Goal: Task Accomplishment & Management: Manage account settings

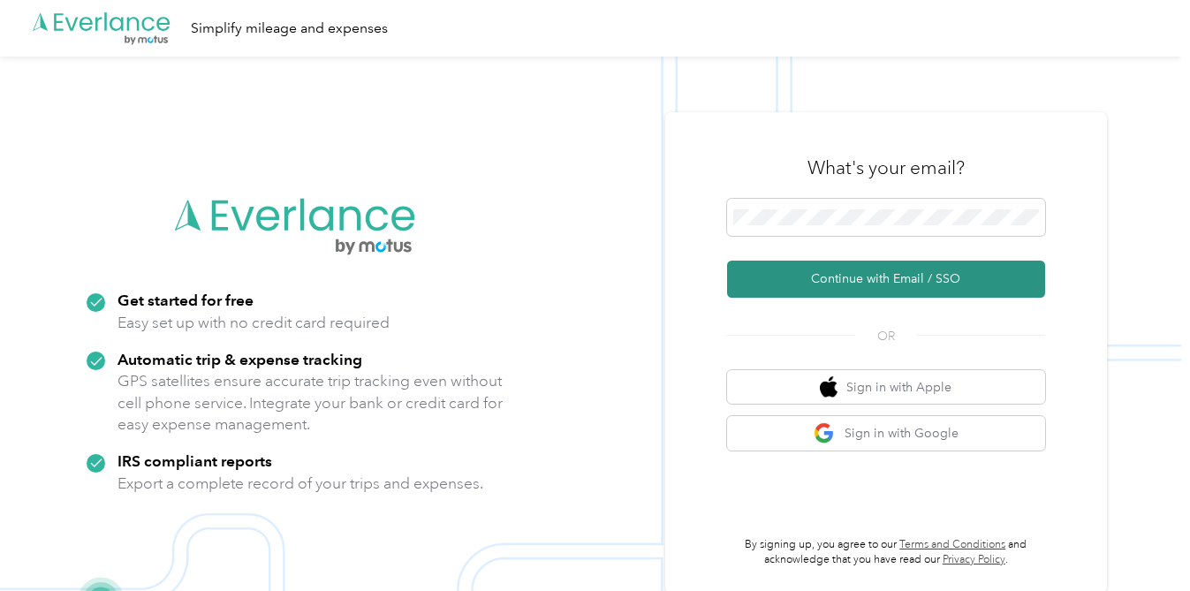
click at [847, 279] on button "Continue with Email / SSO" at bounding box center [886, 279] width 318 height 37
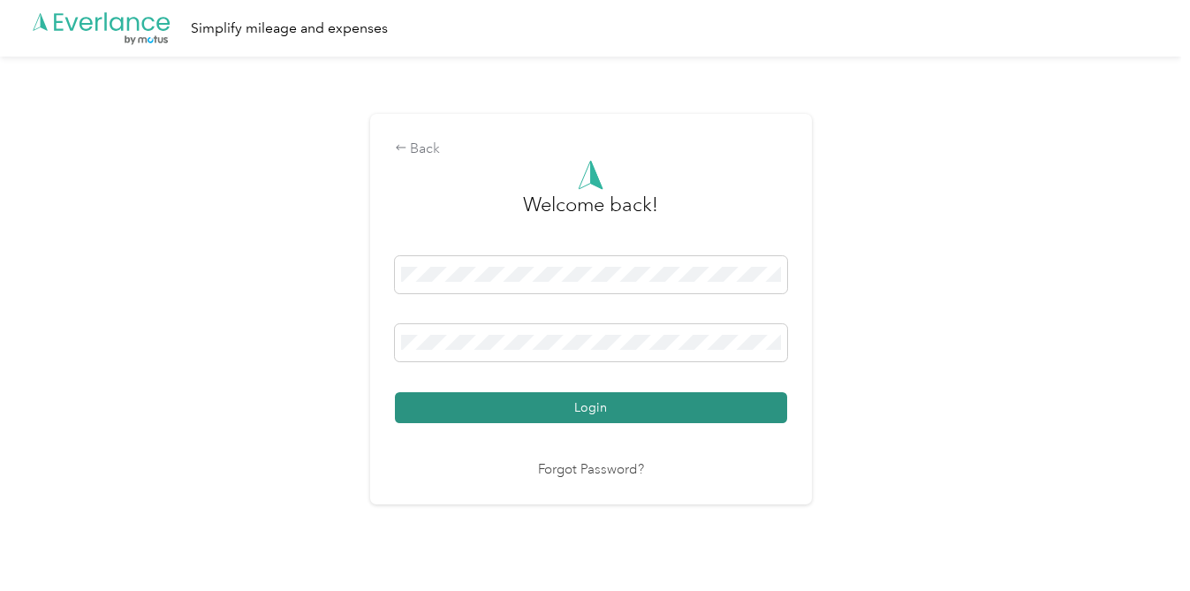
click at [539, 401] on button "Login" at bounding box center [591, 407] width 392 height 31
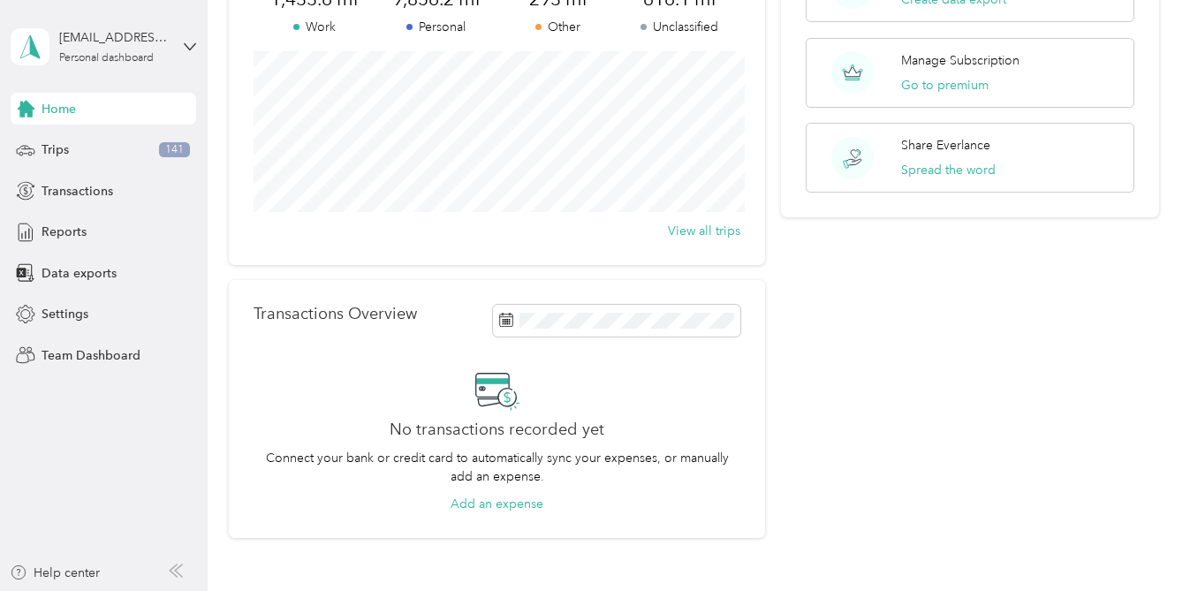
scroll to position [307, 0]
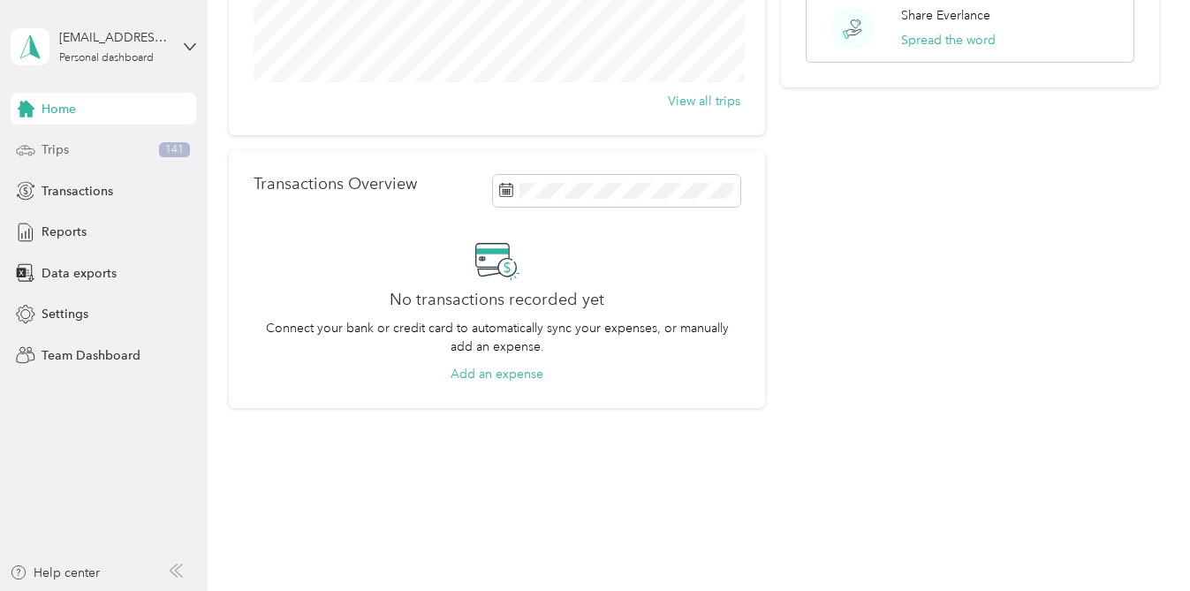
click at [99, 151] on div "Trips 141" at bounding box center [104, 150] width 186 height 32
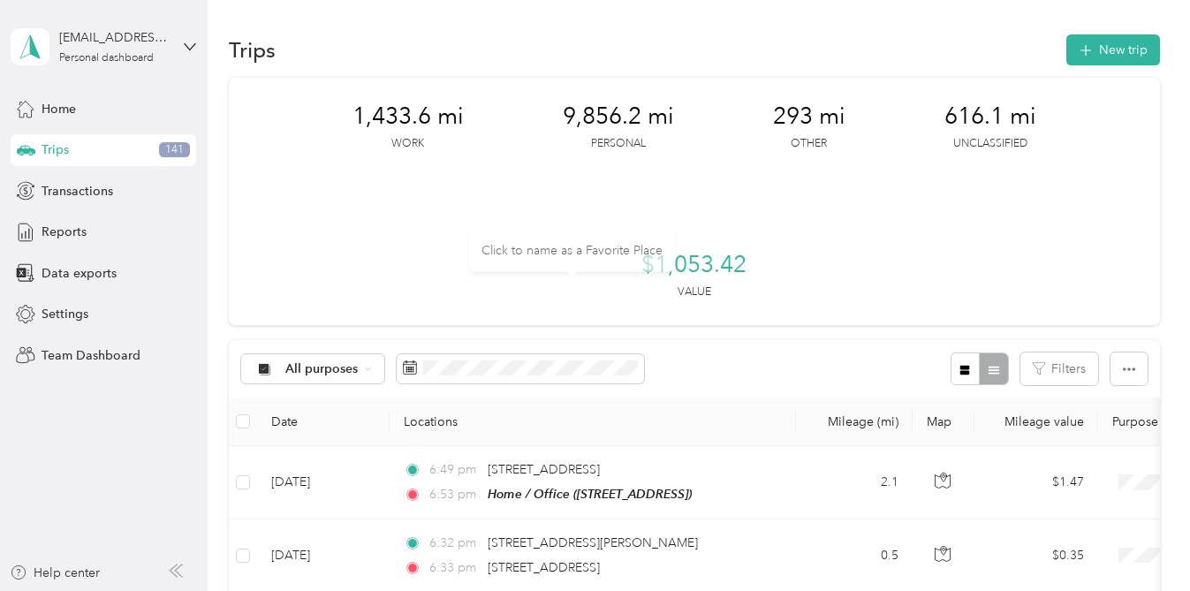
scroll to position [11, 0]
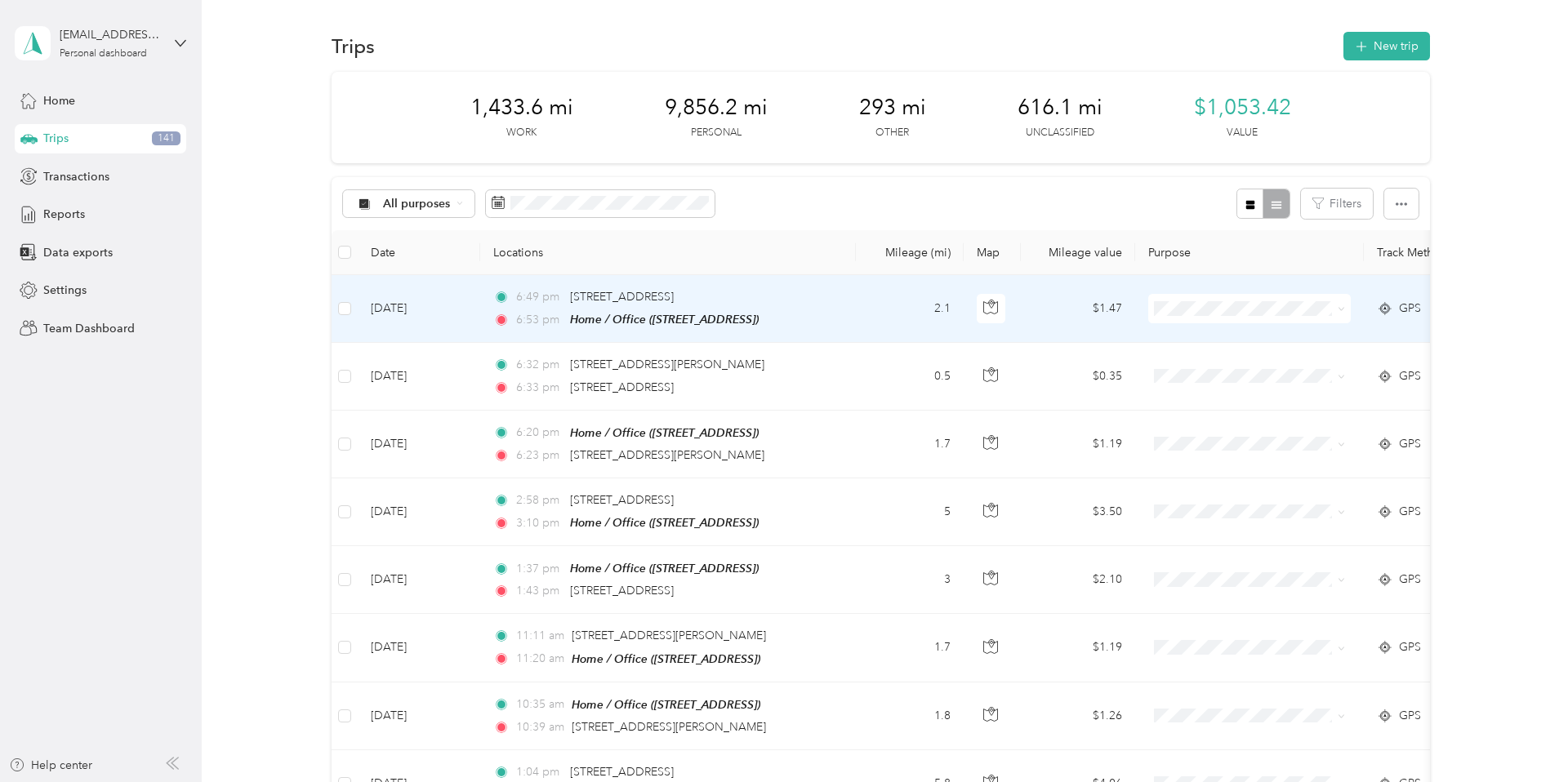
click at [1099, 307] on icon at bounding box center [1341, 309] width 7 height 7
click at [1099, 368] on span "Personal" at bounding box center [1264, 364] width 151 height 18
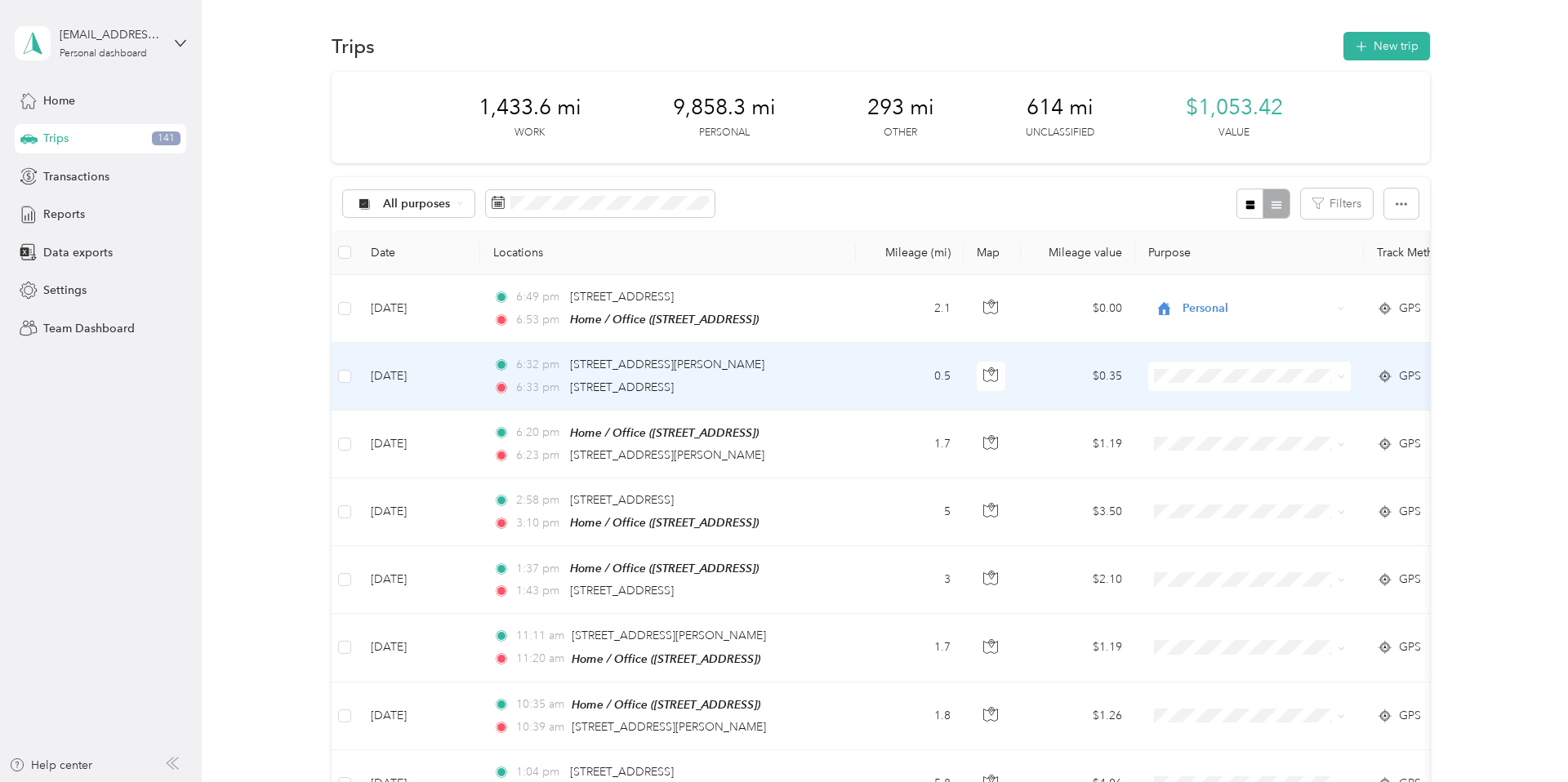
click at [1099, 375] on icon at bounding box center [1341, 377] width 7 height 7
click at [1099, 427] on span "Personal" at bounding box center [1264, 427] width 151 height 18
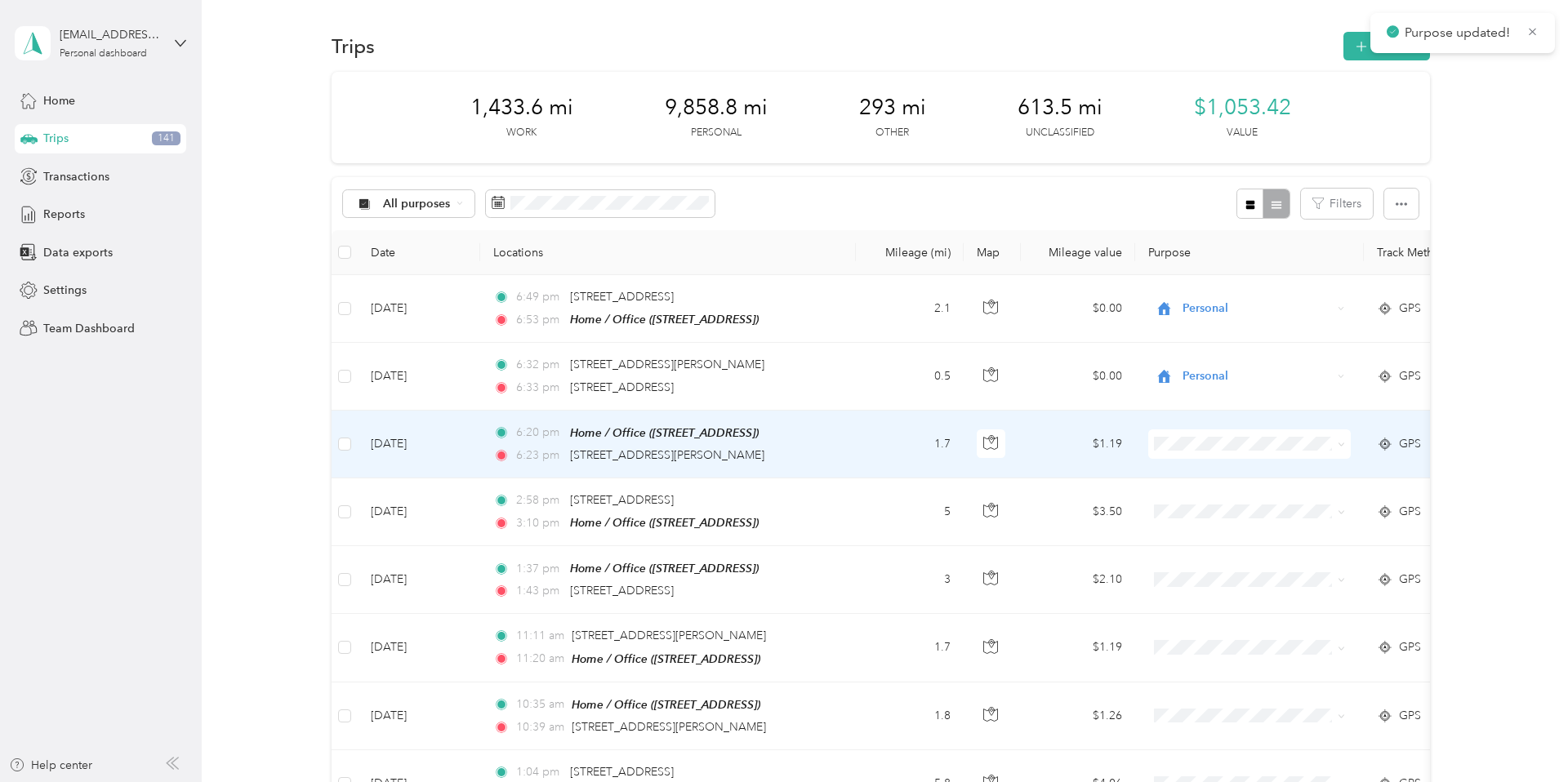
scroll to position [45, 0]
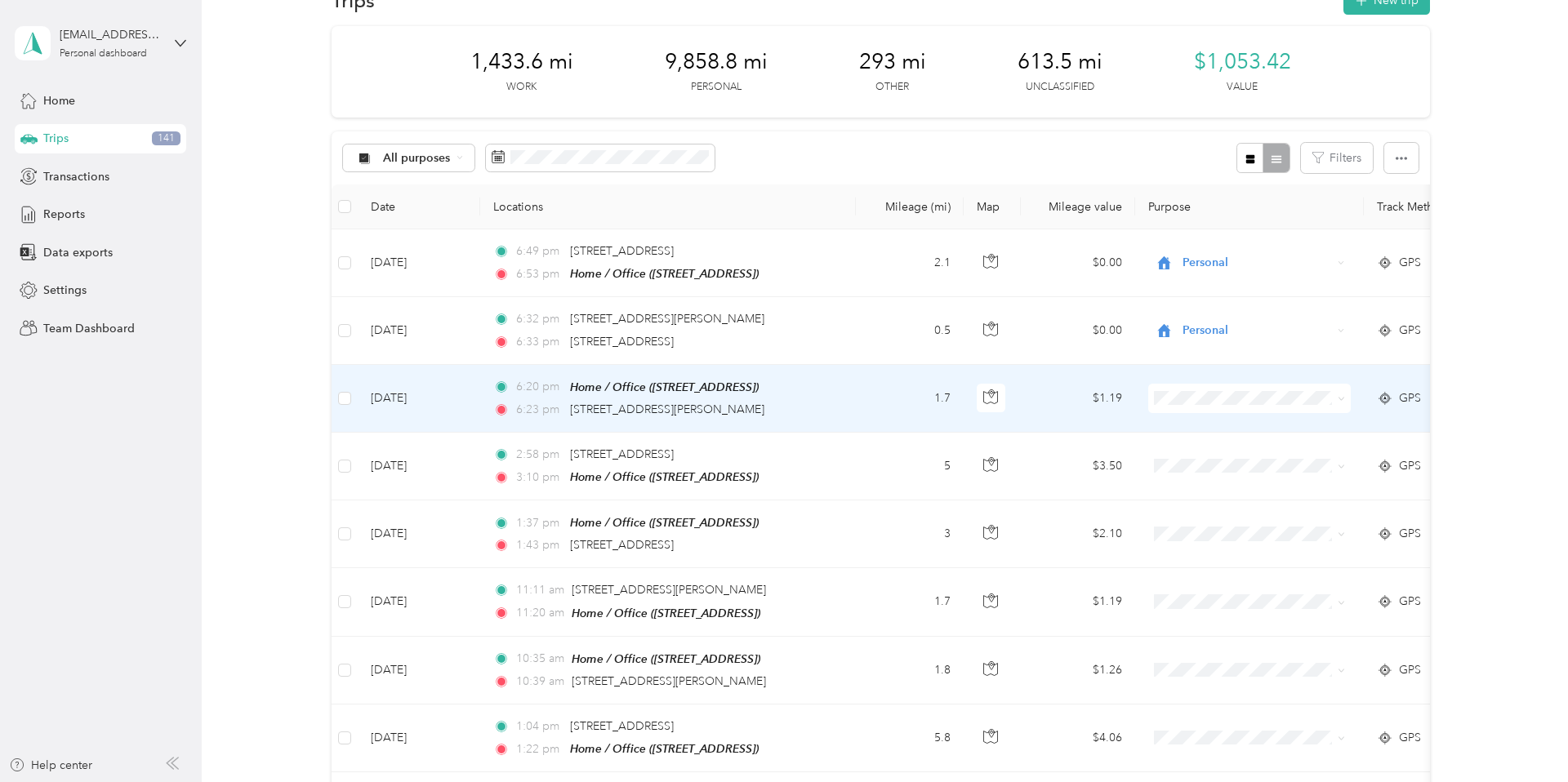
click at [1099, 399] on span at bounding box center [1249, 398] width 202 height 30
click at [1099, 396] on icon at bounding box center [1341, 399] width 7 height 7
click at [1099, 453] on span "Personal" at bounding box center [1264, 456] width 151 height 18
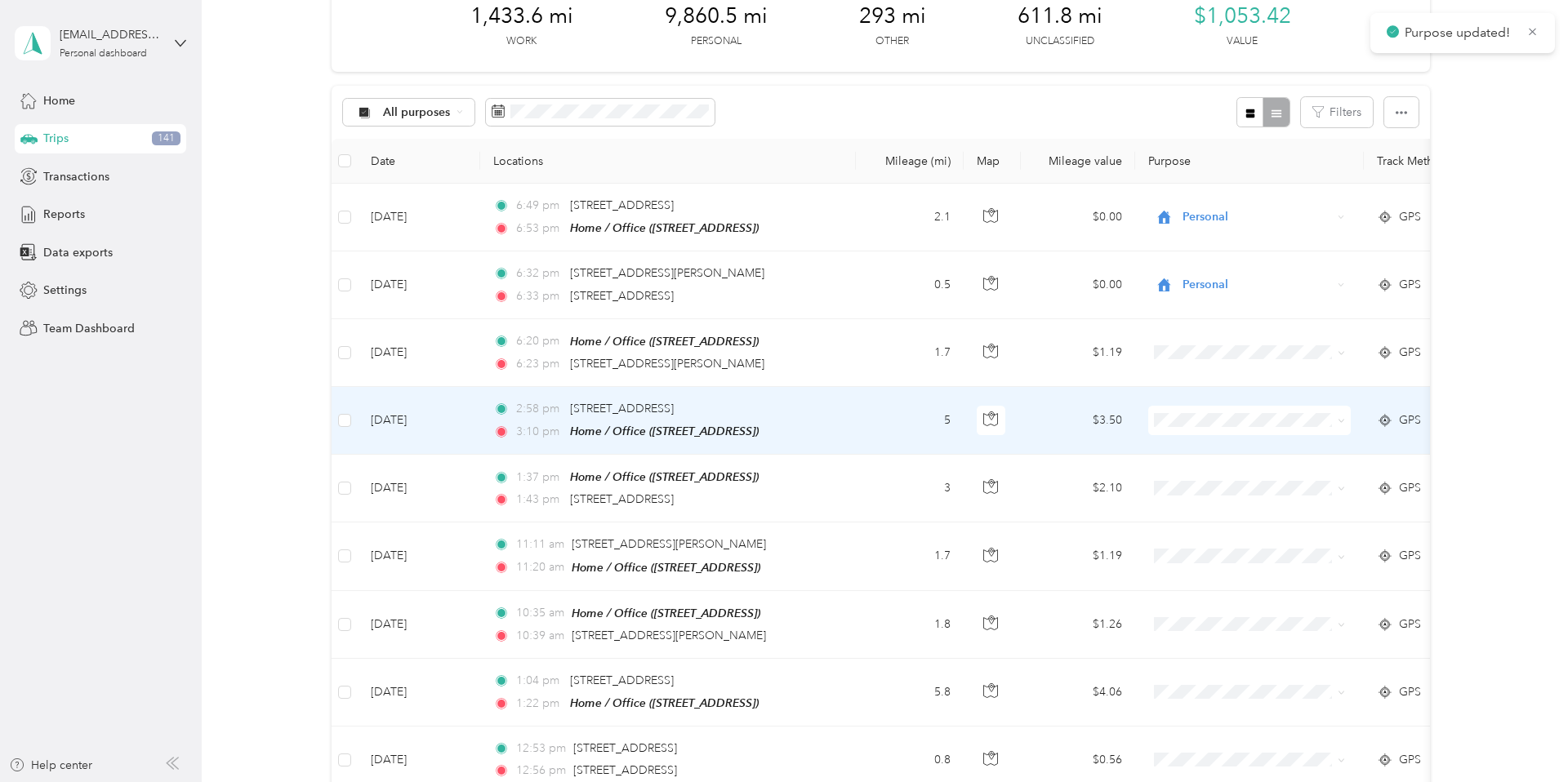
scroll to position [93, 0]
click at [1099, 418] on icon at bounding box center [1341, 420] width 5 height 4
click at [1099, 473] on span "Personal" at bounding box center [1264, 475] width 151 height 18
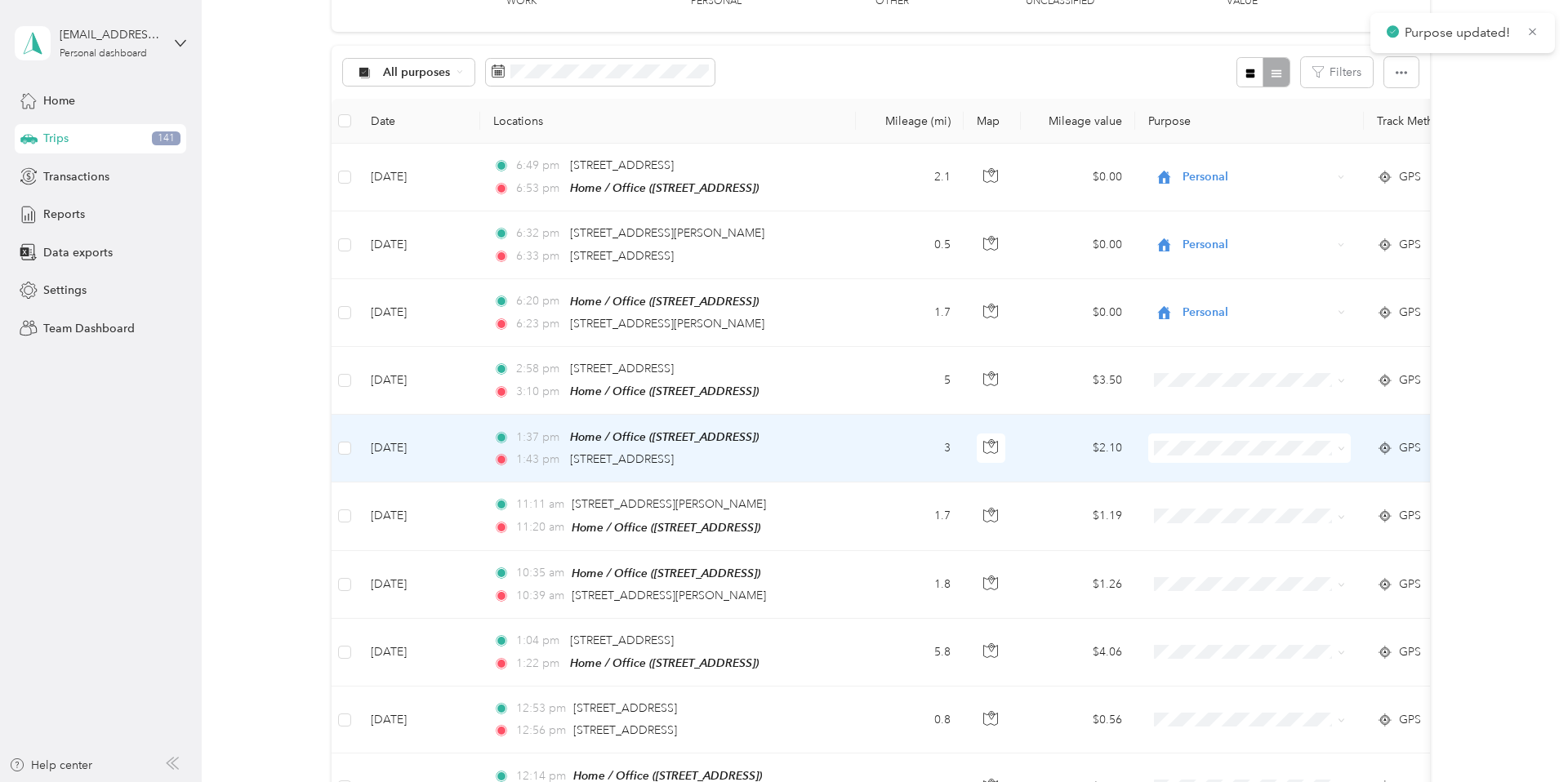
scroll to position [143, 0]
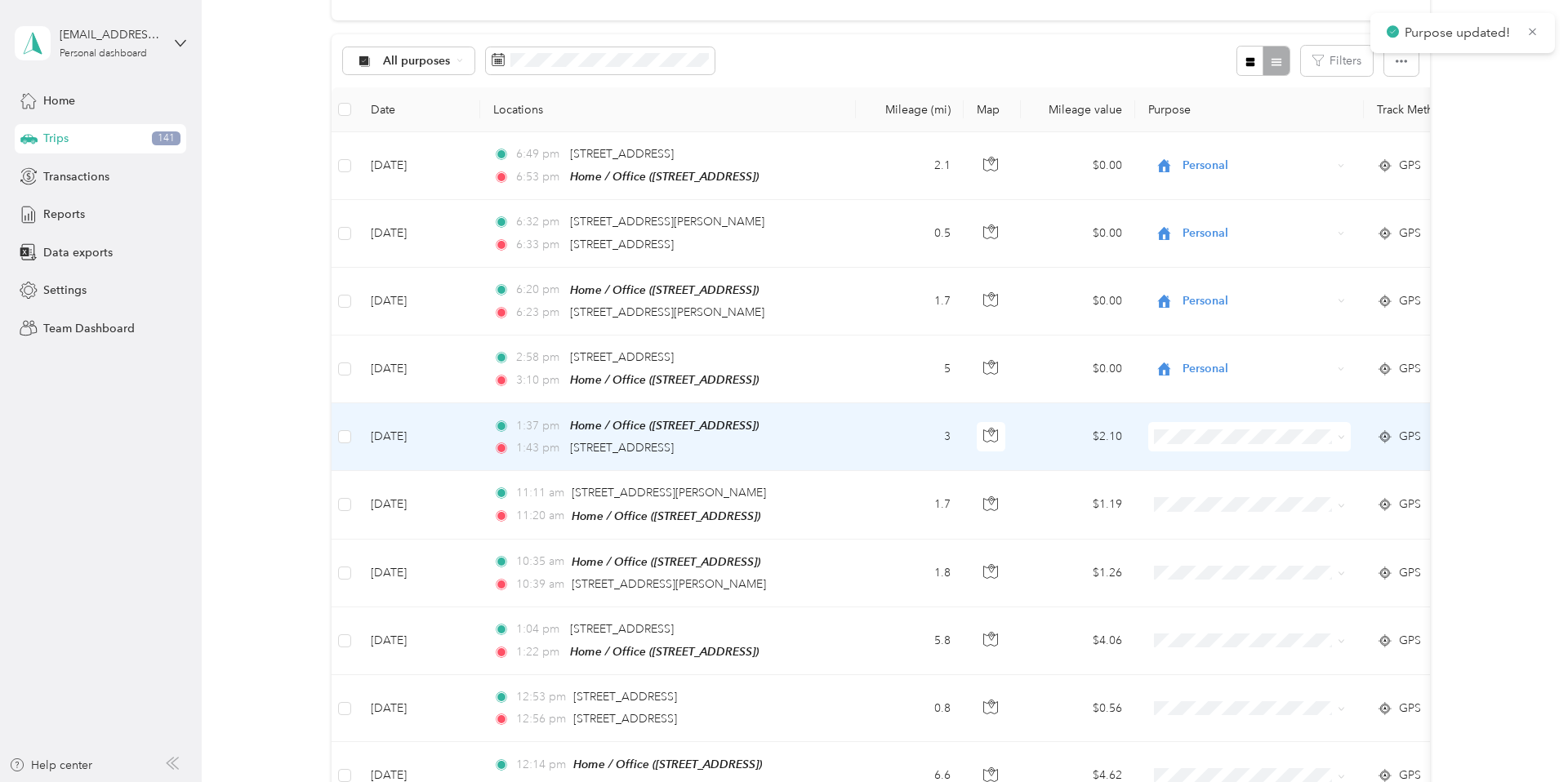
click at [1099, 436] on icon at bounding box center [1341, 437] width 7 height 7
click at [1099, 495] on li "Personal" at bounding box center [1250, 488] width 202 height 29
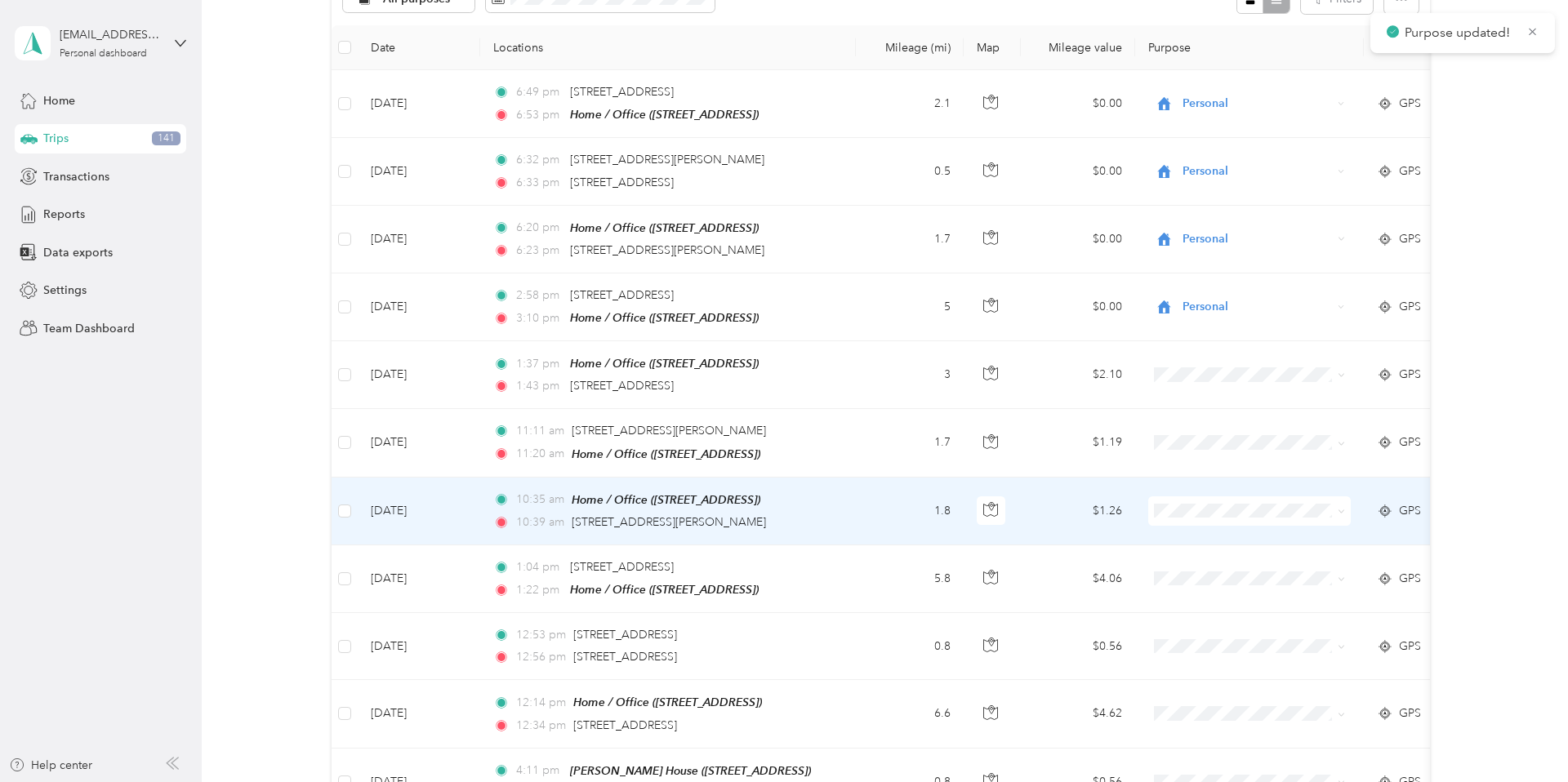
scroll to position [228, 0]
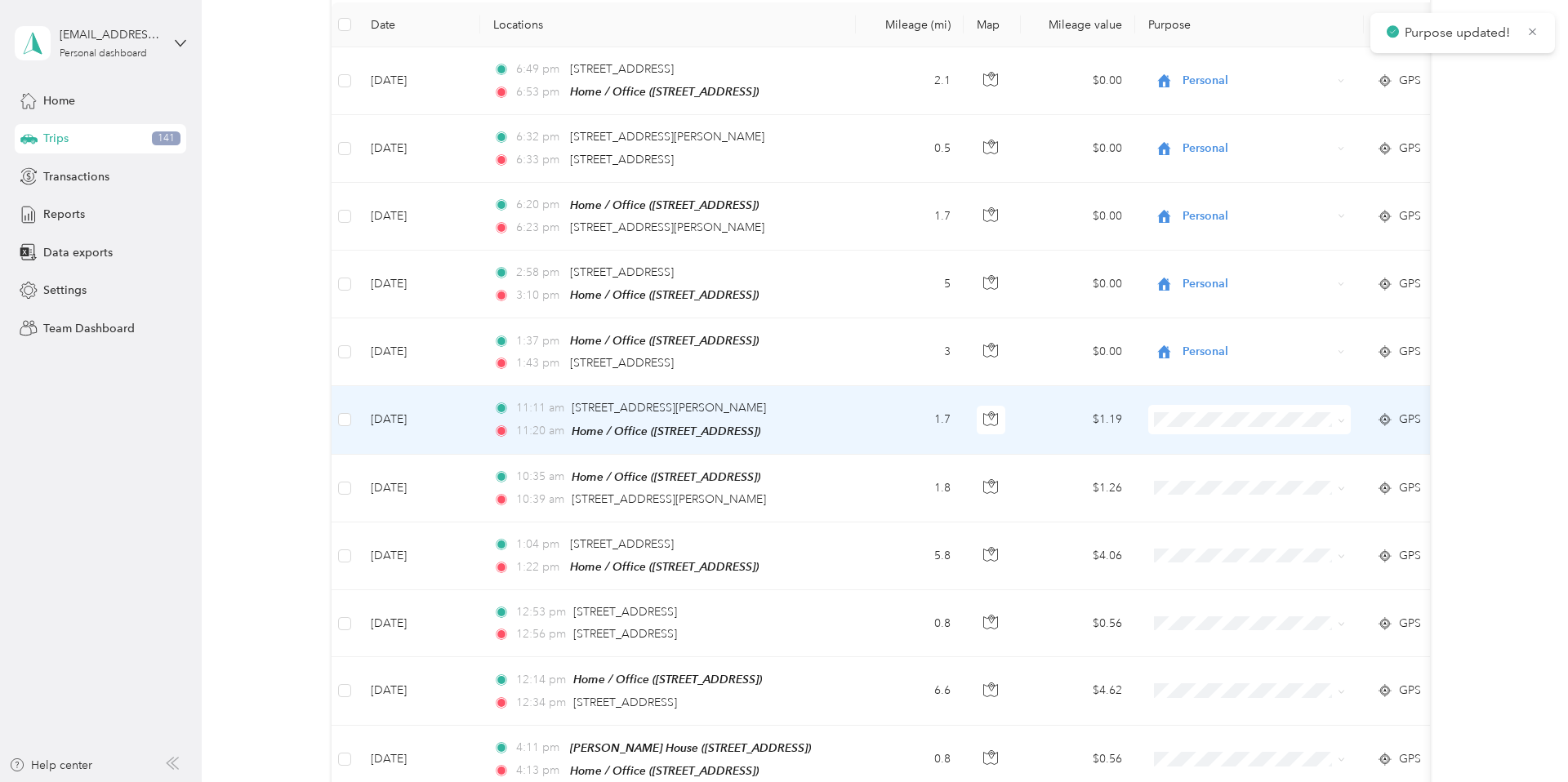
click at [1099, 417] on icon at bounding box center [1341, 421] width 7 height 7
click at [1099, 545] on span "Charity" at bounding box center [1264, 561] width 151 height 18
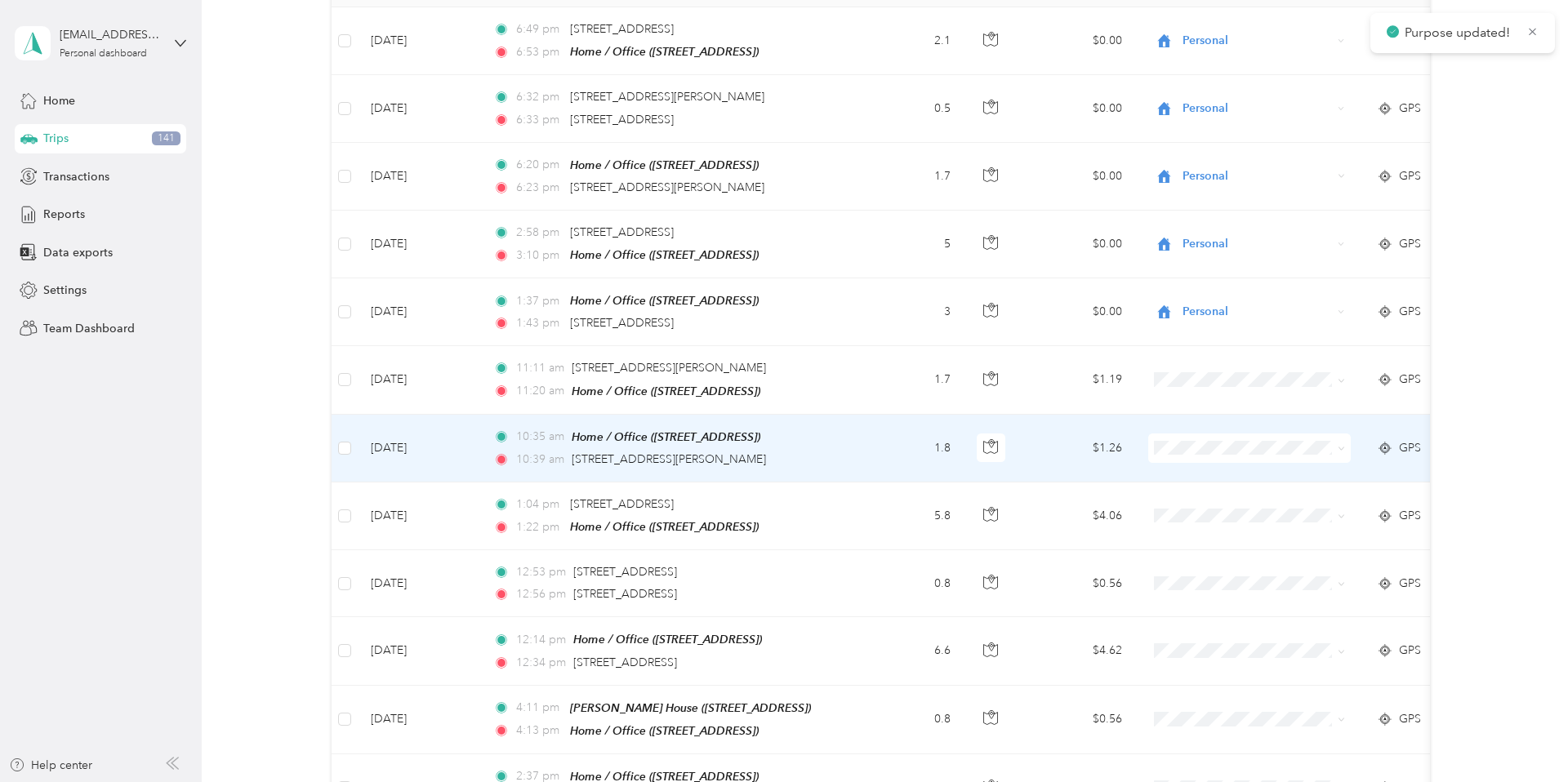
scroll to position [269, 0]
click at [1099, 445] on icon at bounding box center [1341, 448] width 7 height 7
click at [1099, 545] on span "Charity" at bounding box center [1264, 587] width 151 height 18
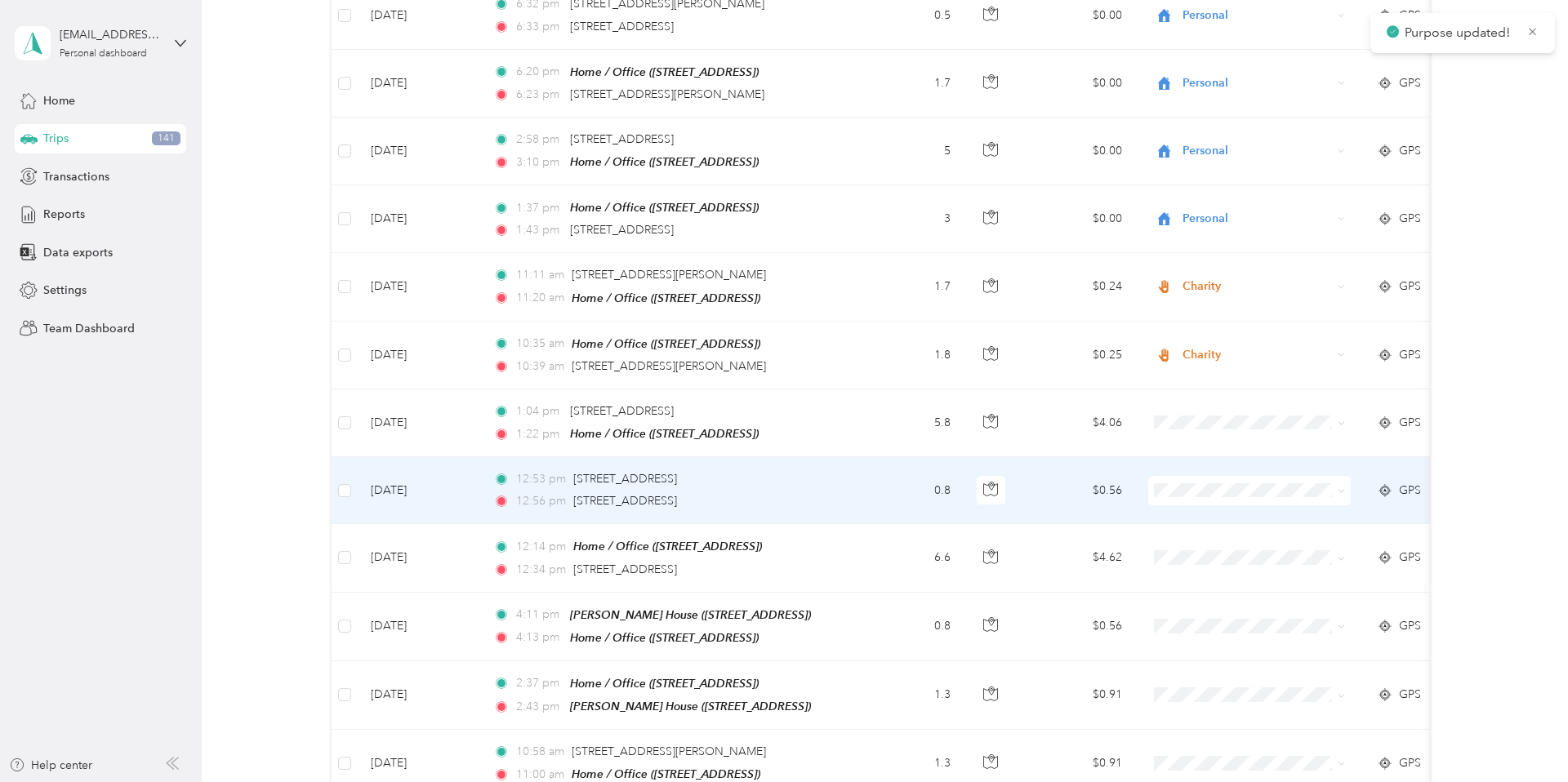
scroll to position [372, 0]
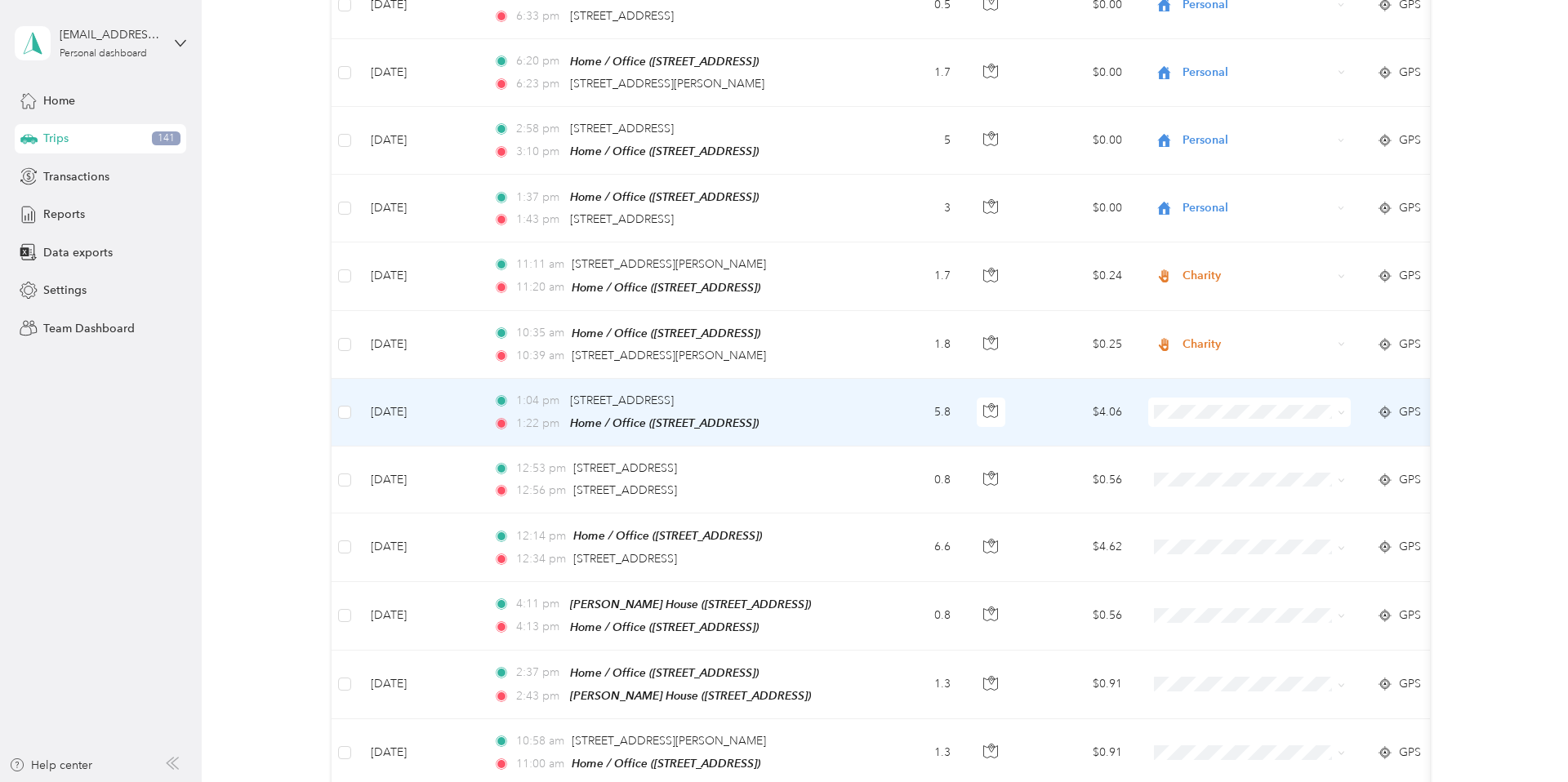
click at [1099, 409] on icon at bounding box center [1341, 413] width 7 height 7
click at [1099, 462] on span "Personal" at bounding box center [1264, 466] width 151 height 18
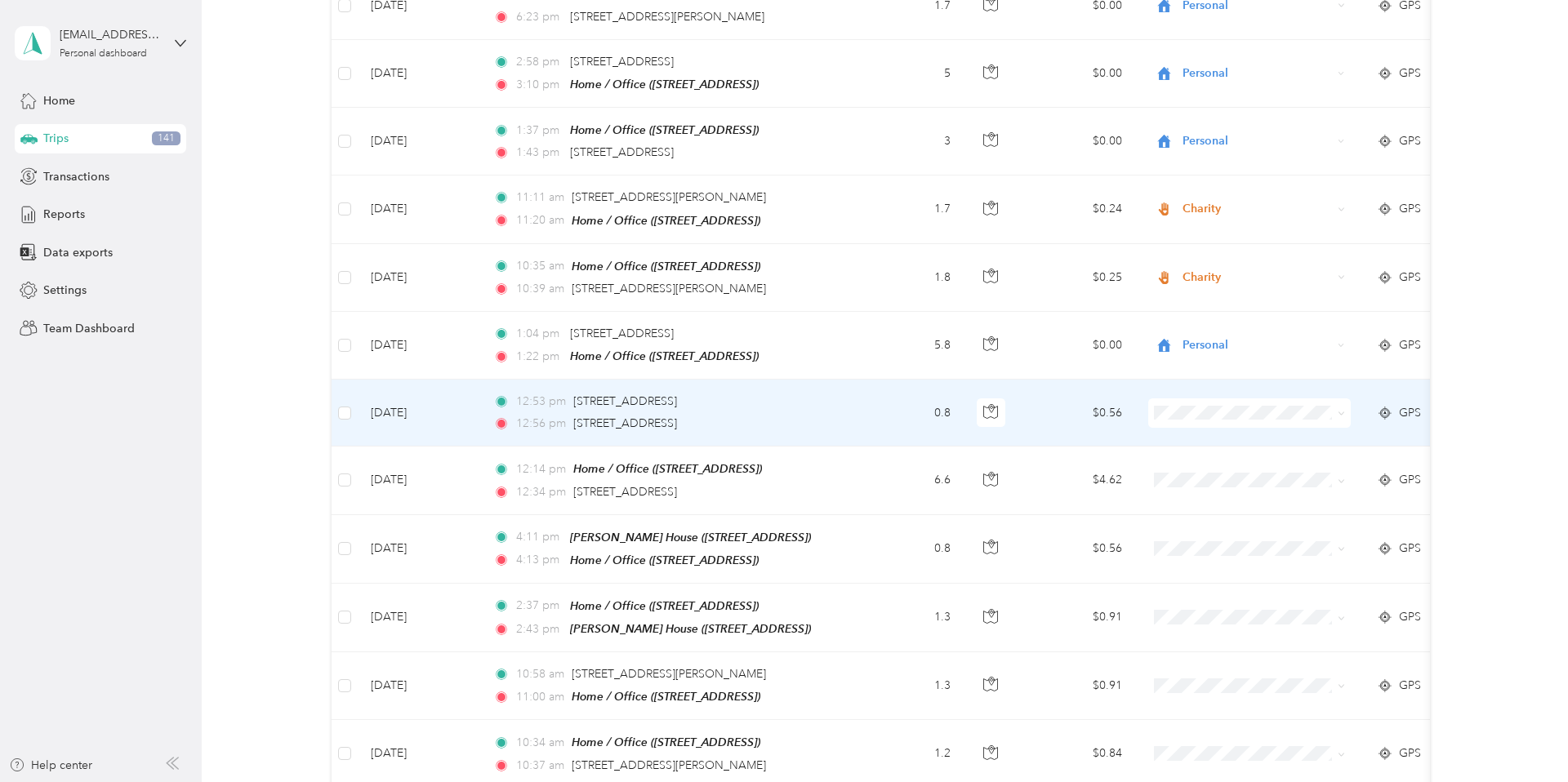
scroll to position [441, 0]
click at [1099, 408] on icon at bounding box center [1341, 411] width 7 height 7
click at [1099, 462] on span "Personal" at bounding box center [1264, 455] width 151 height 18
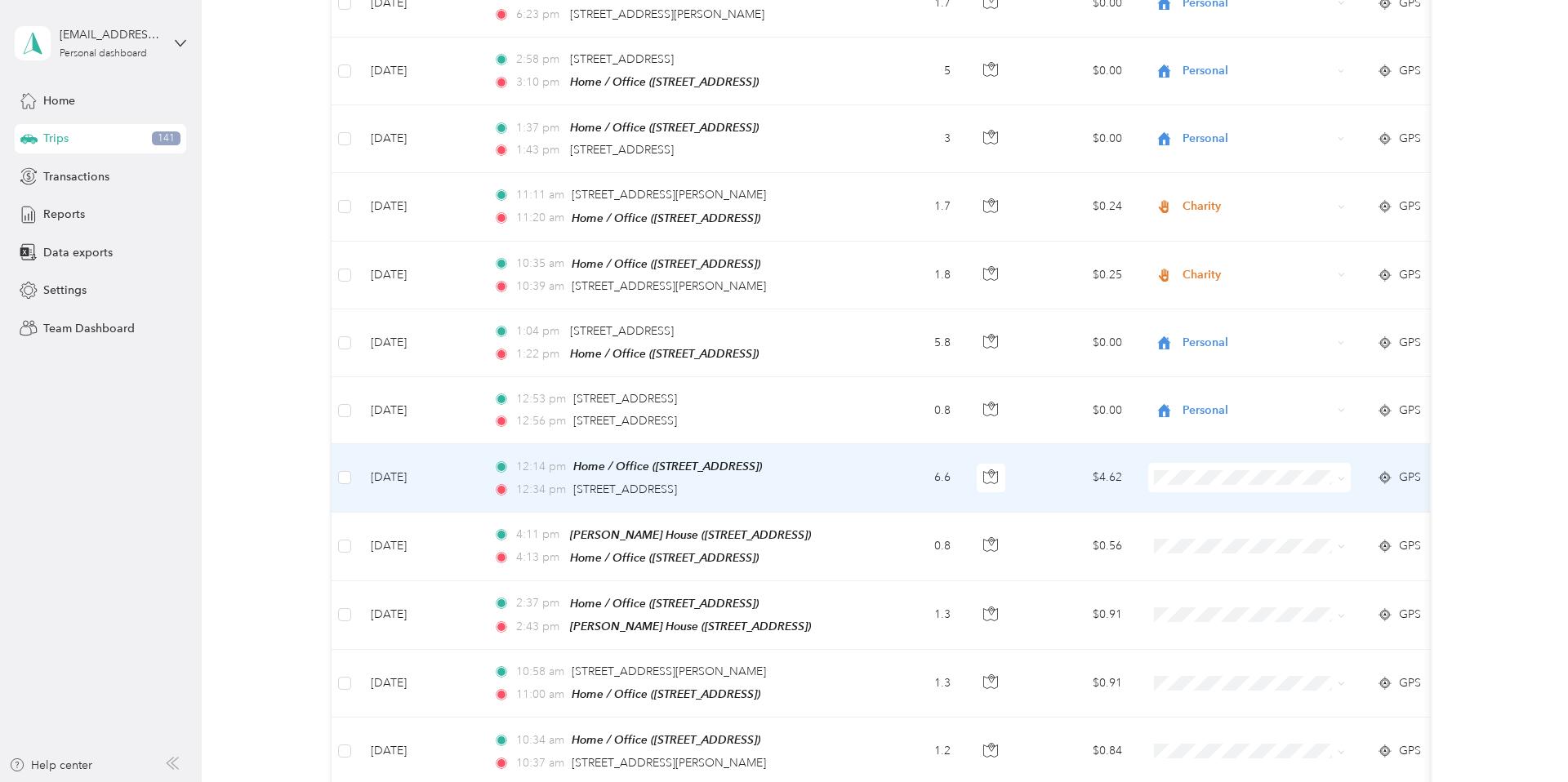
click at [1099, 475] on icon at bounding box center [1341, 479] width 7 height 7
click at [1099, 529] on span "Personal" at bounding box center [1264, 524] width 151 height 18
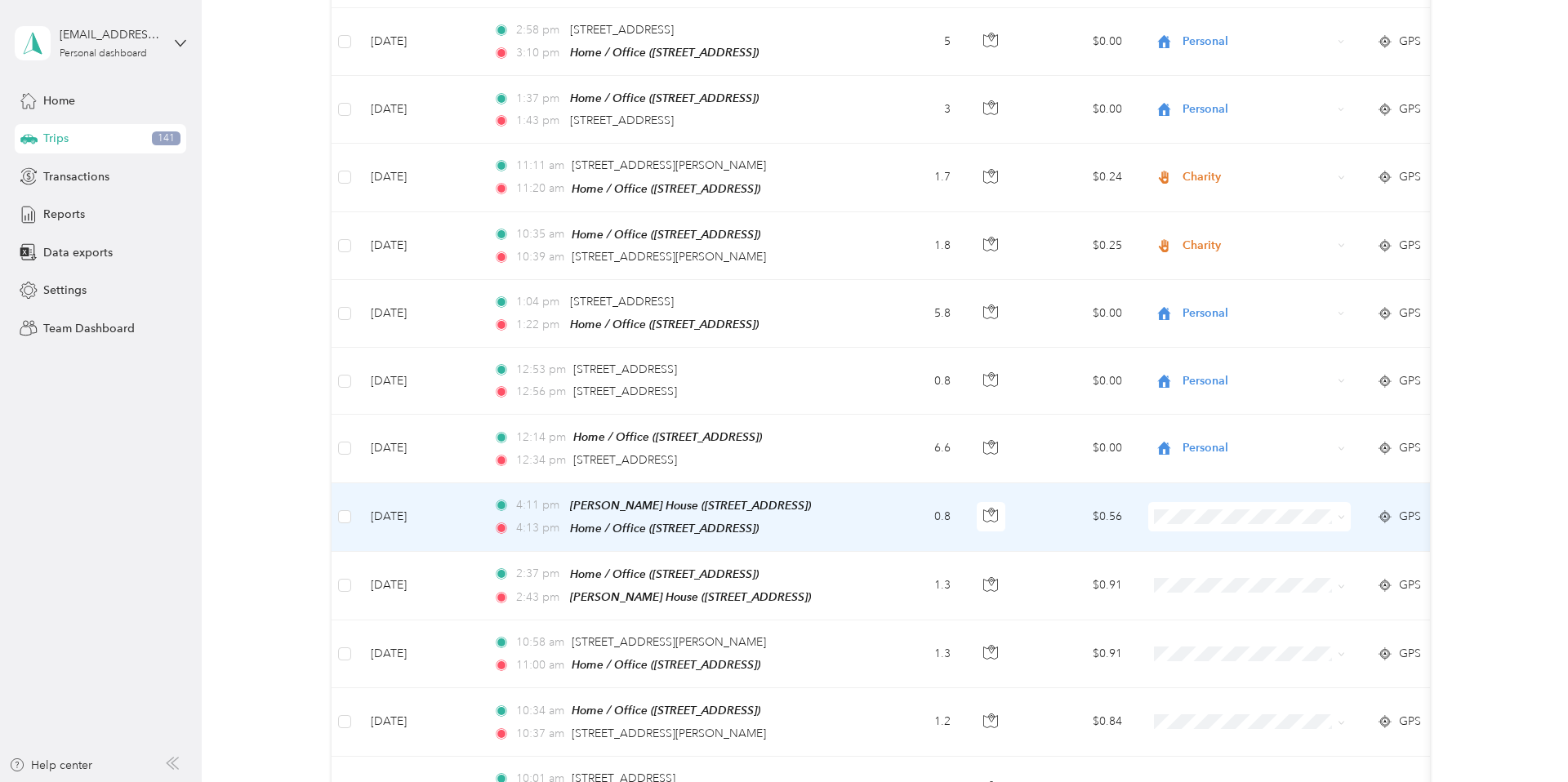
scroll to position [478, 0]
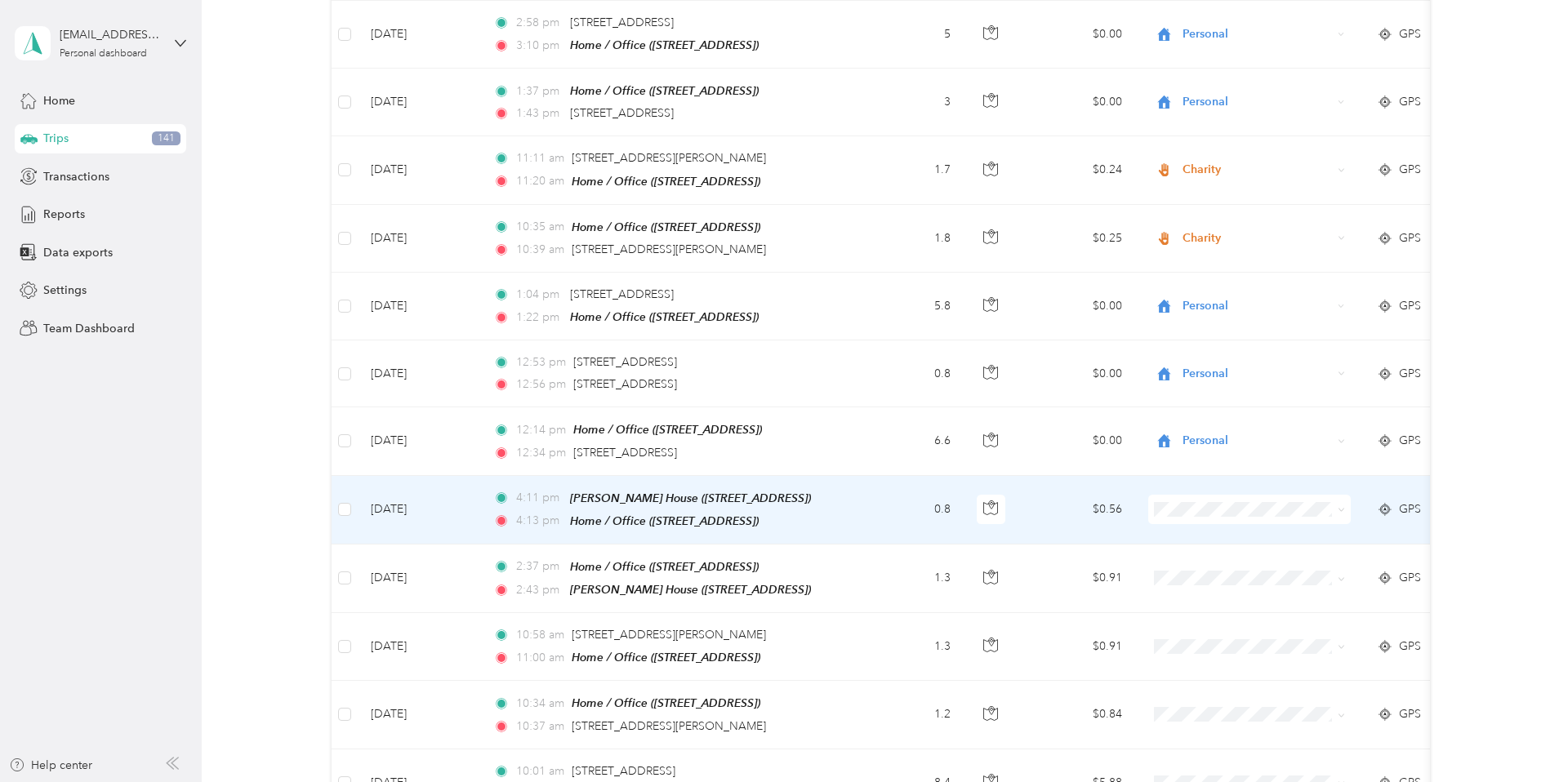
click at [1099, 507] on icon at bounding box center [1341, 510] width 7 height 7
click at [1099, 545] on li "Personal" at bounding box center [1250, 561] width 202 height 29
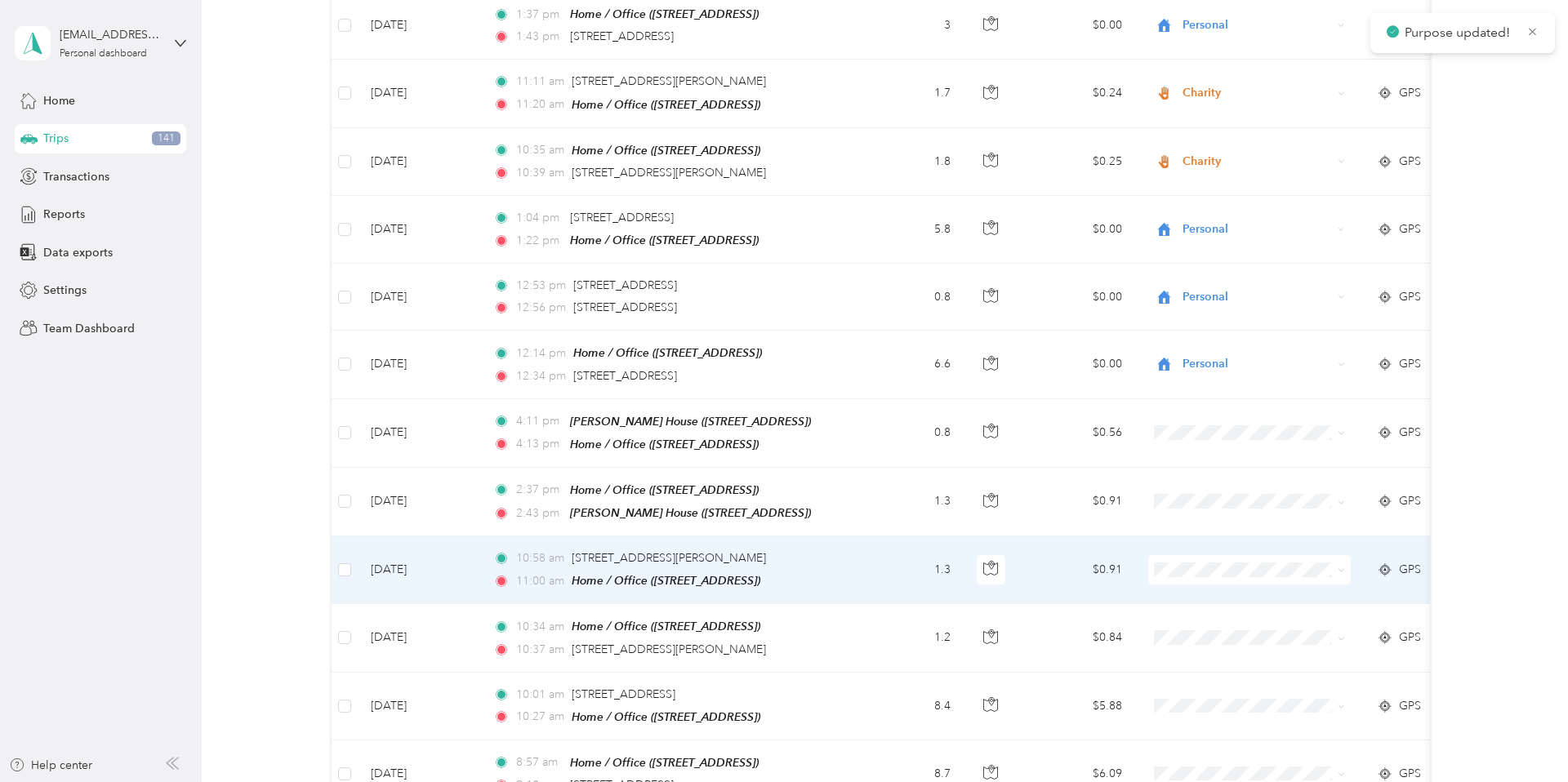
scroll to position [561, 0]
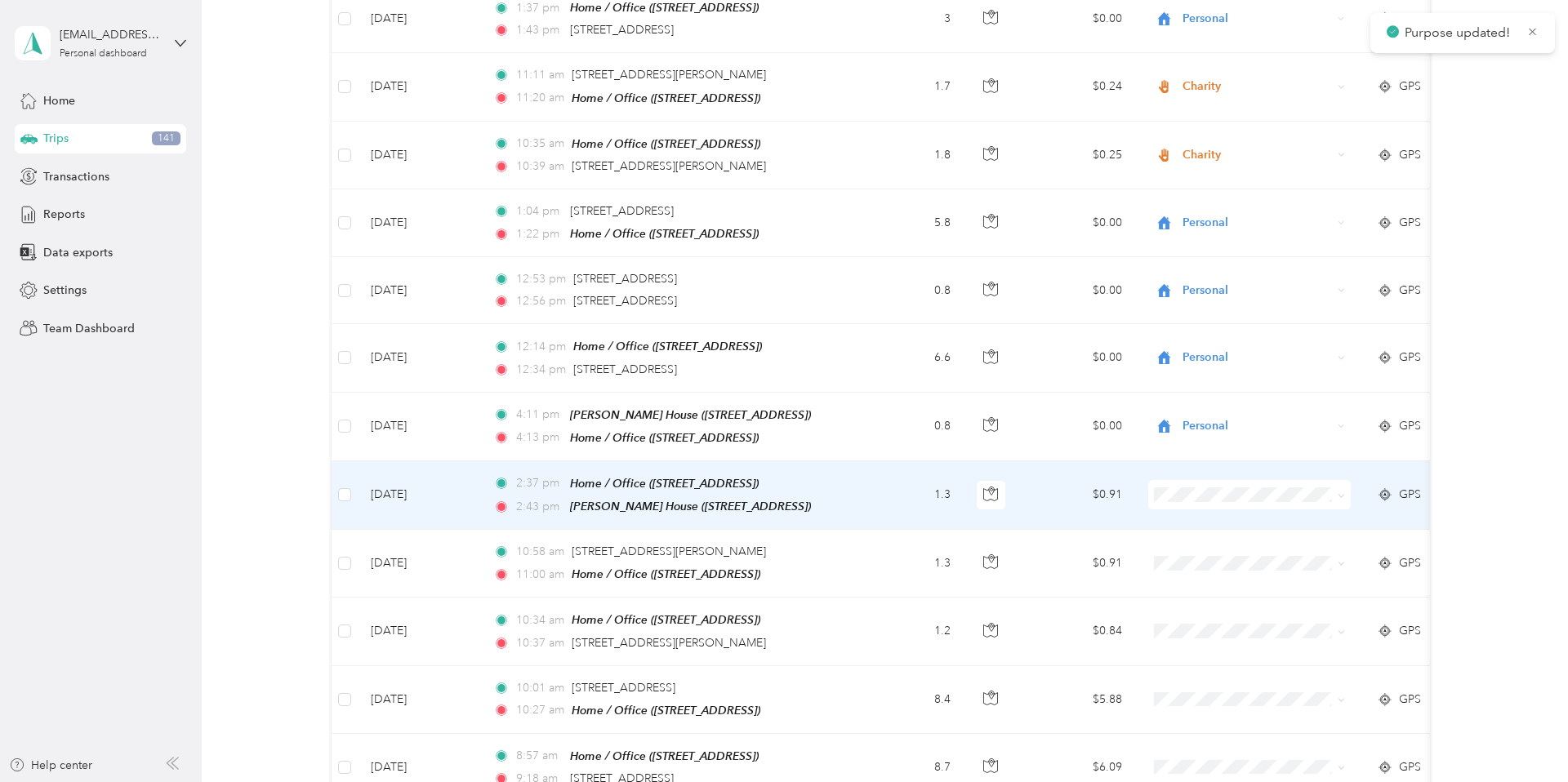
click at [1099, 495] on icon at bounding box center [1341, 496] width 5 height 4
click at [1099, 539] on span "Personal" at bounding box center [1264, 544] width 151 height 18
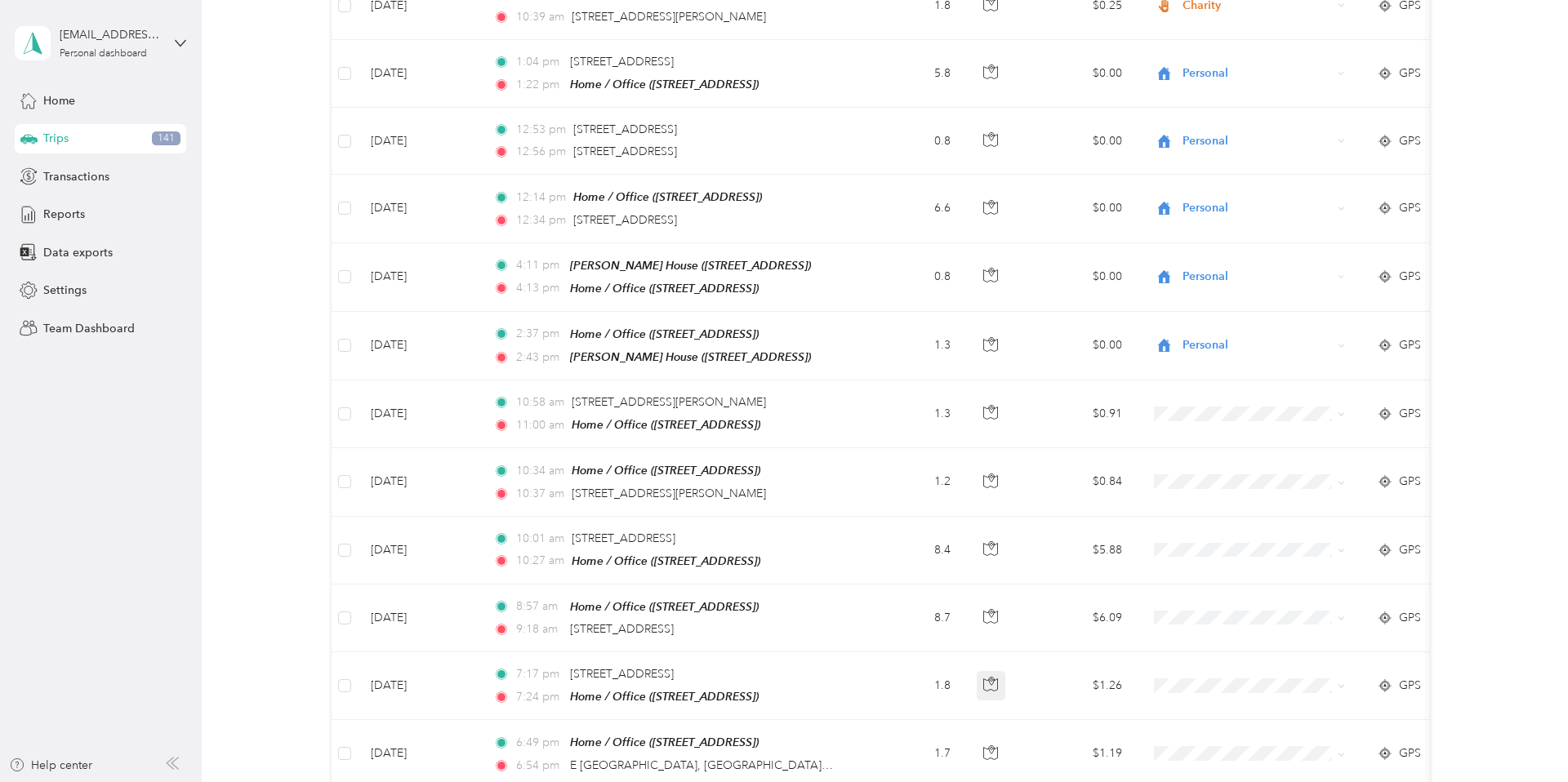
scroll to position [707, 0]
click at [1099, 417] on icon at bounding box center [1341, 419] width 5 height 4
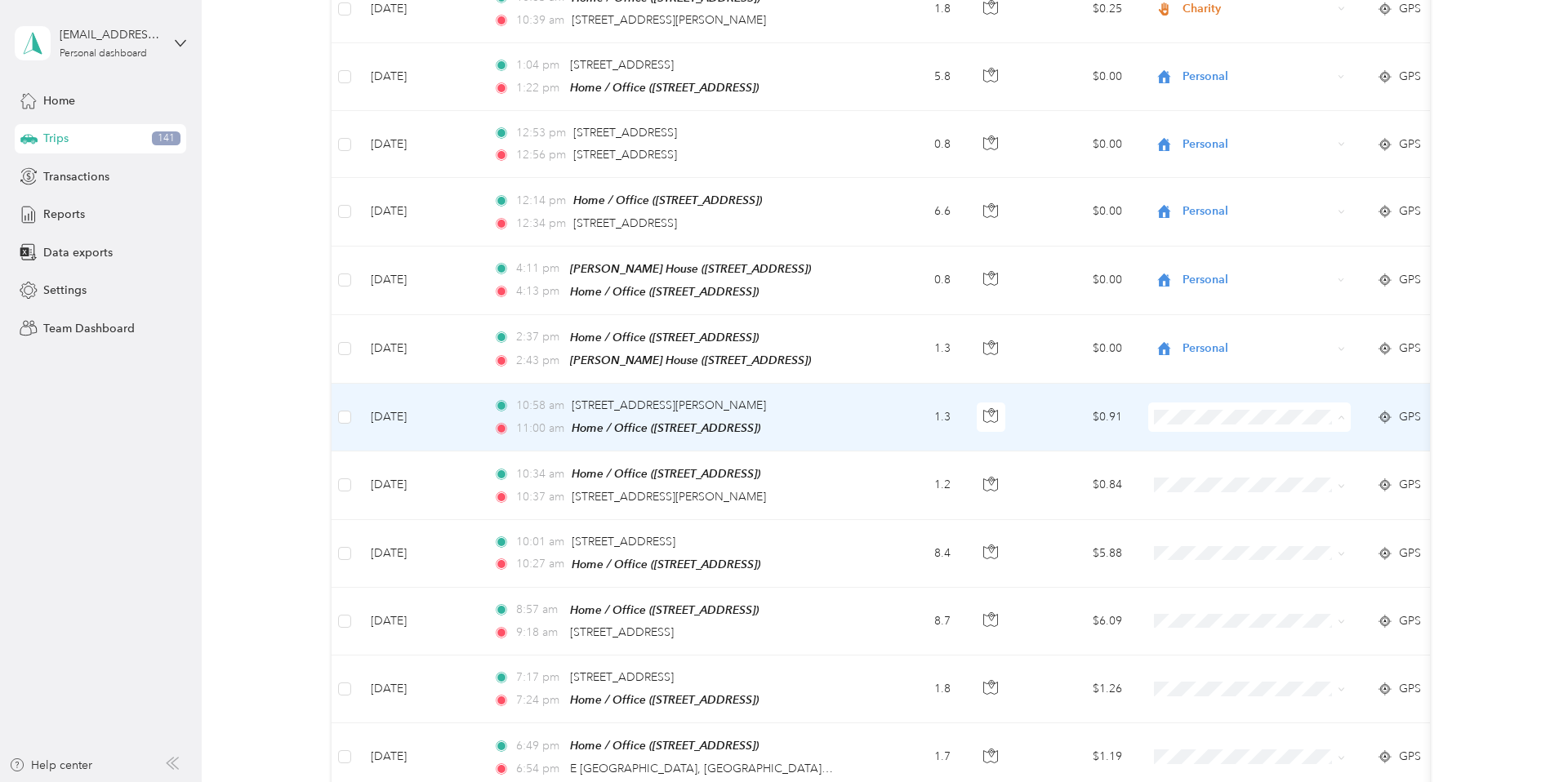
click at [1099, 465] on span "Personal" at bounding box center [1264, 467] width 151 height 18
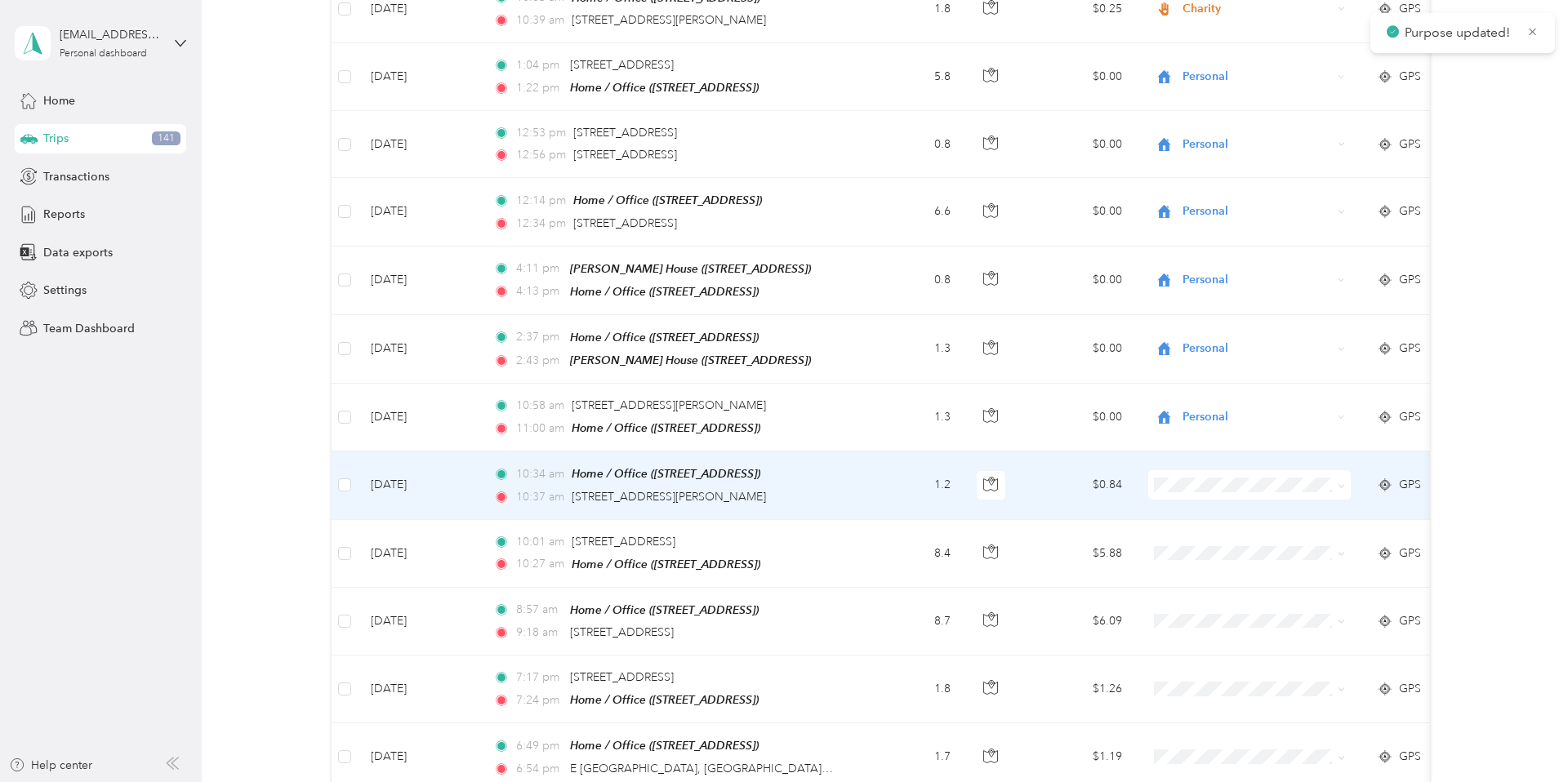
click at [1099, 483] on icon at bounding box center [1341, 486] width 7 height 7
click at [1099, 530] on span "Personal" at bounding box center [1264, 531] width 151 height 18
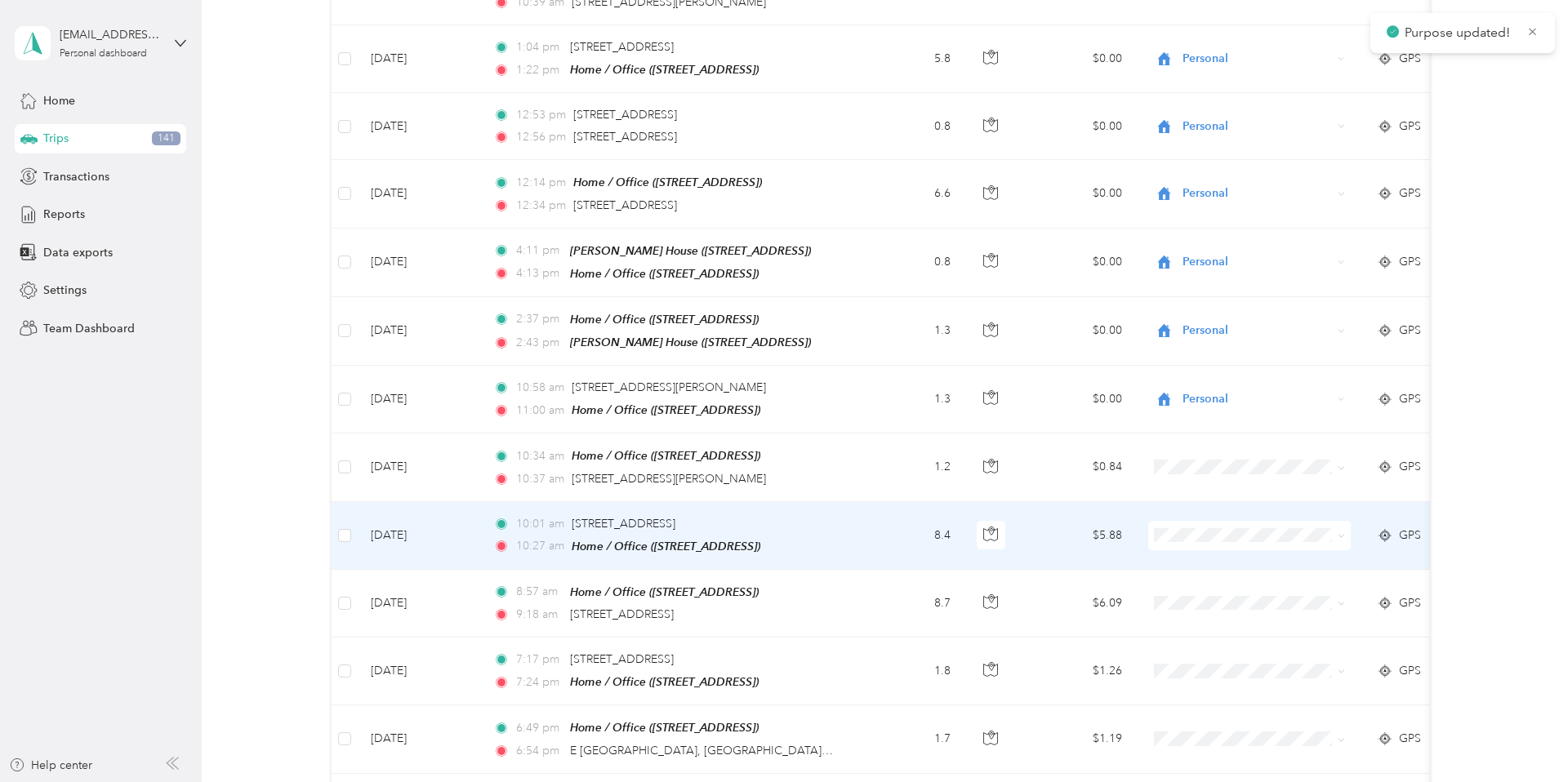
scroll to position [735, 0]
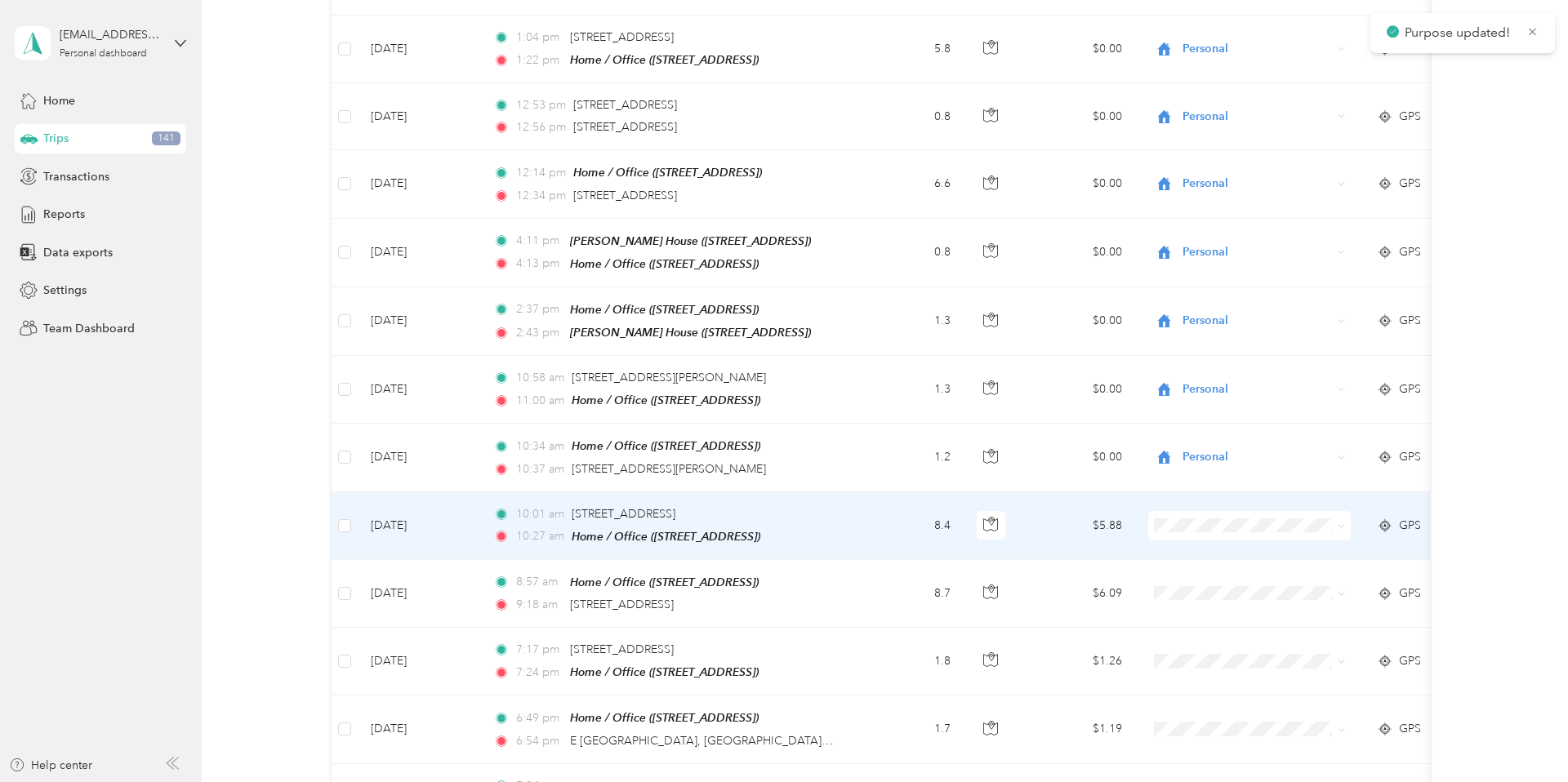
click at [1099, 522] on icon at bounding box center [1341, 526] width 7 height 7
click at [1099, 545] on span "Personal" at bounding box center [1264, 565] width 151 height 18
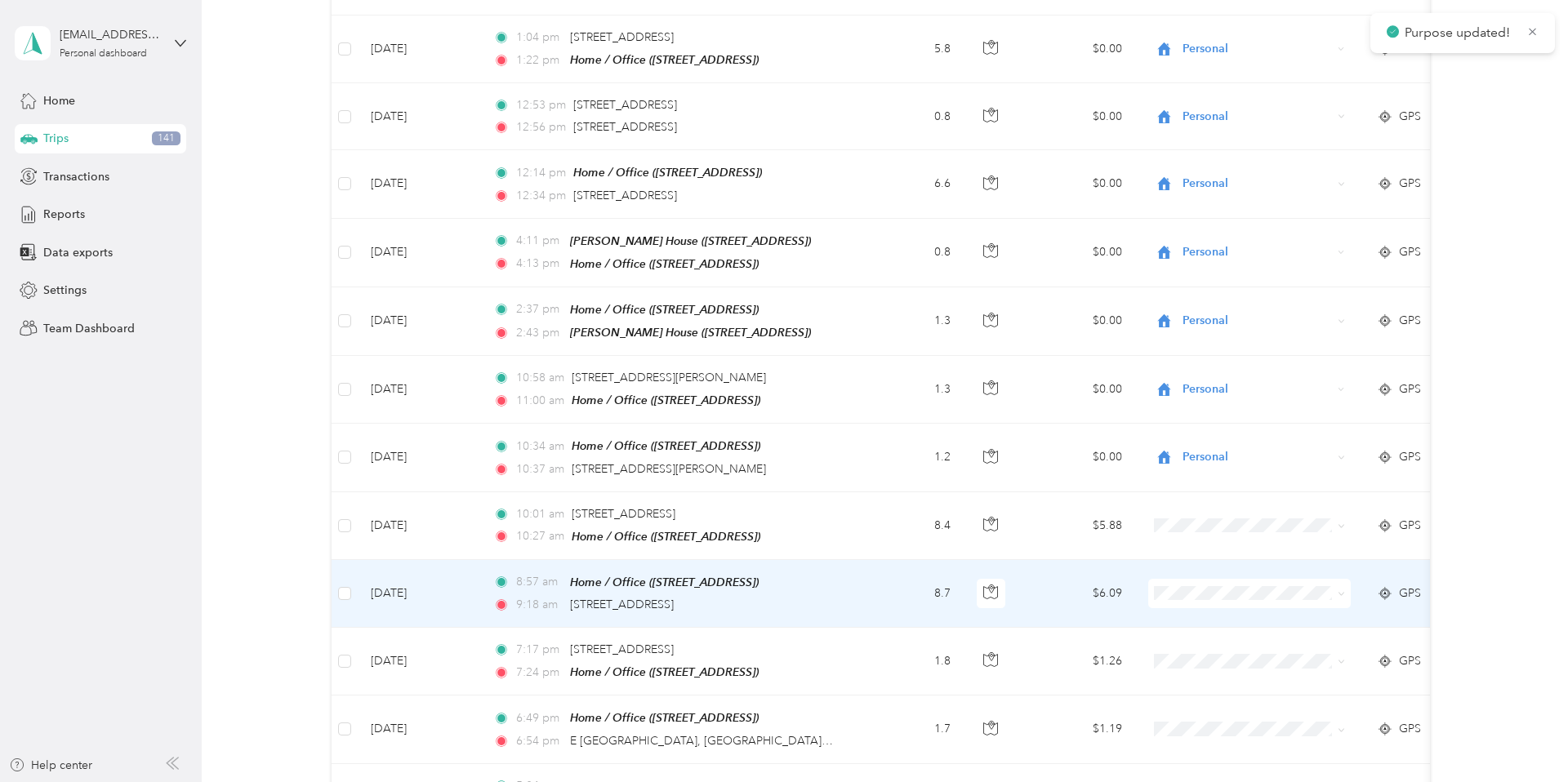
scroll to position [782, 0]
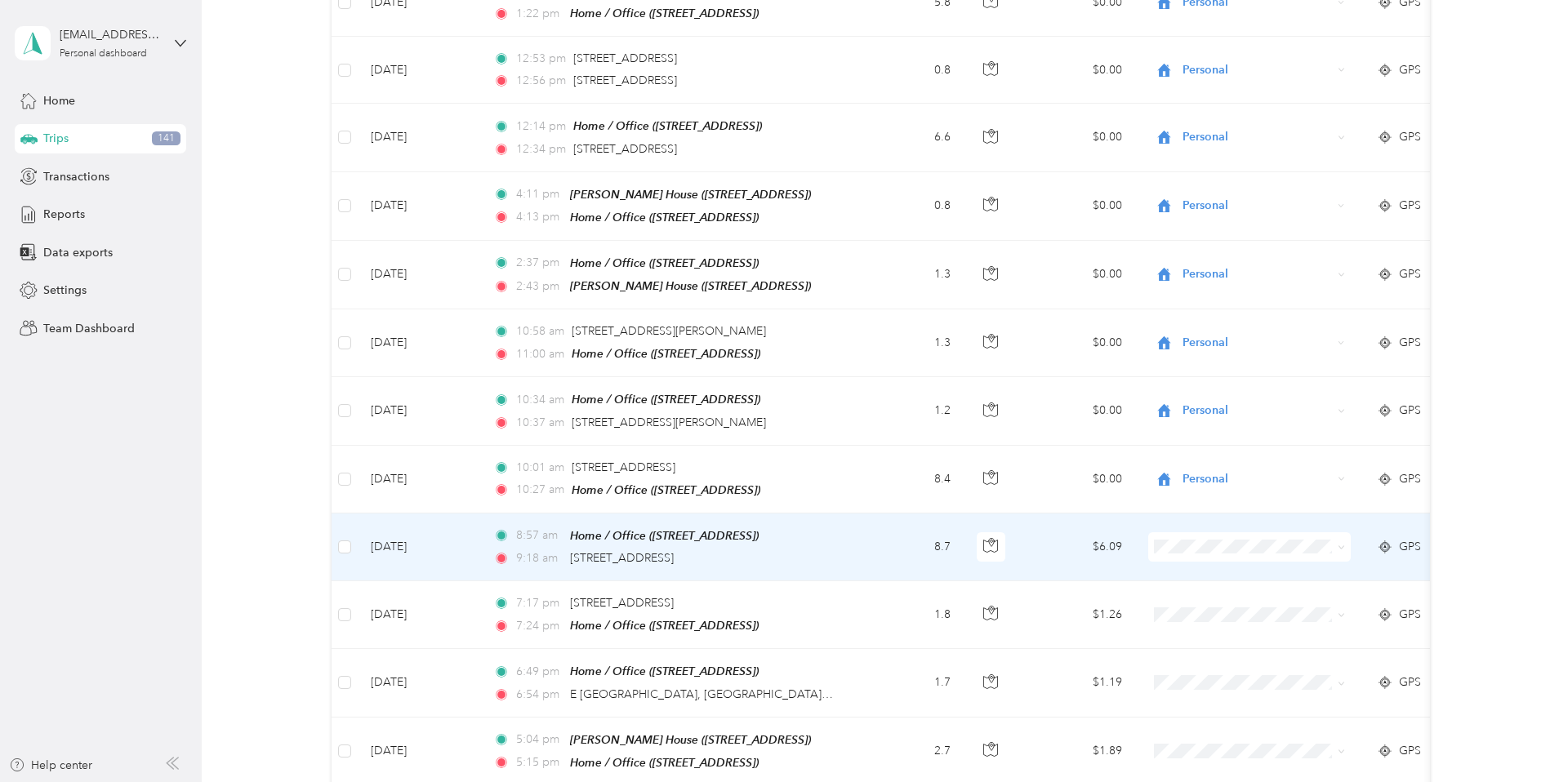
click at [1099, 544] on icon at bounding box center [1341, 547] width 7 height 7
click at [1099, 545] on li "Personal" at bounding box center [1250, 593] width 202 height 29
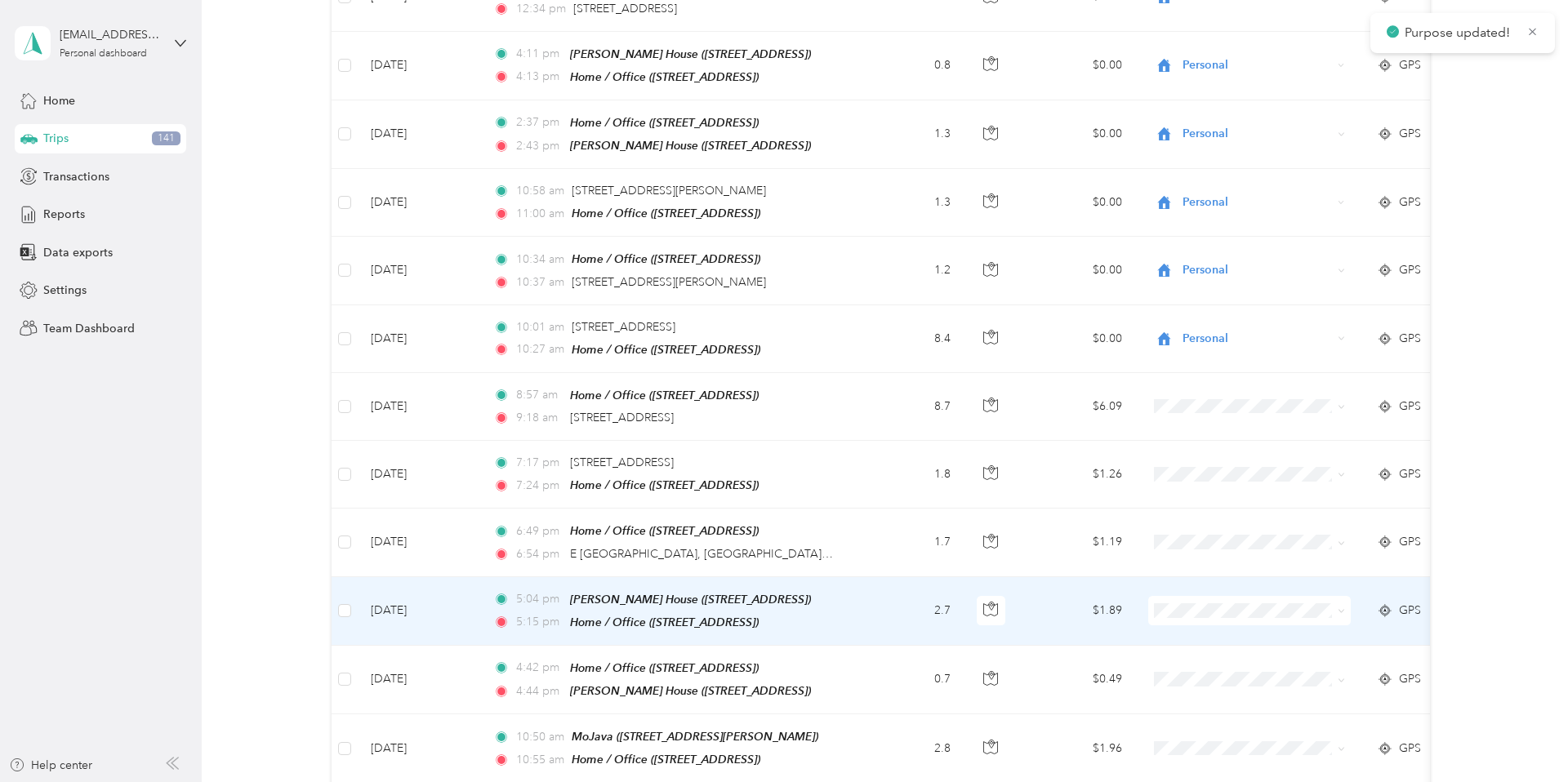
scroll to position [923, 0]
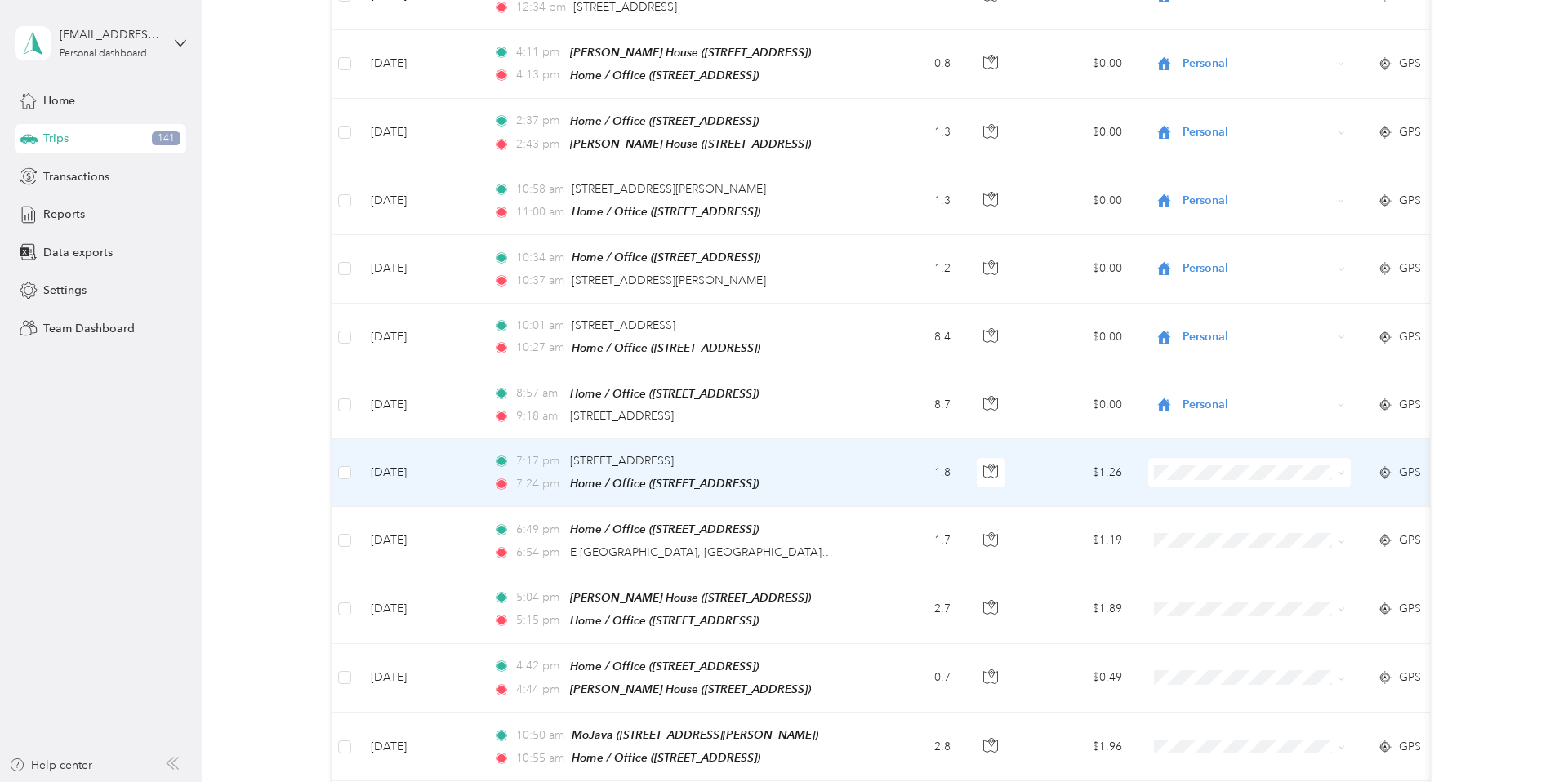
click at [1099, 459] on span at bounding box center [1249, 473] width 202 height 30
click at [1099, 470] on icon at bounding box center [1341, 473] width 7 height 7
click at [1099, 514] on span "Personal" at bounding box center [1264, 511] width 151 height 18
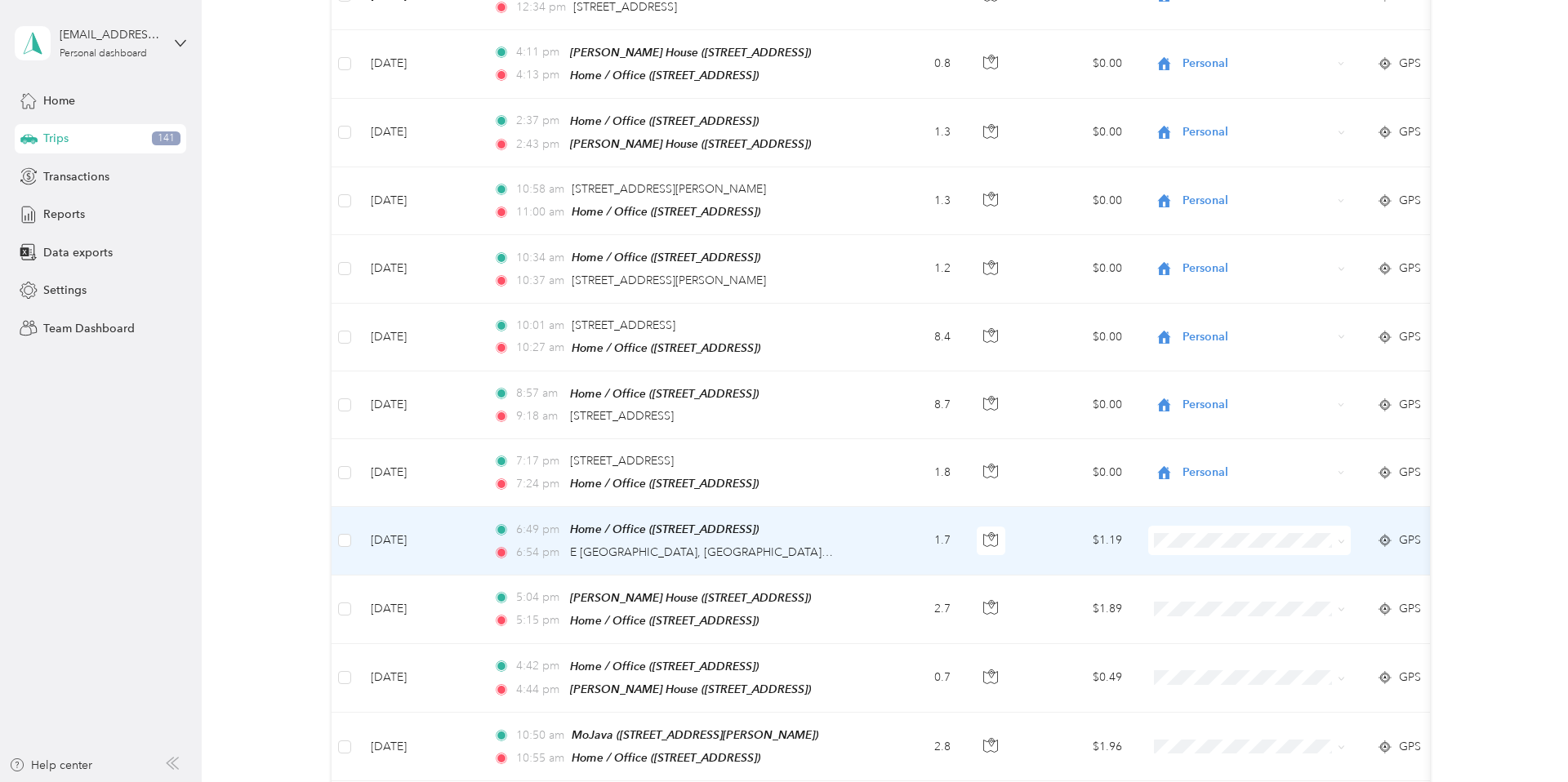
click at [1099, 538] on icon at bounding box center [1341, 542] width 7 height 7
click at [1099, 545] on ol "Work Personal Creative Other Charity Medical Moving Commute" at bounding box center [1250, 655] width 202 height 228
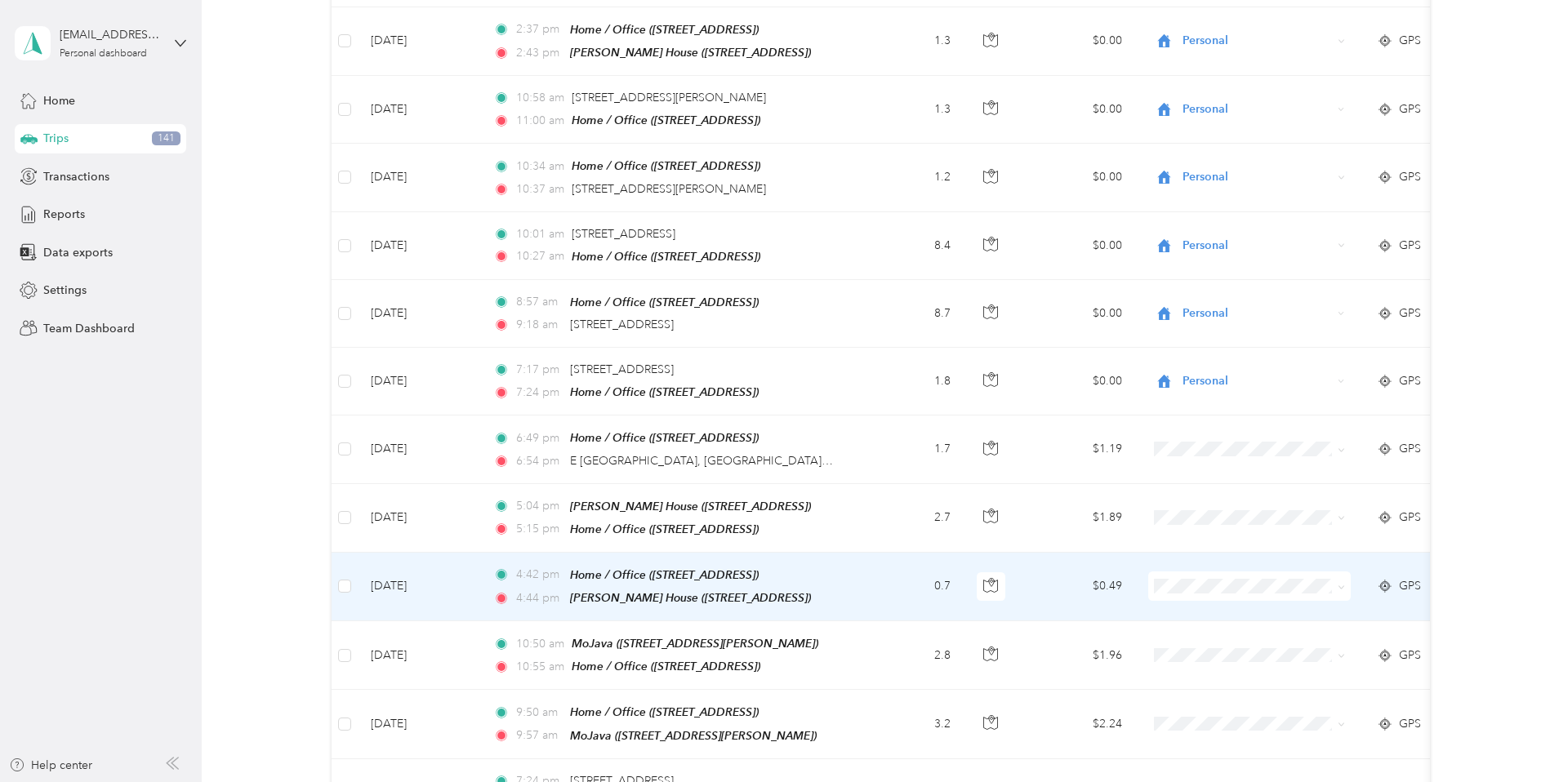
scroll to position [1018, 0]
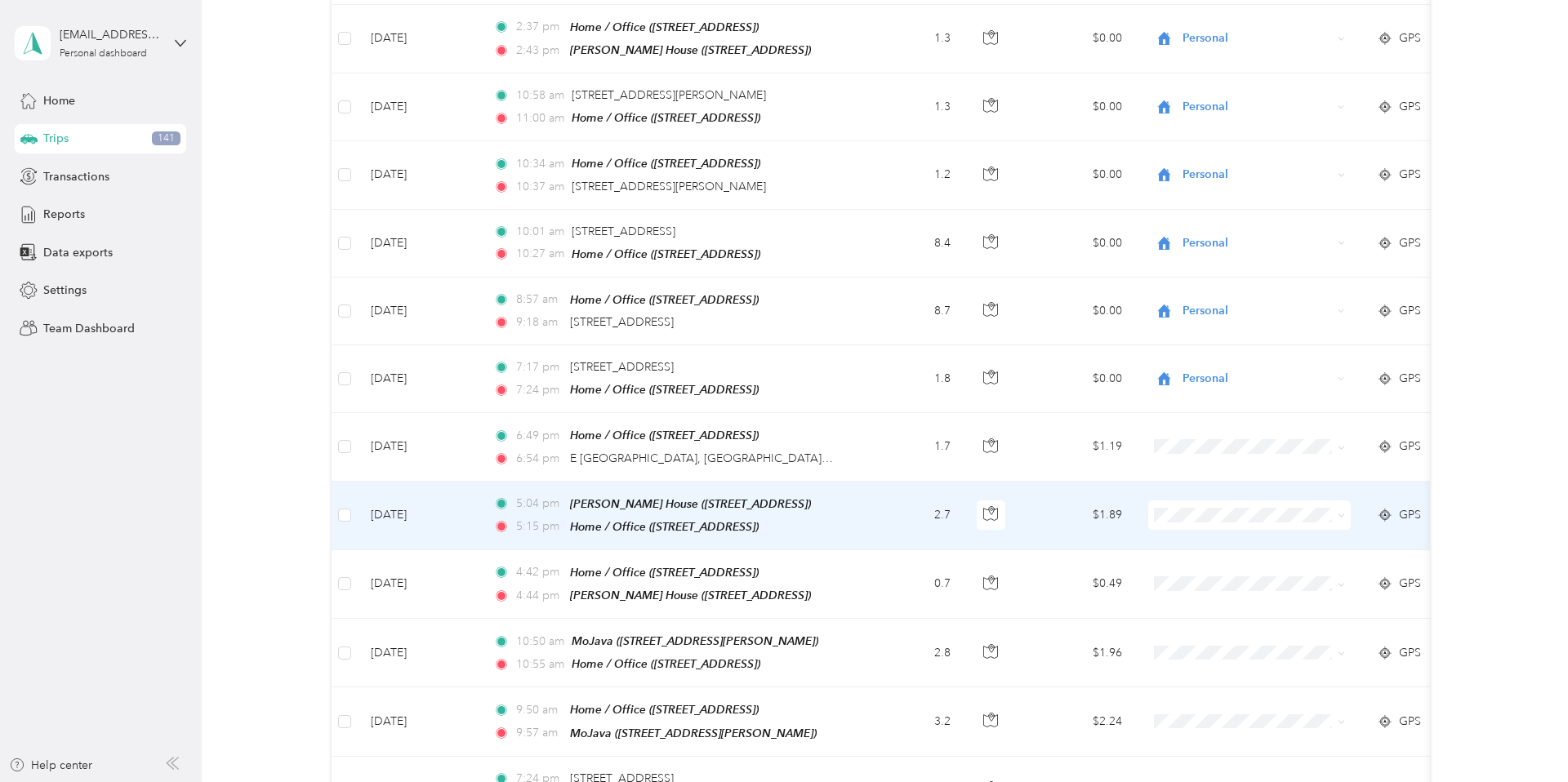
click at [1099, 512] on icon at bounding box center [1341, 516] width 7 height 7
click at [1099, 545] on span "Personal" at bounding box center [1264, 551] width 151 height 18
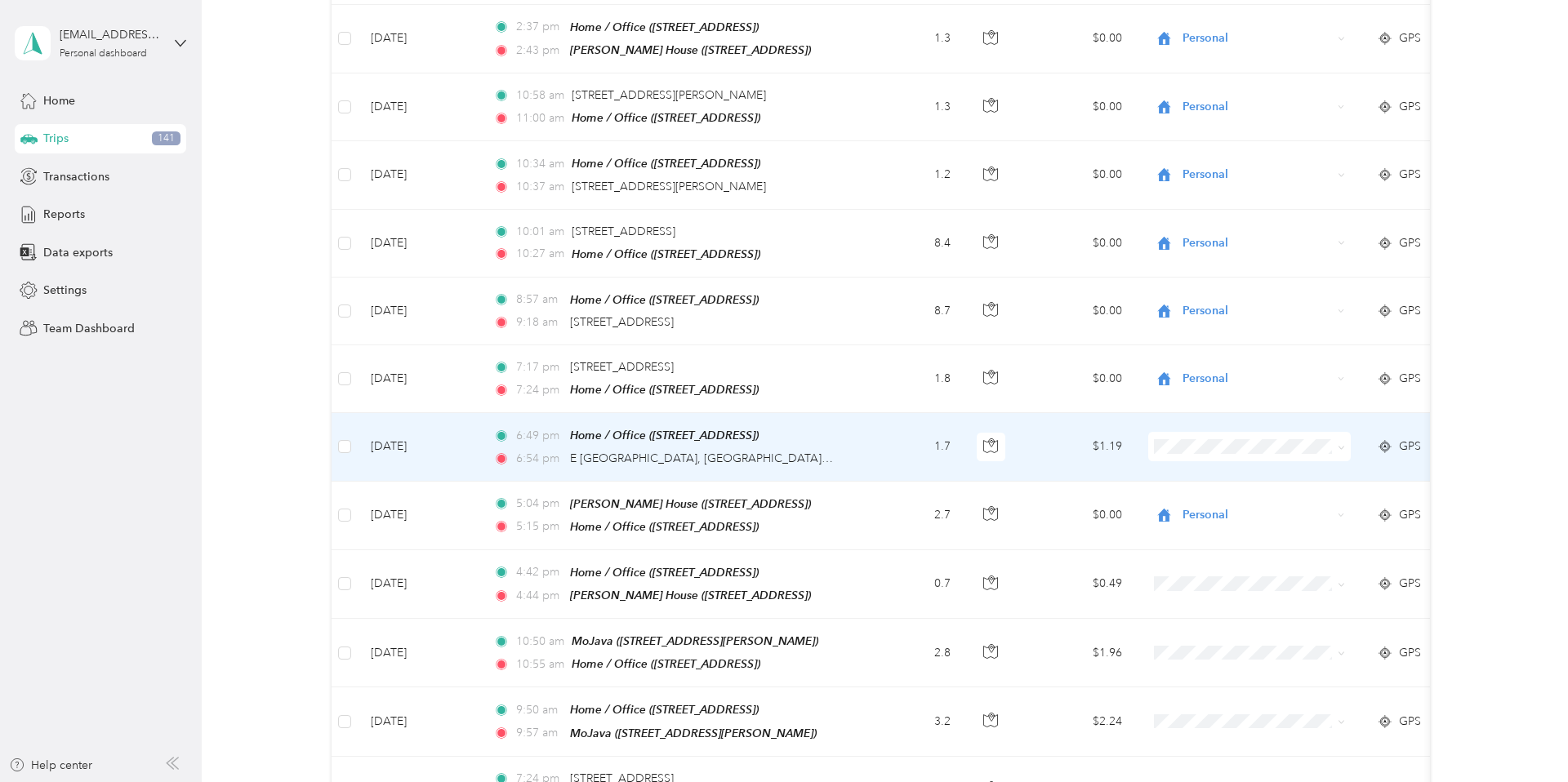
click at [1099, 445] on icon at bounding box center [1341, 448] width 7 height 7
click at [1099, 488] on span "Personal" at bounding box center [1264, 492] width 151 height 18
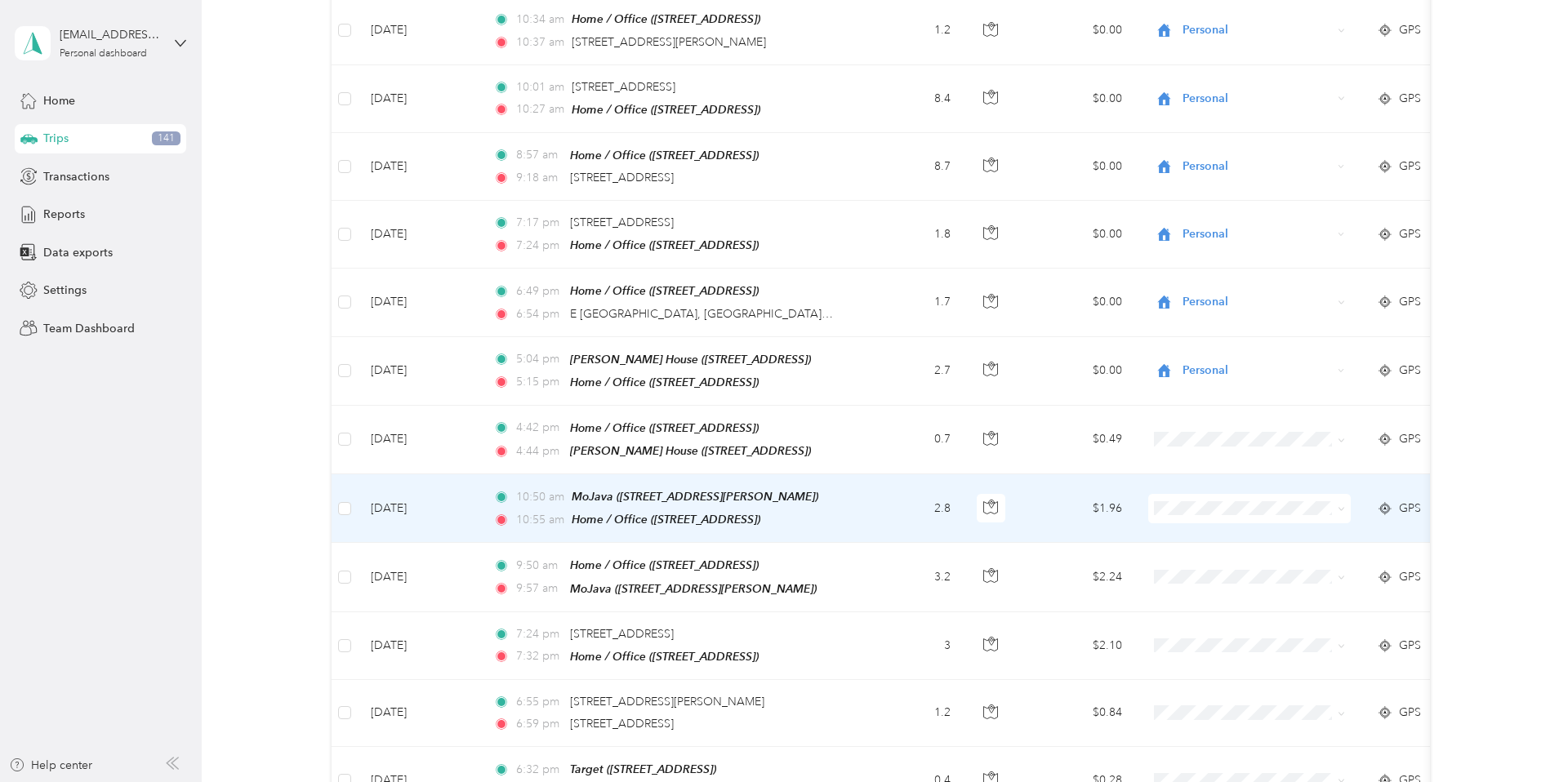
scroll to position [1167, 0]
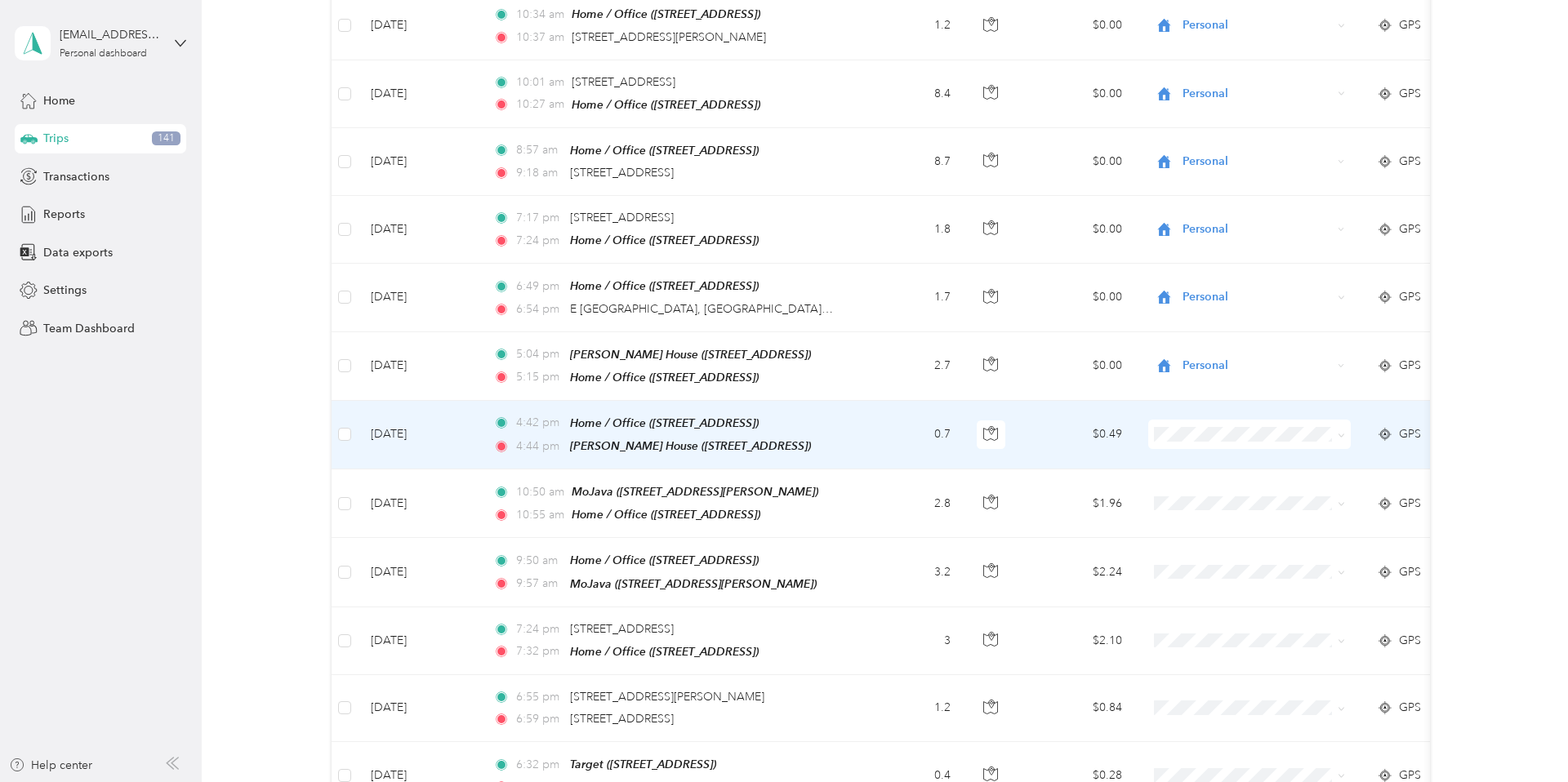
click at [1099, 425] on span at bounding box center [1339, 434] width 13 height 18
click at [1099, 432] on icon at bounding box center [1341, 435] width 7 height 7
click at [1099, 473] on span "Personal" at bounding box center [1264, 468] width 151 height 18
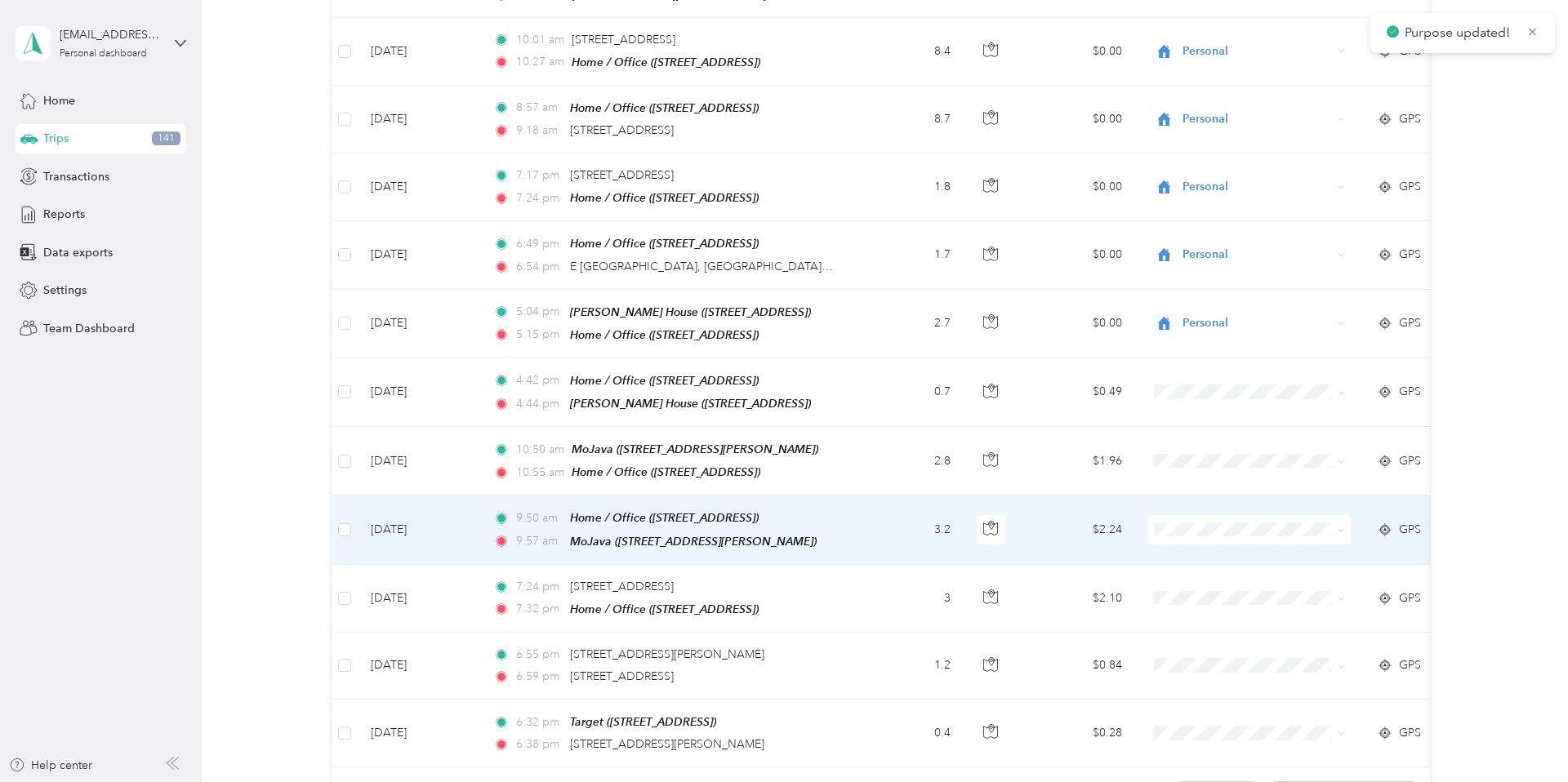
scroll to position [1242, 0]
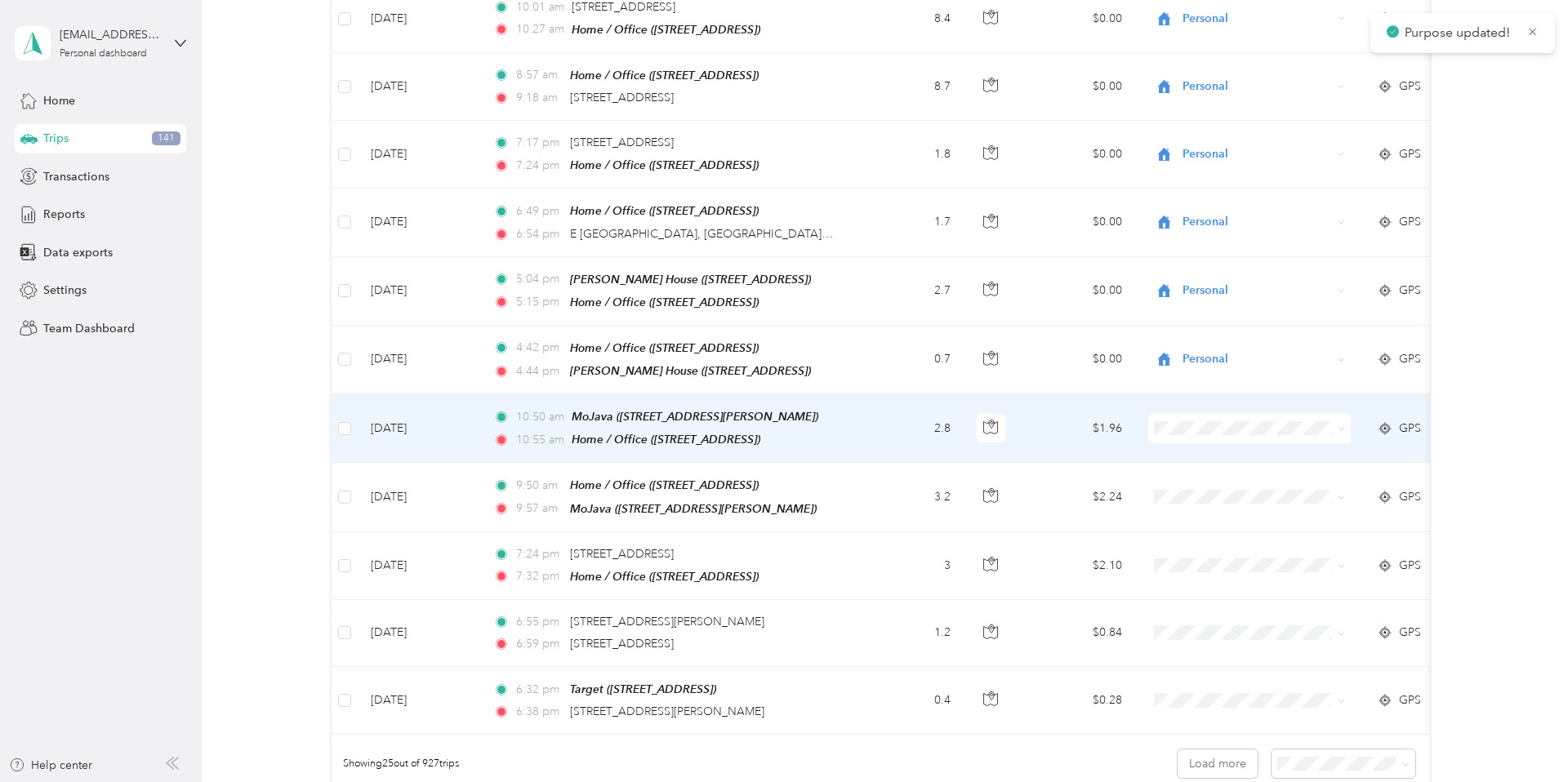
click at [1099, 425] on icon at bounding box center [1341, 429] width 7 height 7
click at [1099, 434] on span "Work" at bounding box center [1264, 440] width 151 height 18
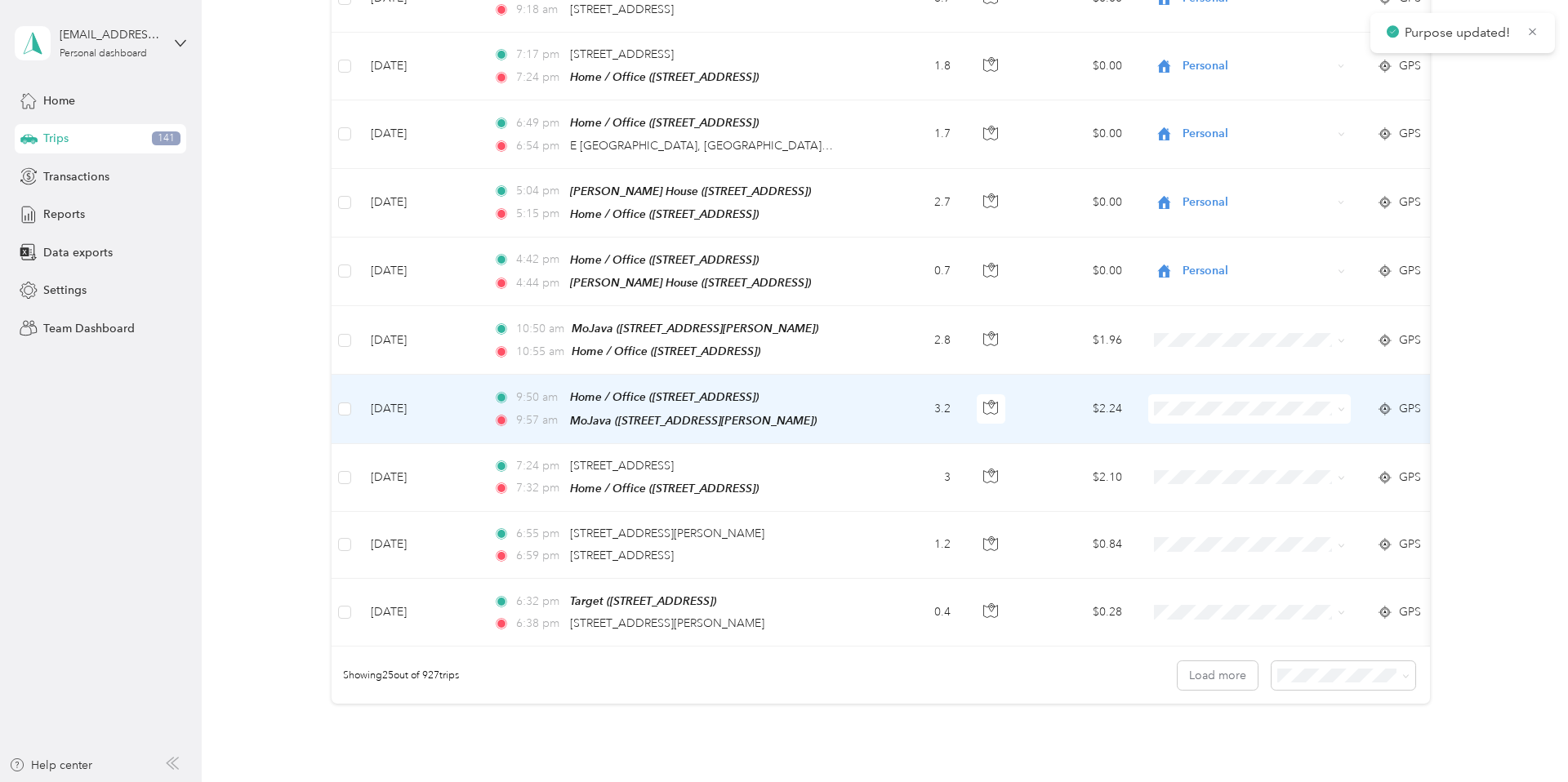
scroll to position [1335, 0]
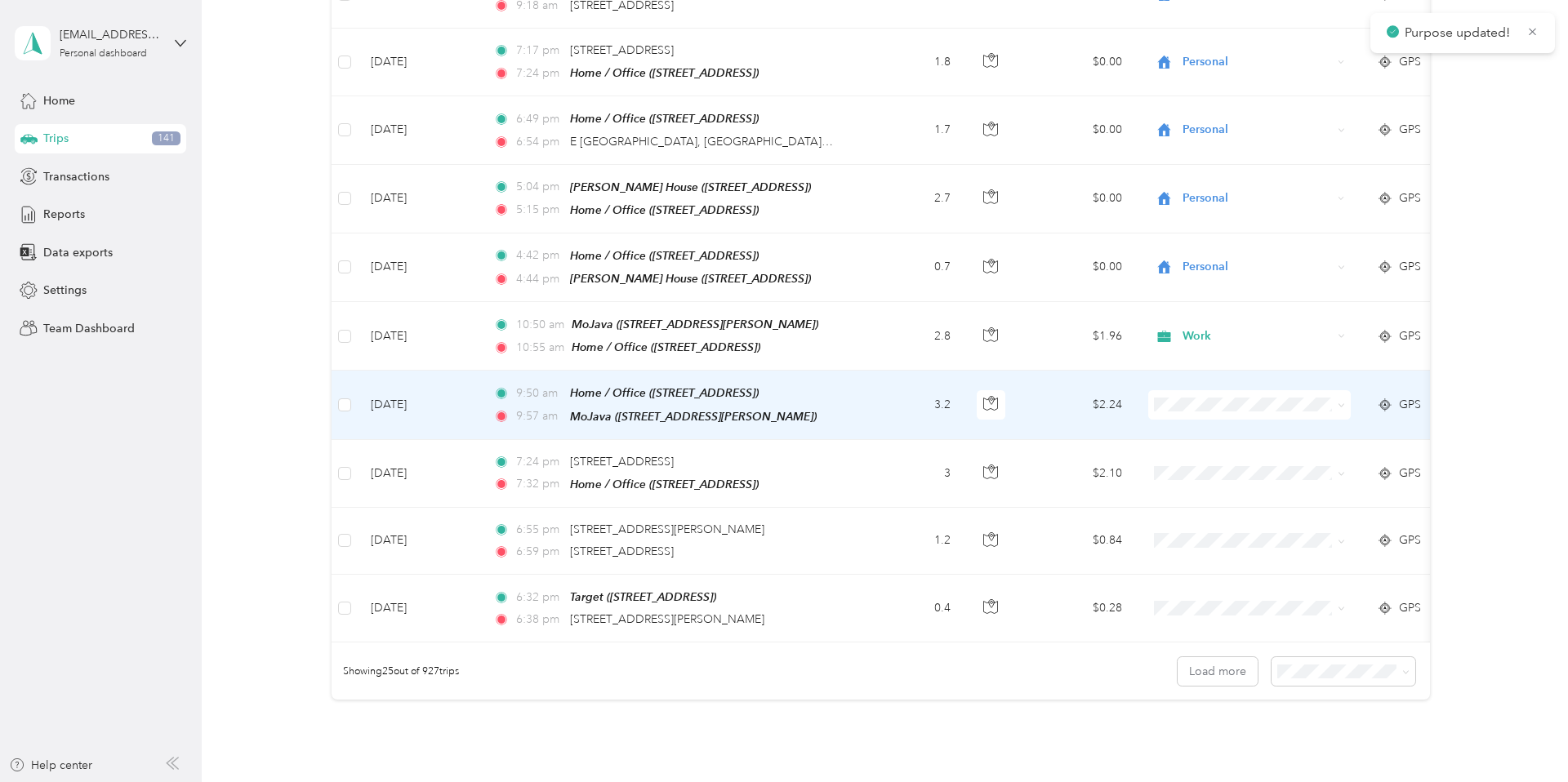
click at [1099, 404] on icon at bounding box center [1341, 406] width 5 height 4
click at [1099, 417] on li "Work" at bounding box center [1250, 415] width 202 height 29
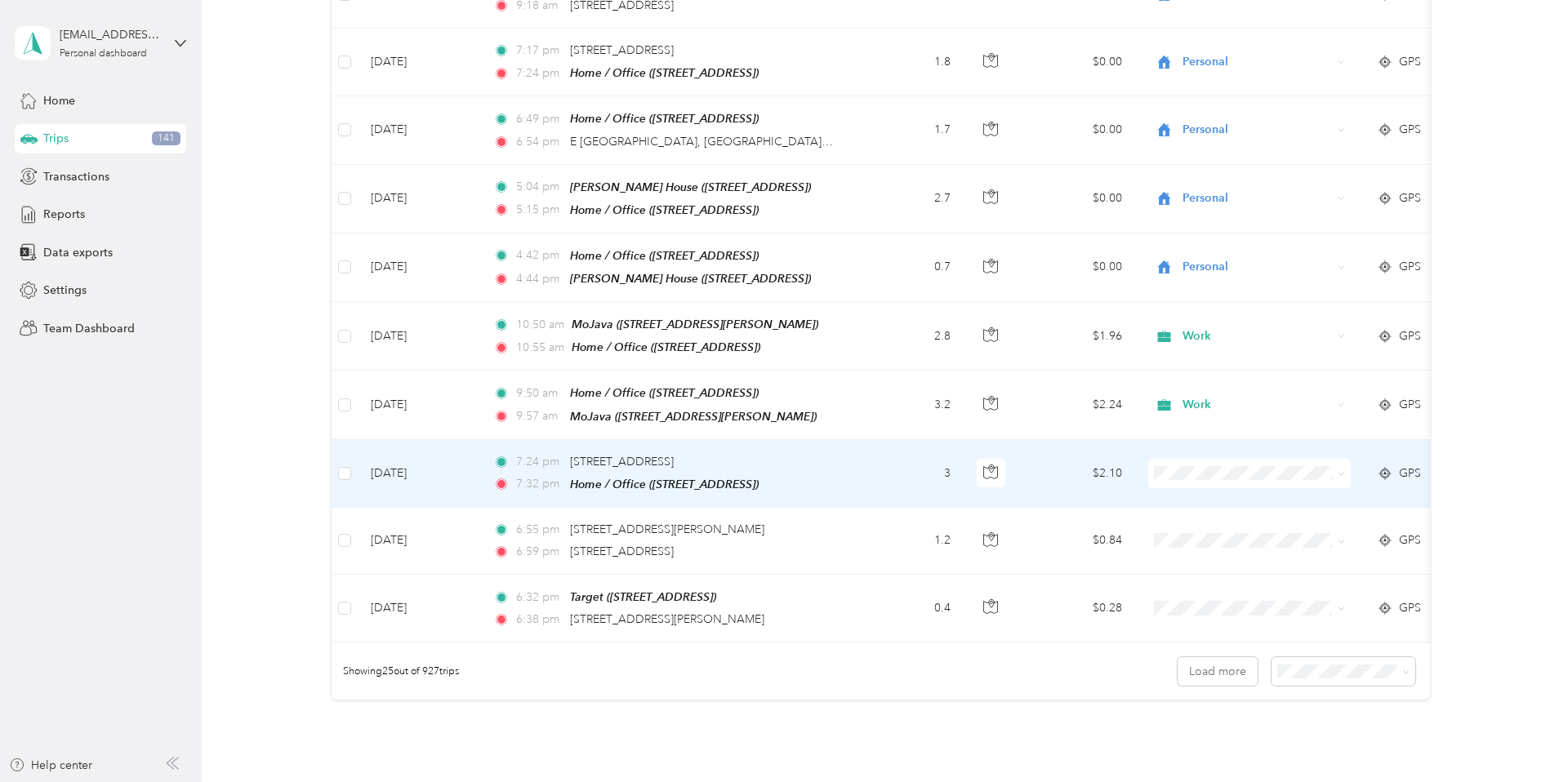
click at [1099, 470] on icon at bounding box center [1341, 474] width 7 height 7
click at [1099, 505] on span "Personal" at bounding box center [1264, 510] width 151 height 18
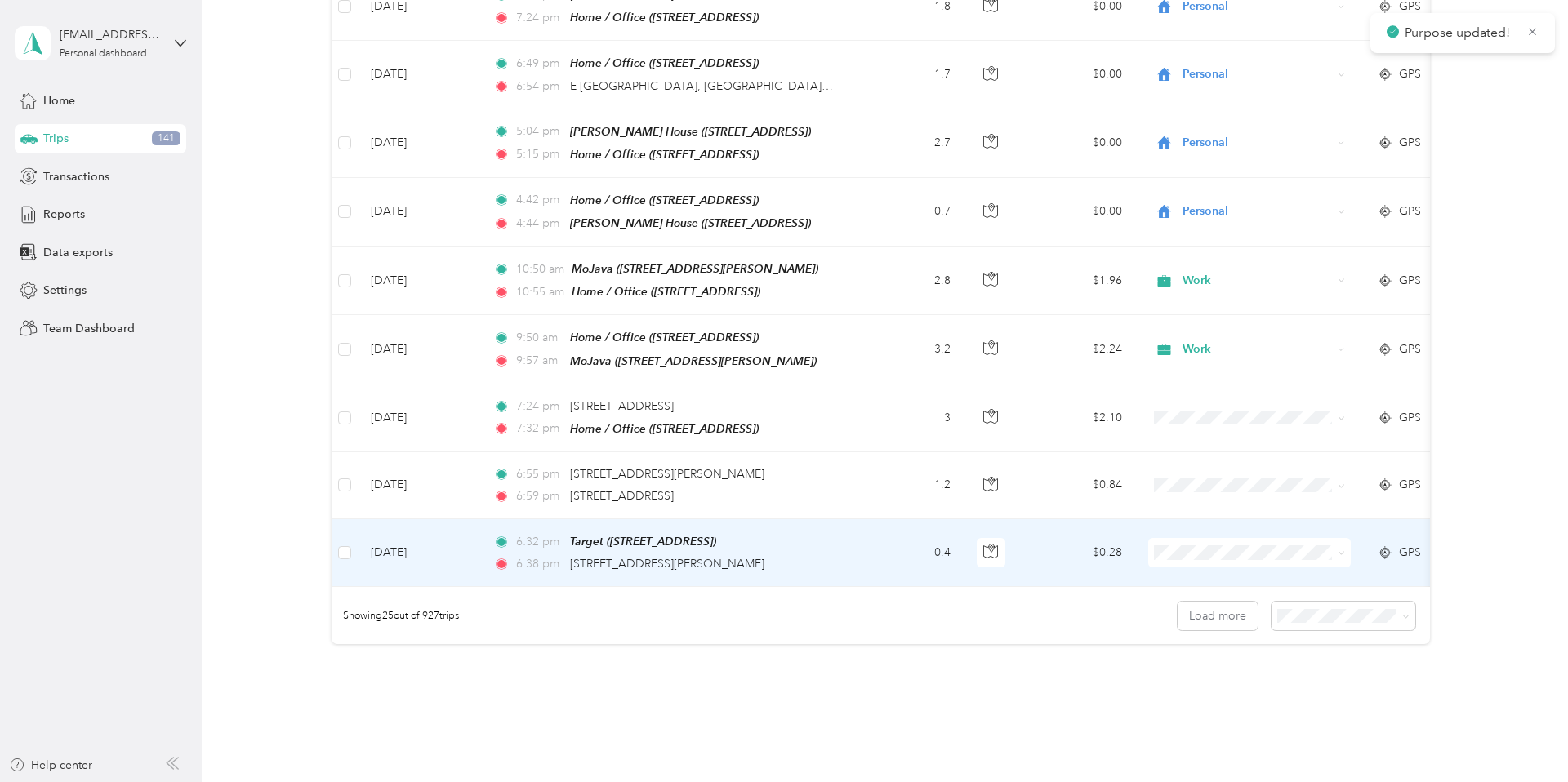
scroll to position [1398, 0]
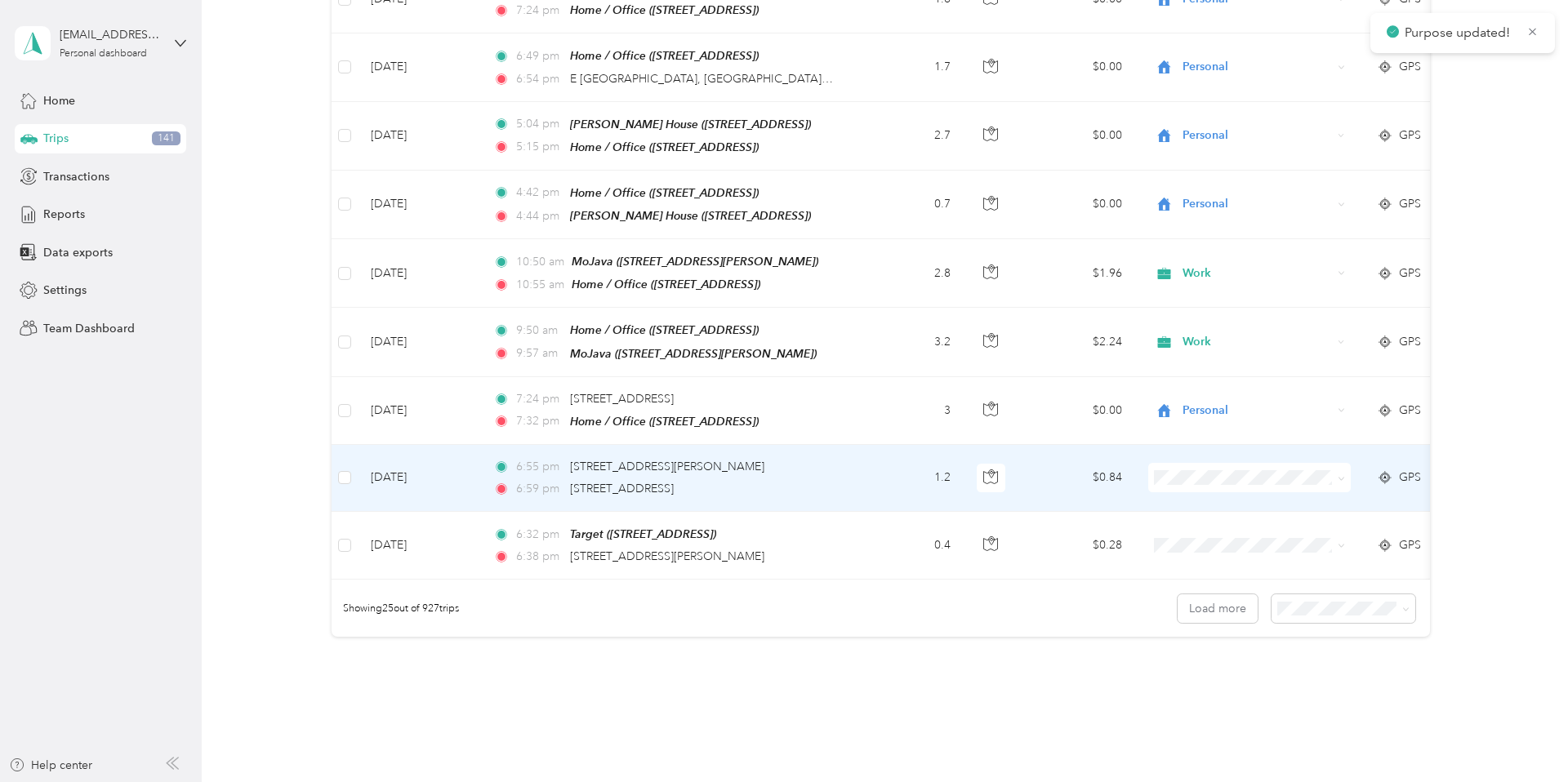
click at [1099, 475] on icon at bounding box center [1341, 479] width 7 height 7
click at [1099, 508] on span "Personal" at bounding box center [1264, 515] width 151 height 18
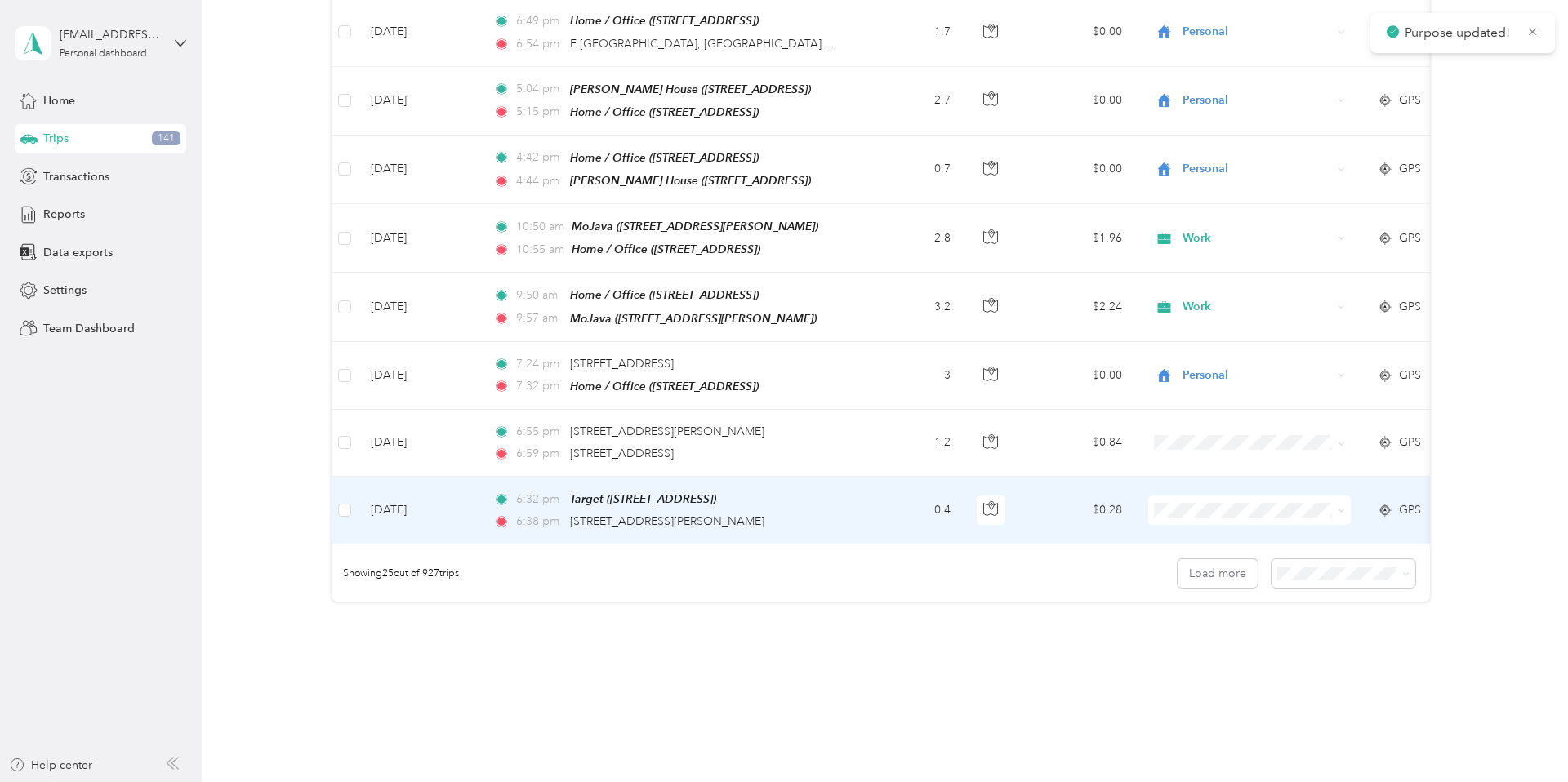
scroll to position [1436, 0]
click at [1099, 506] on icon at bounding box center [1341, 507] width 5 height 4
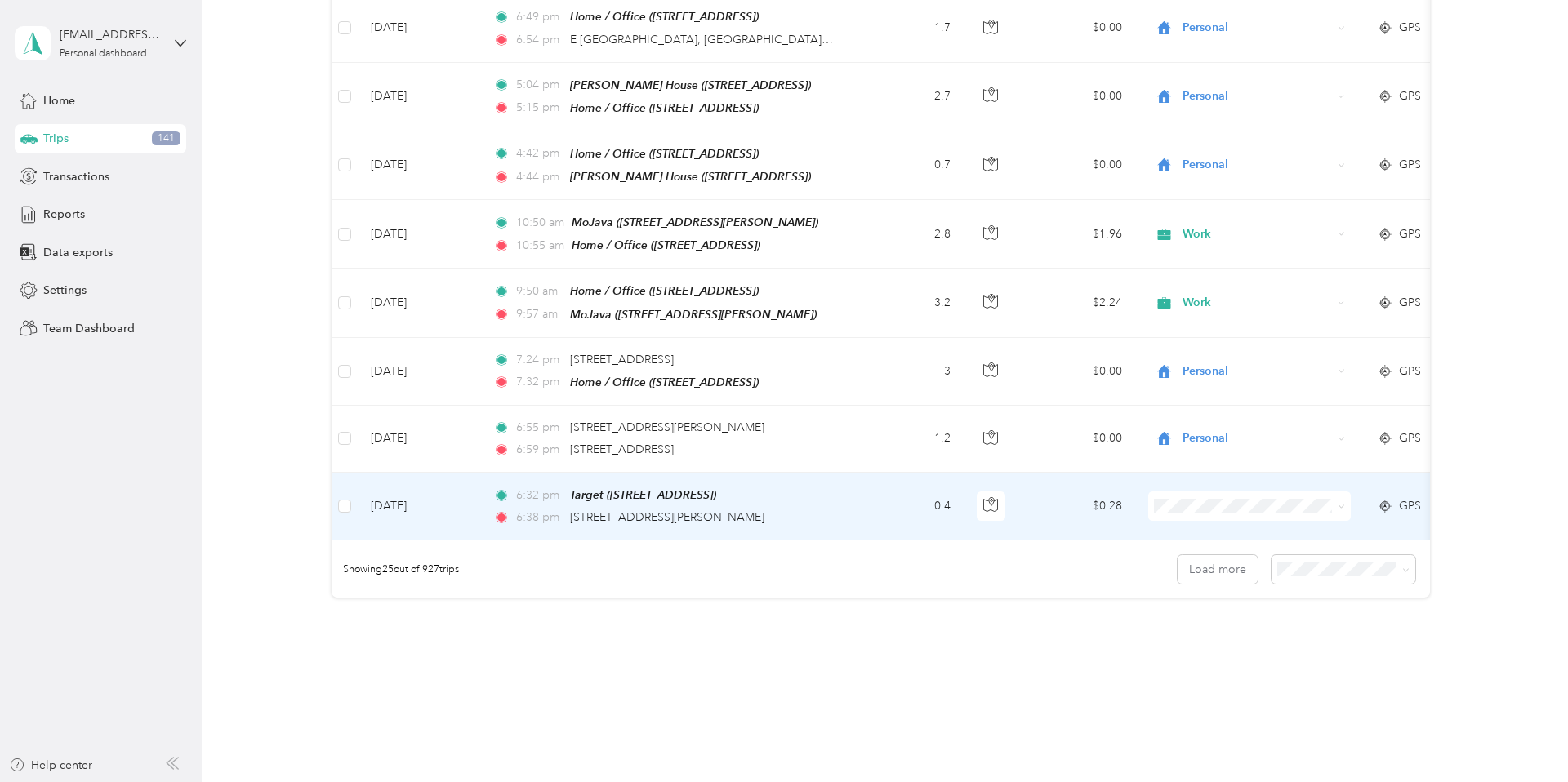
click at [1099, 539] on span "Personal" at bounding box center [1264, 535] width 151 height 18
click at [1099, 545] on button "Load more" at bounding box center [1218, 569] width 80 height 29
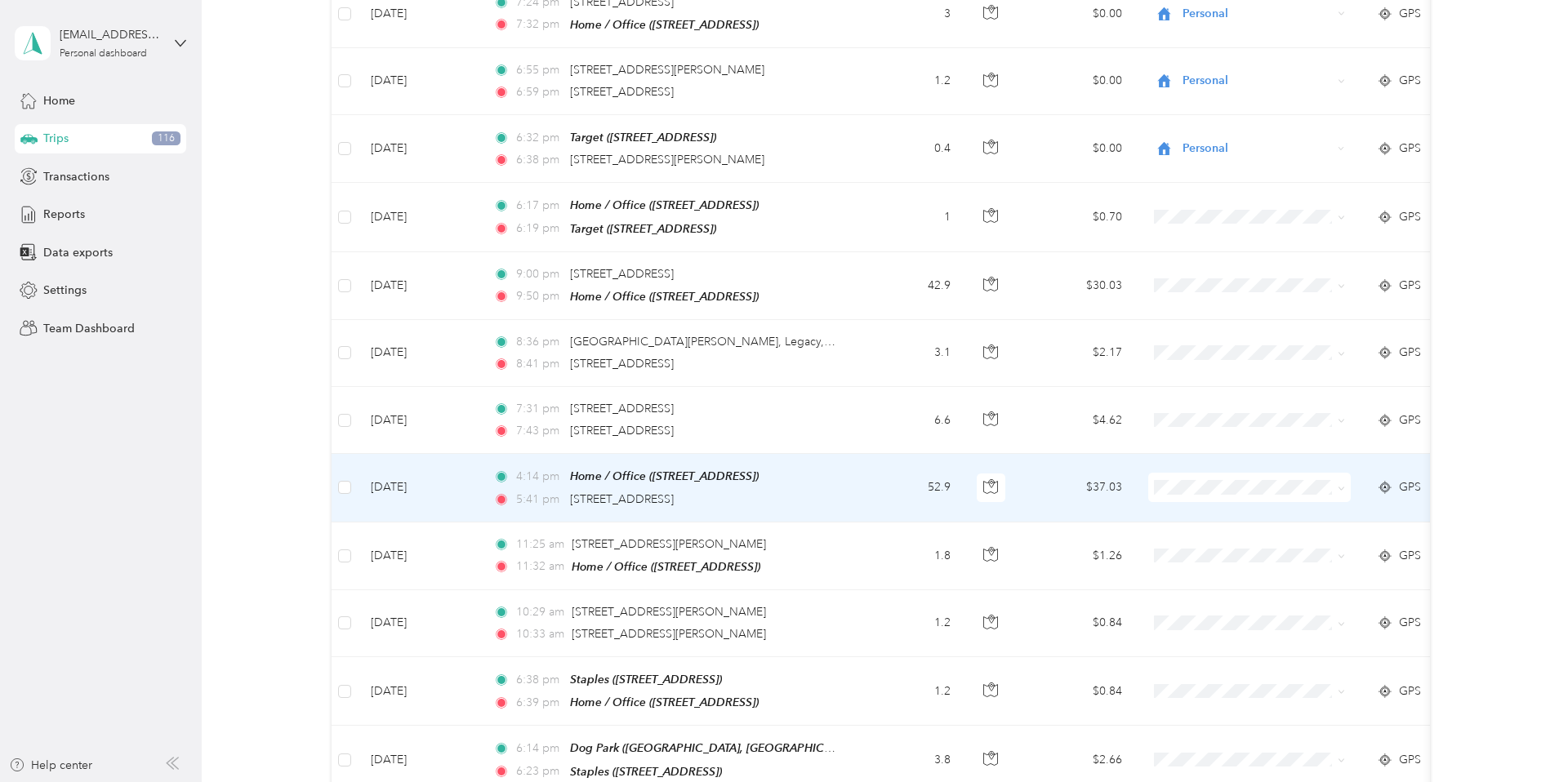
scroll to position [1799, 0]
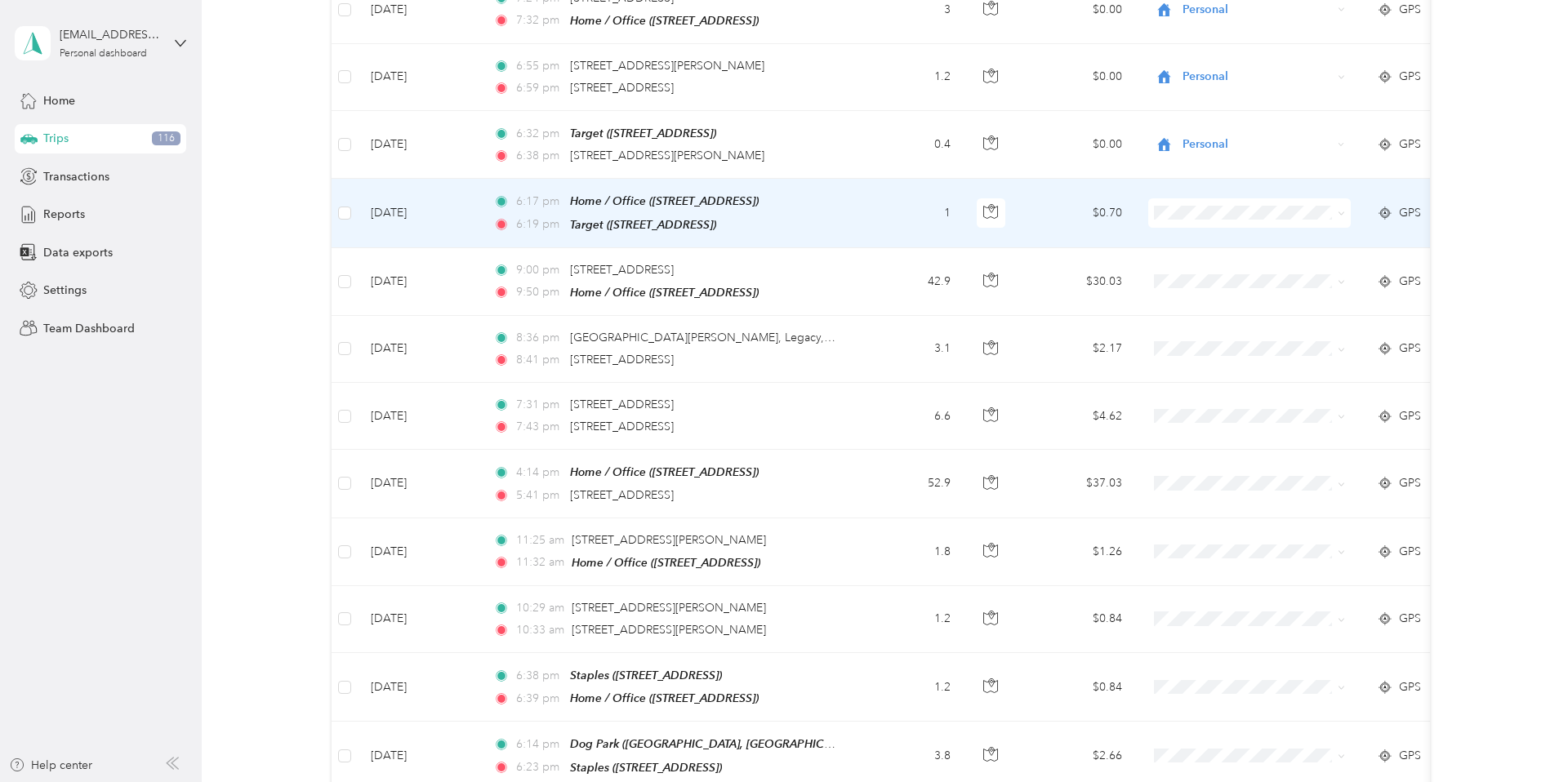
click at [1099, 199] on span at bounding box center [1249, 214] width 202 height 30
click at [1099, 210] on icon at bounding box center [1341, 214] width 7 height 7
click at [1099, 251] on li "Personal" at bounding box center [1250, 245] width 202 height 29
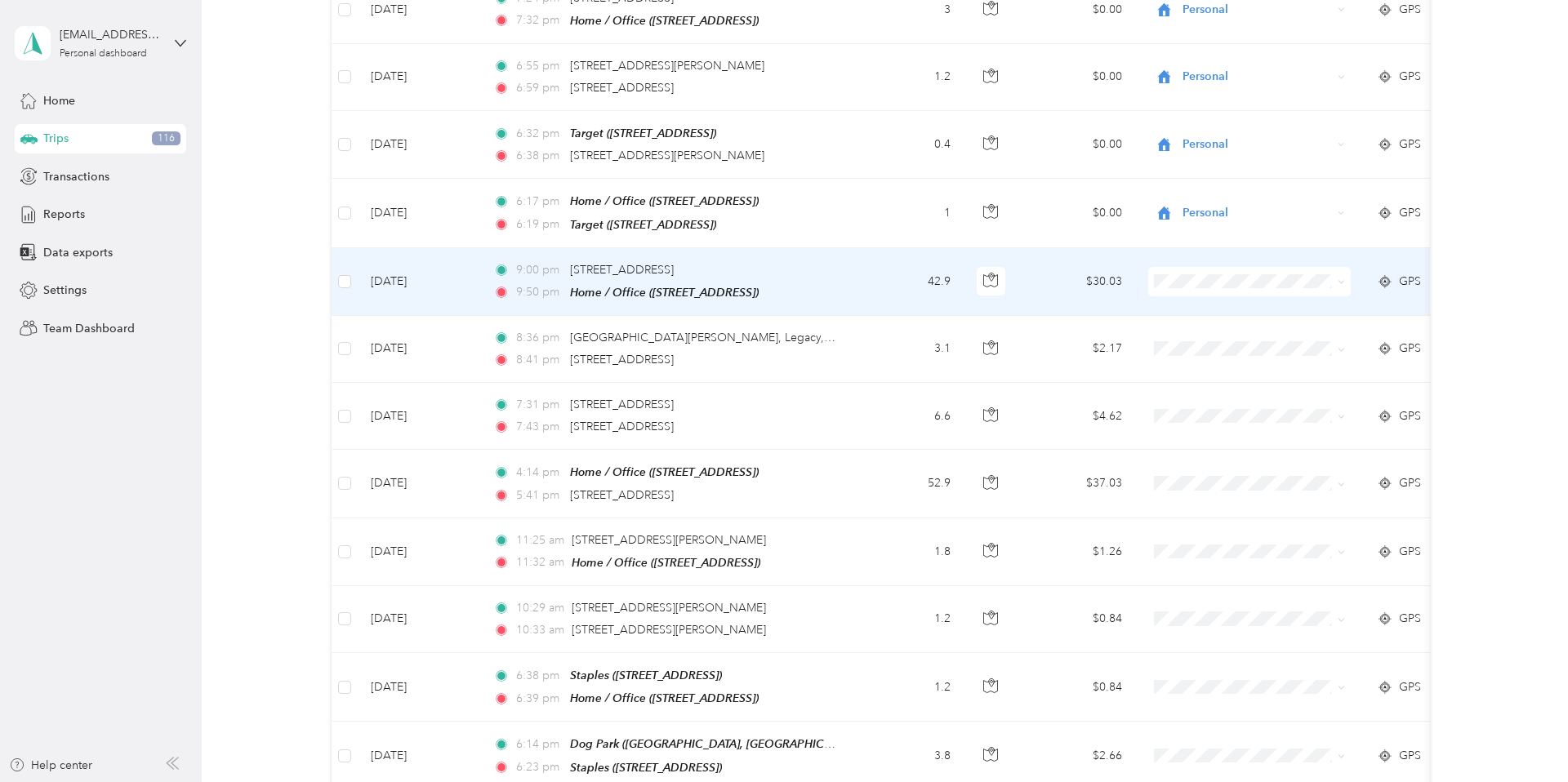
click at [1099, 275] on span at bounding box center [1341, 281] width 7 height 14
click at [1099, 278] on icon at bounding box center [1341, 282] width 7 height 7
click at [1099, 313] on span "Personal" at bounding box center [1264, 315] width 151 height 18
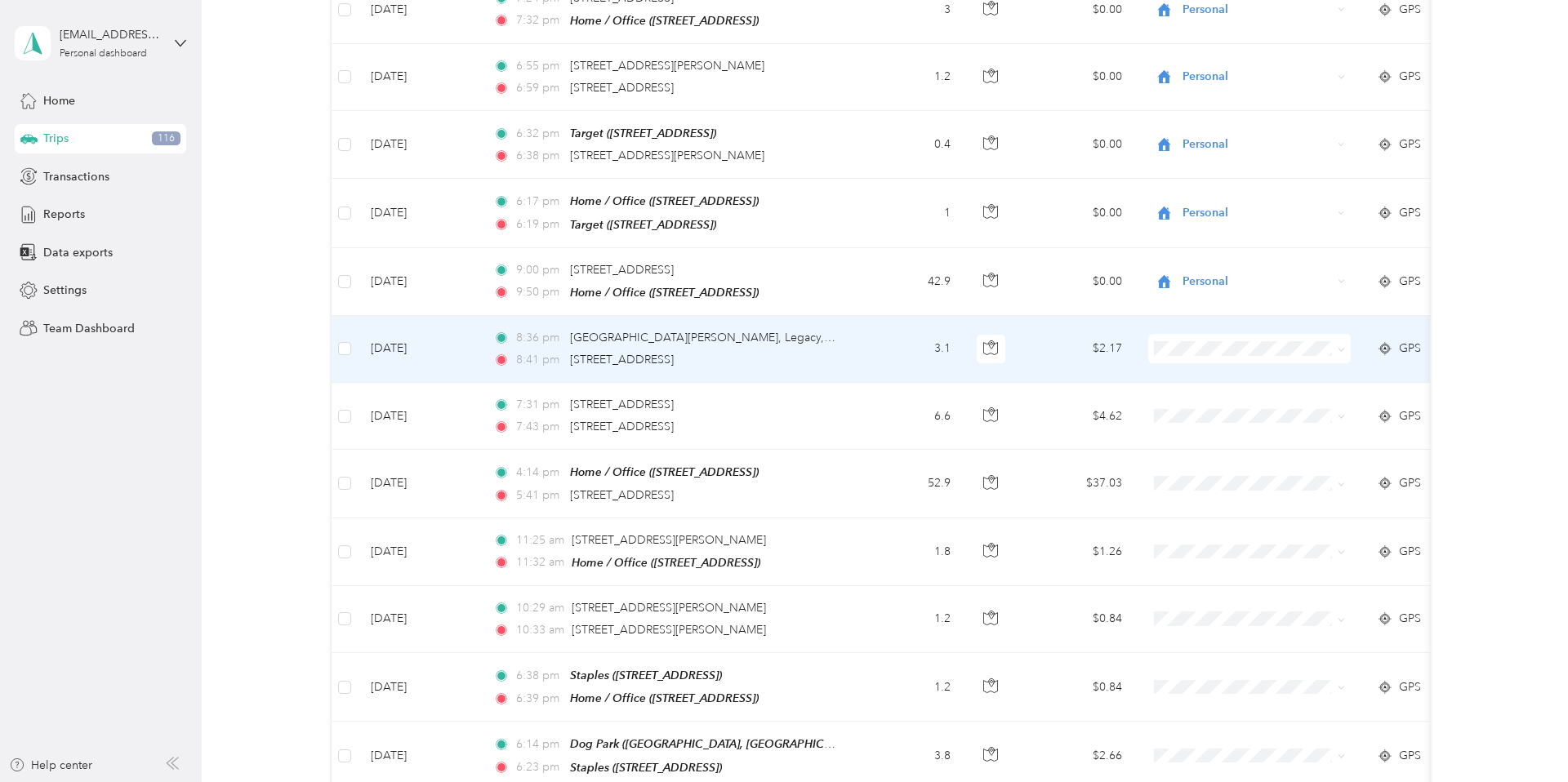
click at [1099, 347] on icon at bounding box center [1341, 350] width 7 height 7
click at [1099, 357] on li "Work" at bounding box center [1250, 348] width 202 height 29
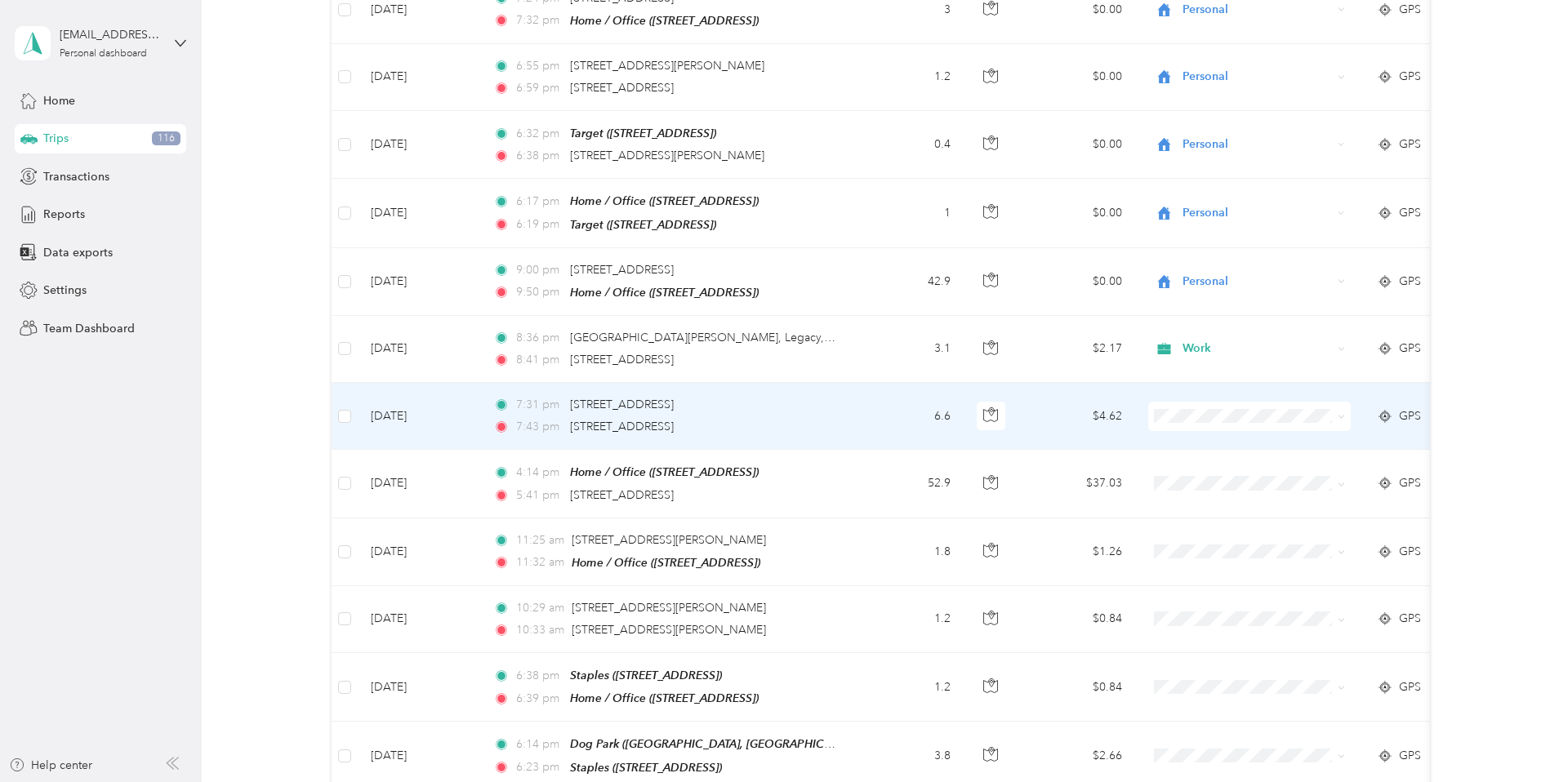
click at [1099, 413] on icon at bounding box center [1341, 417] width 7 height 7
click at [1099, 423] on li "Work" at bounding box center [1250, 421] width 202 height 29
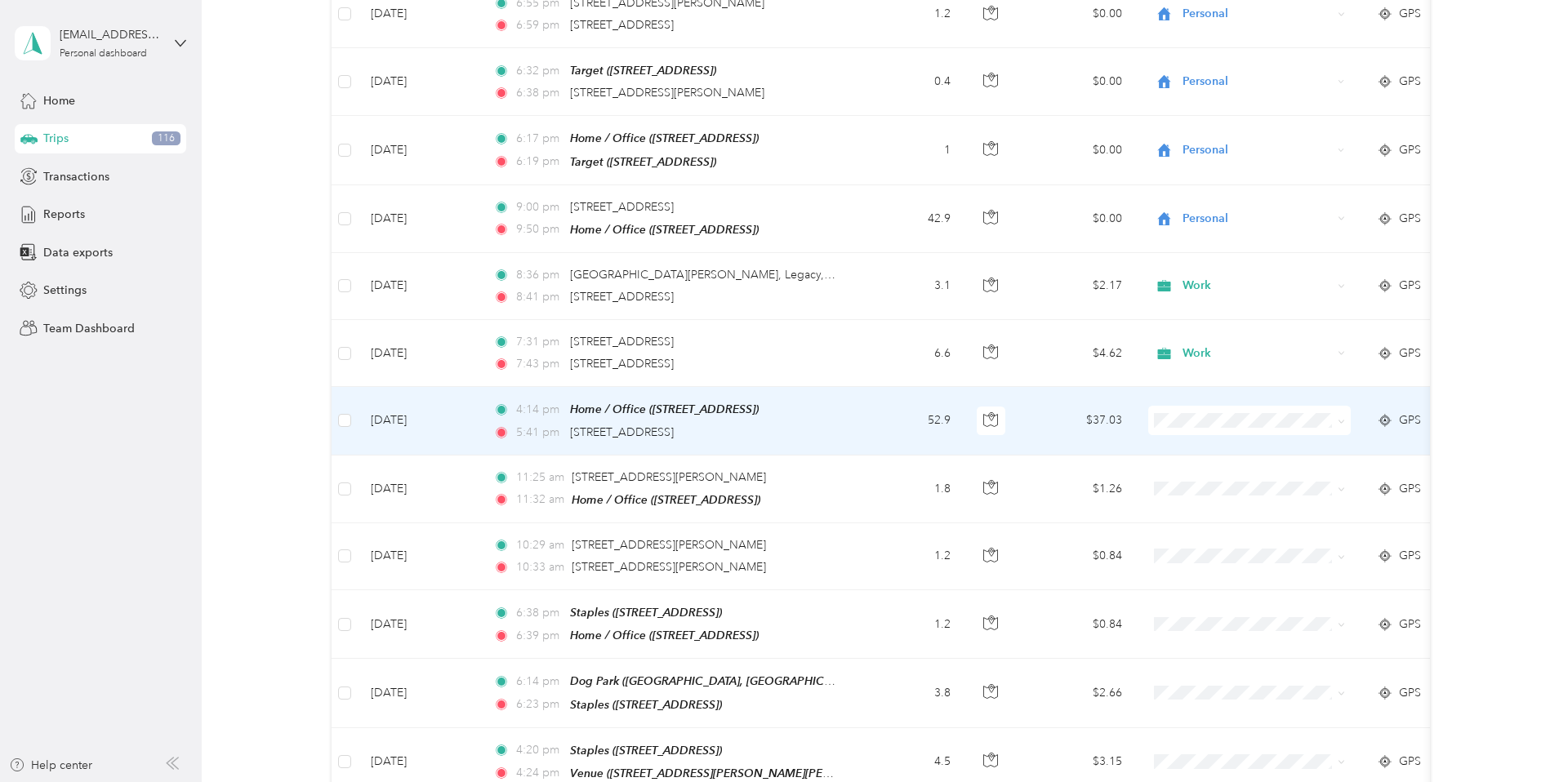
scroll to position [1863, 0]
click at [1099, 416] on icon at bounding box center [1341, 420] width 7 height 7
click at [1099, 419] on span "Work" at bounding box center [1264, 414] width 151 height 18
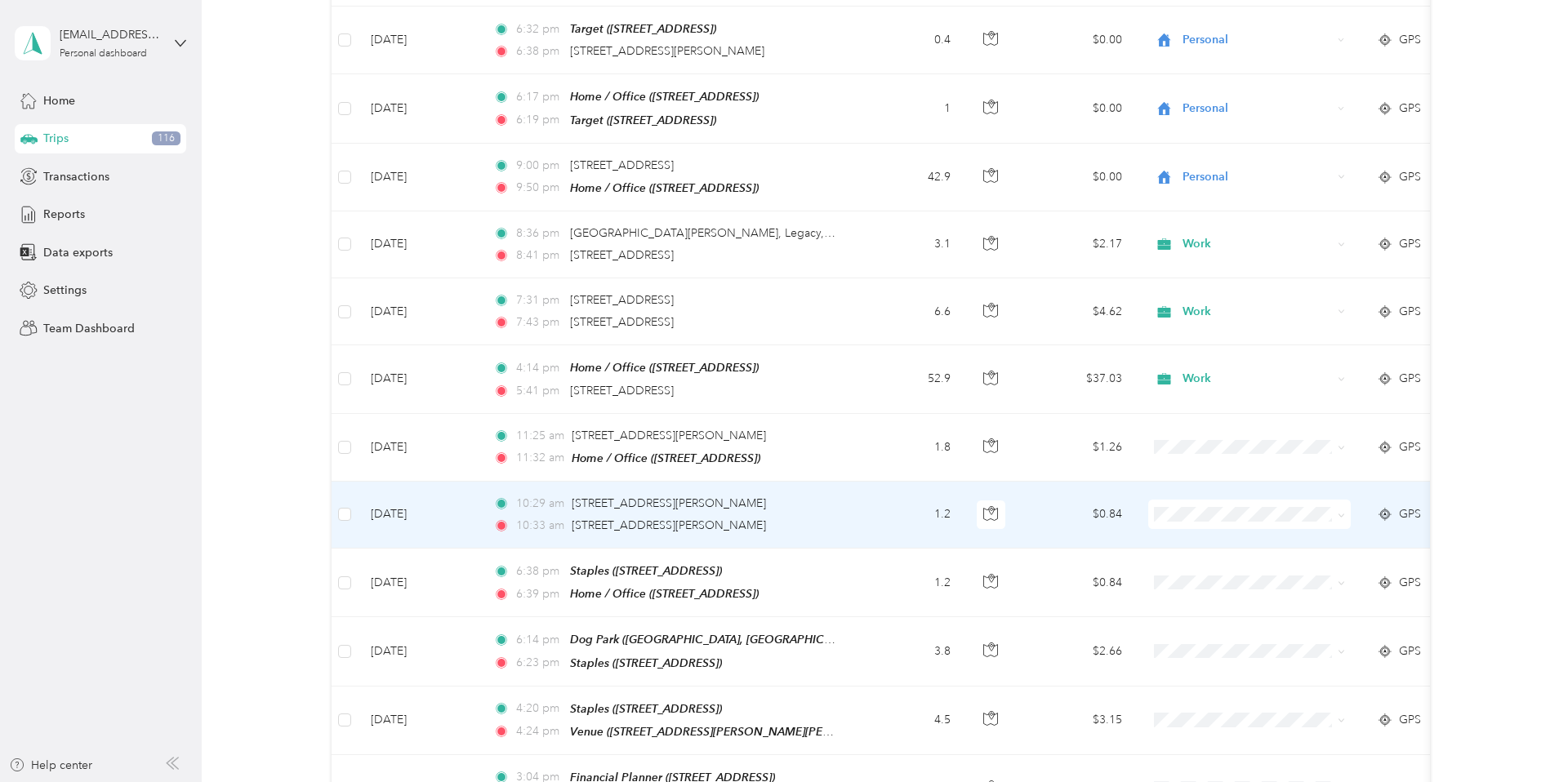
scroll to position [1905, 0]
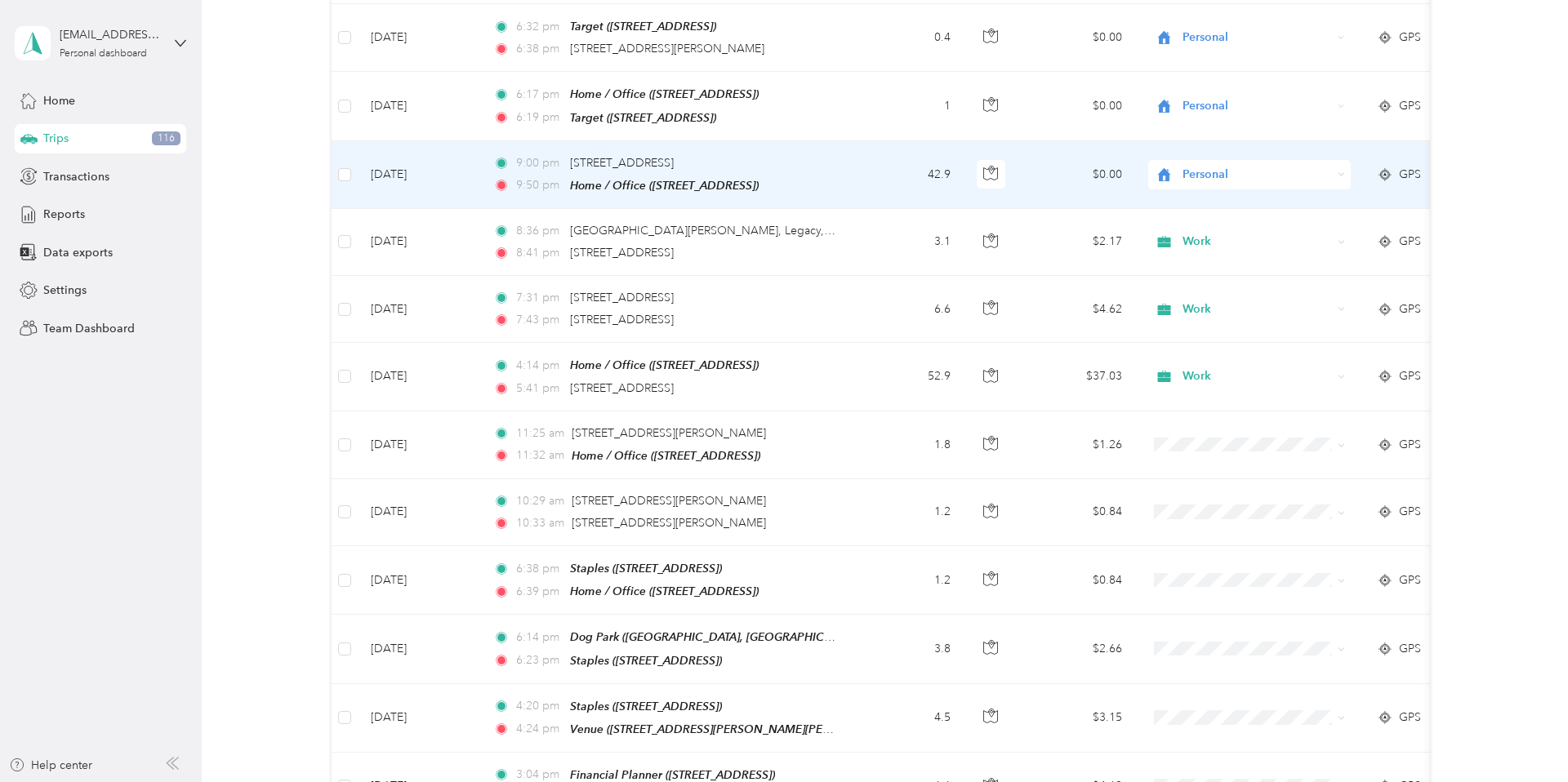
click at [1099, 160] on div "Personal" at bounding box center [1249, 175] width 202 height 30
click at [1099, 173] on span "Work" at bounding box center [1264, 180] width 151 height 18
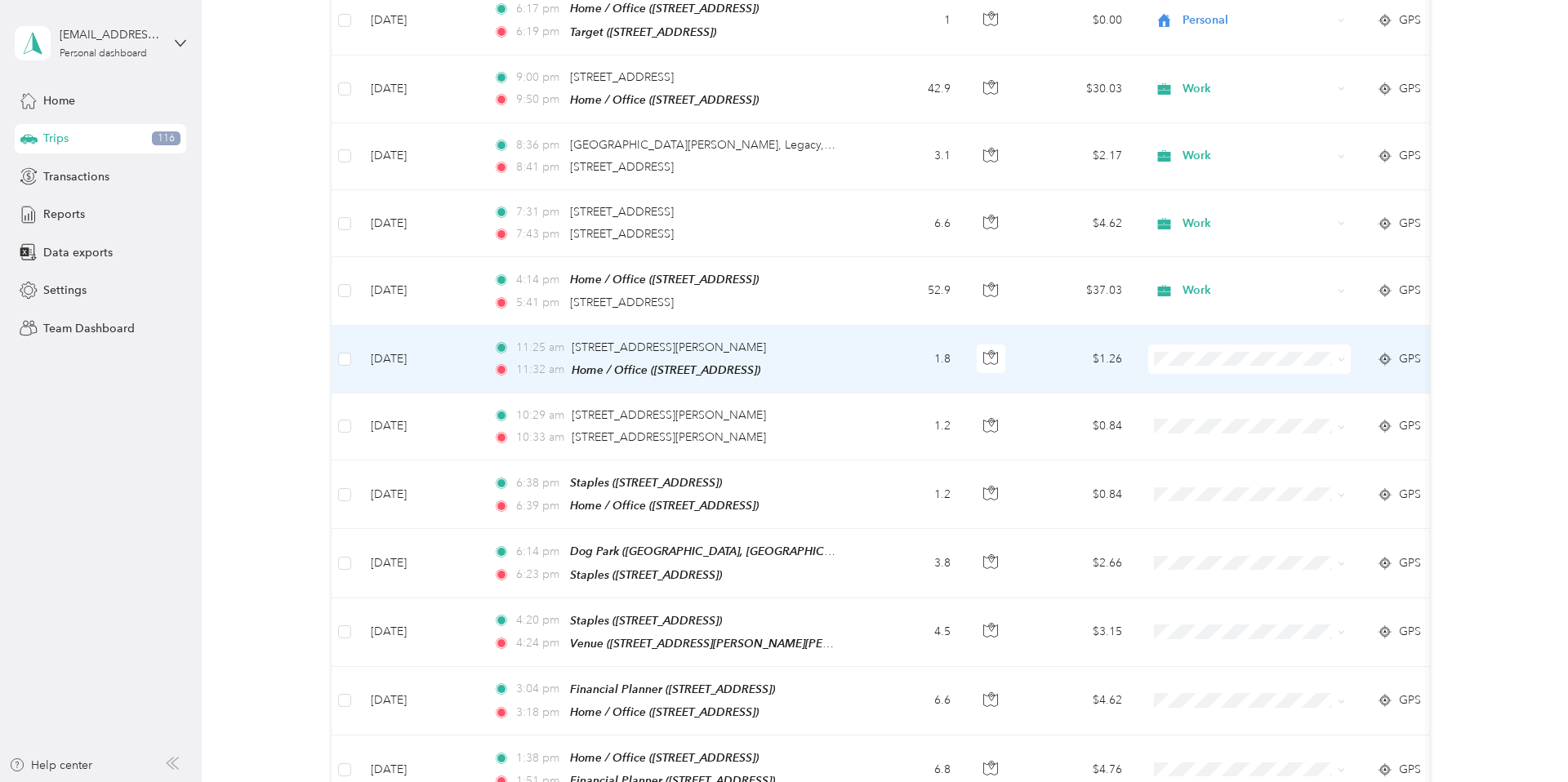
scroll to position [2011, 0]
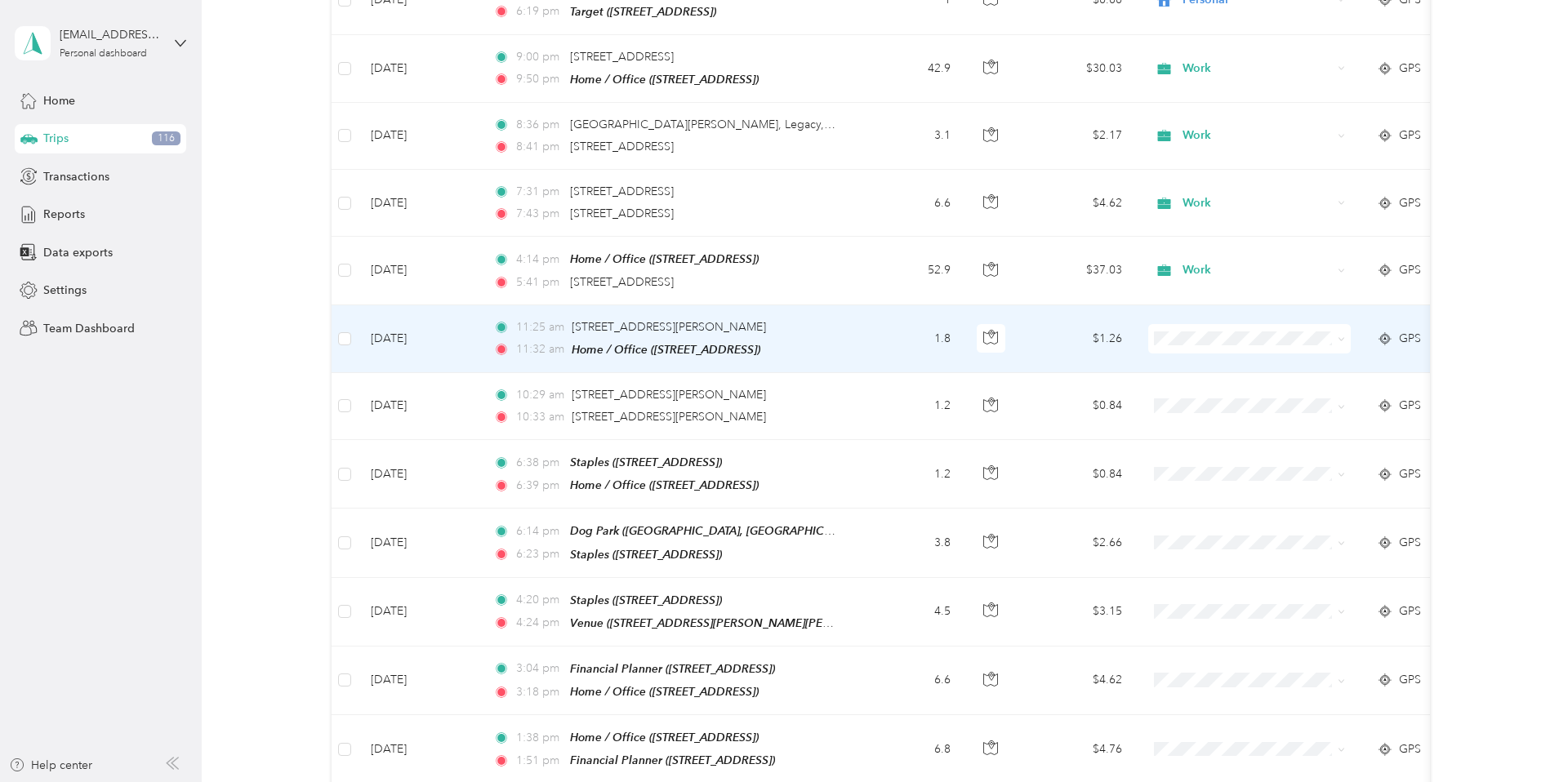
click at [1099, 336] on icon at bounding box center [1341, 339] width 7 height 7
click at [1099, 455] on span "Charity" at bounding box center [1264, 451] width 151 height 18
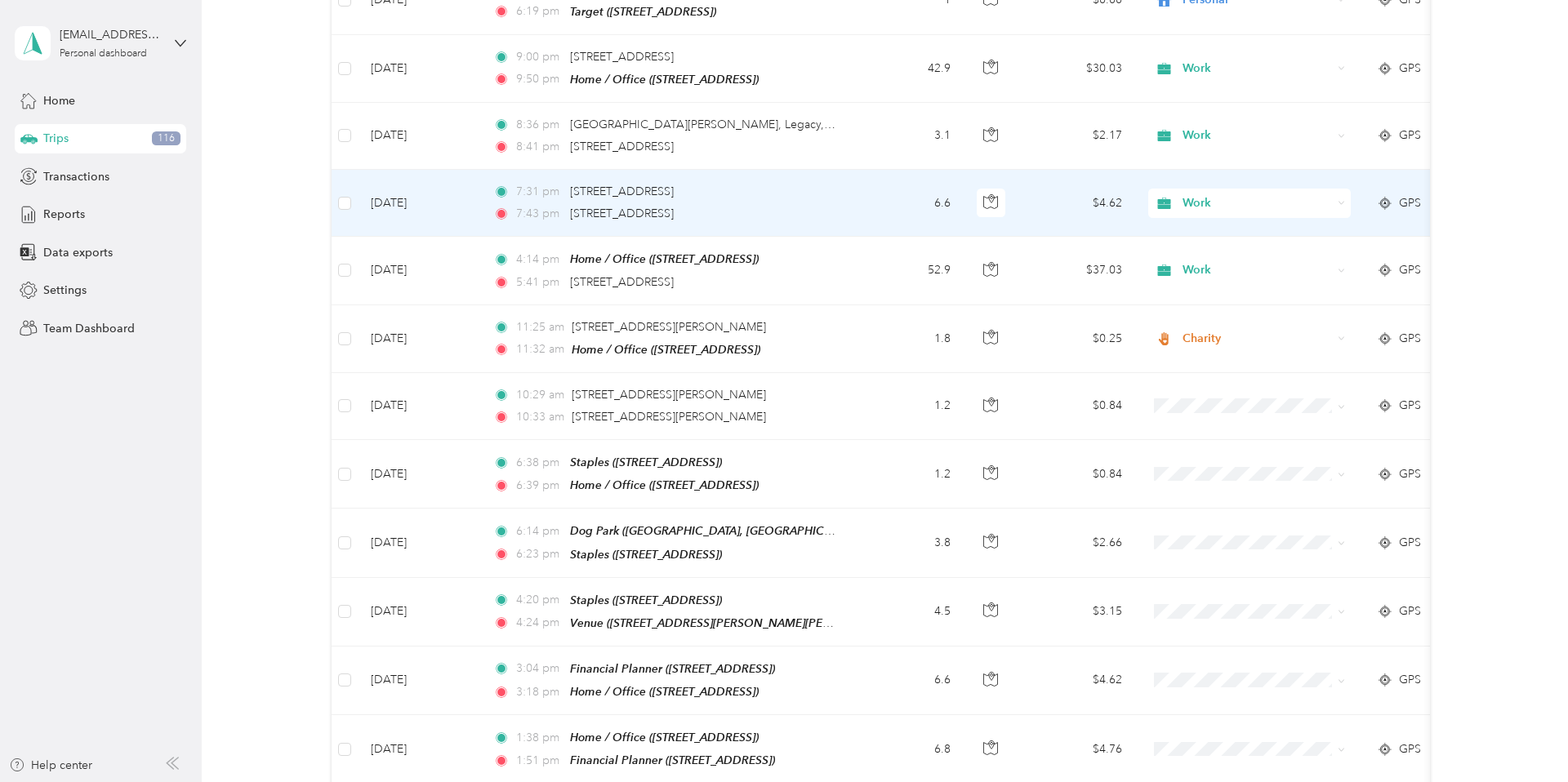
click at [1099, 200] on icon at bounding box center [1341, 203] width 7 height 7
click at [1099, 238] on li "Personal" at bounding box center [1250, 234] width 202 height 29
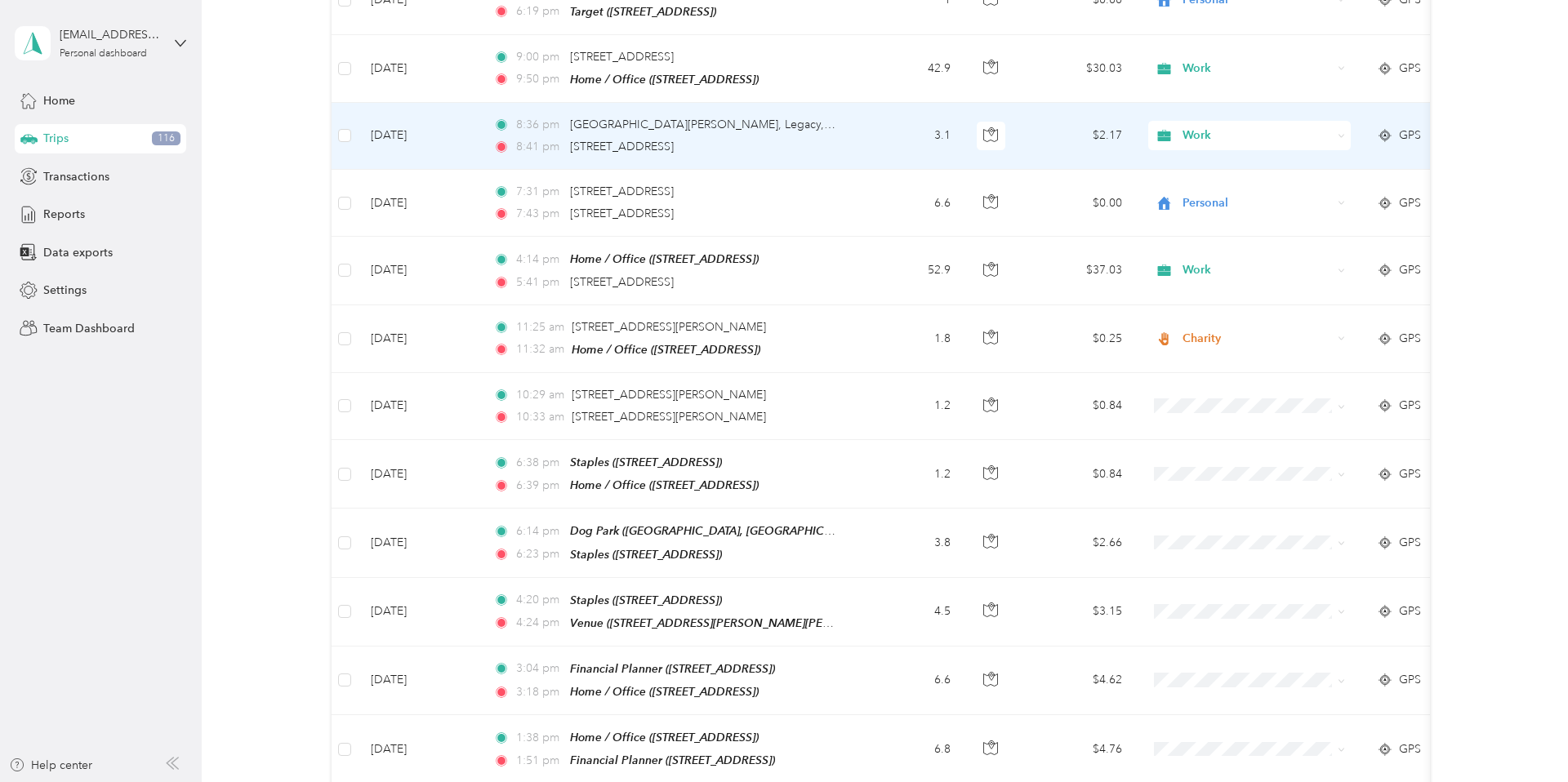
click at [1099, 132] on icon at bounding box center [1341, 136] width 7 height 7
click at [1099, 165] on span "Personal" at bounding box center [1264, 169] width 151 height 18
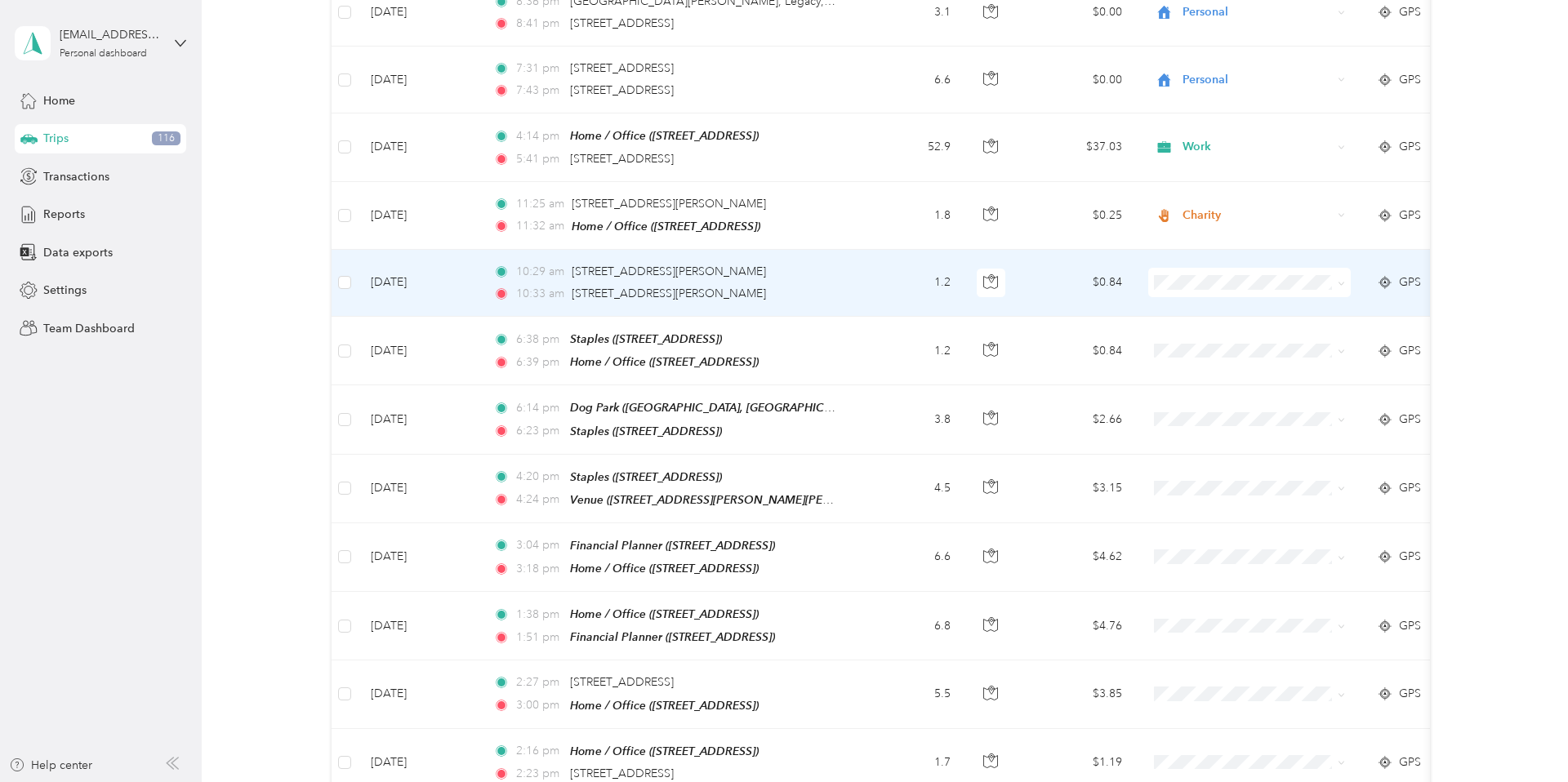
scroll to position [2141, 0]
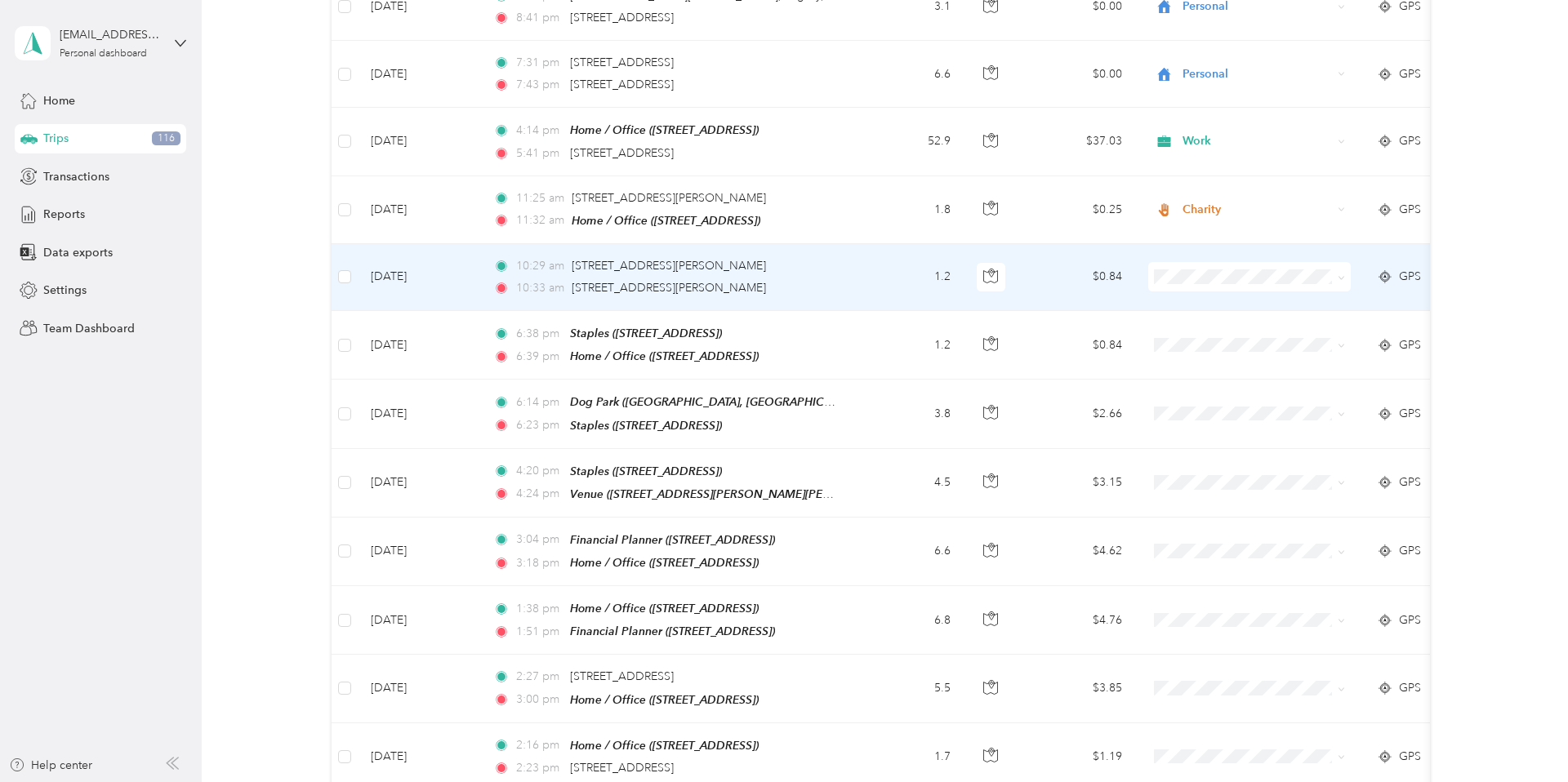
click at [1099, 275] on icon at bounding box center [1341, 278] width 7 height 7
click at [1099, 394] on li "Charity" at bounding box center [1250, 395] width 202 height 29
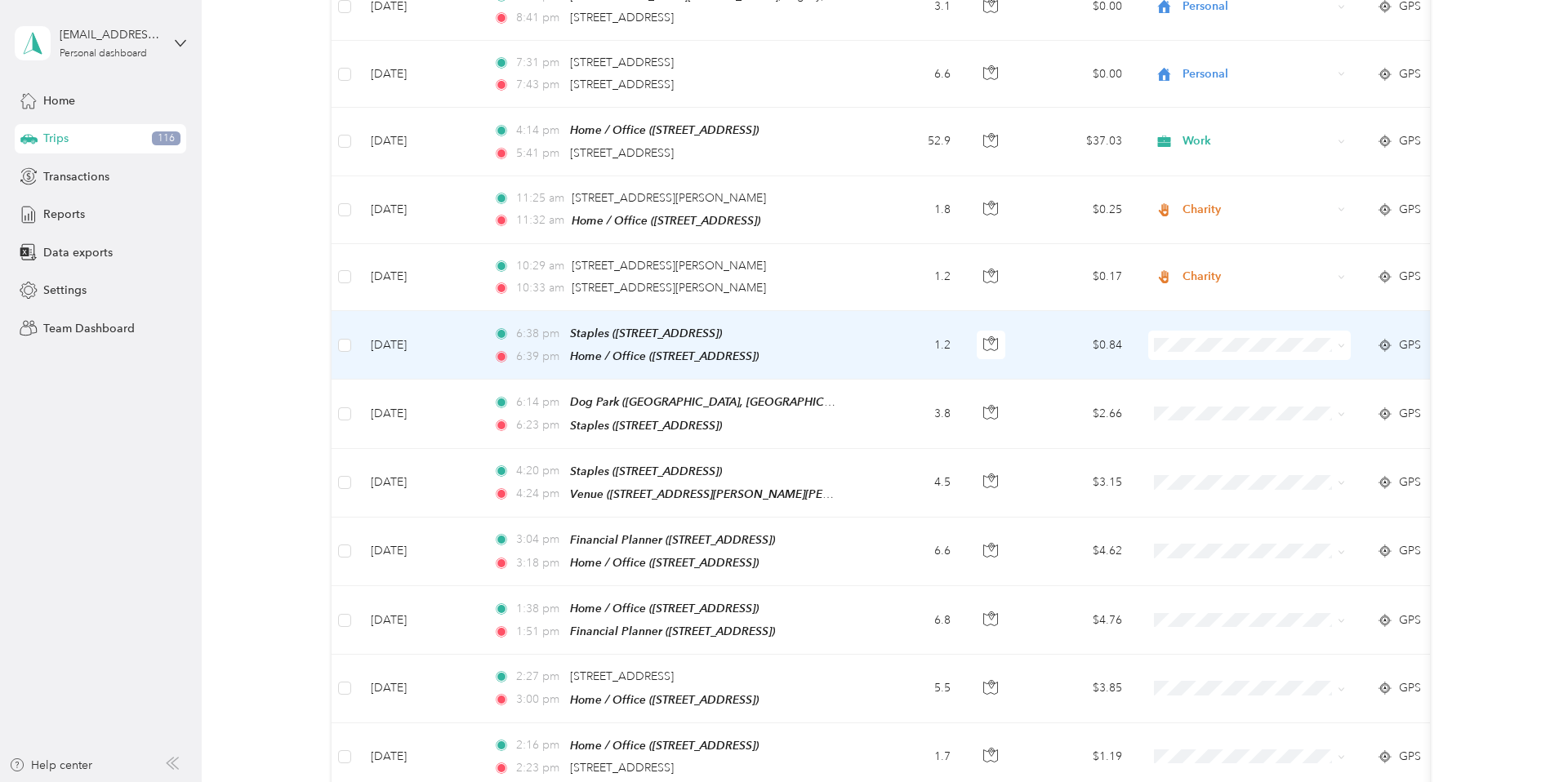
click at [1099, 331] on span at bounding box center [1249, 346] width 202 height 30
click at [1099, 345] on icon at bounding box center [1341, 347] width 5 height 4
click at [1099, 377] on li "Personal" at bounding box center [1250, 368] width 202 height 29
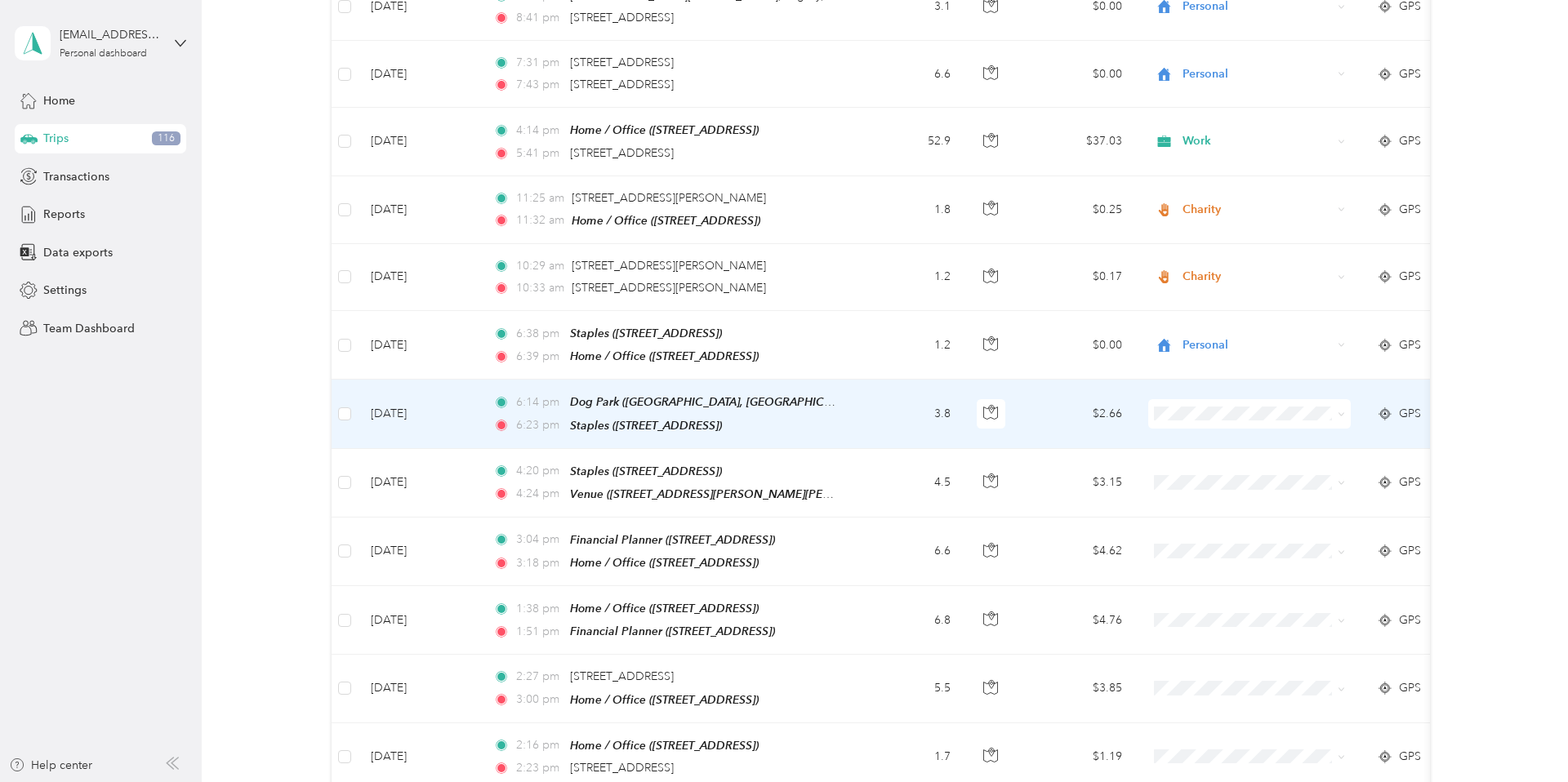
click at [1099, 410] on icon at bounding box center [1341, 414] width 7 height 7
click at [1099, 446] on li "Personal" at bounding box center [1250, 434] width 202 height 29
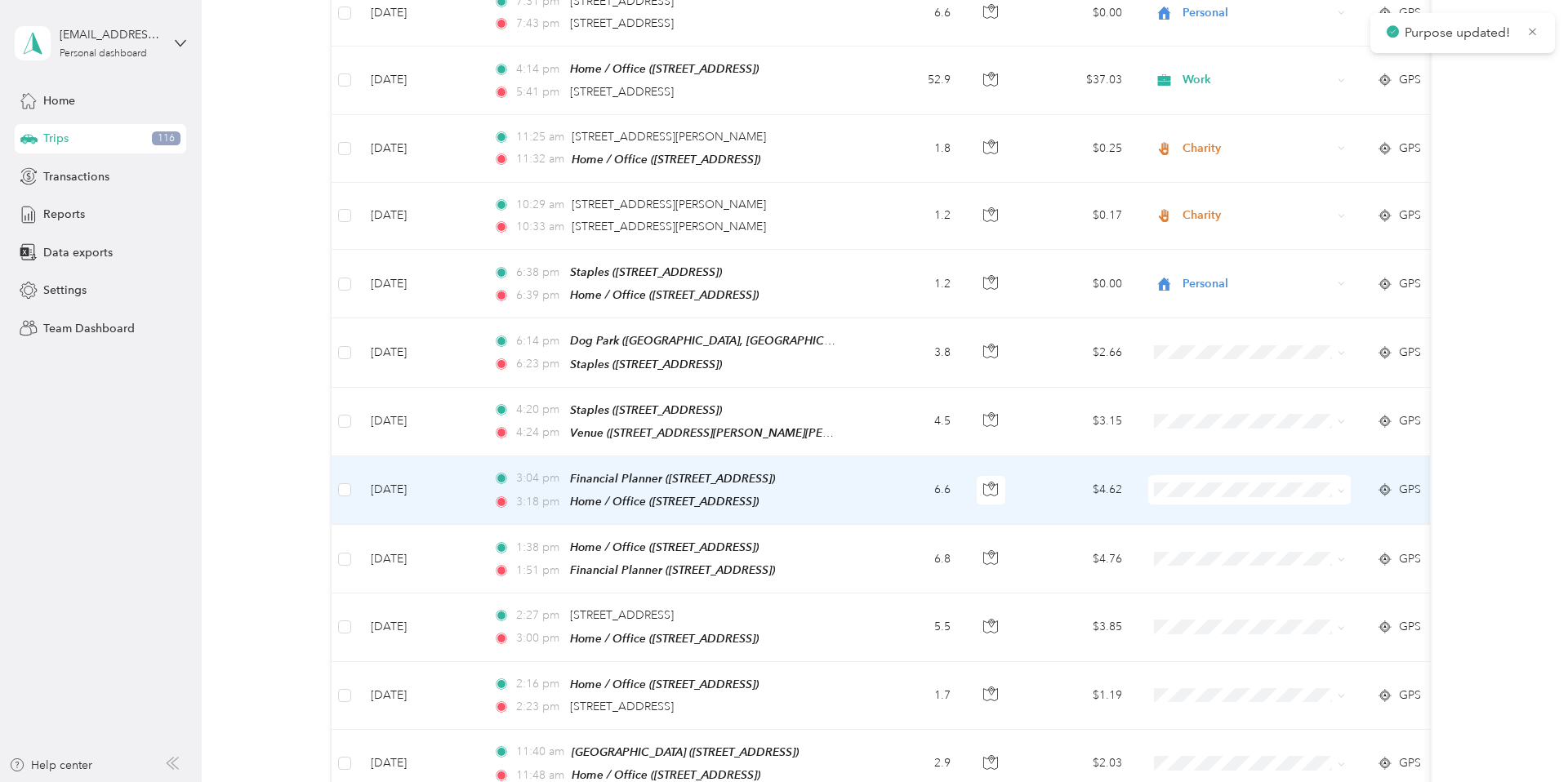
scroll to position [2217, 0]
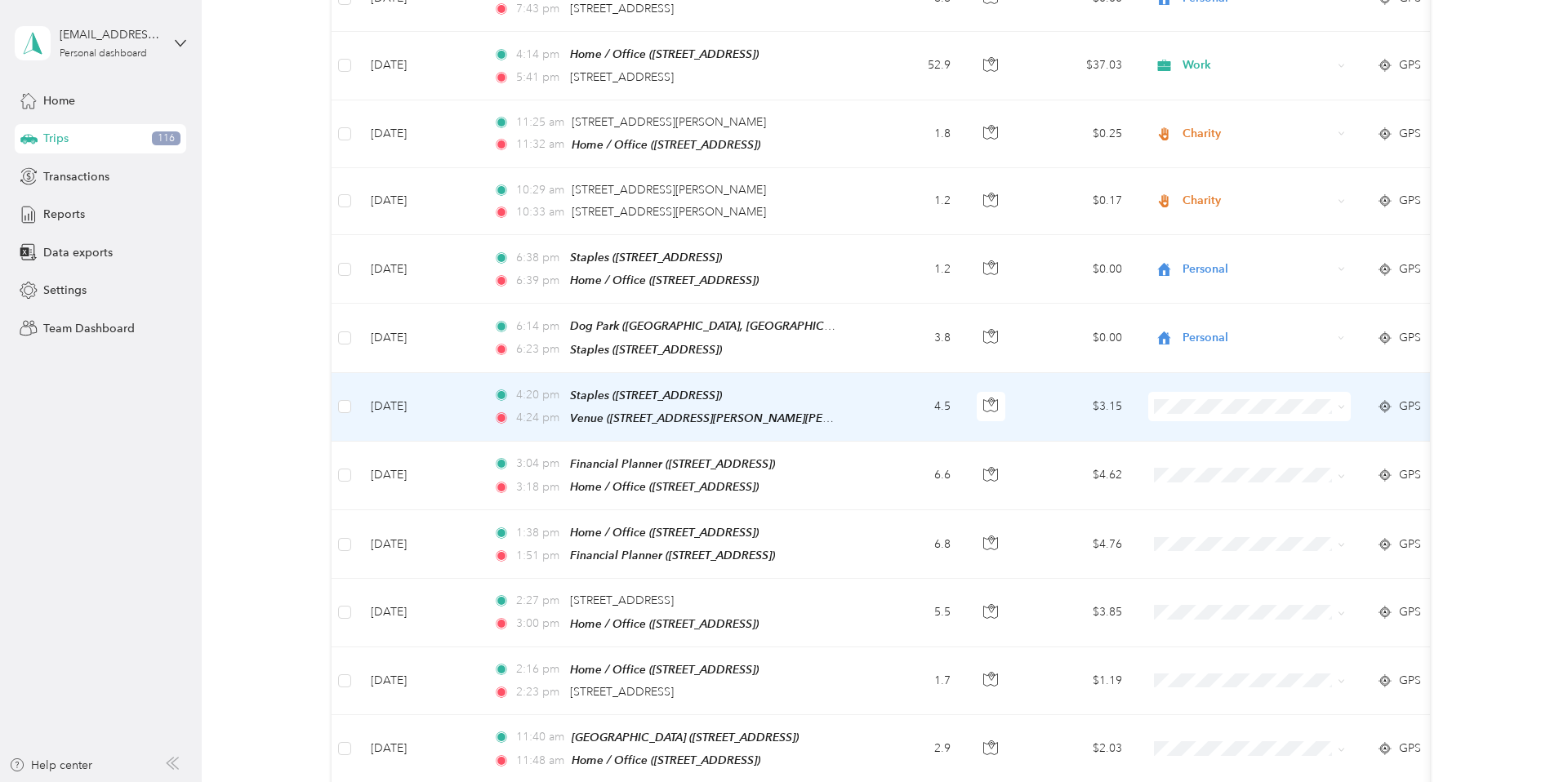
click at [1099, 403] on icon at bounding box center [1341, 407] width 7 height 7
click at [1099, 436] on li "Personal" at bounding box center [1250, 434] width 202 height 29
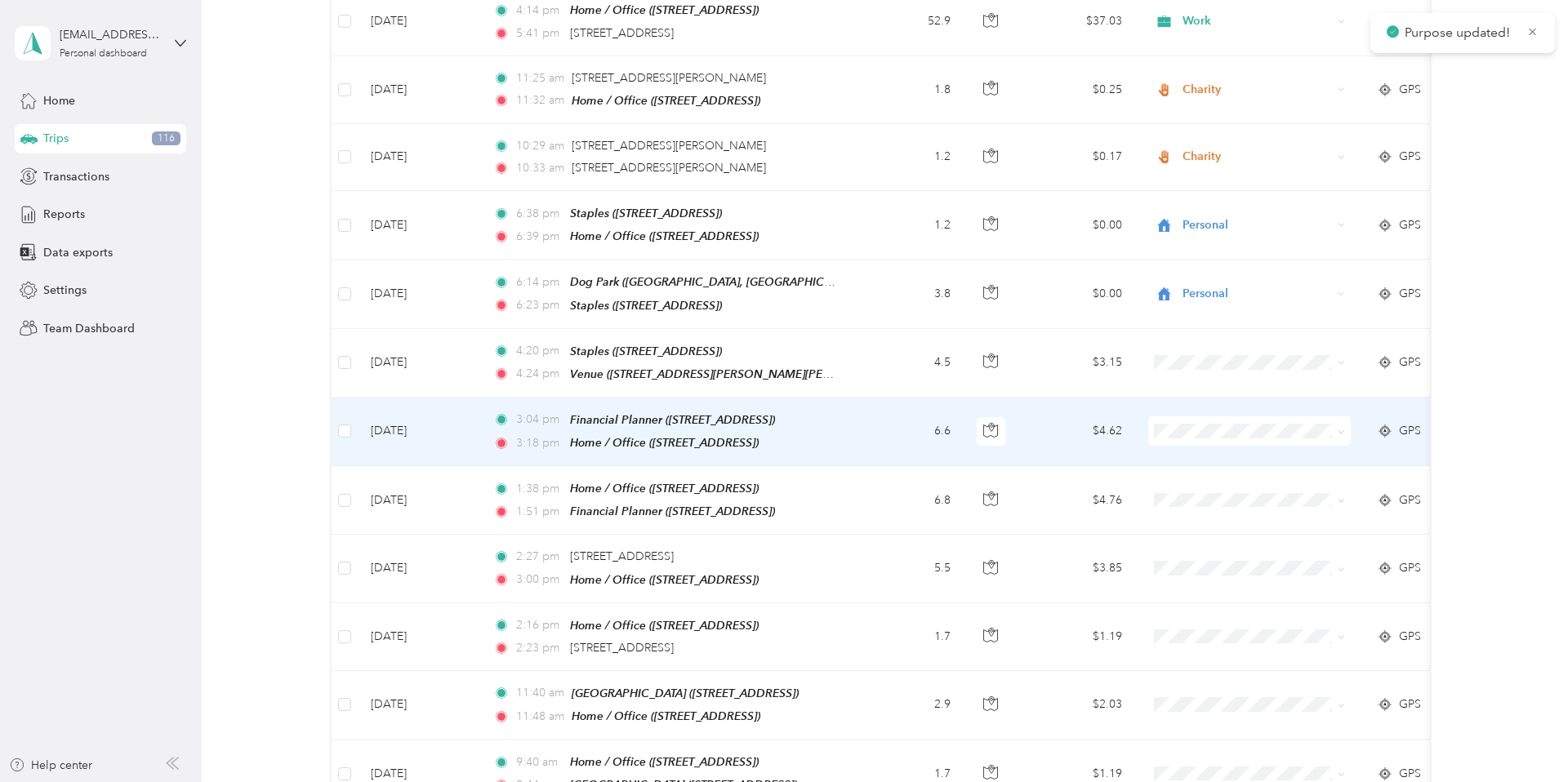
scroll to position [2267, 0]
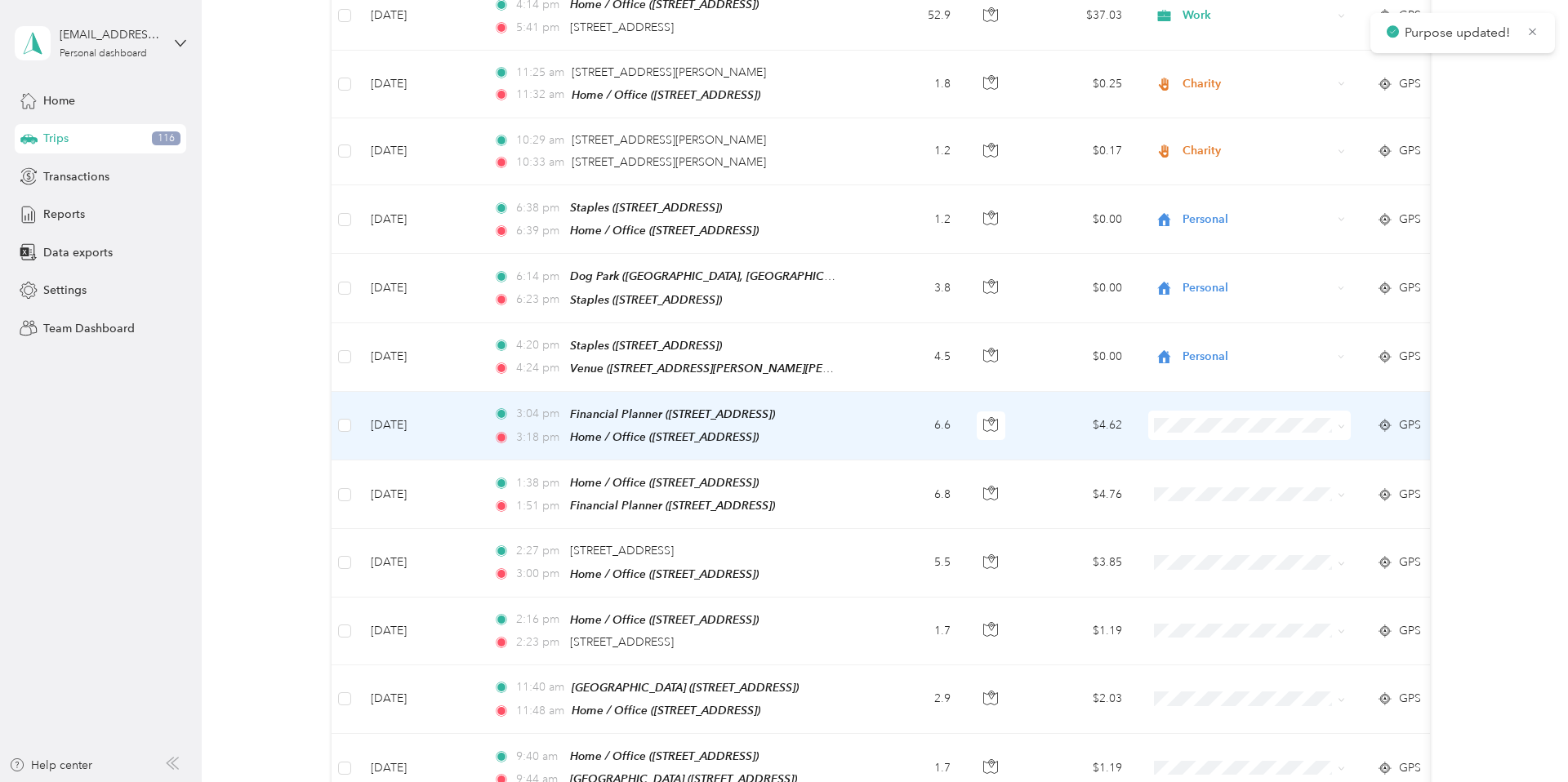
click at [1099, 423] on icon at bounding box center [1341, 427] width 7 height 7
click at [1099, 446] on span "Personal" at bounding box center [1264, 445] width 151 height 18
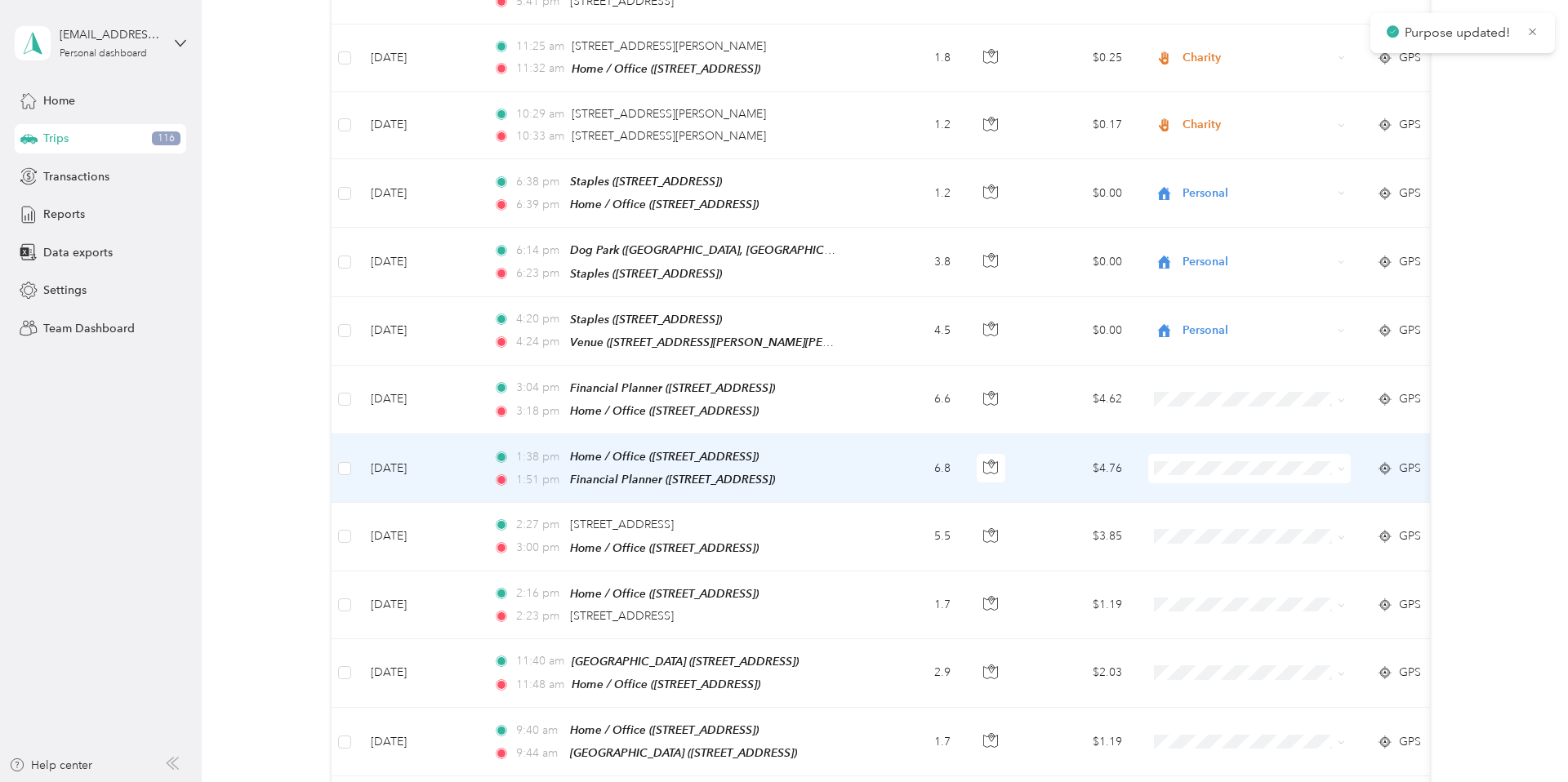
scroll to position [2303, 0]
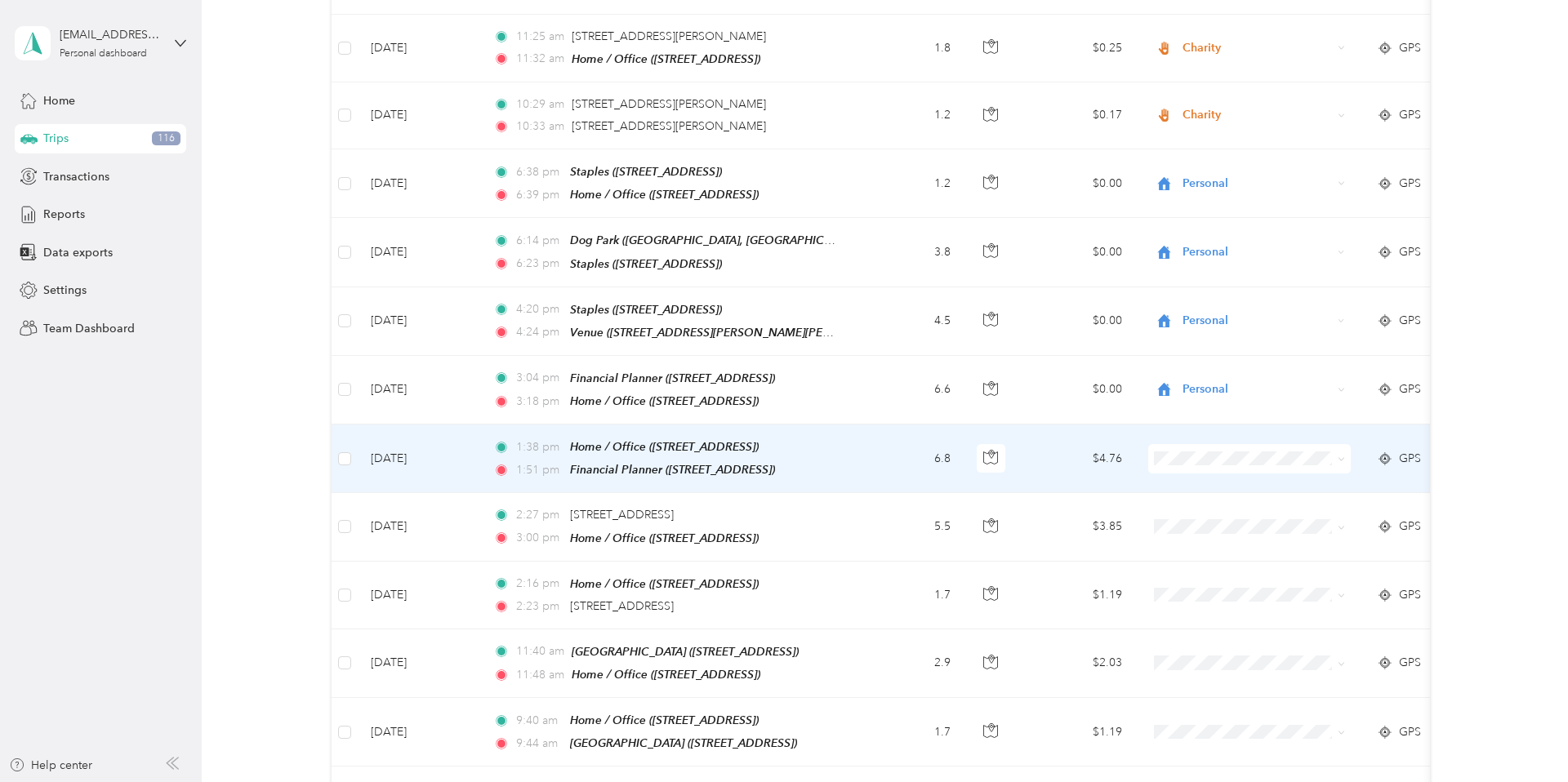
click at [1099, 456] on icon at bounding box center [1341, 459] width 7 height 7
click at [1099, 482] on span "Personal" at bounding box center [1264, 480] width 151 height 18
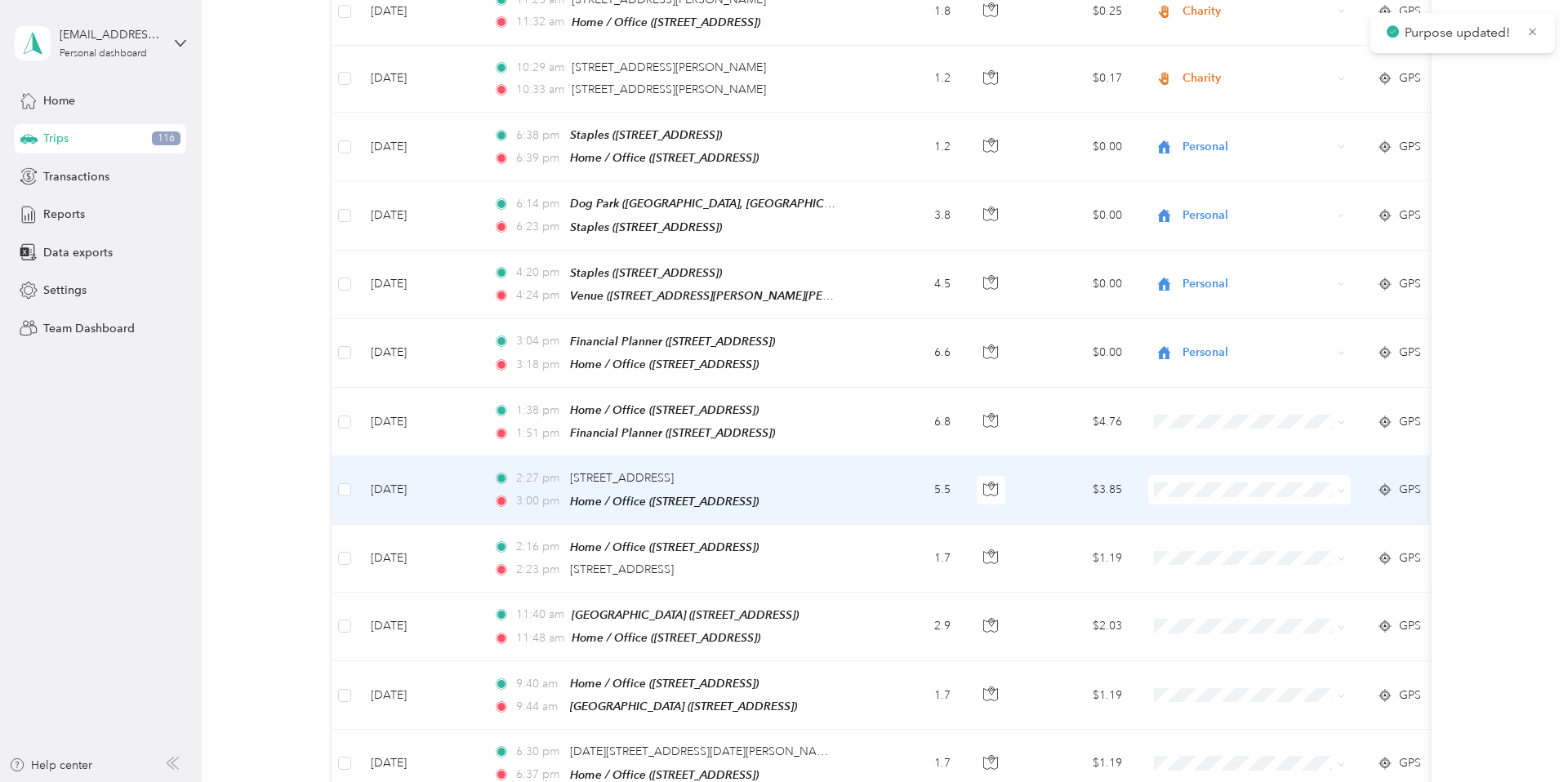
scroll to position [2345, 0]
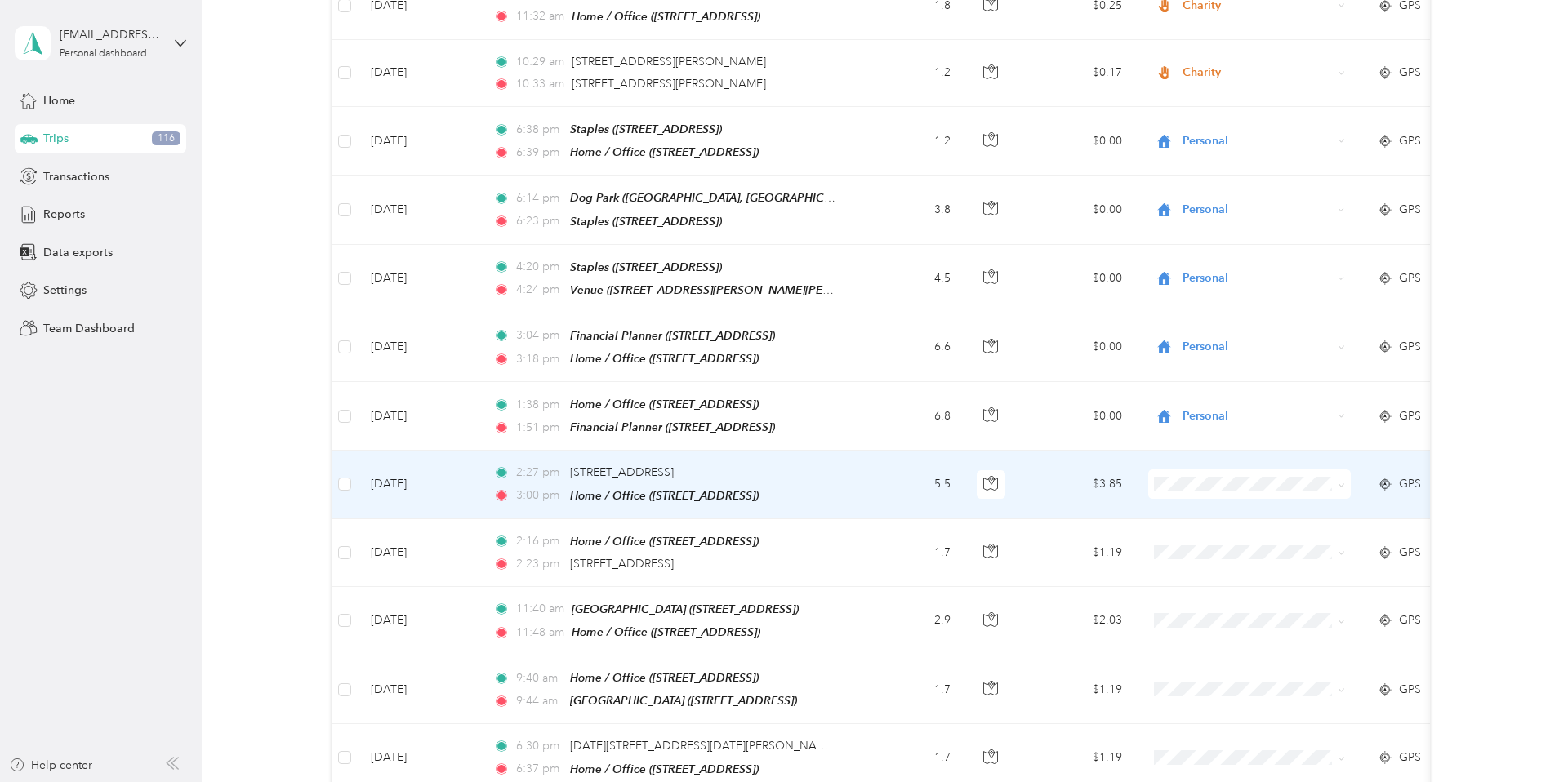
click at [1099, 470] on span at bounding box center [1249, 484] width 202 height 30
click at [1099, 475] on span at bounding box center [1339, 483] width 13 height 18
click at [1099, 482] on icon at bounding box center [1341, 485] width 7 height 7
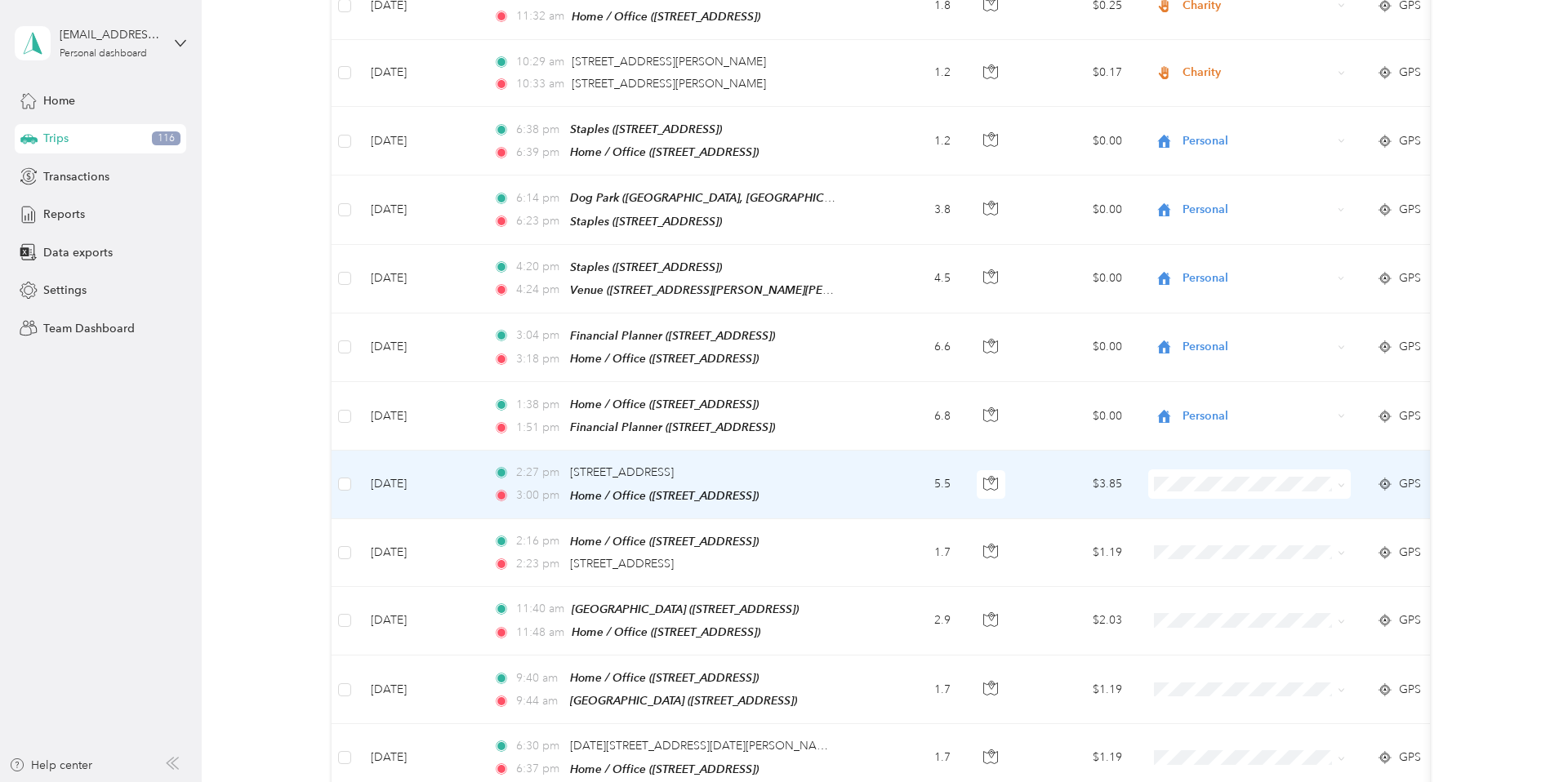
click at [1099, 506] on span "Personal" at bounding box center [1264, 508] width 151 height 18
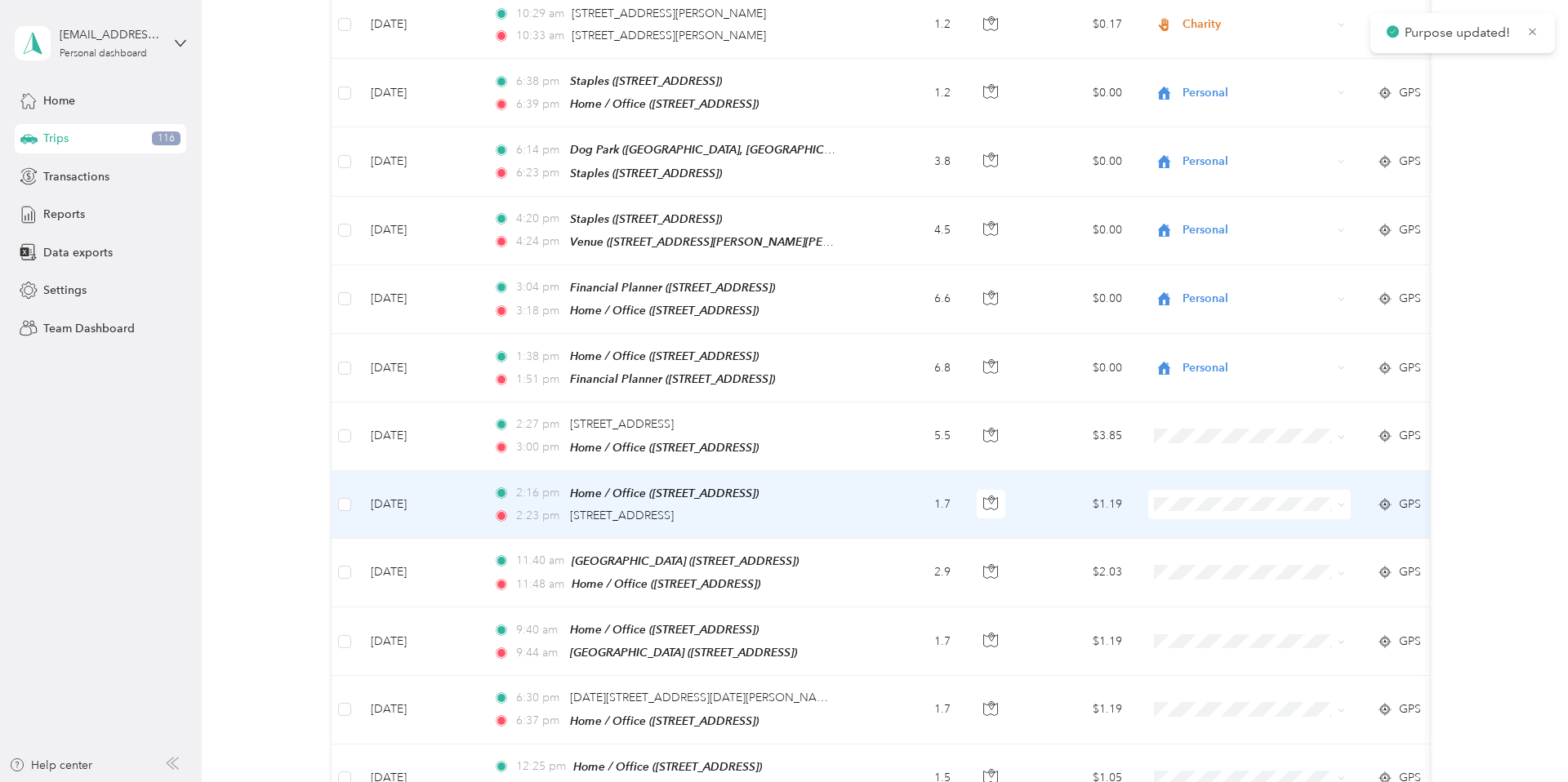
scroll to position [2409, 0]
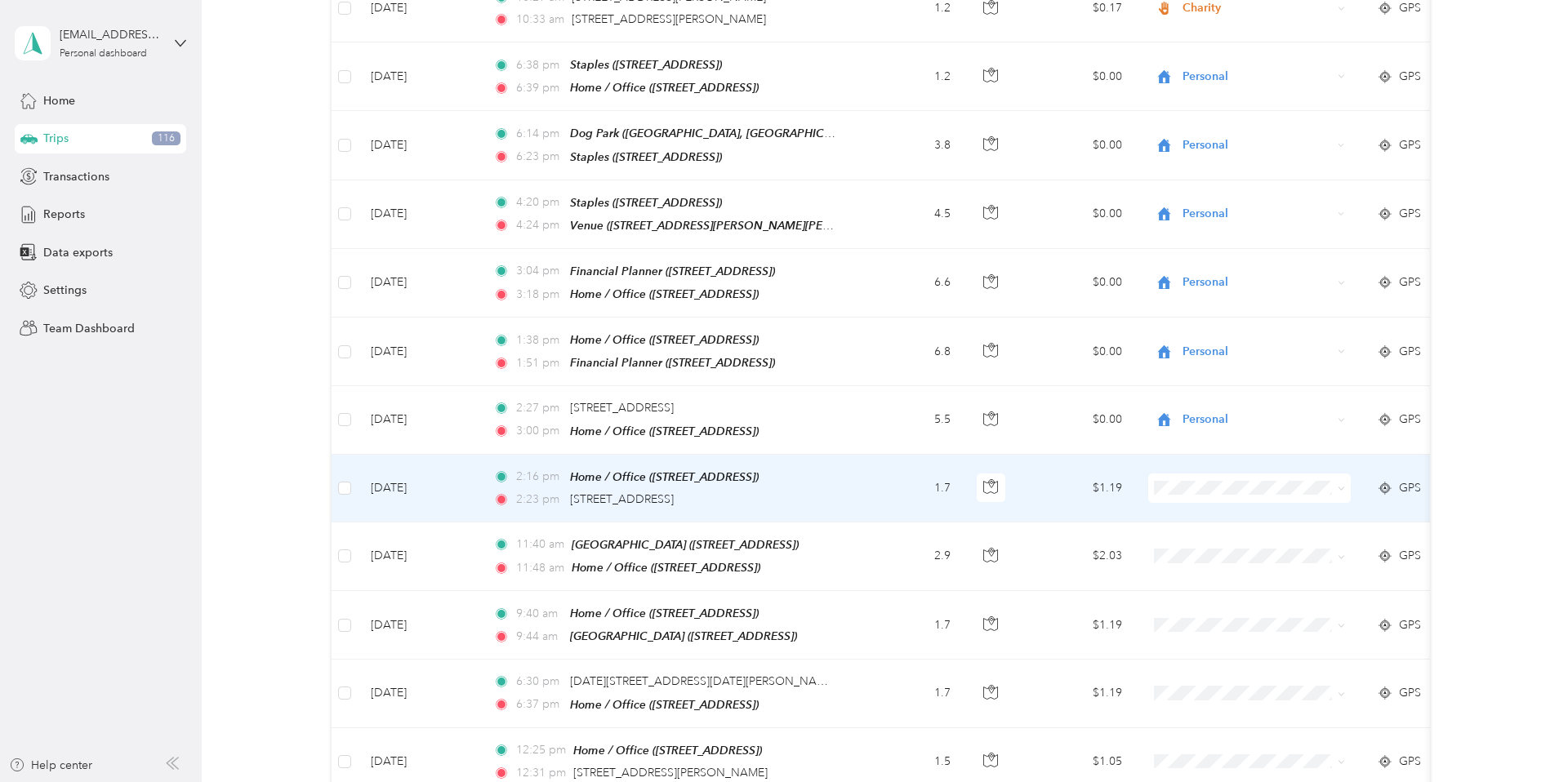
click at [1099, 485] on icon at bounding box center [1341, 489] width 7 height 7
click at [1099, 503] on span "Personal" at bounding box center [1264, 502] width 151 height 18
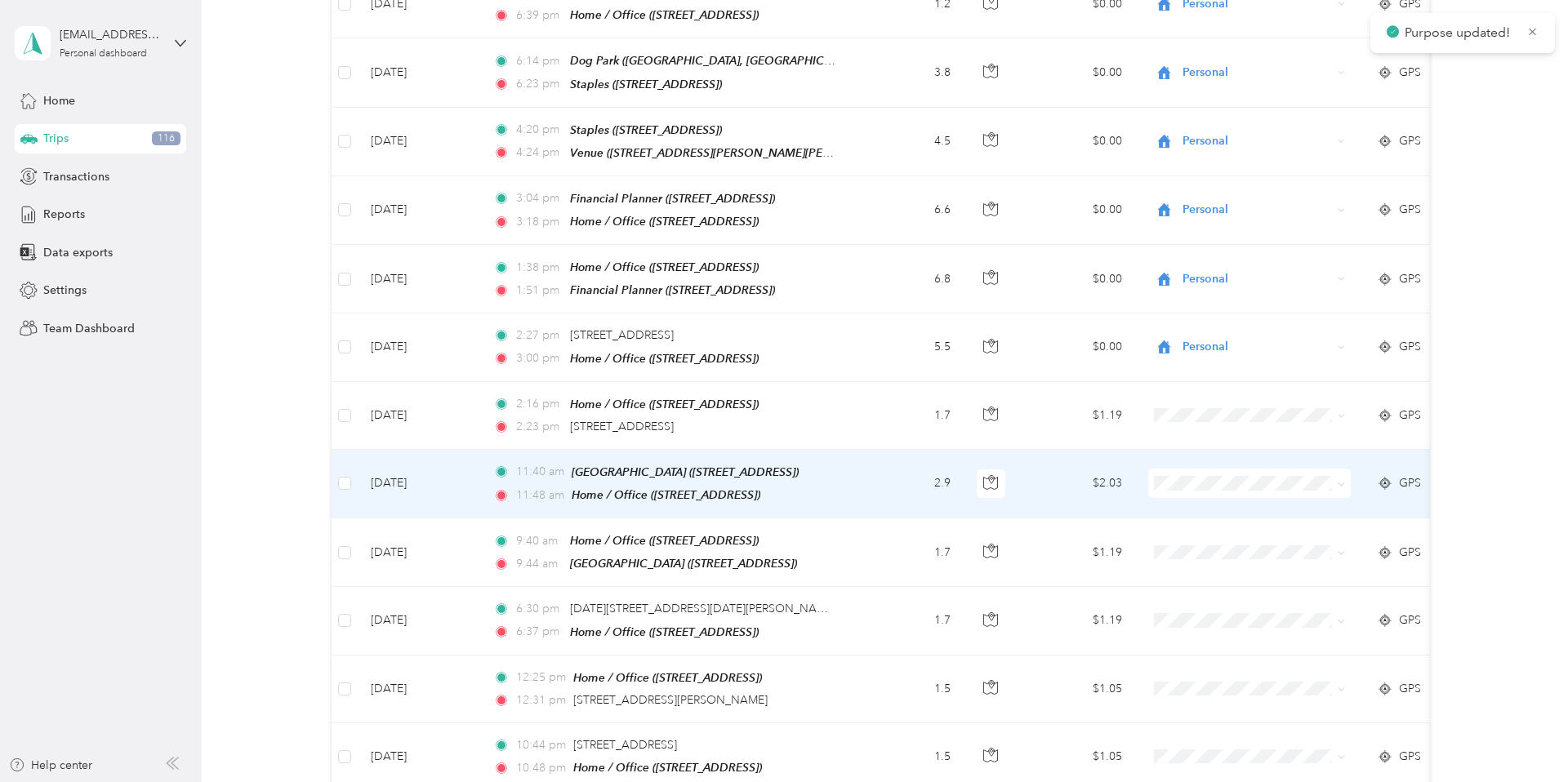
scroll to position [2493, 0]
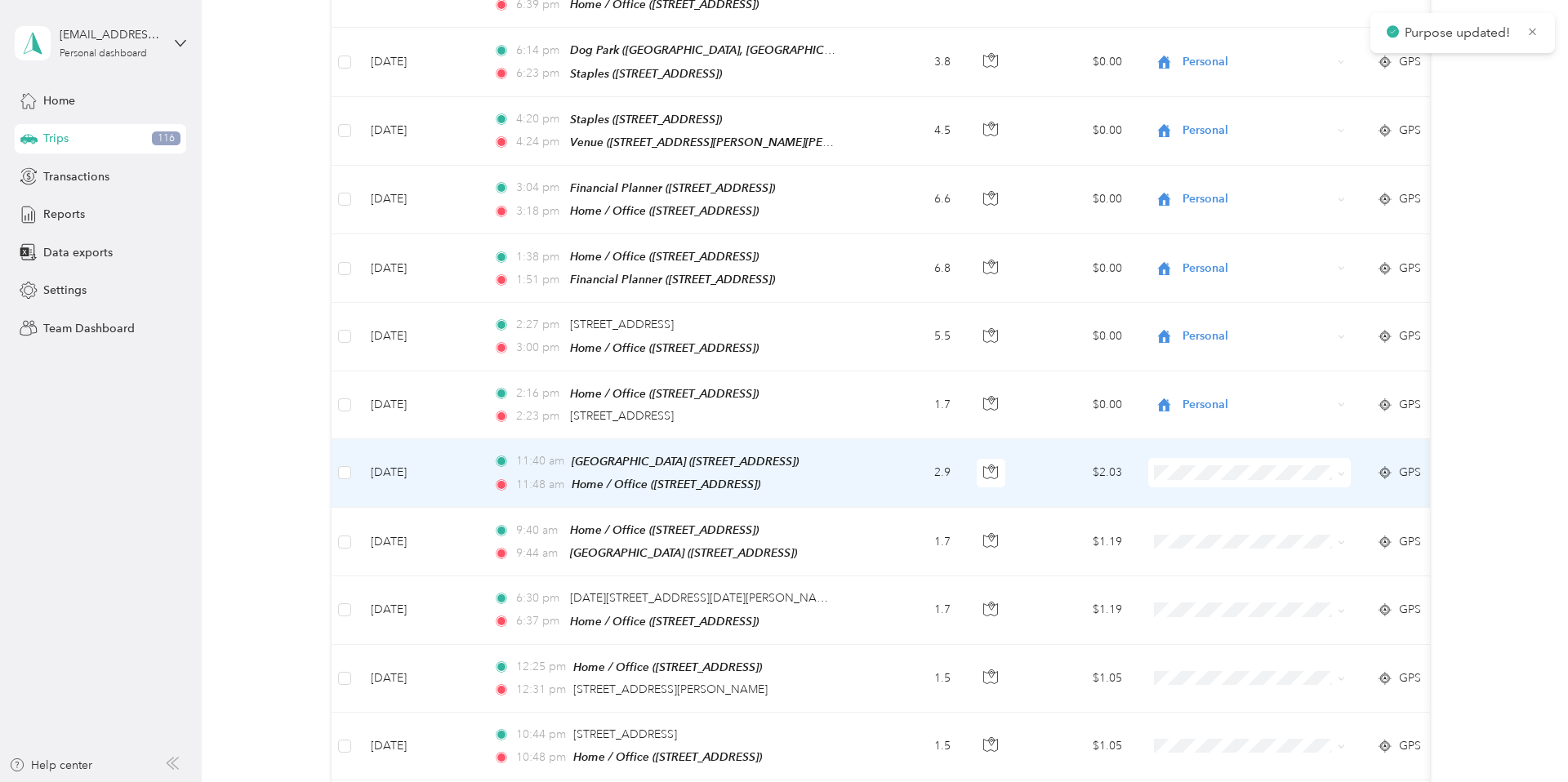
click at [1099, 470] on icon at bounding box center [1341, 474] width 7 height 7
click at [1099, 495] on li "Personal" at bounding box center [1250, 494] width 202 height 29
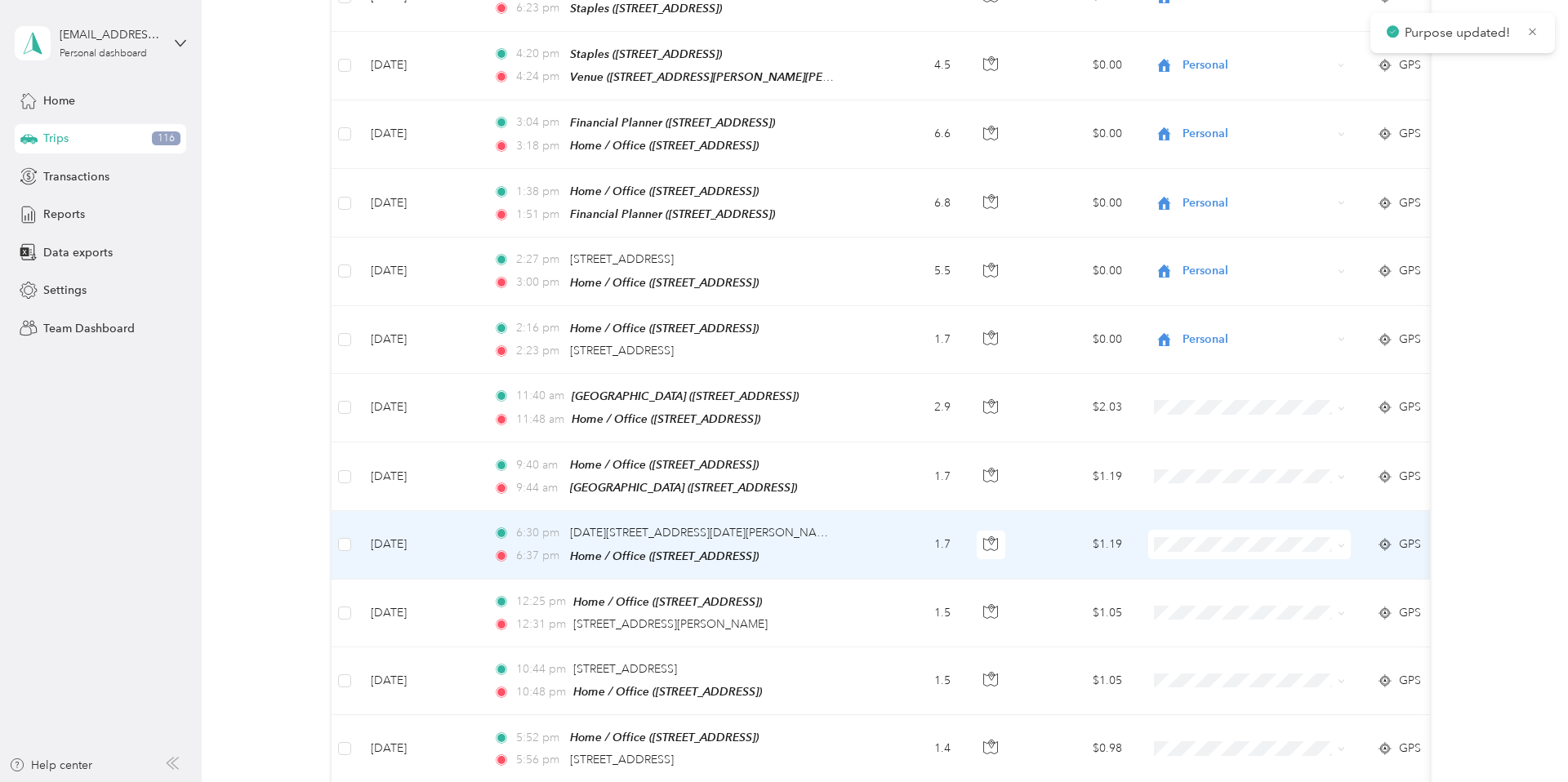
scroll to position [2571, 0]
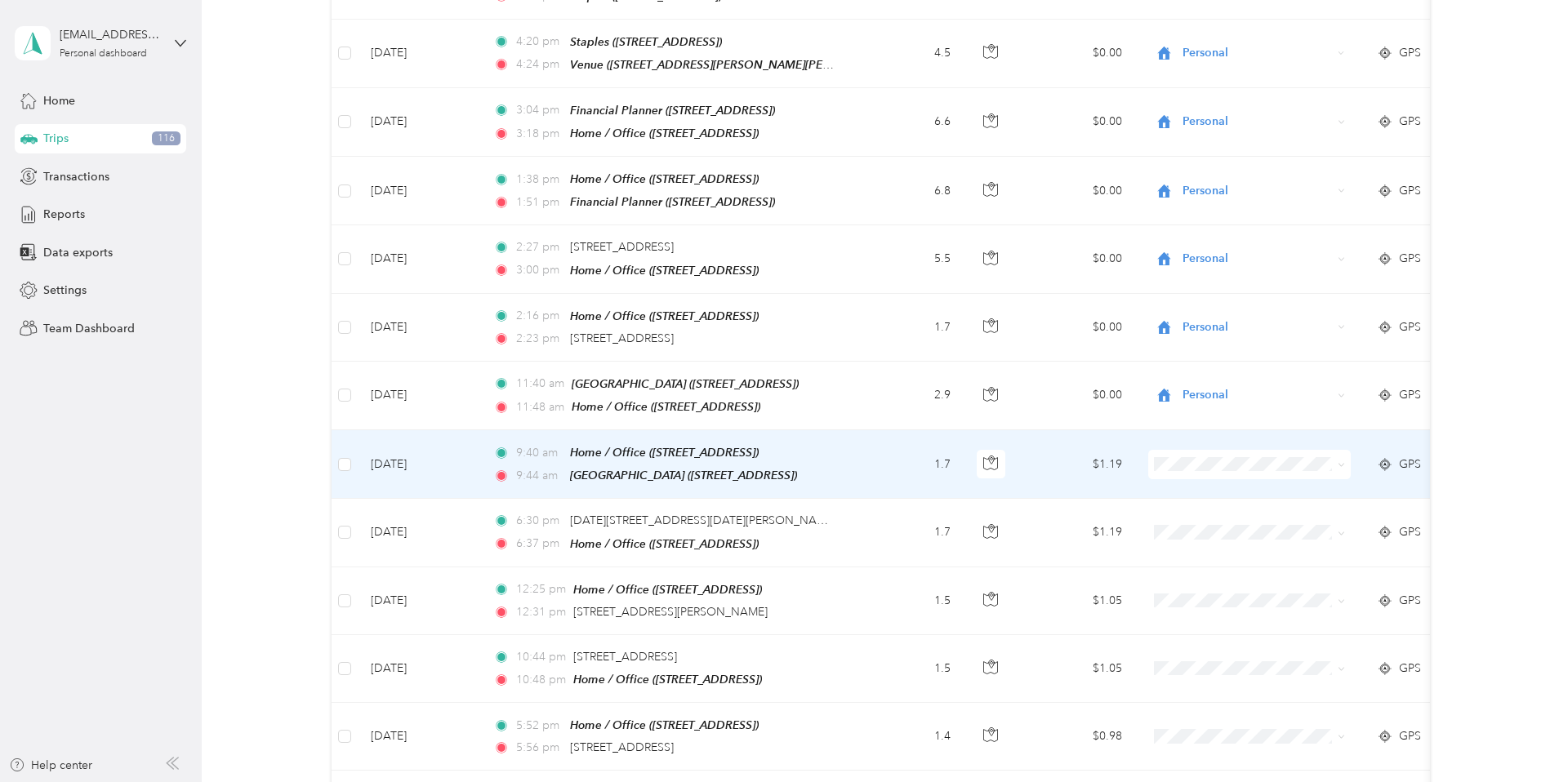
click at [1099, 464] on icon at bounding box center [1341, 466] width 5 height 4
click at [1099, 480] on span "Personal" at bounding box center [1264, 483] width 151 height 18
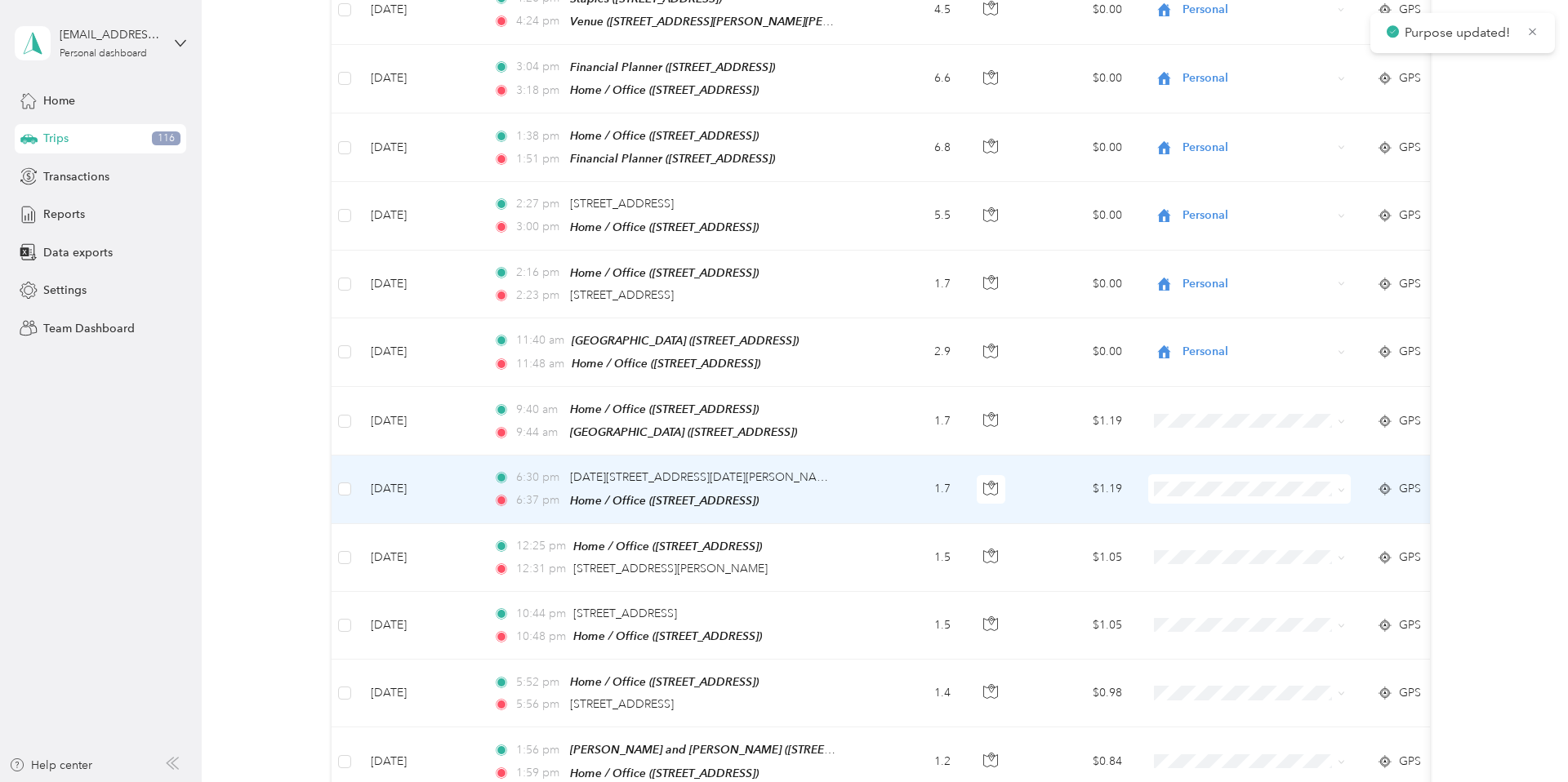
scroll to position [2619, 0]
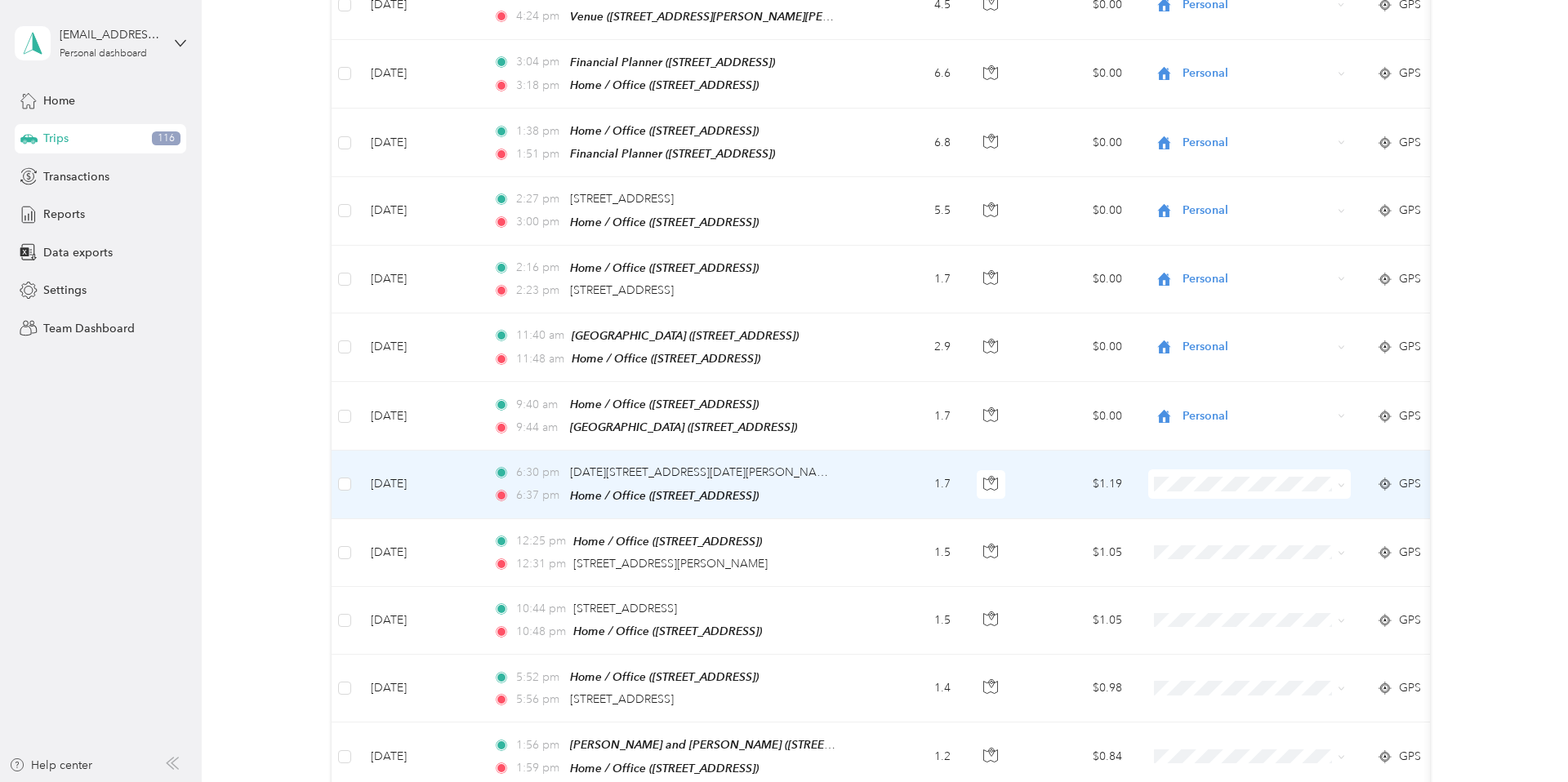
click at [1099, 477] on span at bounding box center [1341, 483] width 7 height 14
click at [1099, 482] on icon at bounding box center [1341, 485] width 7 height 7
click at [1099, 502] on span "Personal" at bounding box center [1264, 500] width 151 height 18
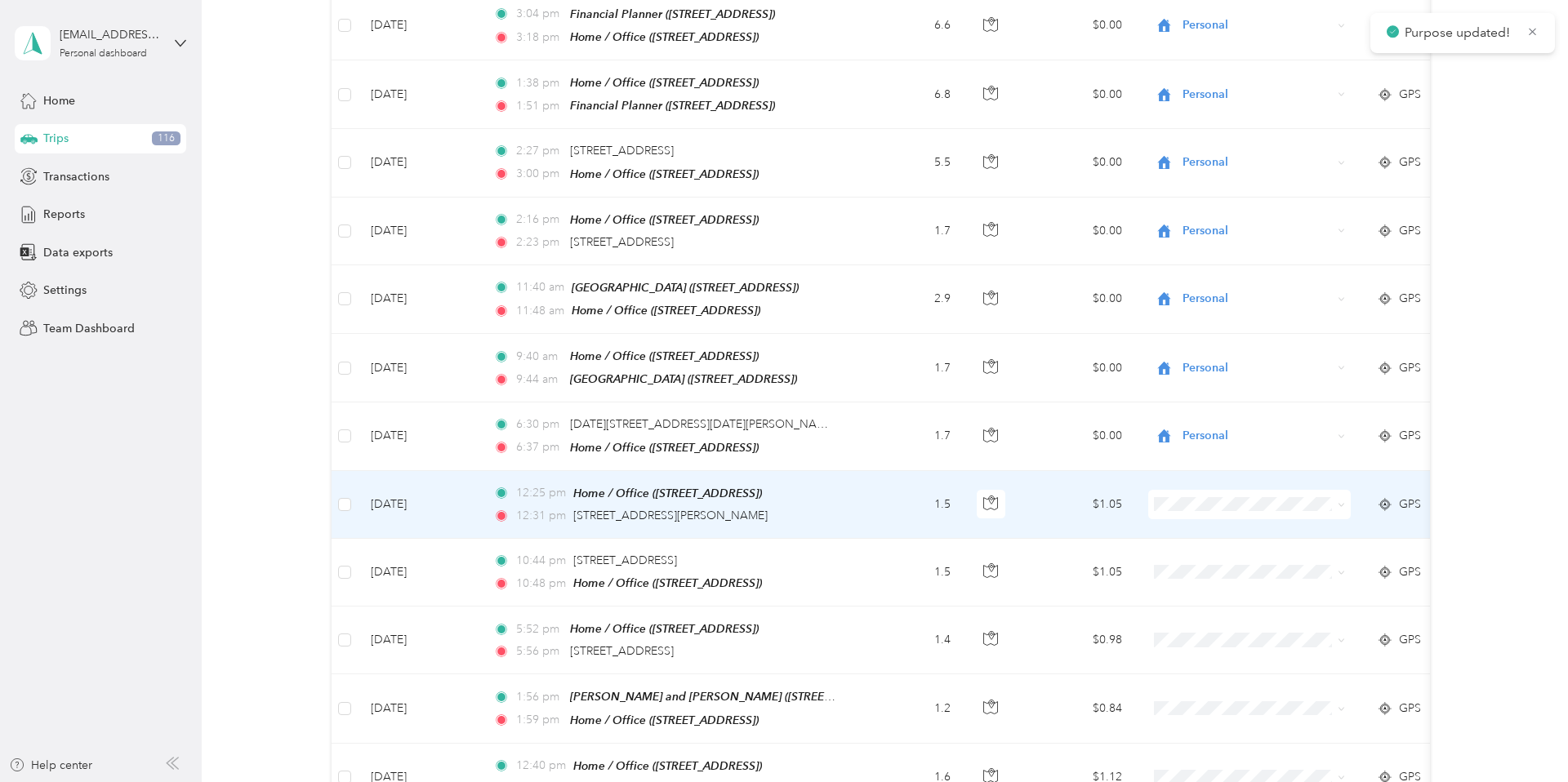
scroll to position [2683, 0]
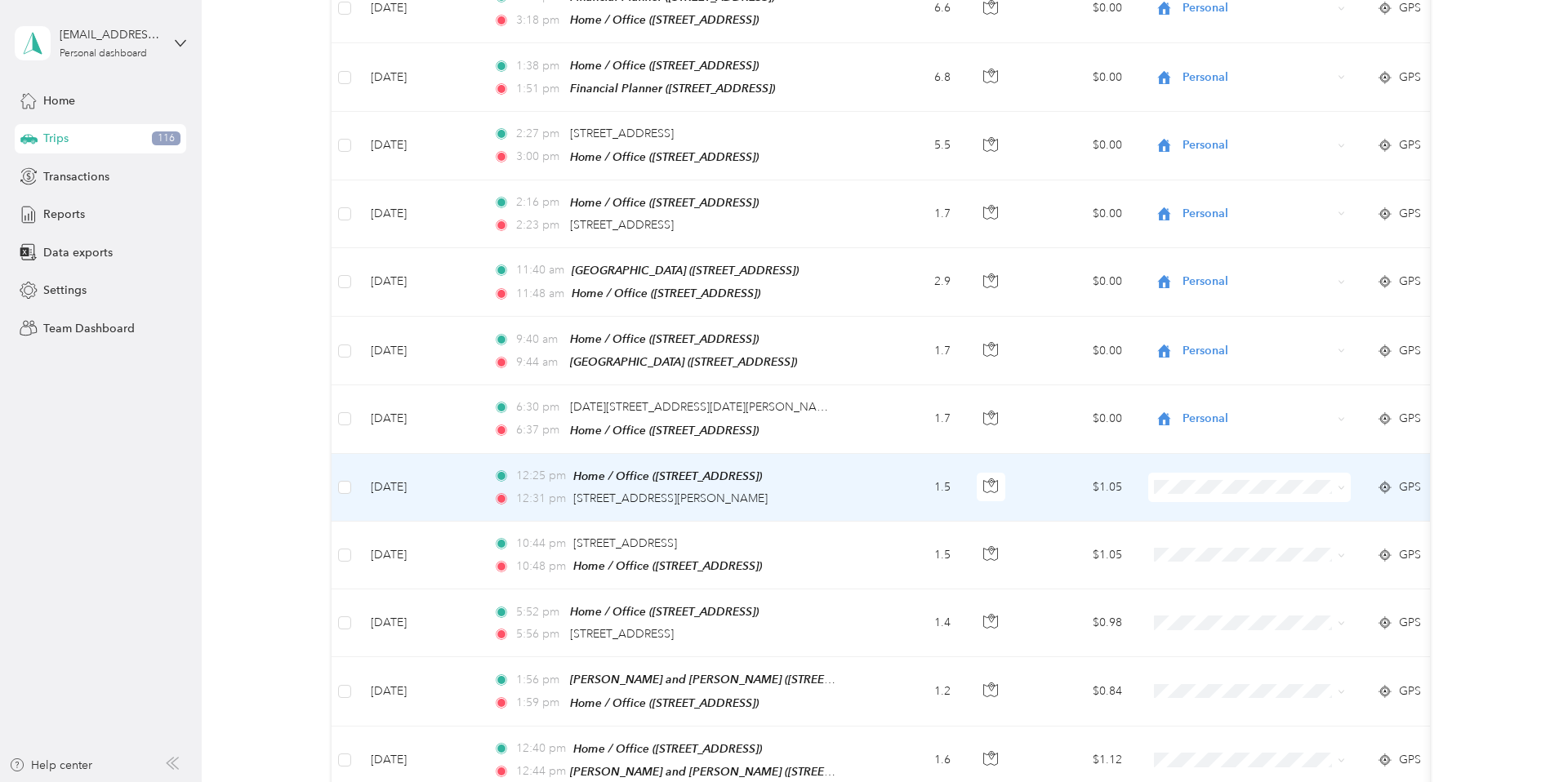
click at [1099, 487] on icon at bounding box center [1341, 489] width 5 height 4
click at [1099, 500] on span "Personal" at bounding box center [1264, 505] width 151 height 18
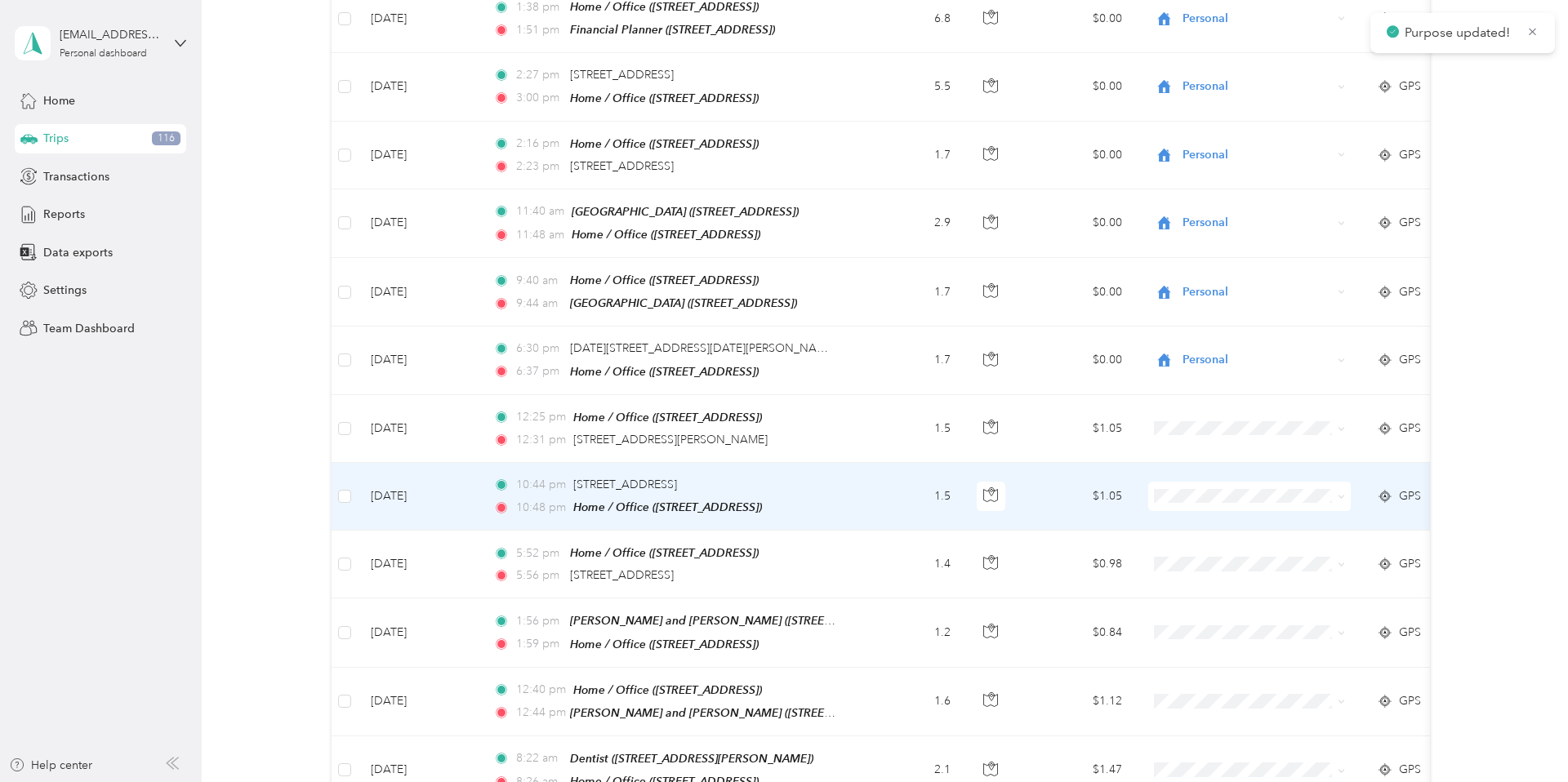
scroll to position [2744, 0]
click at [1099, 495] on icon at bounding box center [1341, 496] width 5 height 4
click at [1099, 508] on span "Personal" at bounding box center [1264, 504] width 151 height 18
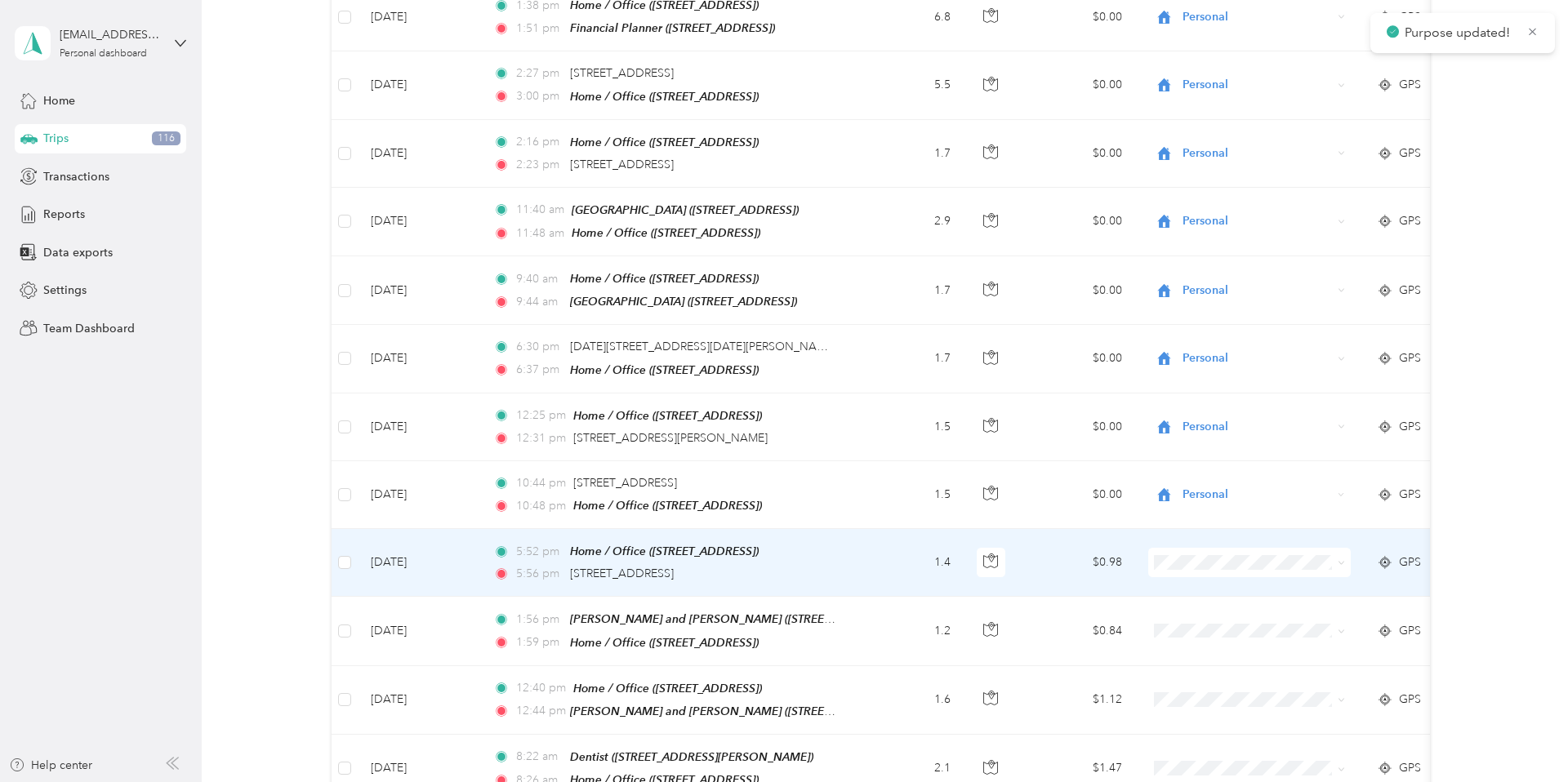
click at [1099, 545] on icon at bounding box center [1341, 563] width 7 height 7
click at [1099, 545] on span "Personal" at bounding box center [1264, 578] width 151 height 18
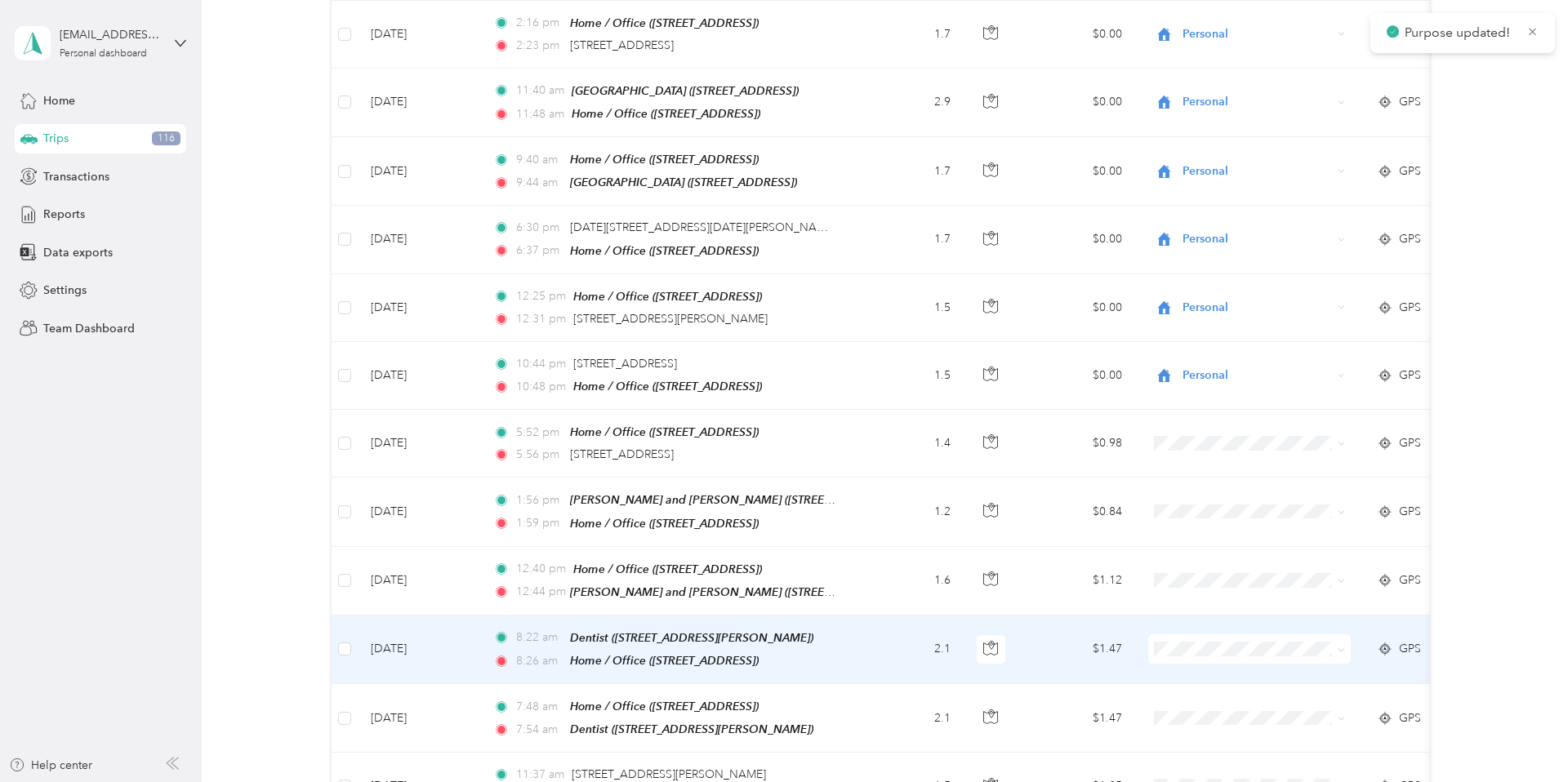
scroll to position [2865, 0]
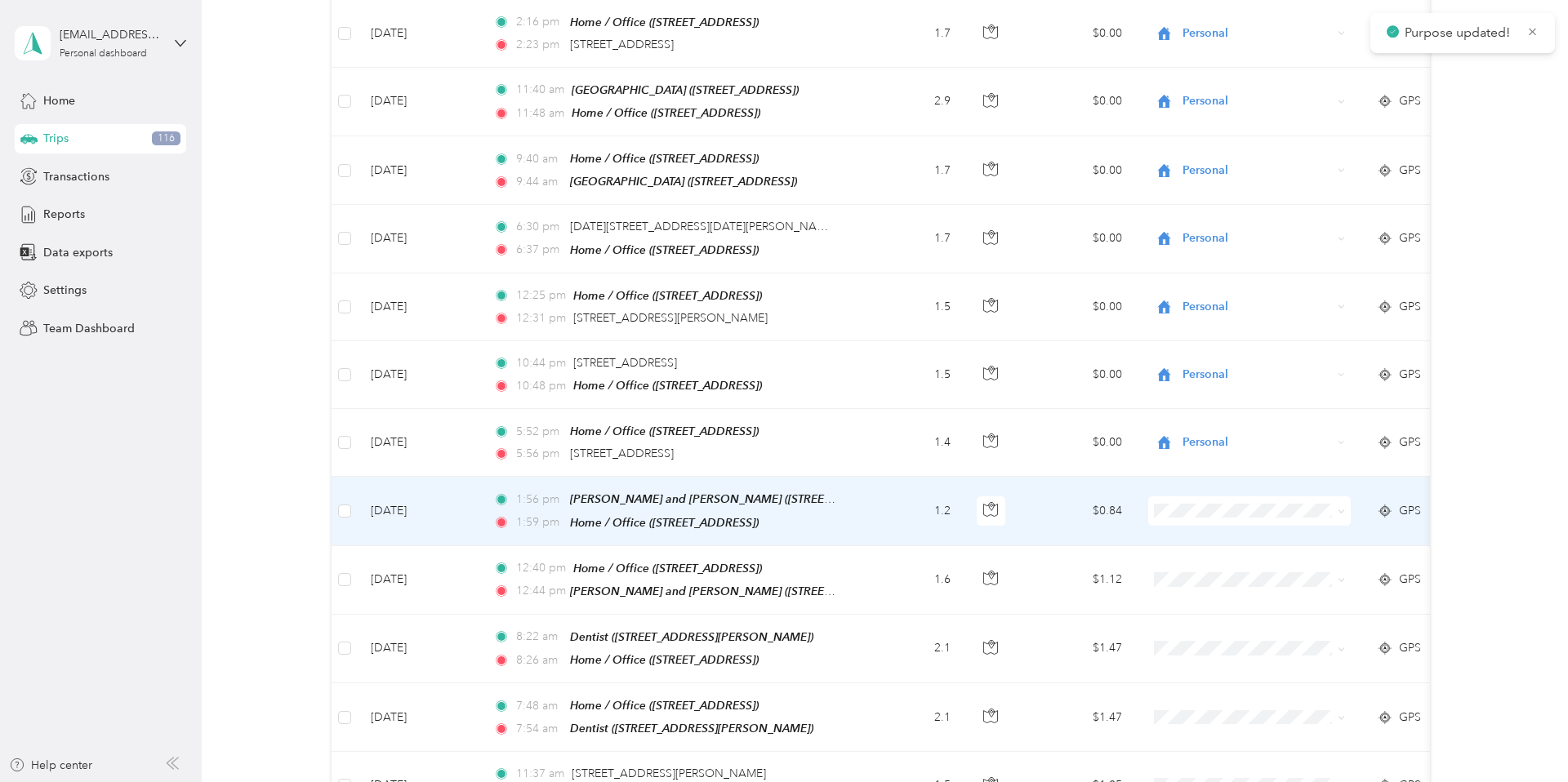
click at [1099, 508] on icon at bounding box center [1341, 512] width 7 height 7
click at [1099, 495] on span "Work" at bounding box center [1264, 489] width 151 height 18
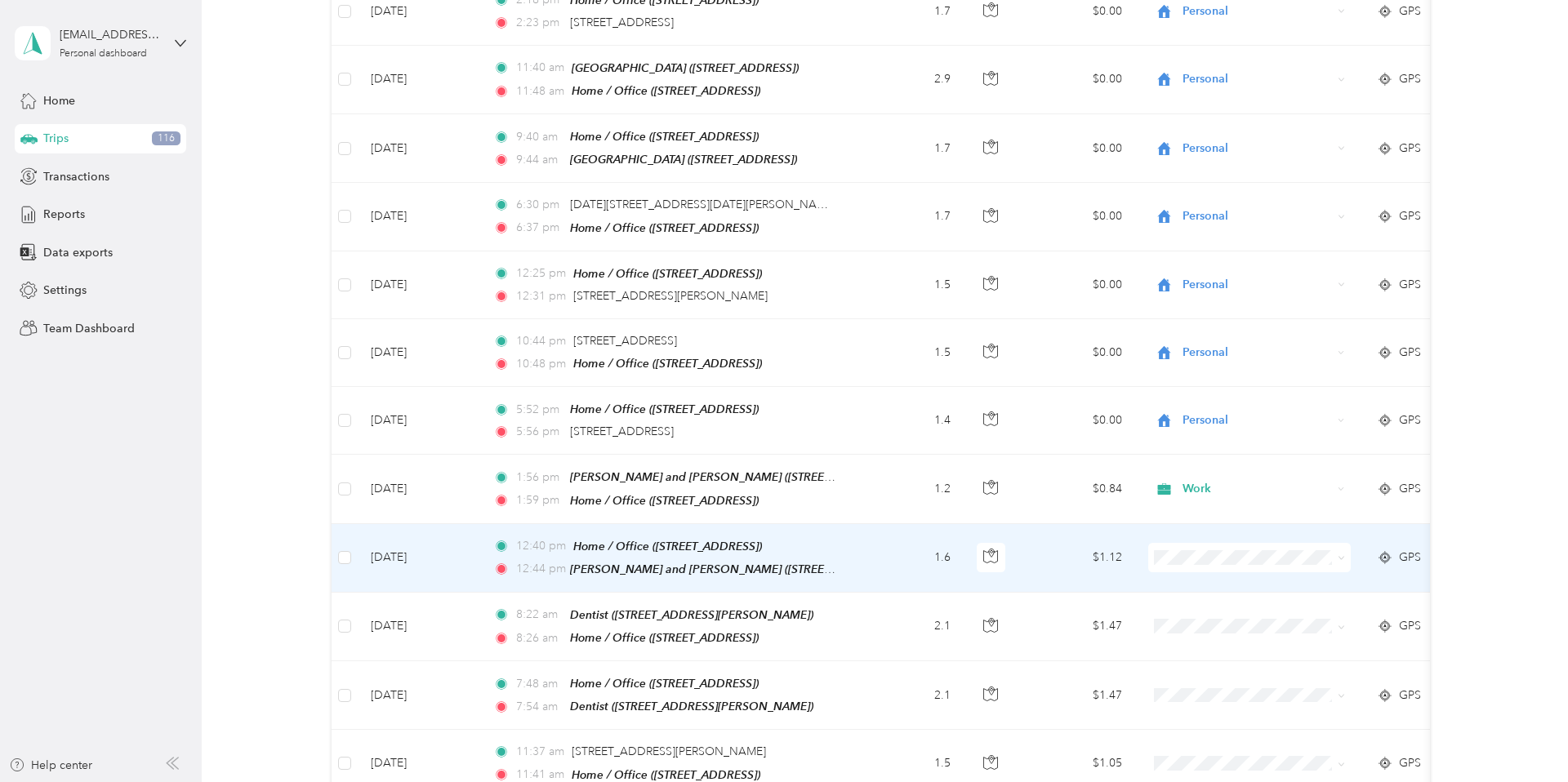
click at [1099, 545] on icon at bounding box center [1341, 559] width 5 height 4
click at [1099, 536] on span "Work" at bounding box center [1264, 540] width 151 height 18
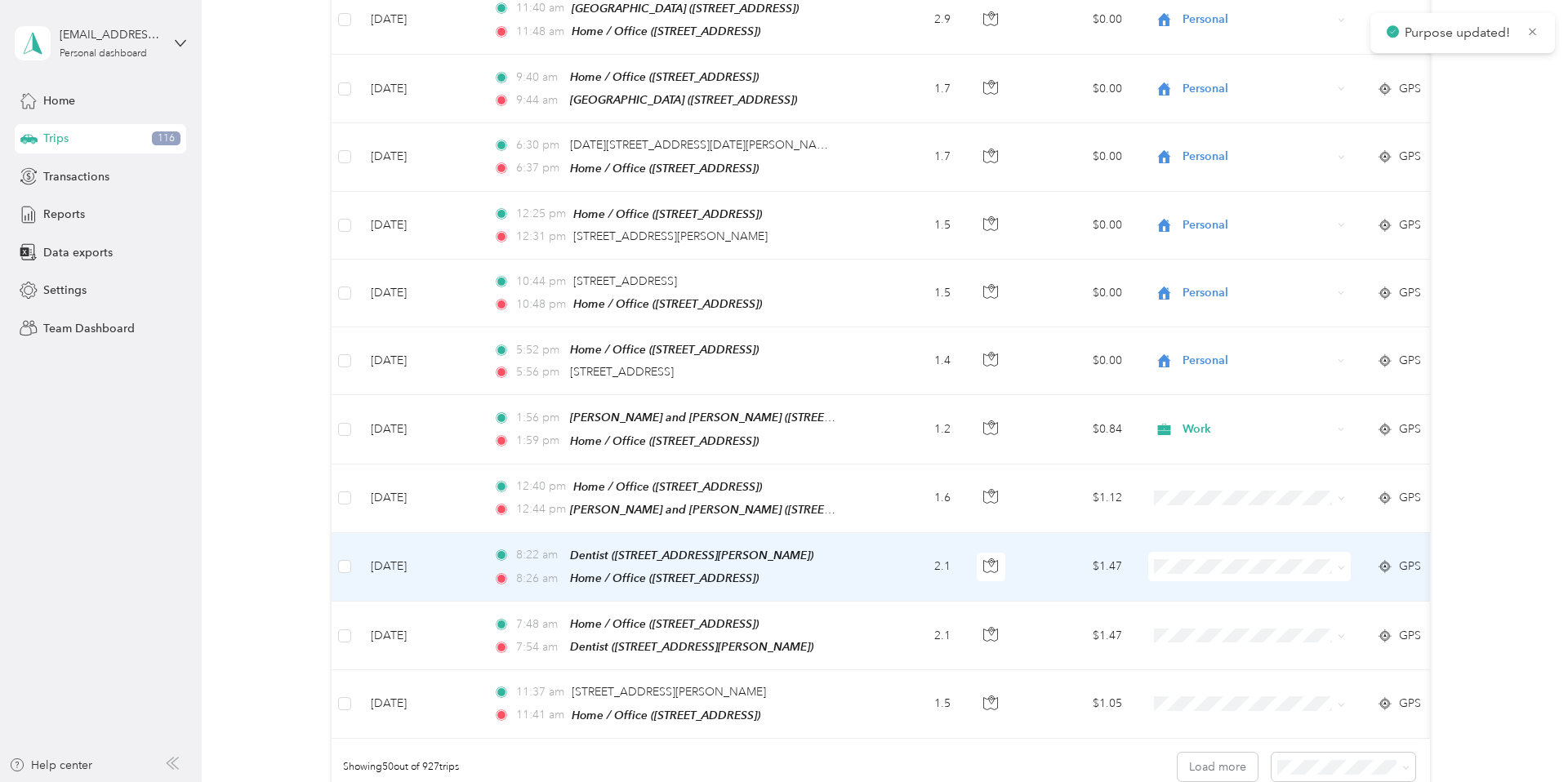
scroll to position [2954, 0]
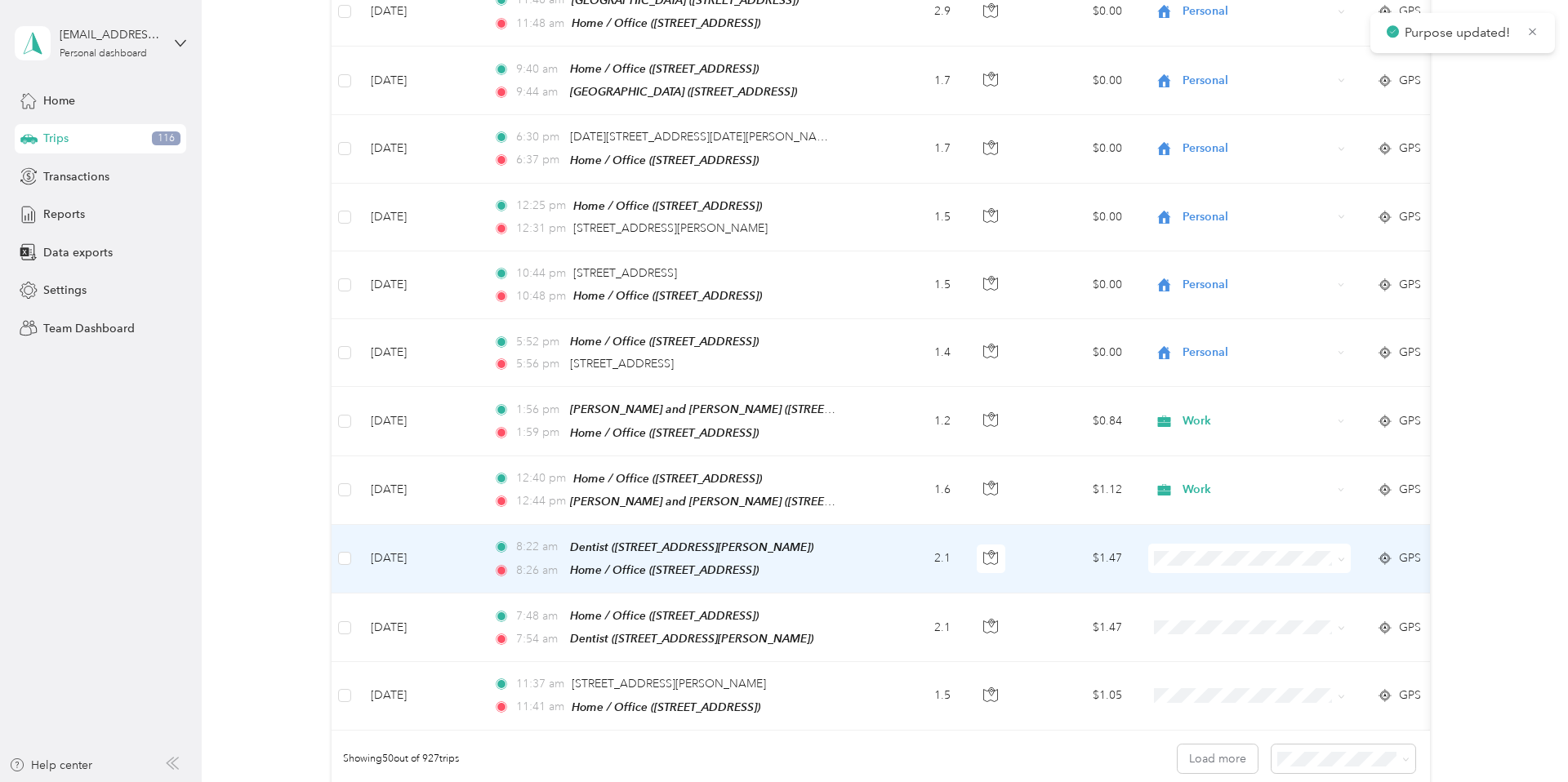
click at [1099, 545] on icon at bounding box center [1341, 560] width 7 height 7
click at [1099, 545] on li "Medical" at bounding box center [1250, 677] width 202 height 29
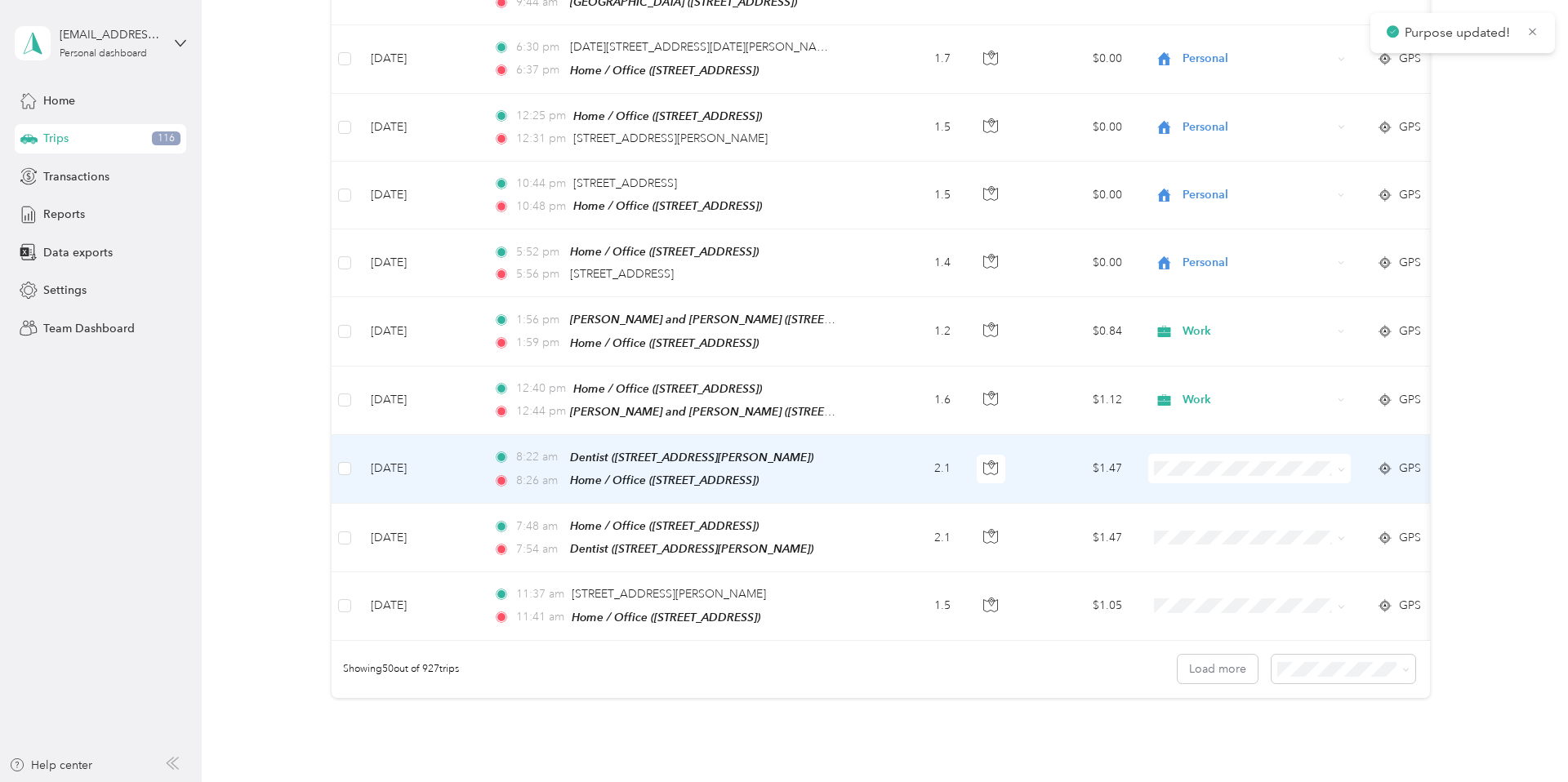
scroll to position [3134, 0]
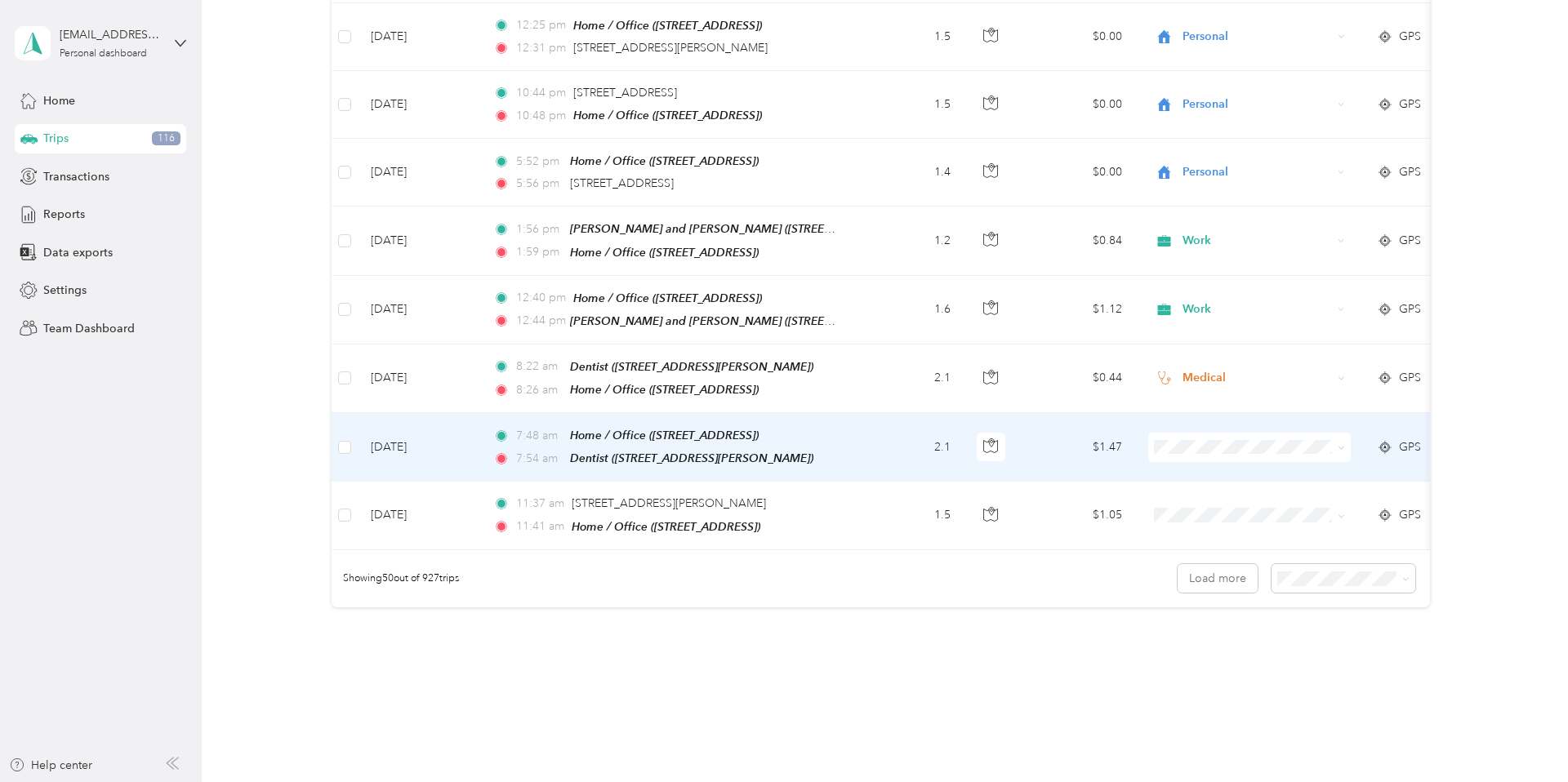
click at [1099, 445] on icon at bounding box center [1341, 448] width 7 height 7
click at [1099, 545] on span "Medical" at bounding box center [1264, 565] width 151 height 18
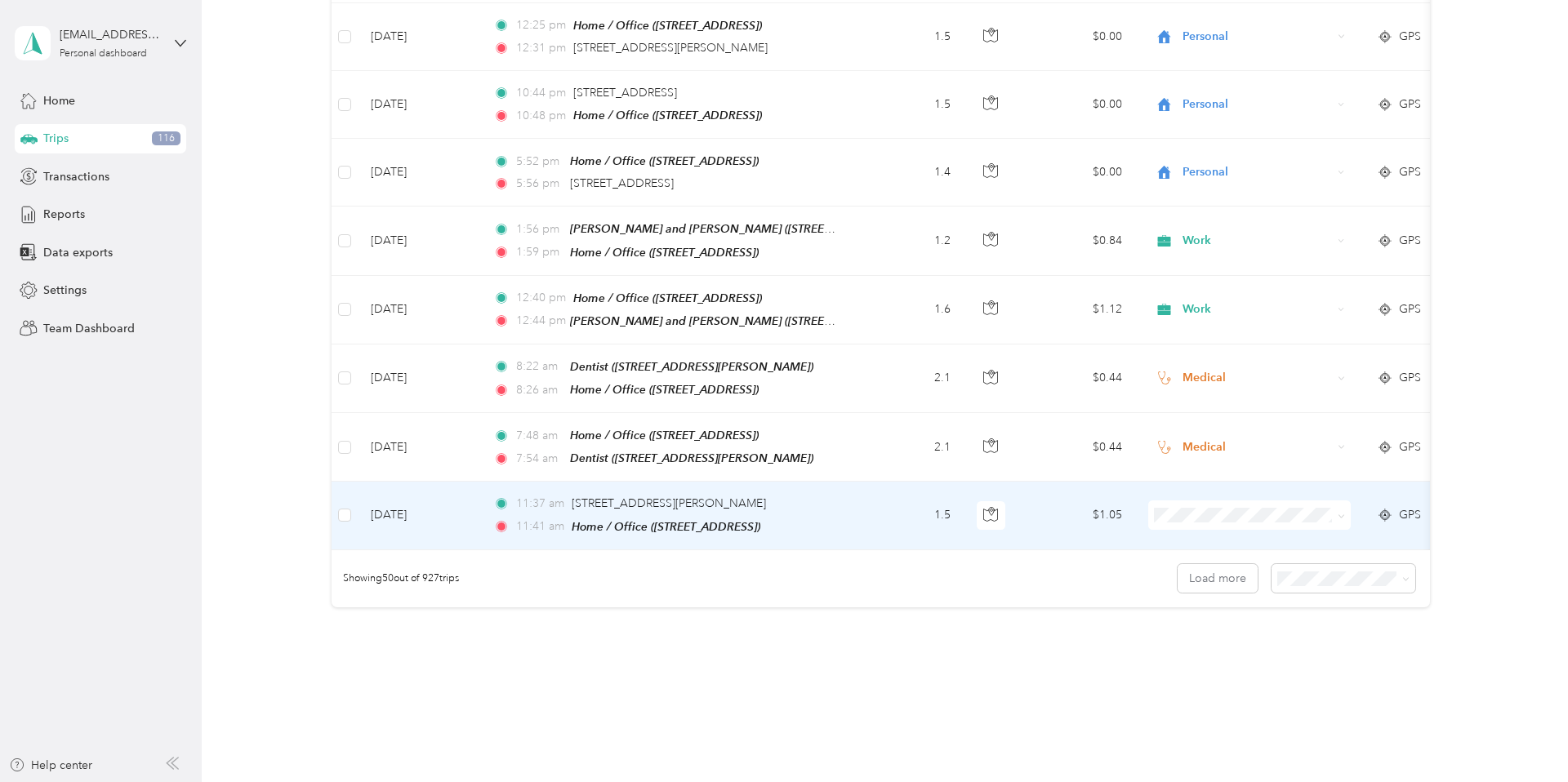
click at [1099, 515] on icon at bounding box center [1341, 517] width 5 height 4
click at [1099, 545] on span "Charity" at bounding box center [1264, 610] width 151 height 18
click at [1099, 545] on button "Load more" at bounding box center [1218, 579] width 80 height 29
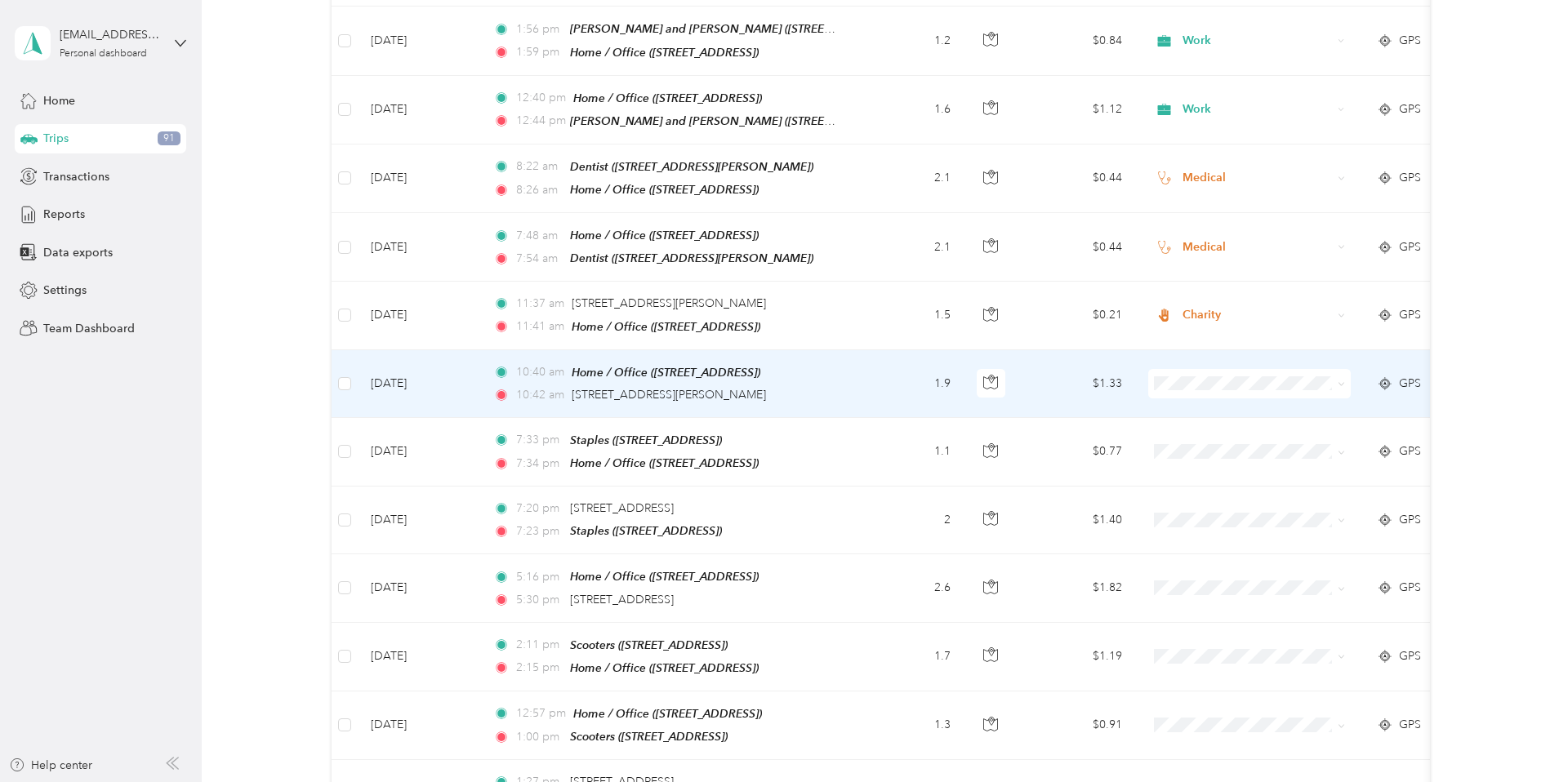
scroll to position [3345, 0]
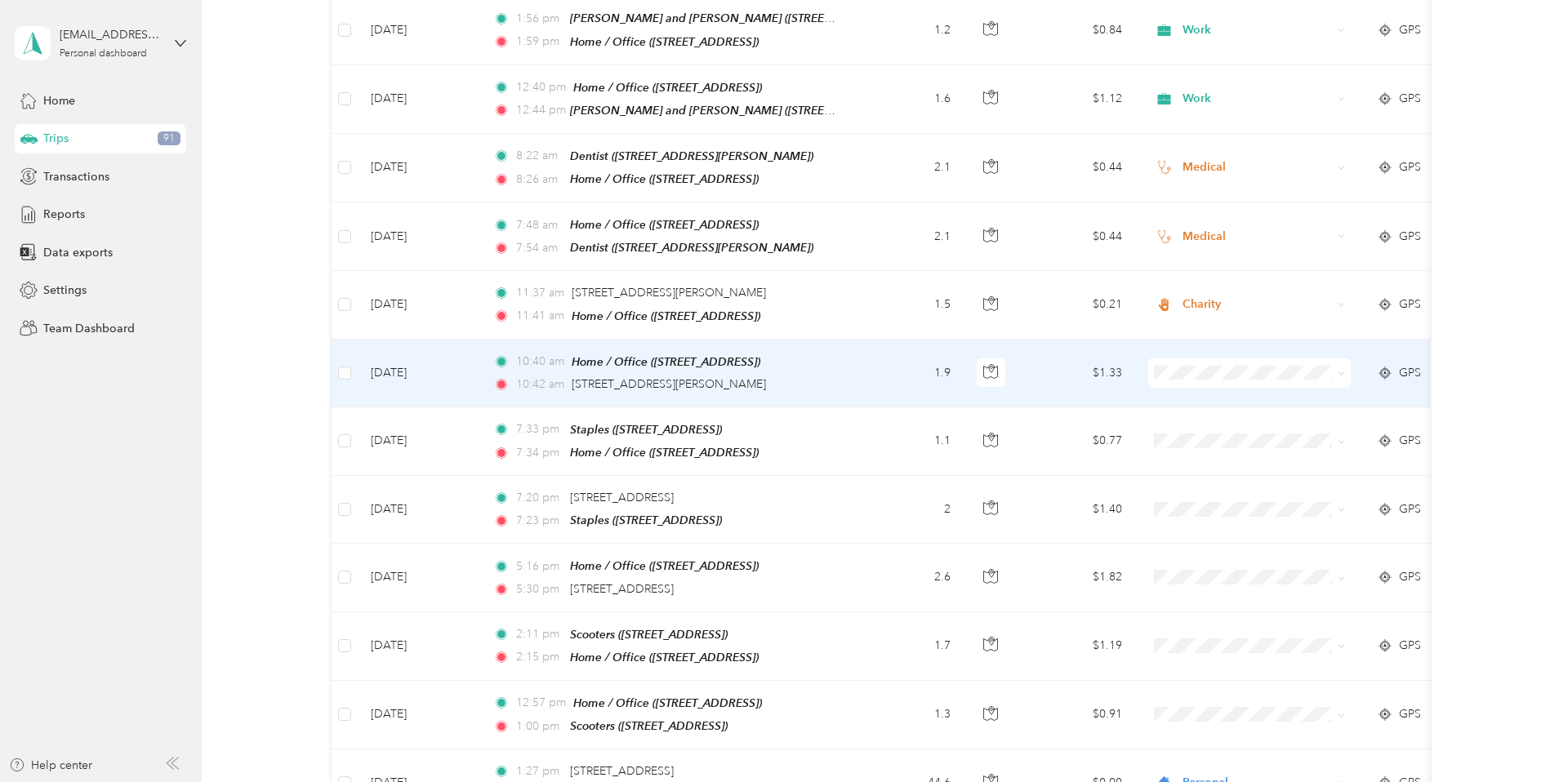
click at [1099, 370] on icon at bounding box center [1341, 373] width 7 height 7
click at [1099, 472] on ol "Work Personal Creative Other Charity Medical Moving Commute" at bounding box center [1250, 452] width 202 height 228
click at [1099, 370] on icon at bounding box center [1341, 373] width 7 height 7
click at [1099, 469] on li "Charity" at bounding box center [1250, 458] width 202 height 29
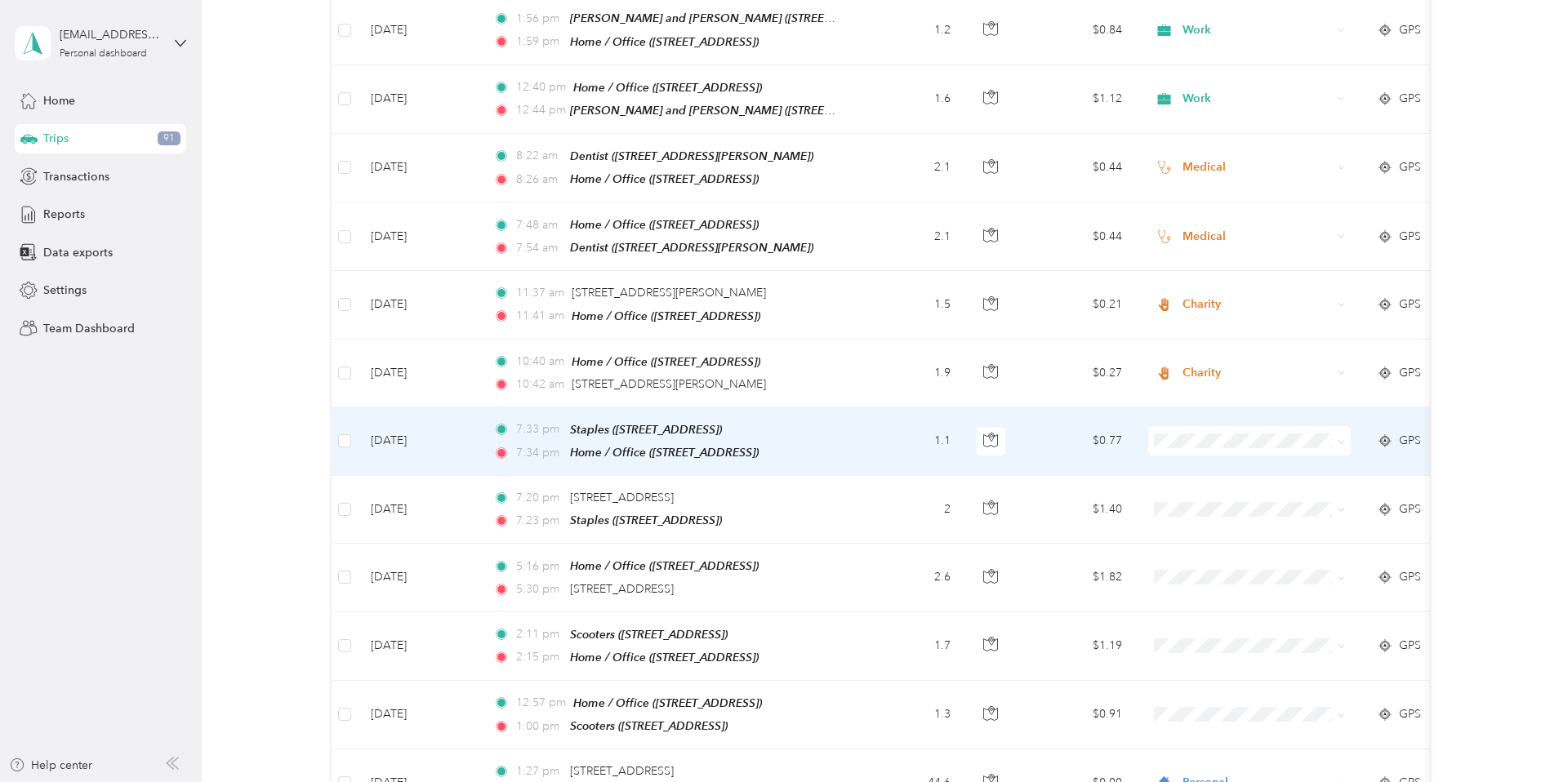
click at [1099, 440] on icon at bounding box center [1341, 442] width 5 height 4
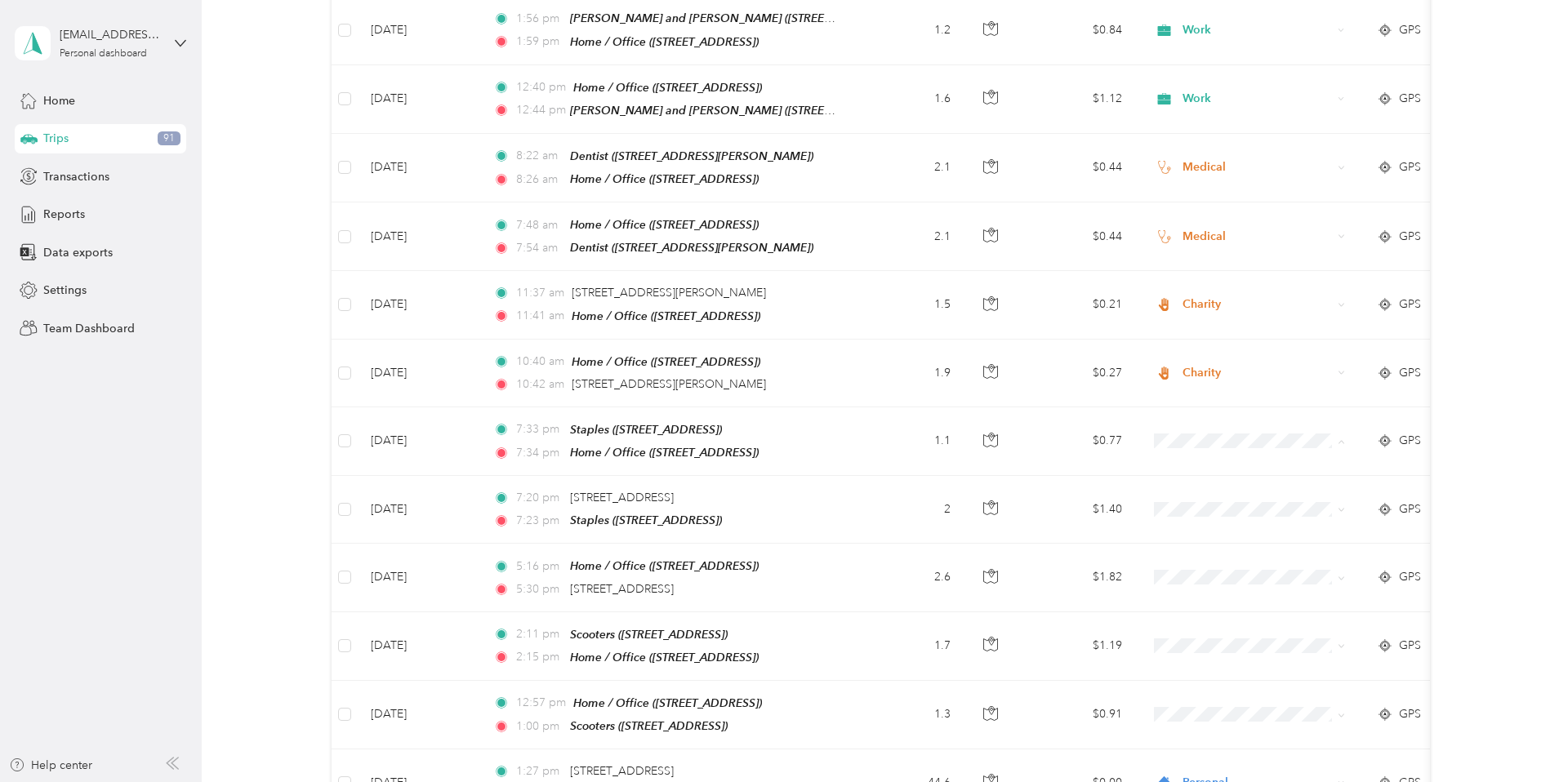
click at [1099, 417] on span "Work" at bounding box center [1264, 419] width 151 height 18
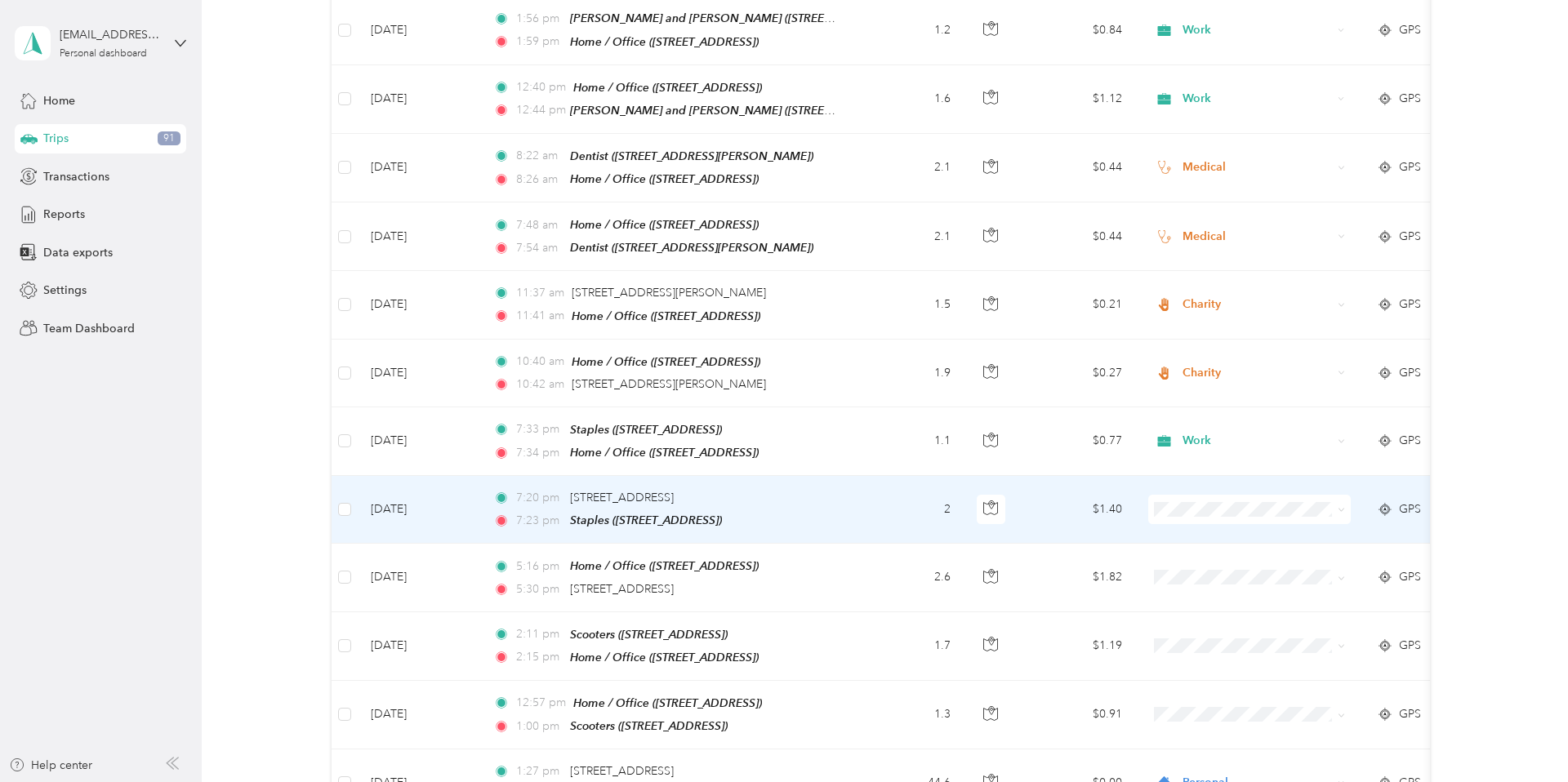
click at [1099, 507] on icon at bounding box center [1341, 510] width 7 height 7
click at [1099, 488] on li "Work" at bounding box center [1250, 487] width 202 height 29
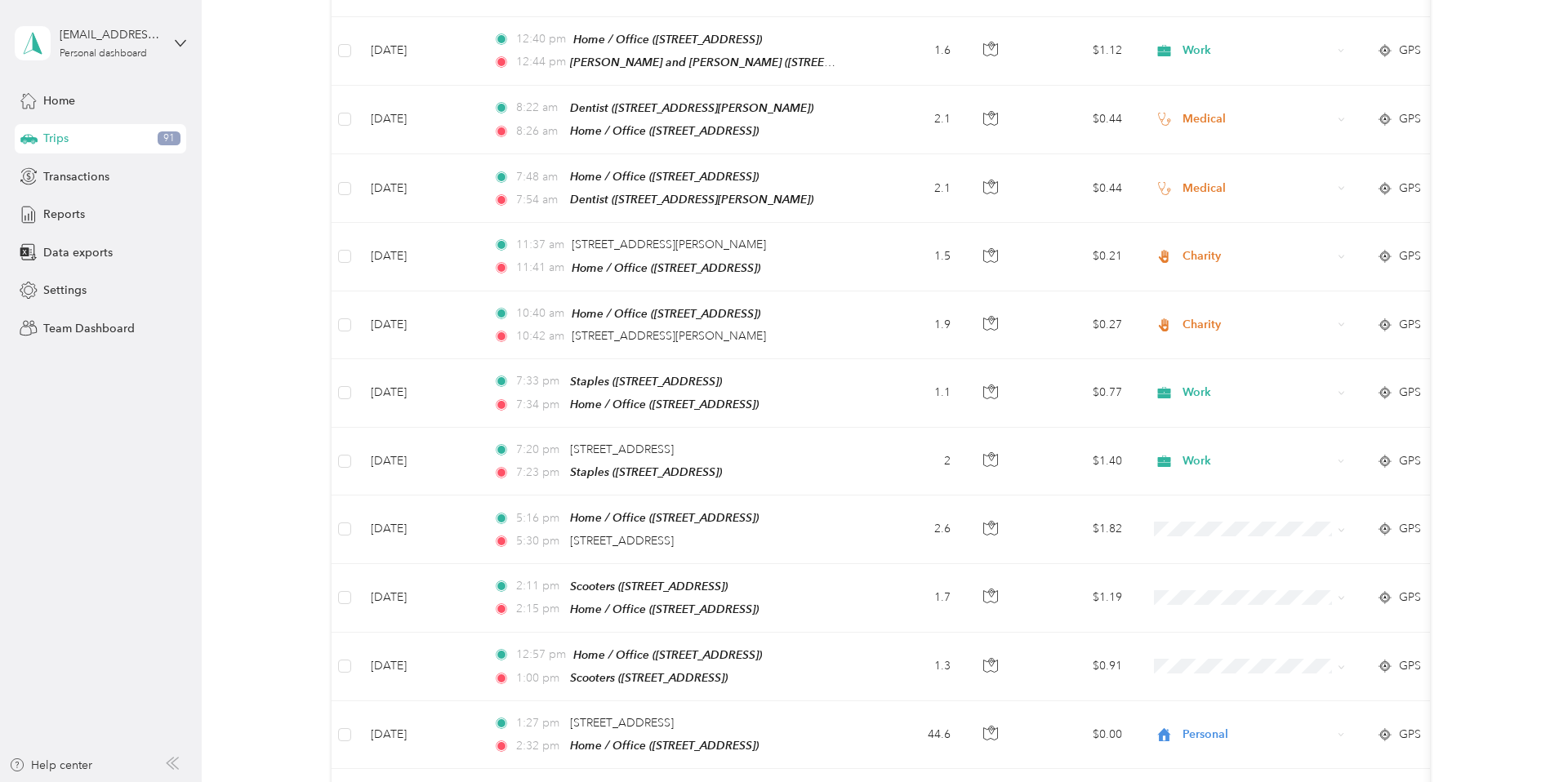
scroll to position [3395, 0]
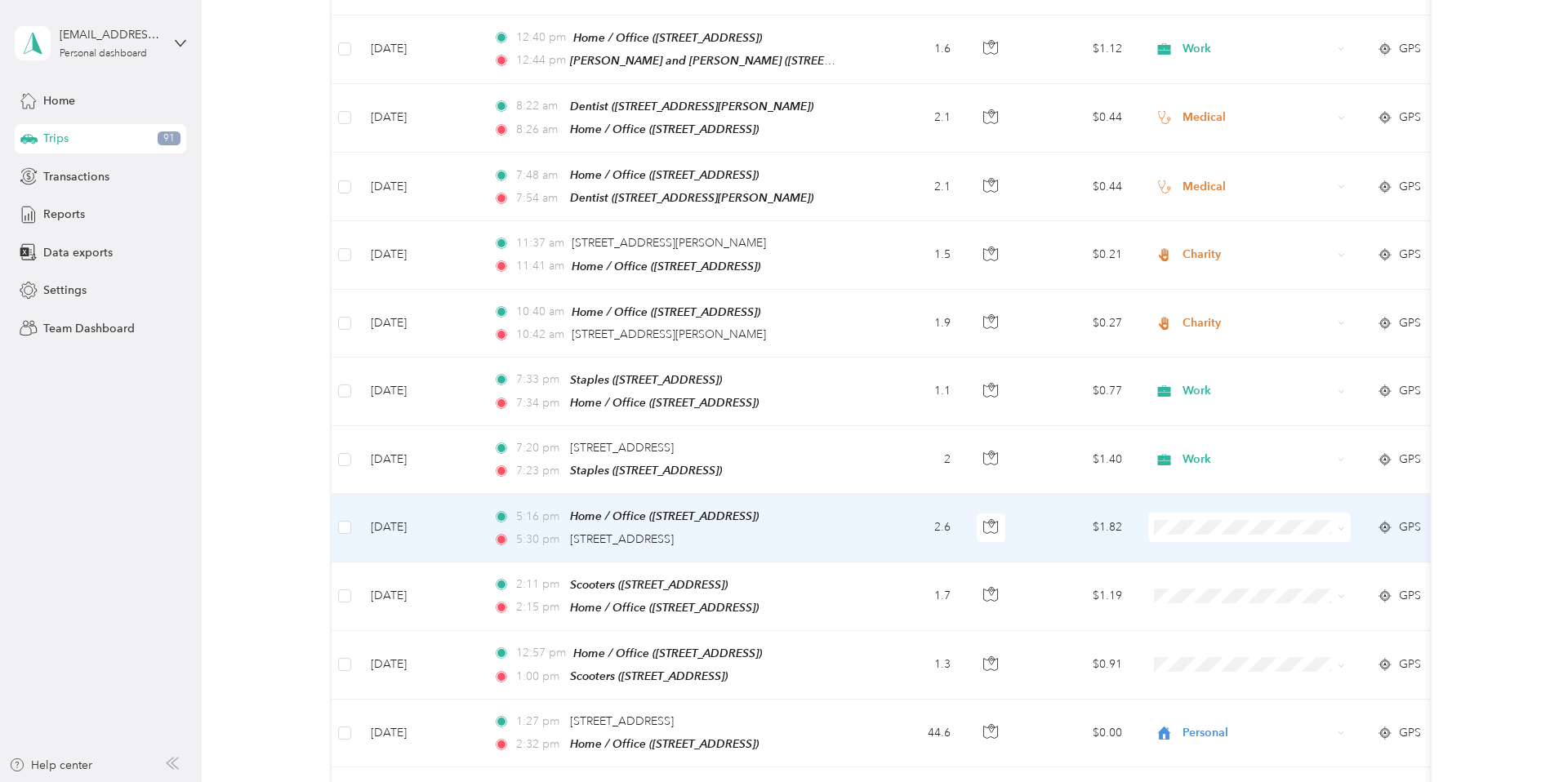
click at [1099, 525] on icon at bounding box center [1341, 529] width 7 height 7
click at [1099, 533] on li "Personal" at bounding box center [1250, 530] width 202 height 29
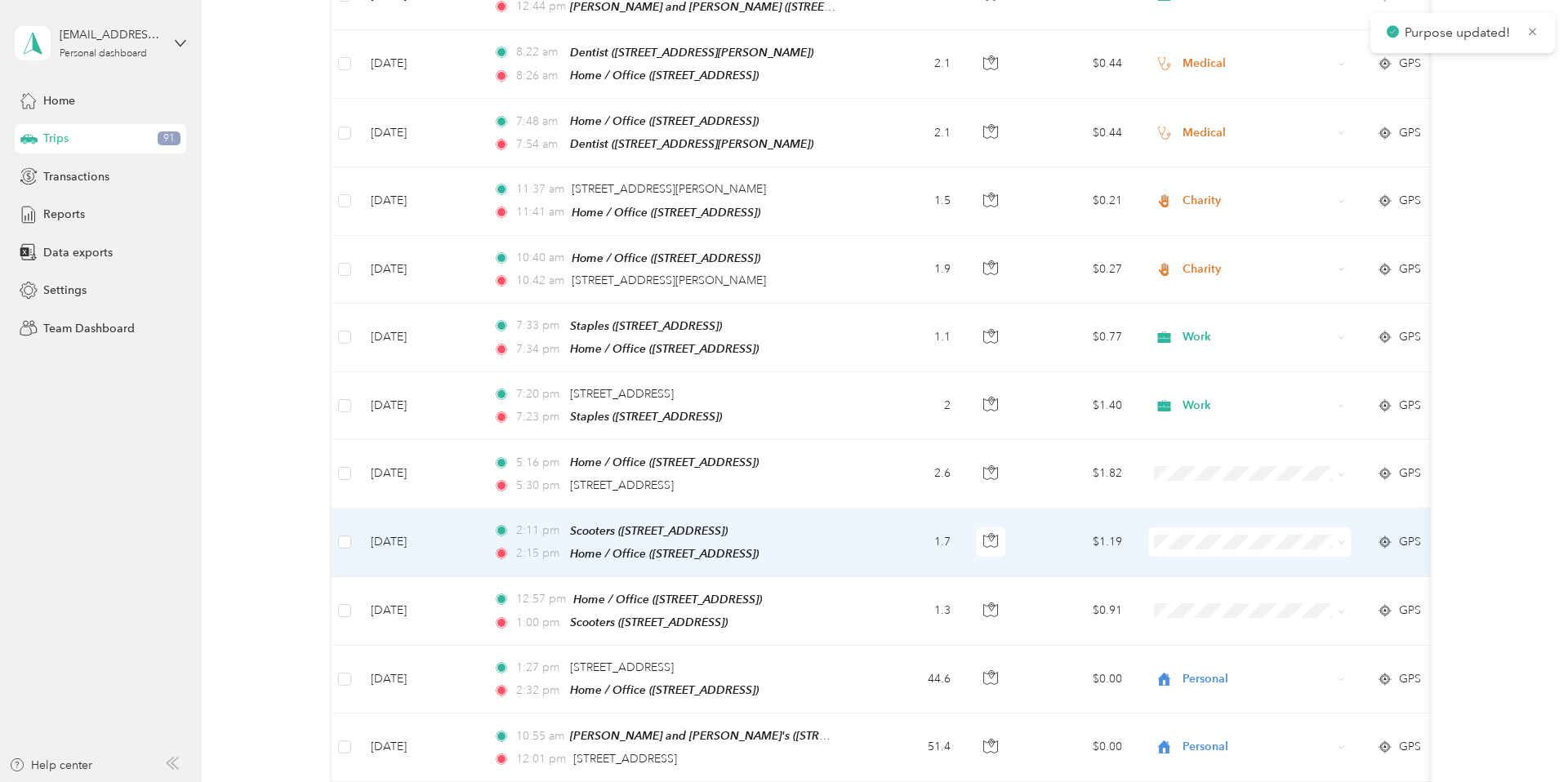
scroll to position [3450, 0]
click at [1099, 538] on icon at bounding box center [1341, 542] width 7 height 7
click at [1099, 515] on span "Work" at bounding box center [1264, 517] width 151 height 18
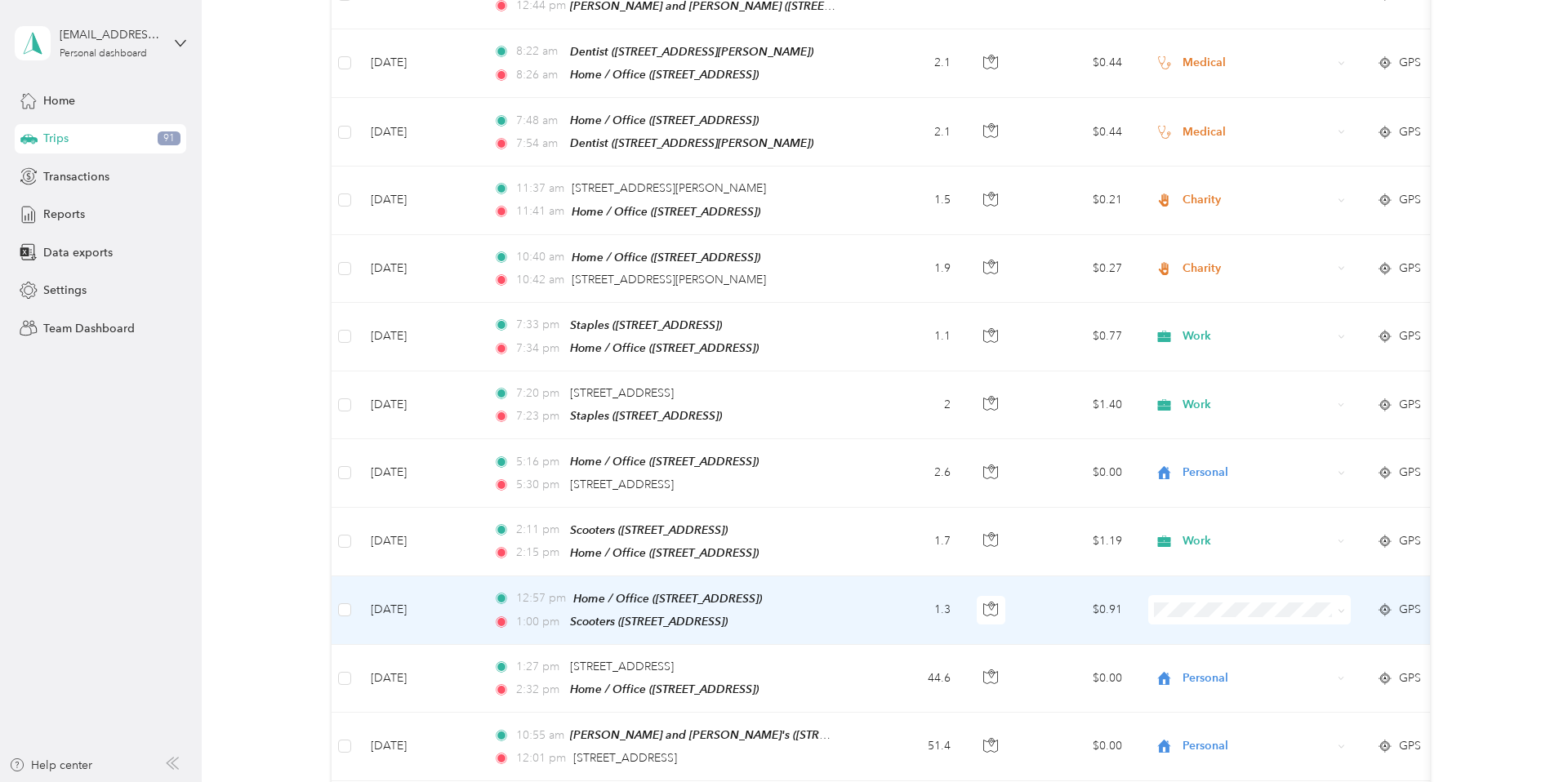
click at [1099, 545] on icon at bounding box center [1341, 611] width 7 height 7
click at [1099, 323] on span "Work" at bounding box center [1264, 318] width 151 height 18
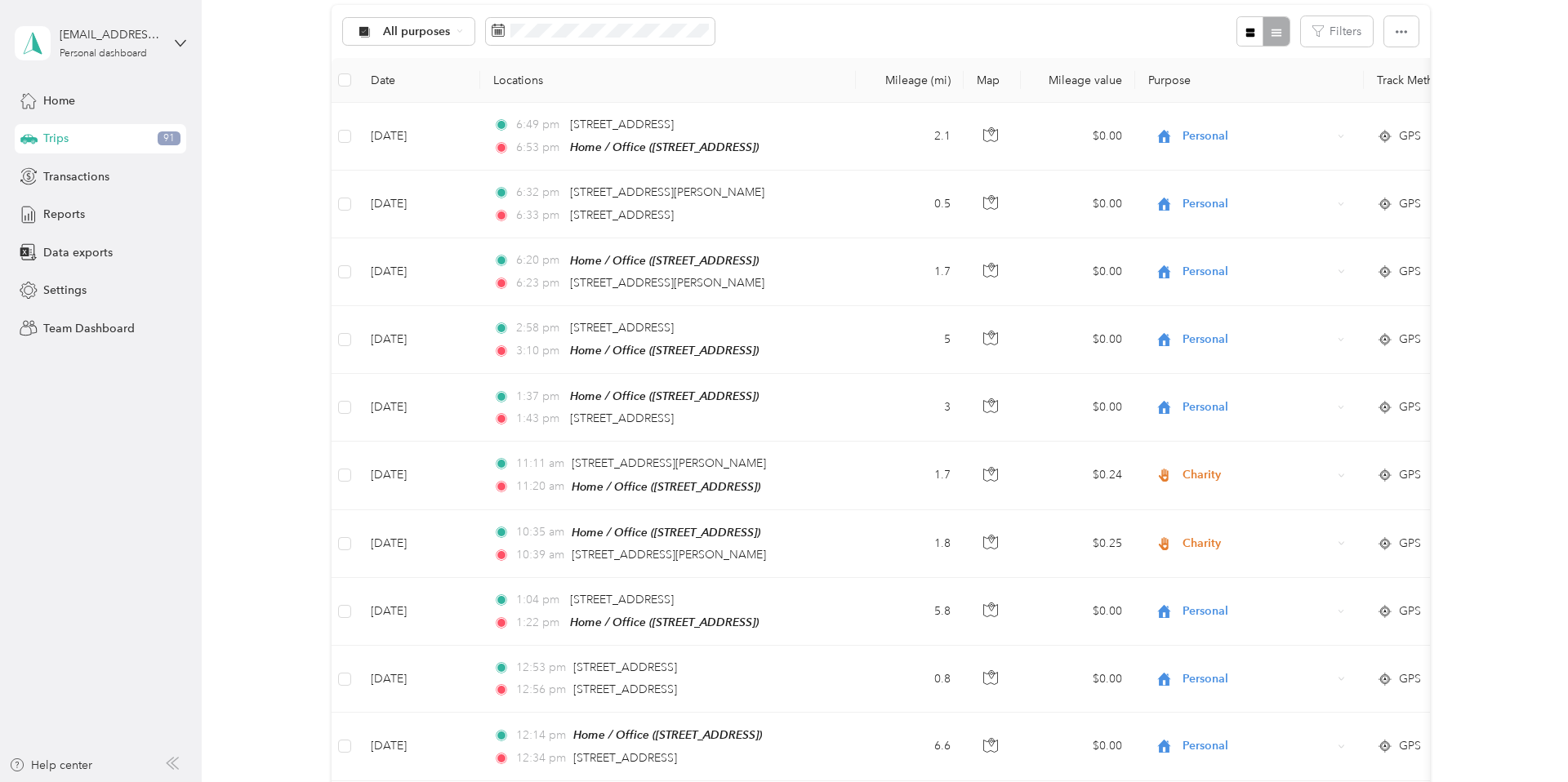
scroll to position [0, 0]
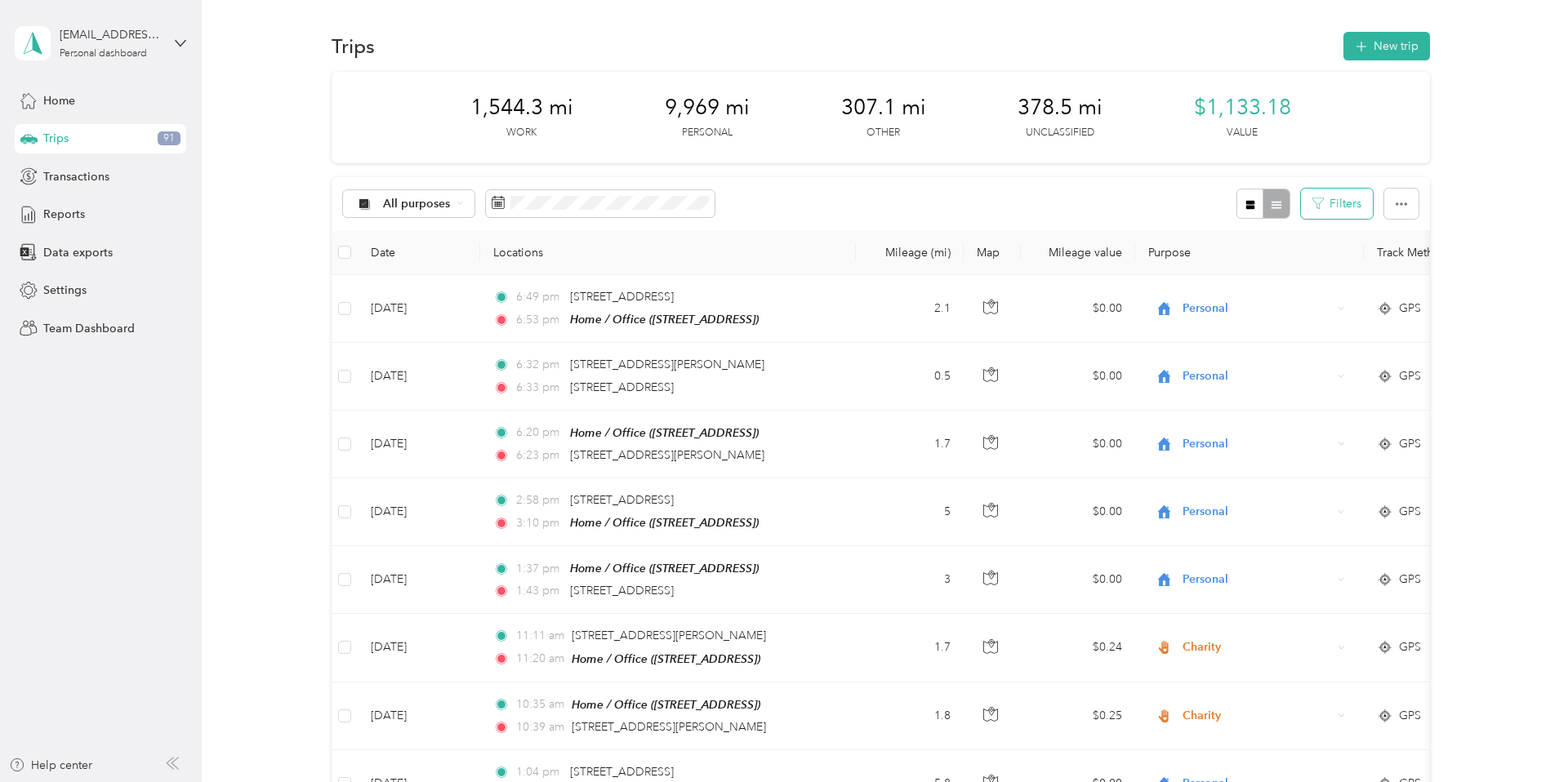
click at [1099, 200] on button "Filters" at bounding box center [1337, 203] width 72 height 31
click at [459, 203] on icon at bounding box center [459, 202] width 6 height 6
click at [409, 265] on li "Unclassified" at bounding box center [409, 256] width 130 height 29
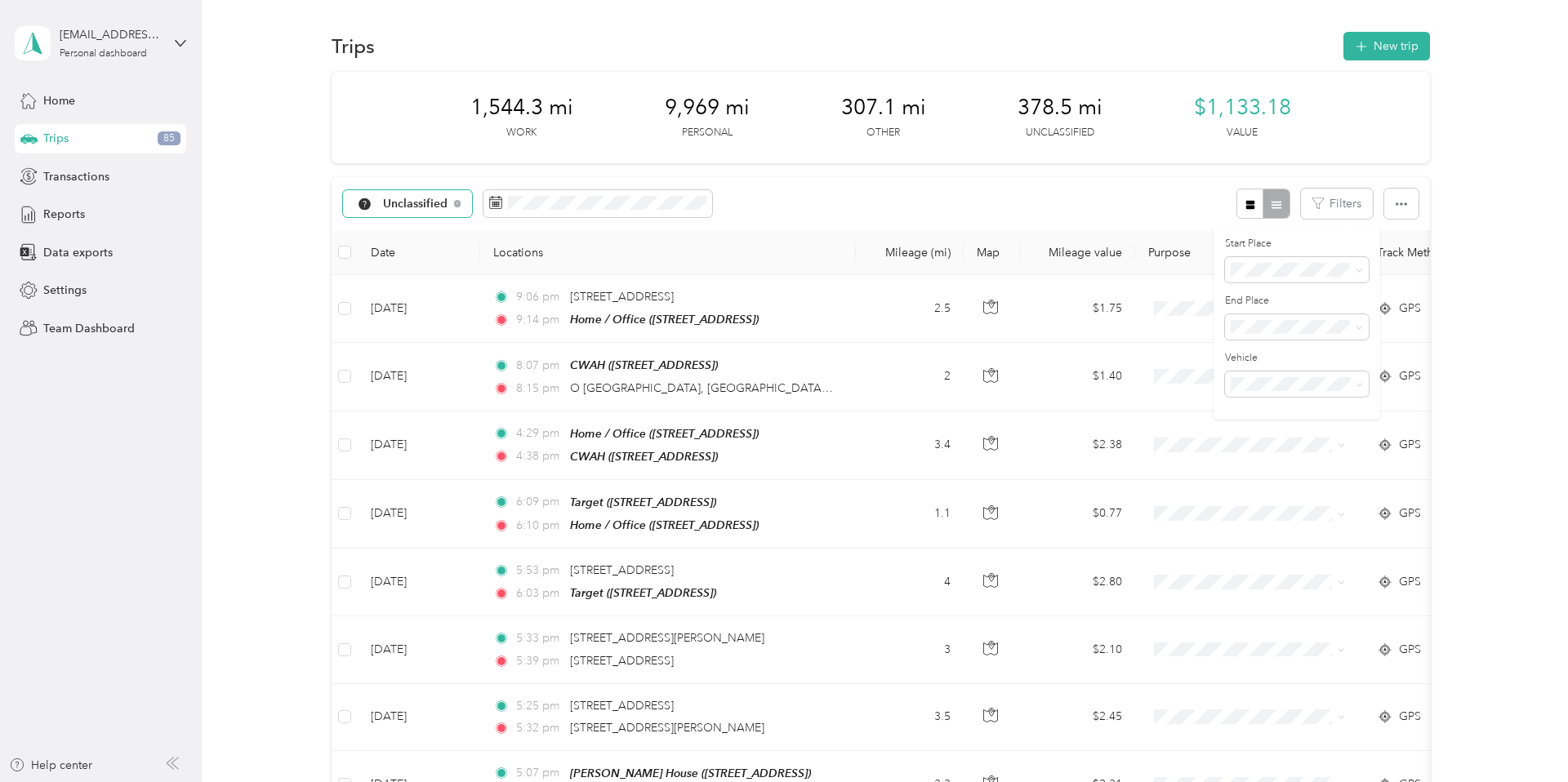
click at [1099, 195] on div "Unclassified Filters" at bounding box center [881, 203] width 1098 height 53
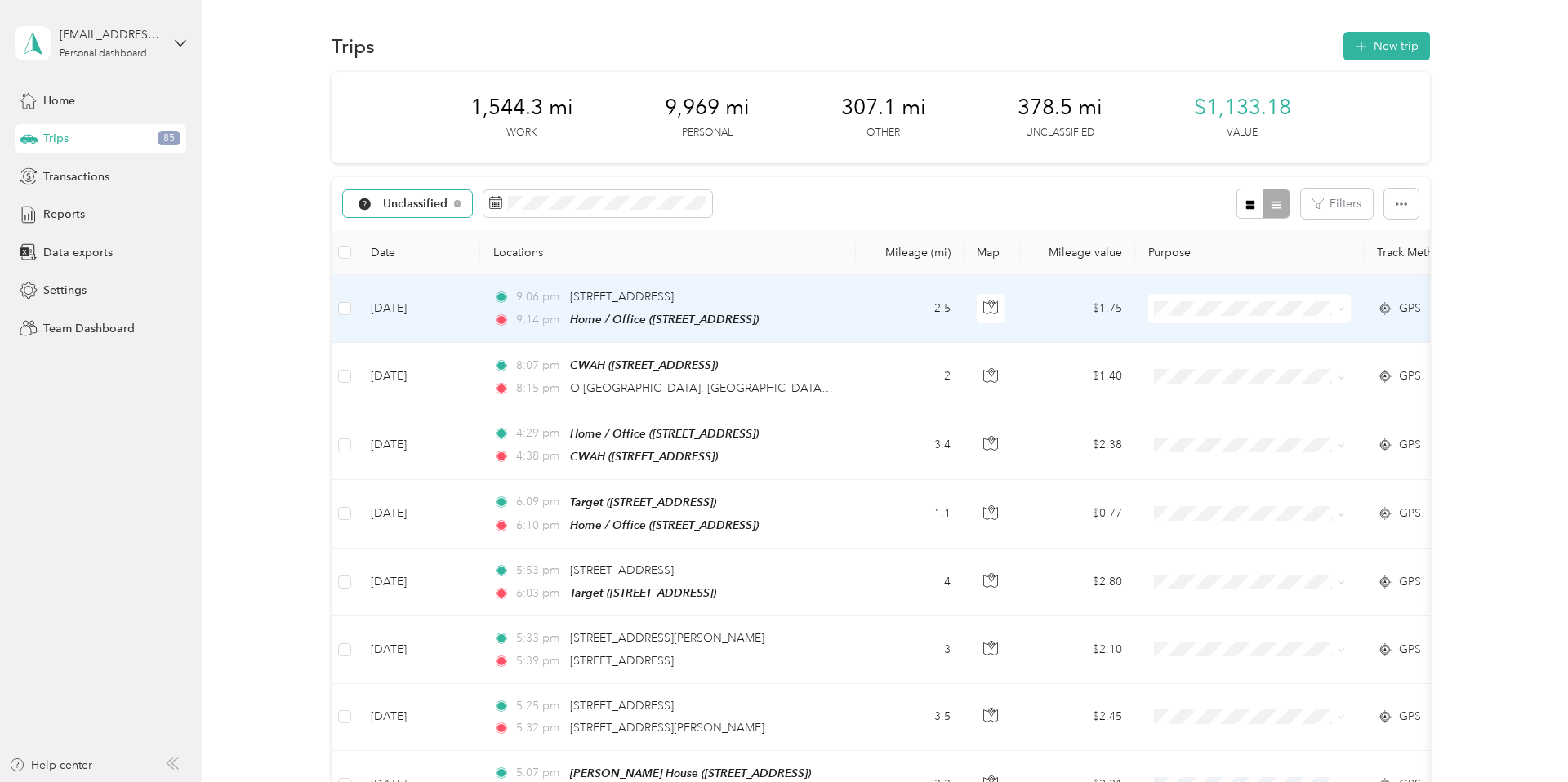
click at [1099, 308] on icon at bounding box center [1341, 309] width 7 height 7
click at [1099, 365] on span "Personal" at bounding box center [1264, 358] width 151 height 18
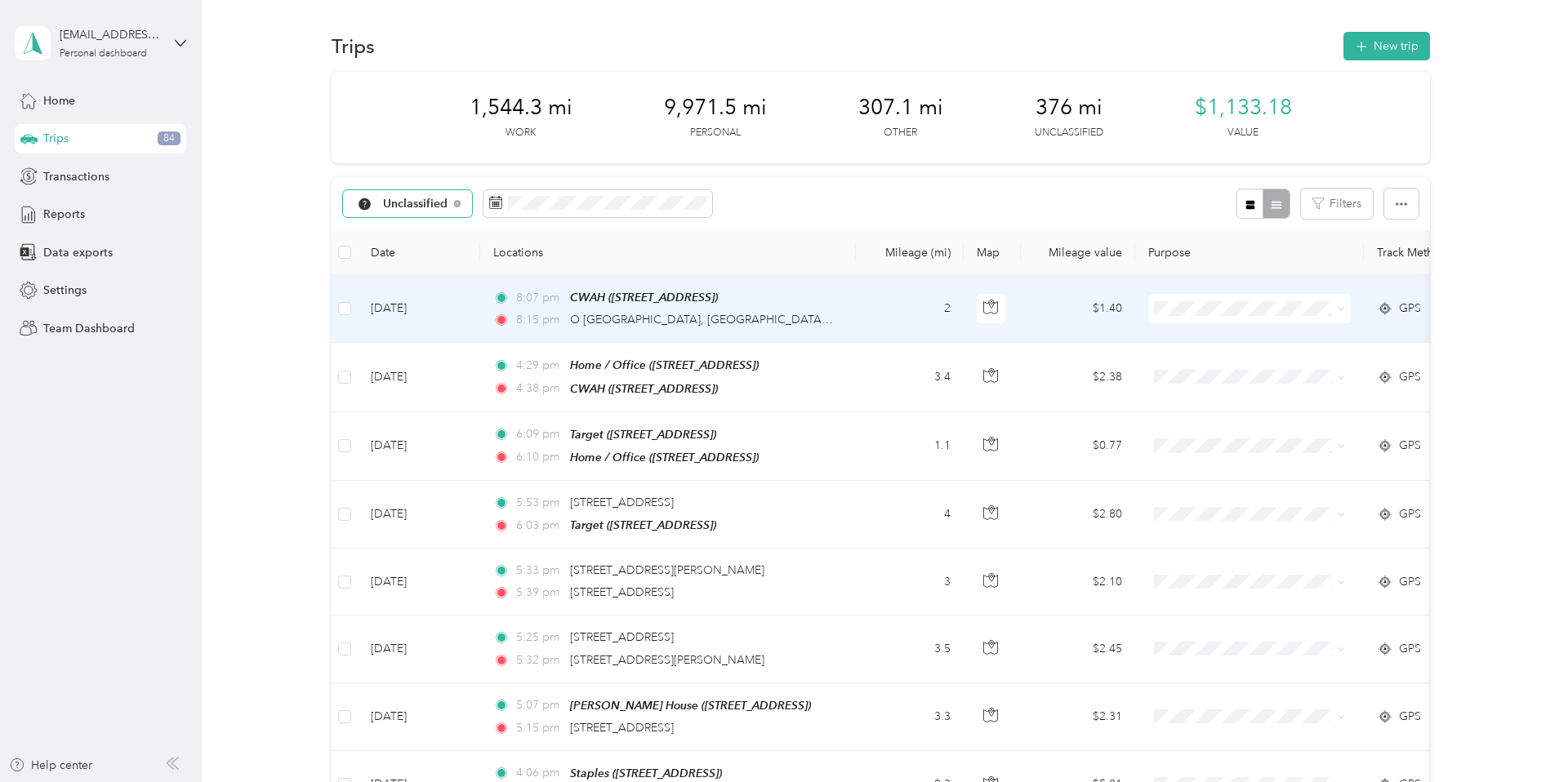
click at [1099, 309] on icon at bounding box center [1341, 309] width 7 height 7
click at [1099, 368] on li "Personal" at bounding box center [1250, 360] width 202 height 29
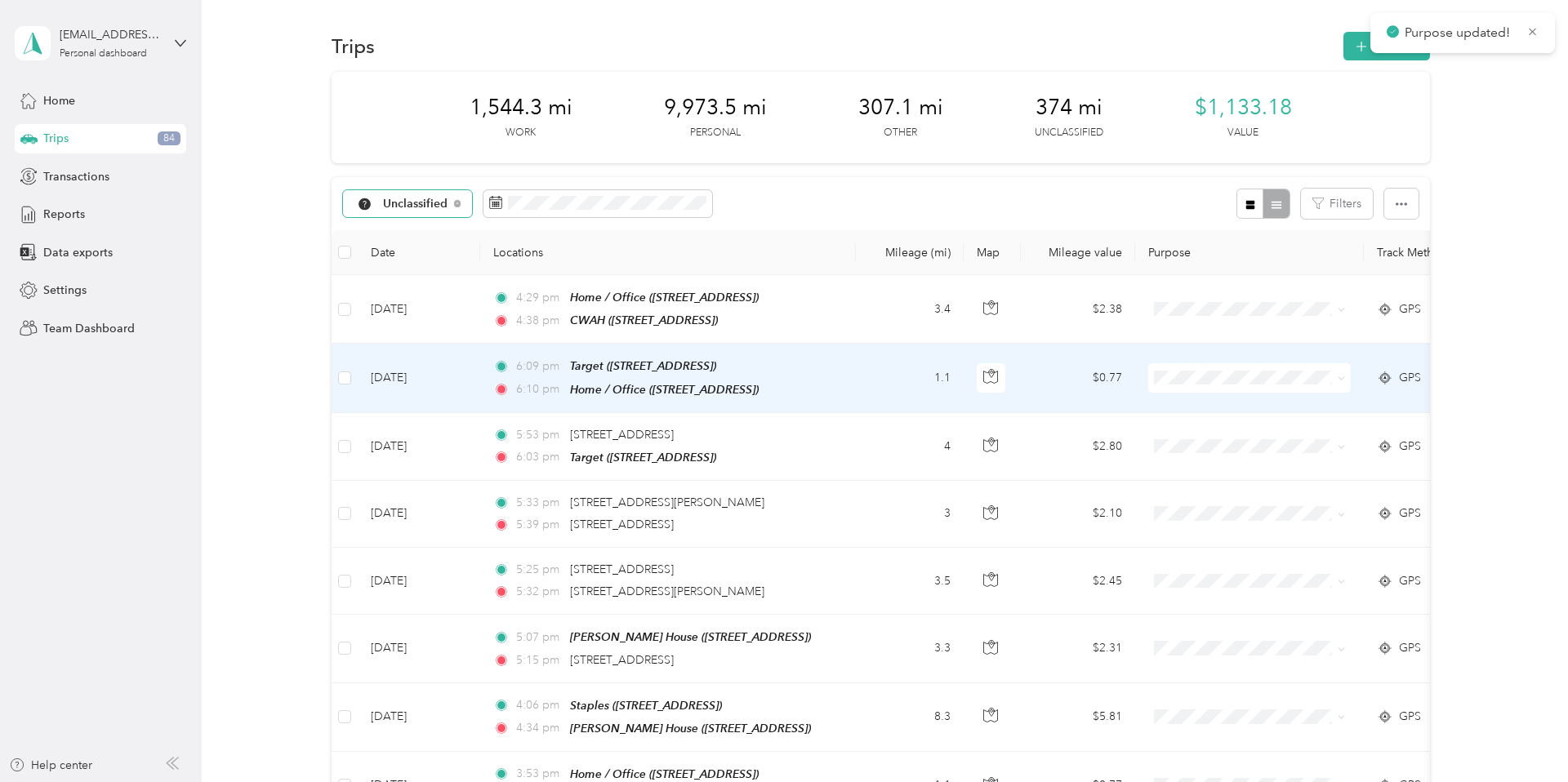
click at [1099, 377] on icon at bounding box center [1341, 379] width 7 height 7
click at [1099, 519] on span "Charity" at bounding box center [1264, 515] width 151 height 18
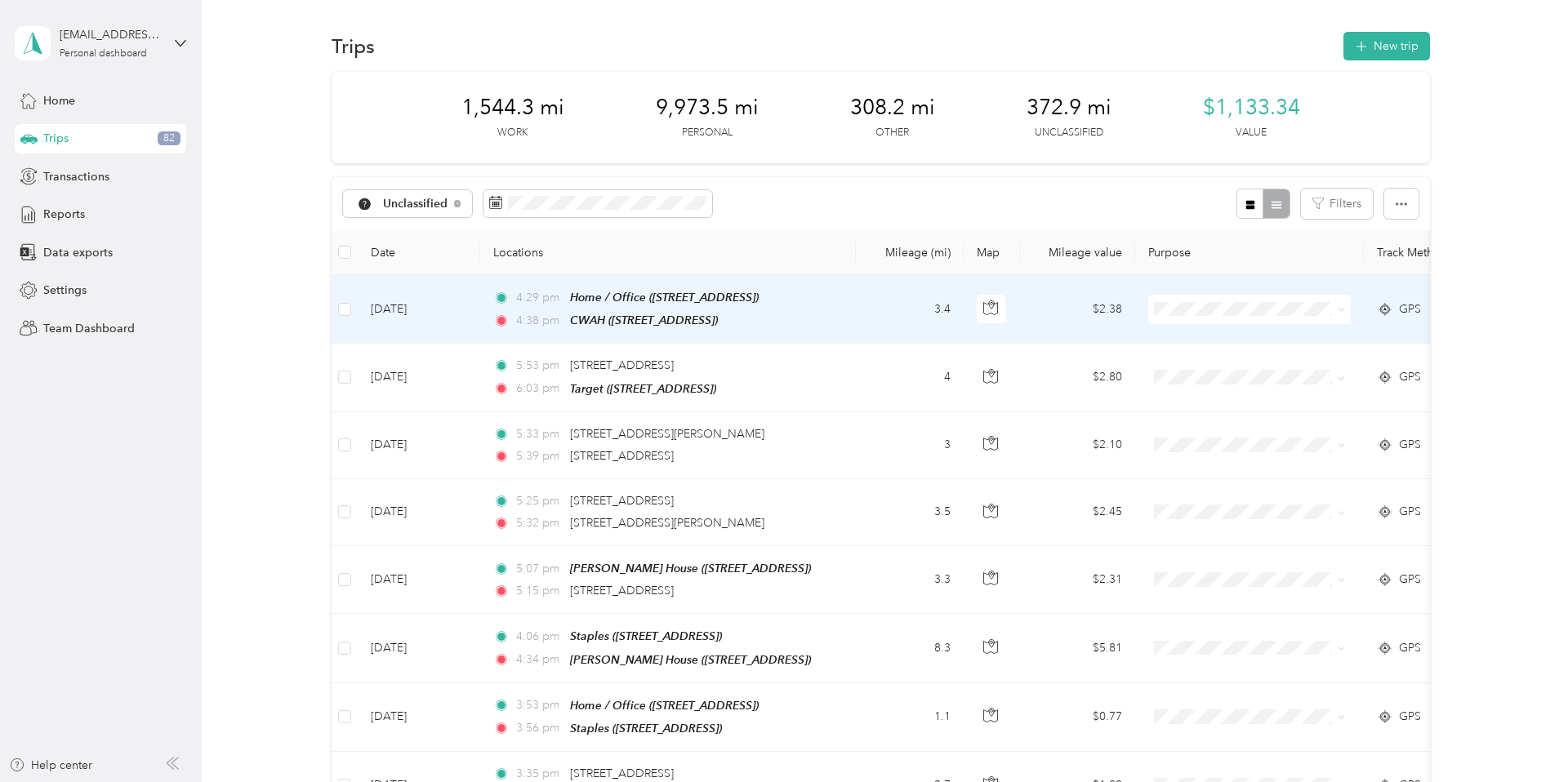
click at [1342, 309] on icon at bounding box center [1341, 310] width 7 height 7
click at [1253, 450] on span "Charity" at bounding box center [1264, 450] width 151 height 18
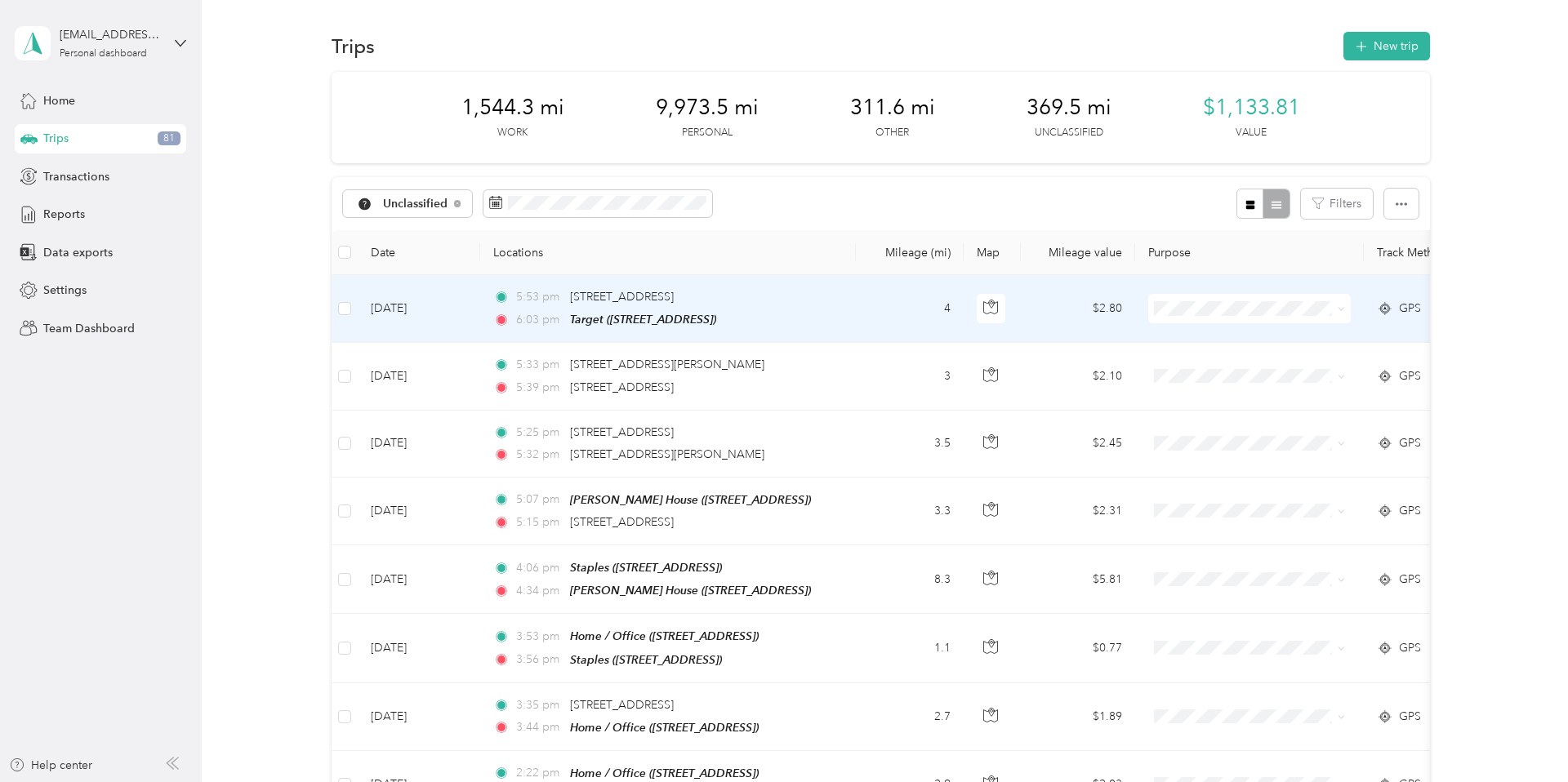
click at [1342, 308] on icon at bounding box center [1341, 309] width 7 height 7
click at [1268, 372] on li "Personal" at bounding box center [1250, 360] width 202 height 29
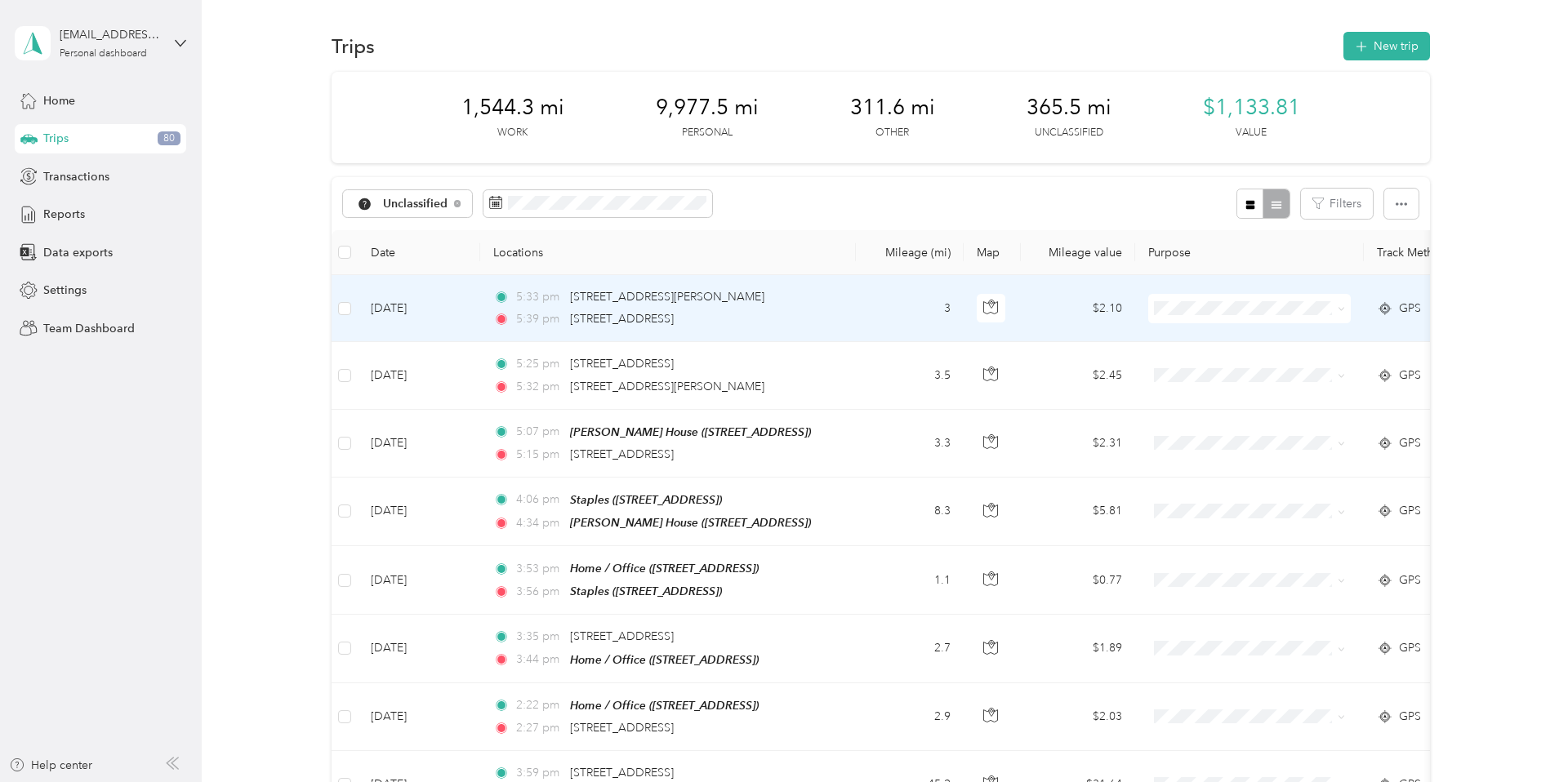
click at [1343, 305] on icon at bounding box center [1341, 309] width 7 height 7
click at [1262, 364] on span "Personal" at bounding box center [1264, 359] width 151 height 18
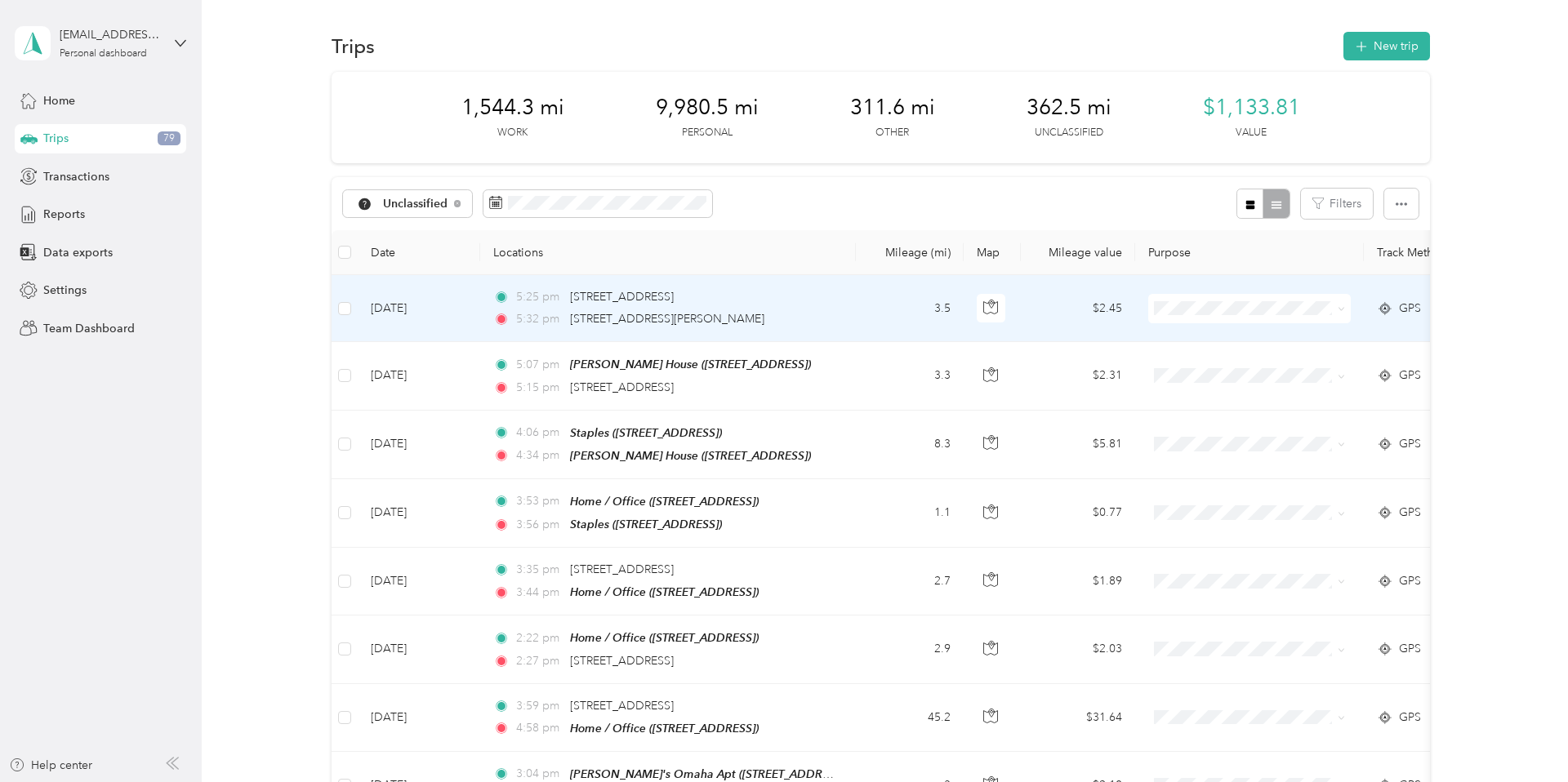
click at [1340, 309] on icon at bounding box center [1341, 309] width 7 height 7
click at [1276, 365] on span "Personal" at bounding box center [1264, 368] width 151 height 18
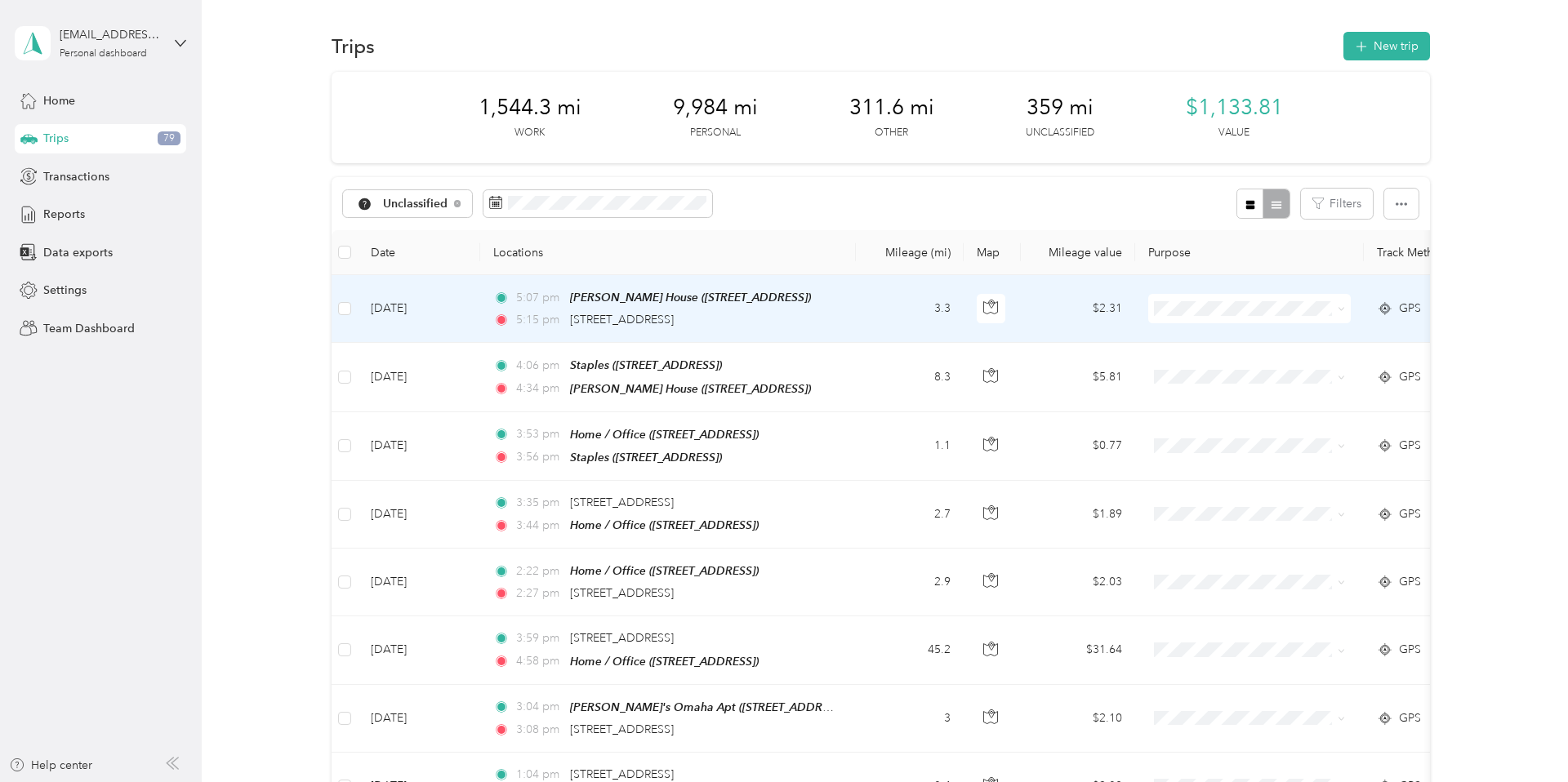
click at [1342, 307] on icon at bounding box center [1341, 309] width 7 height 7
click at [1280, 364] on span "Personal" at bounding box center [1264, 367] width 151 height 18
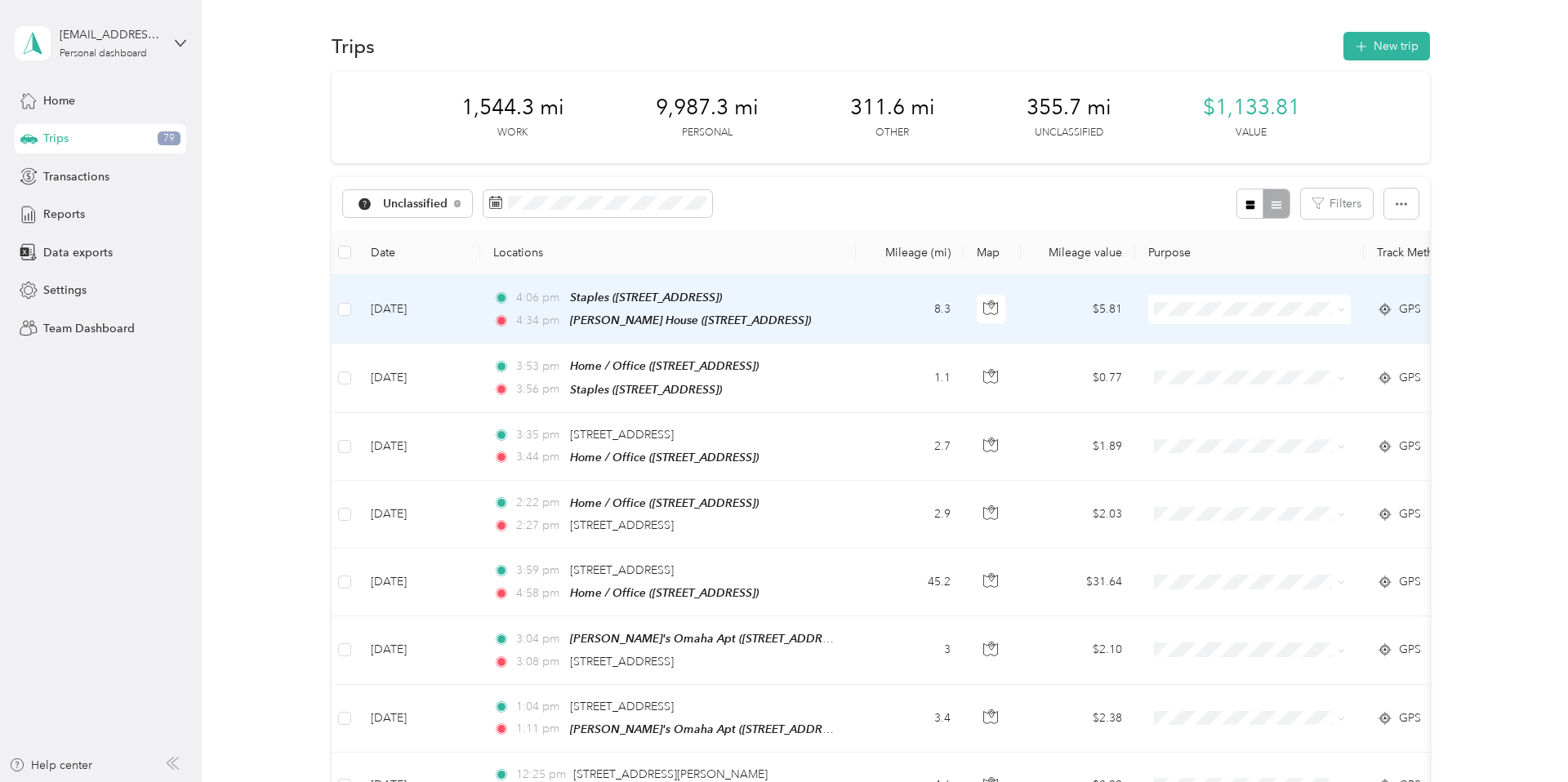
click at [1343, 306] on icon at bounding box center [1341, 310] width 7 height 7
click at [1256, 360] on span "Personal" at bounding box center [1264, 368] width 151 height 18
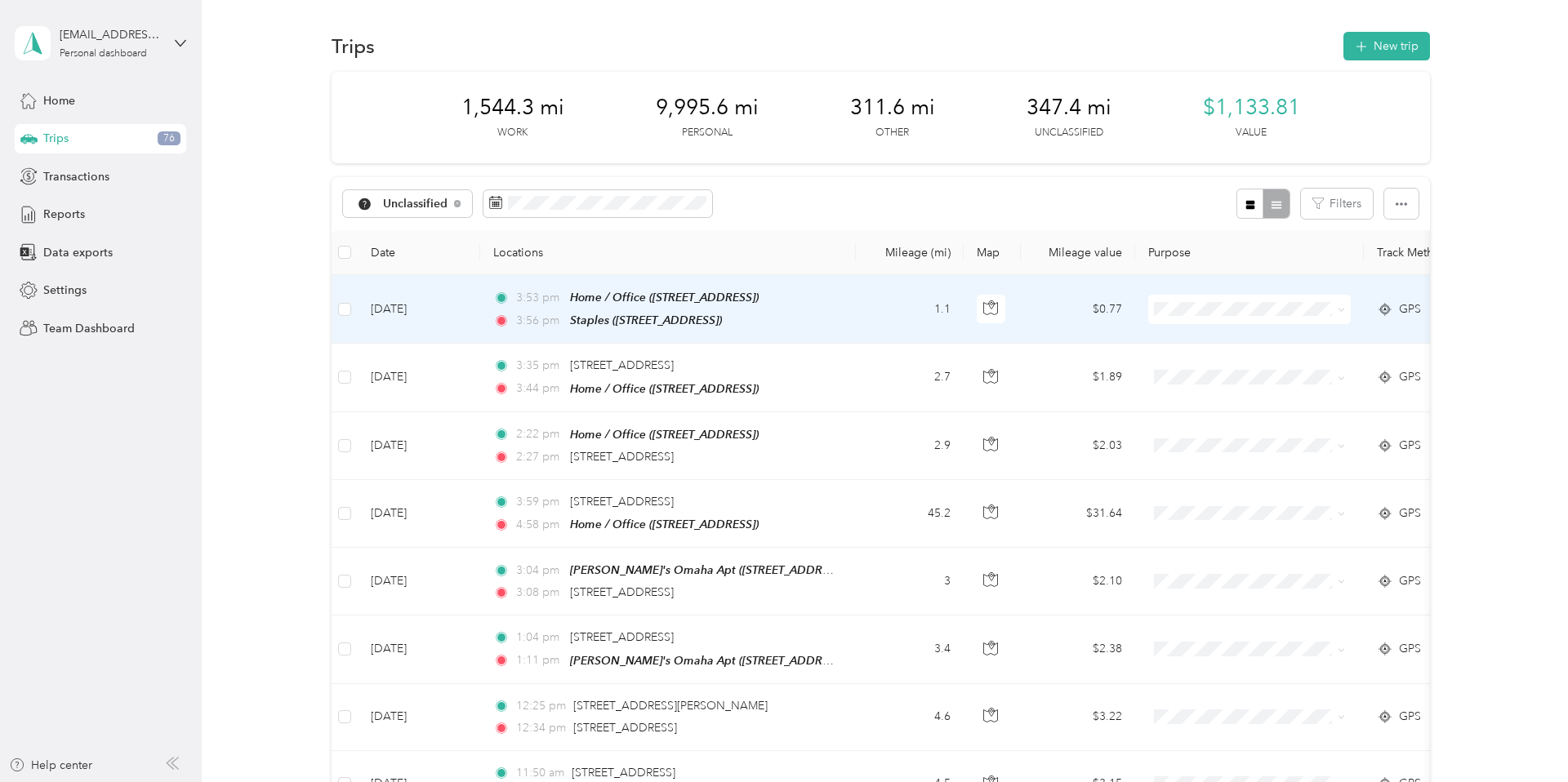
click at [1343, 307] on icon at bounding box center [1341, 310] width 7 height 7
click at [1265, 364] on span "Personal" at bounding box center [1264, 360] width 151 height 18
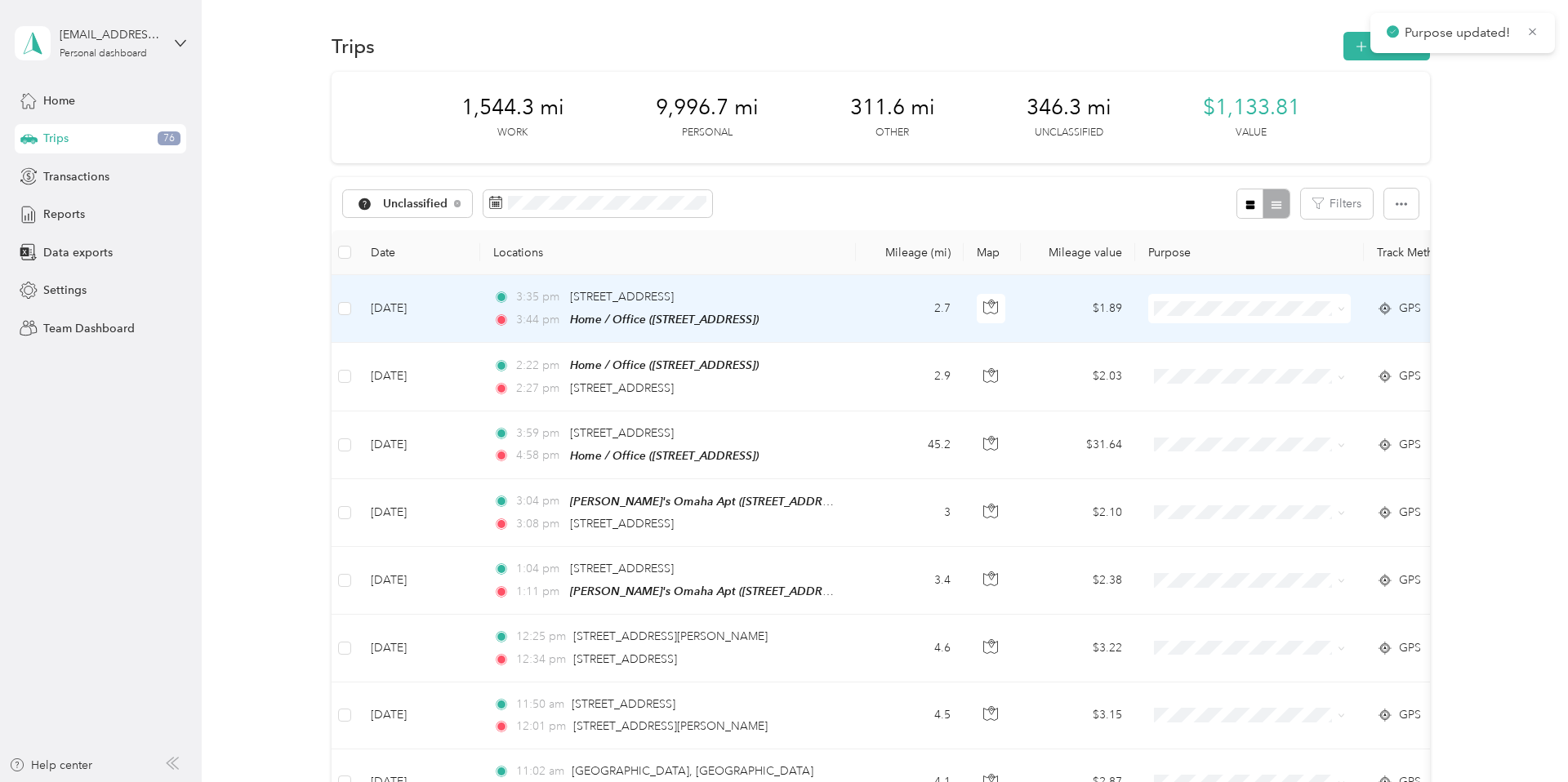
click at [1344, 303] on span at bounding box center [1341, 308] width 7 height 14
click at [1344, 305] on icon at bounding box center [1341, 309] width 7 height 7
click at [1267, 370] on li "Personal" at bounding box center [1250, 359] width 202 height 29
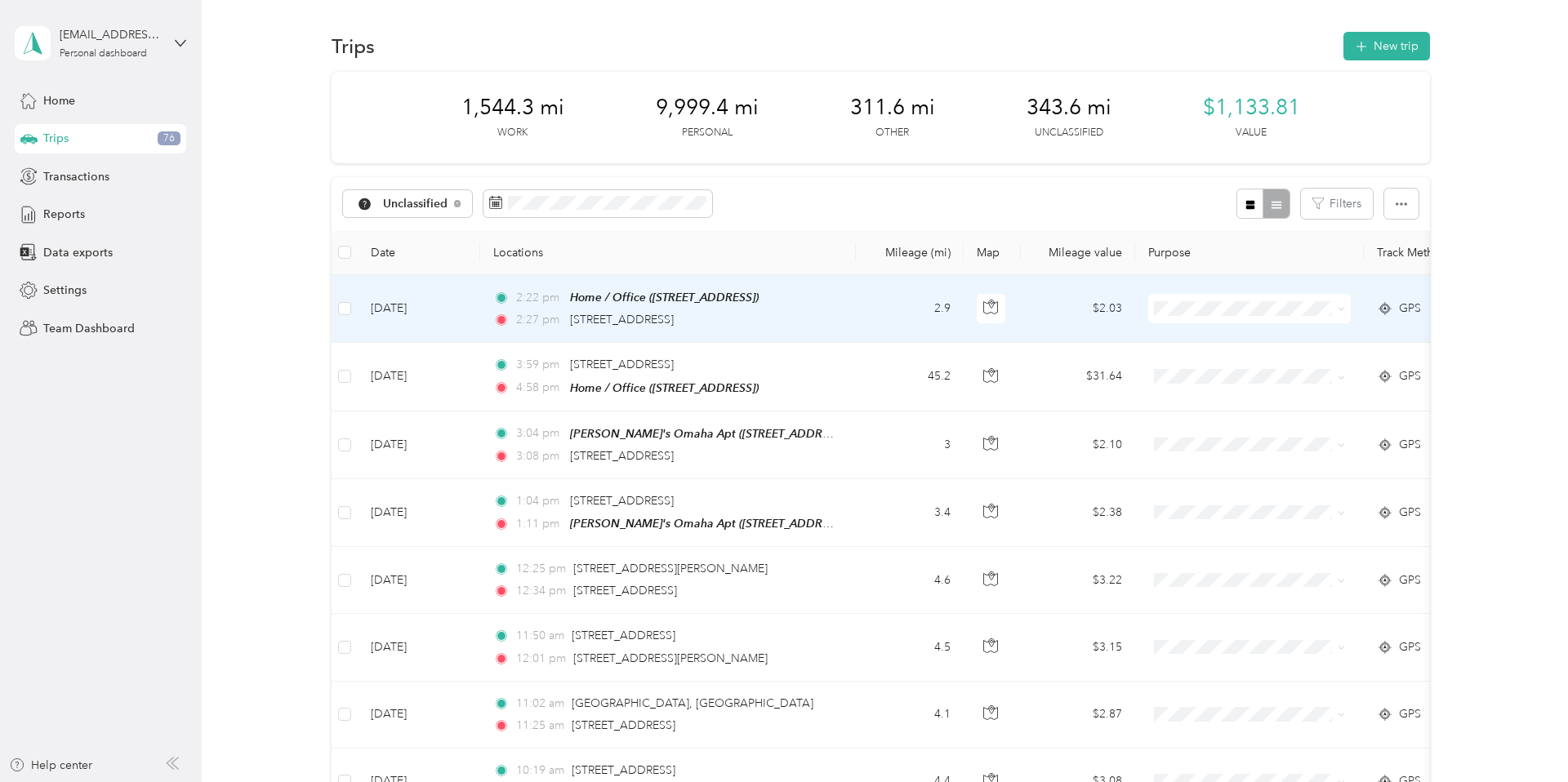
scroll to position [1, 0]
click at [1339, 312] on span at bounding box center [1341, 307] width 7 height 14
click at [1341, 309] on icon at bounding box center [1341, 309] width 7 height 7
click at [1260, 365] on span "Personal" at bounding box center [1264, 367] width 151 height 18
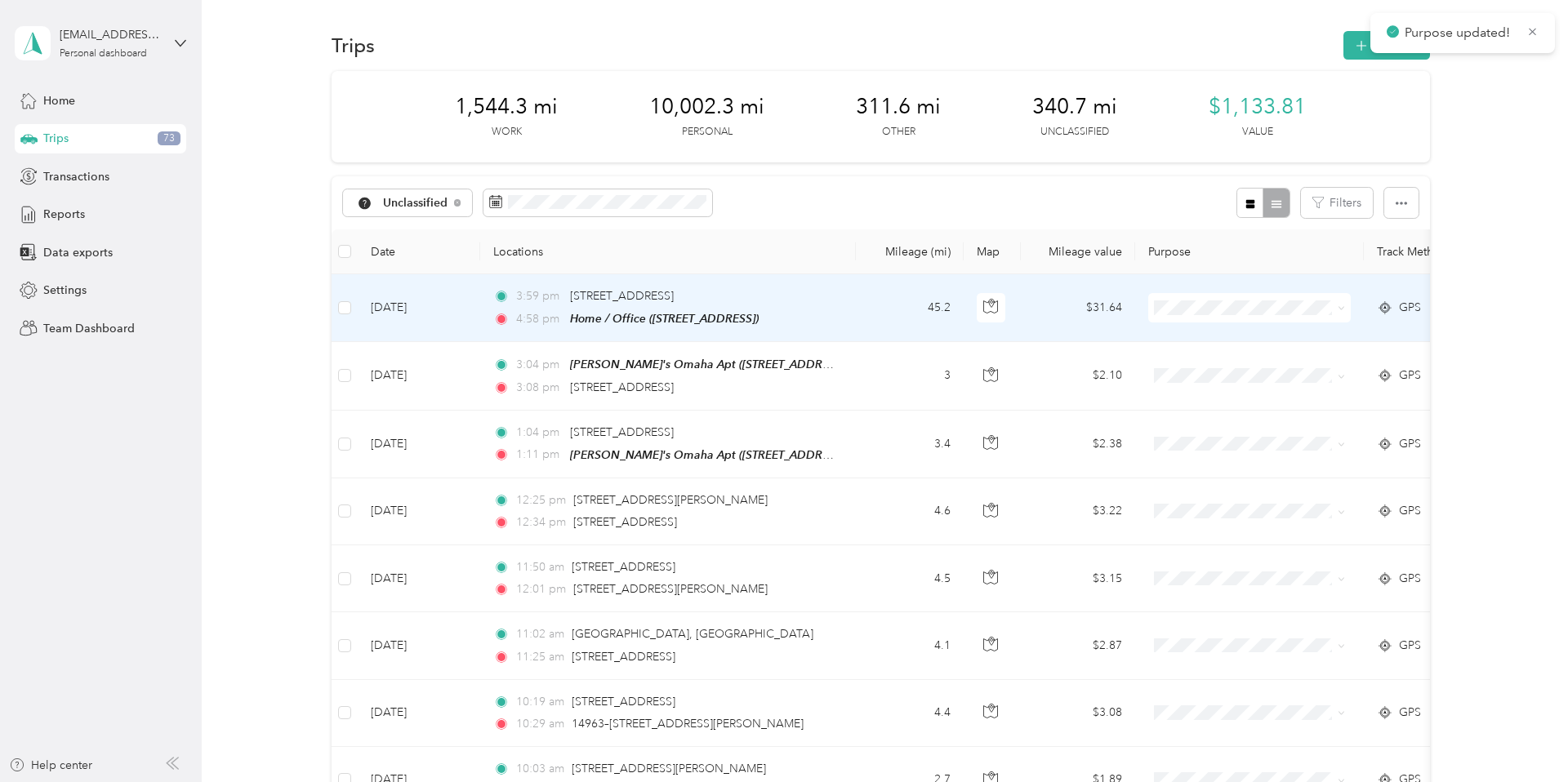
click at [1342, 308] on icon at bounding box center [1341, 309] width 7 height 7
click at [1271, 360] on span "Personal" at bounding box center [1264, 367] width 151 height 18
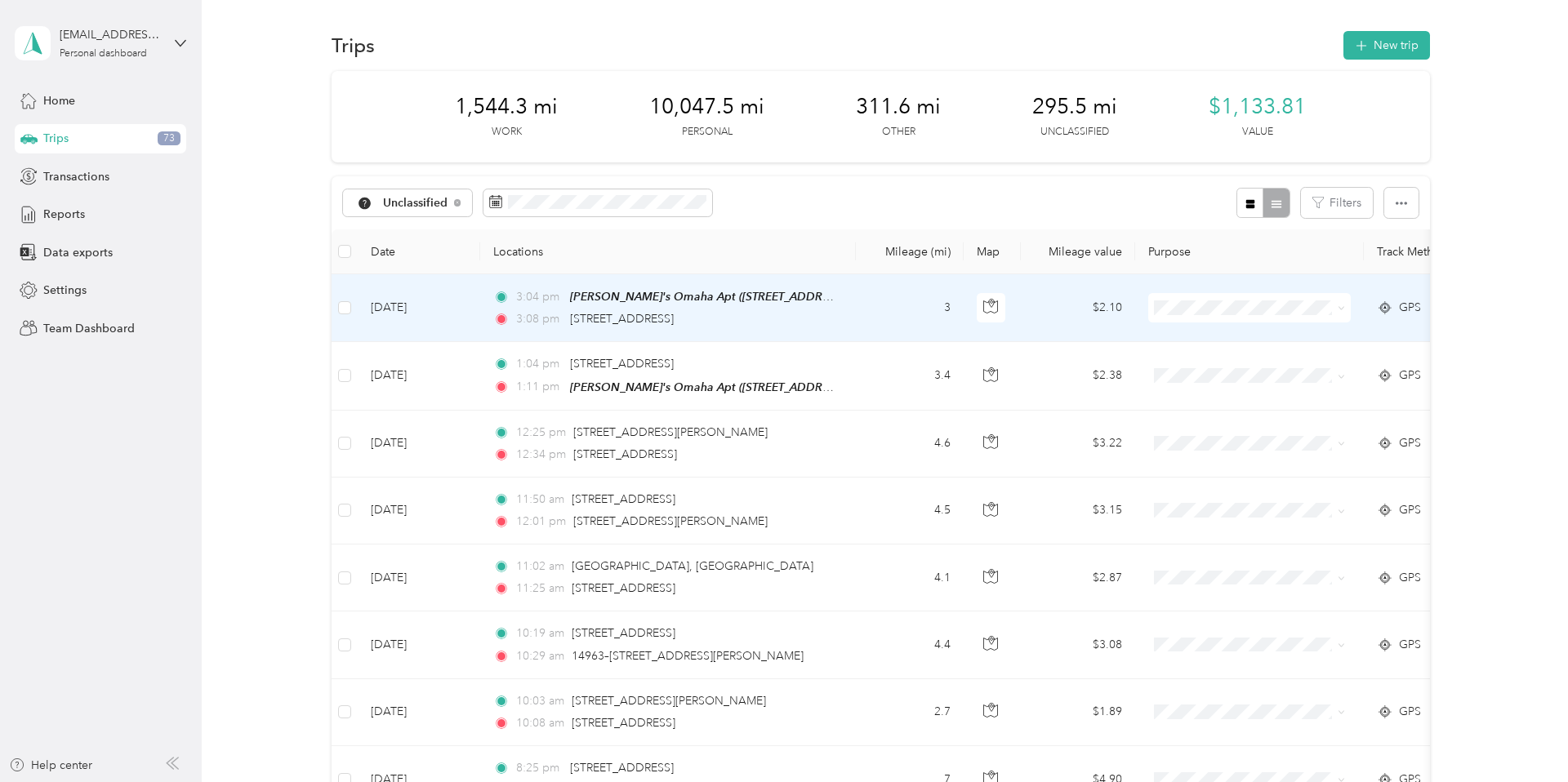
click at [1345, 310] on span at bounding box center [1249, 308] width 202 height 30
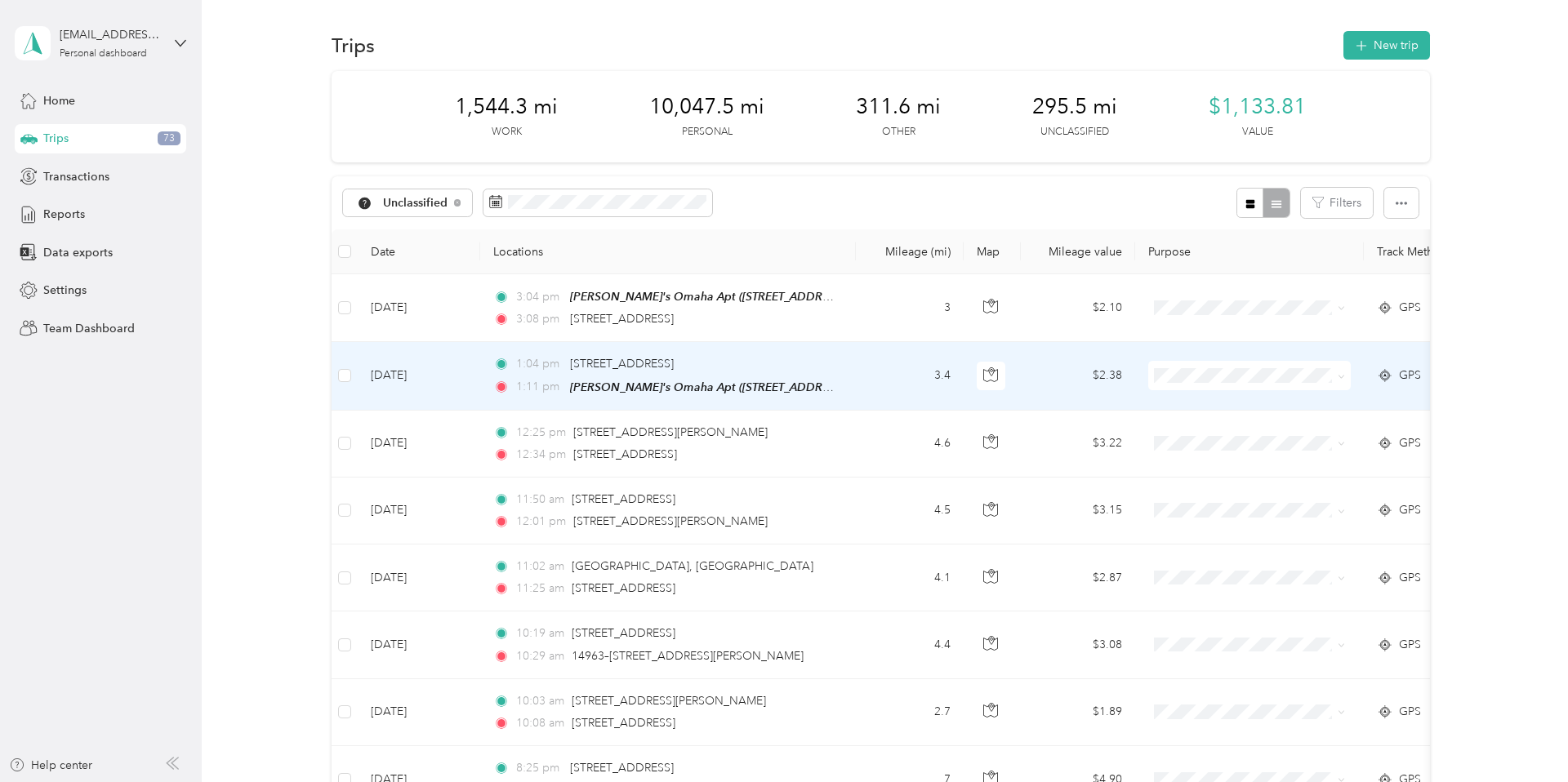
click at [1344, 379] on icon at bounding box center [1341, 377] width 7 height 7
click at [1275, 434] on li "Personal" at bounding box center [1250, 428] width 202 height 29
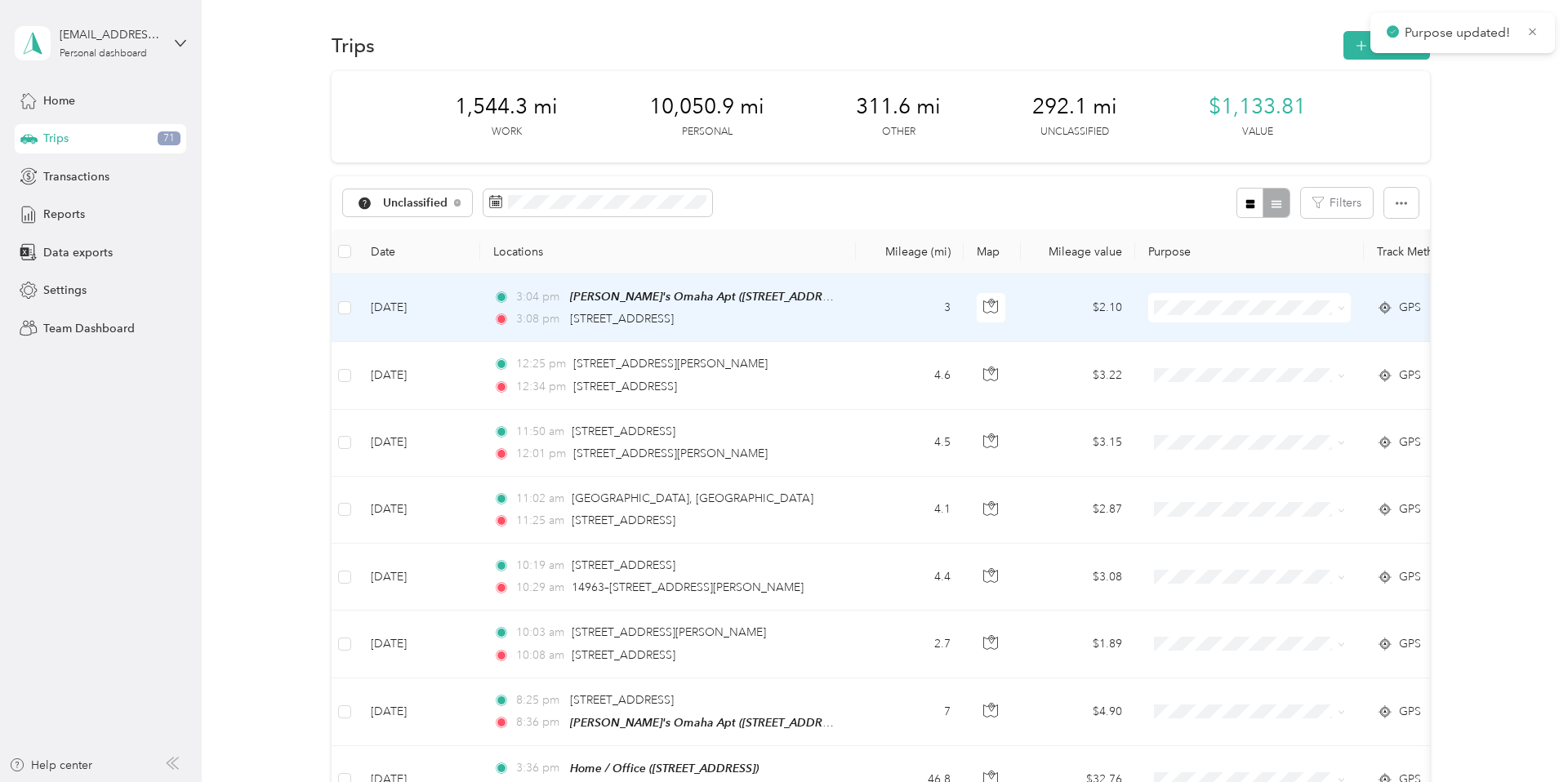
click at [1345, 309] on span at bounding box center [1249, 308] width 202 height 30
click at [1342, 309] on icon at bounding box center [1341, 309] width 5 height 4
click at [1280, 361] on span "Personal" at bounding box center [1264, 360] width 151 height 18
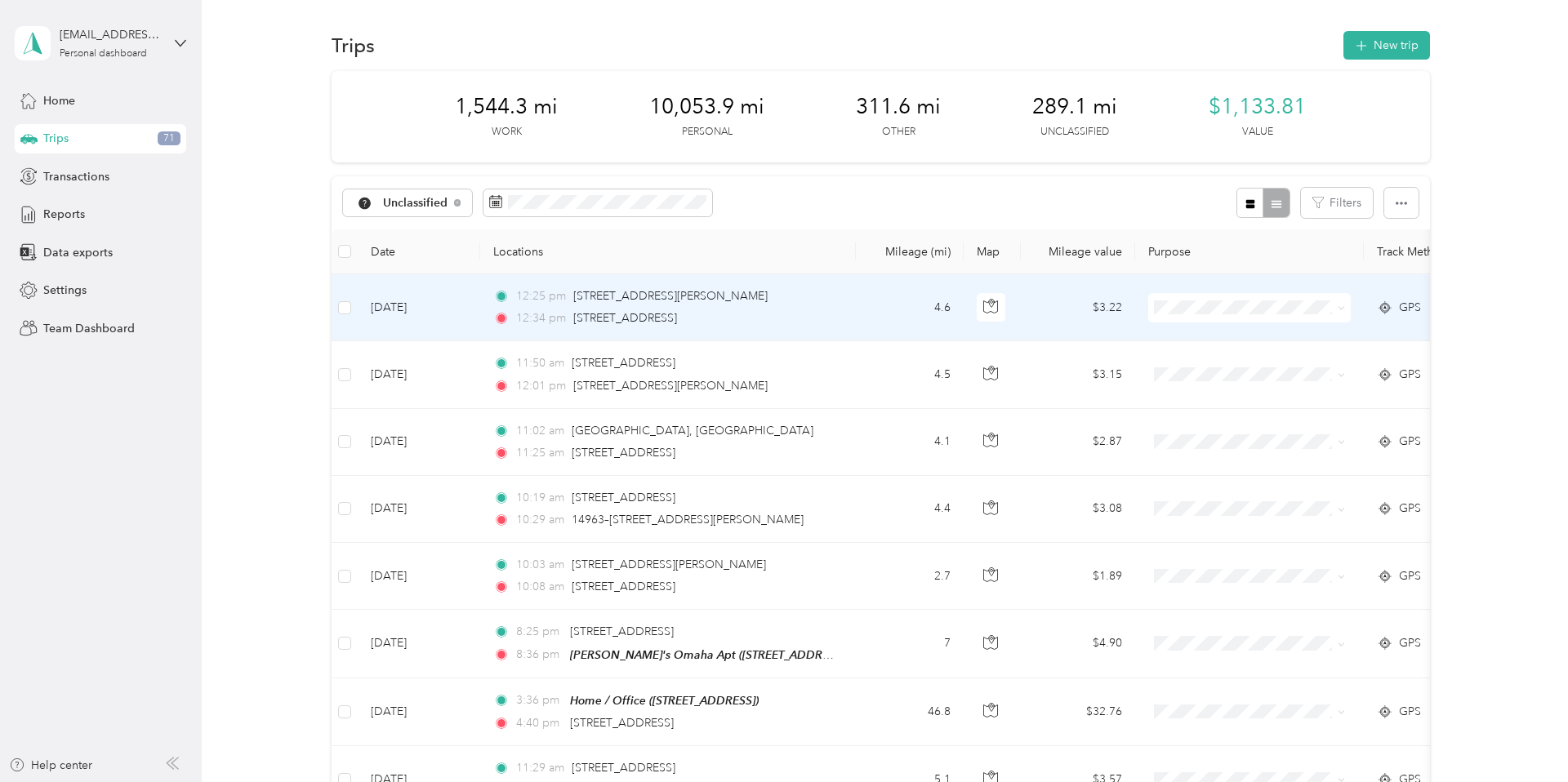
click at [1342, 308] on icon at bounding box center [1341, 309] width 7 height 7
click at [1277, 367] on li "Personal" at bounding box center [1250, 365] width 202 height 29
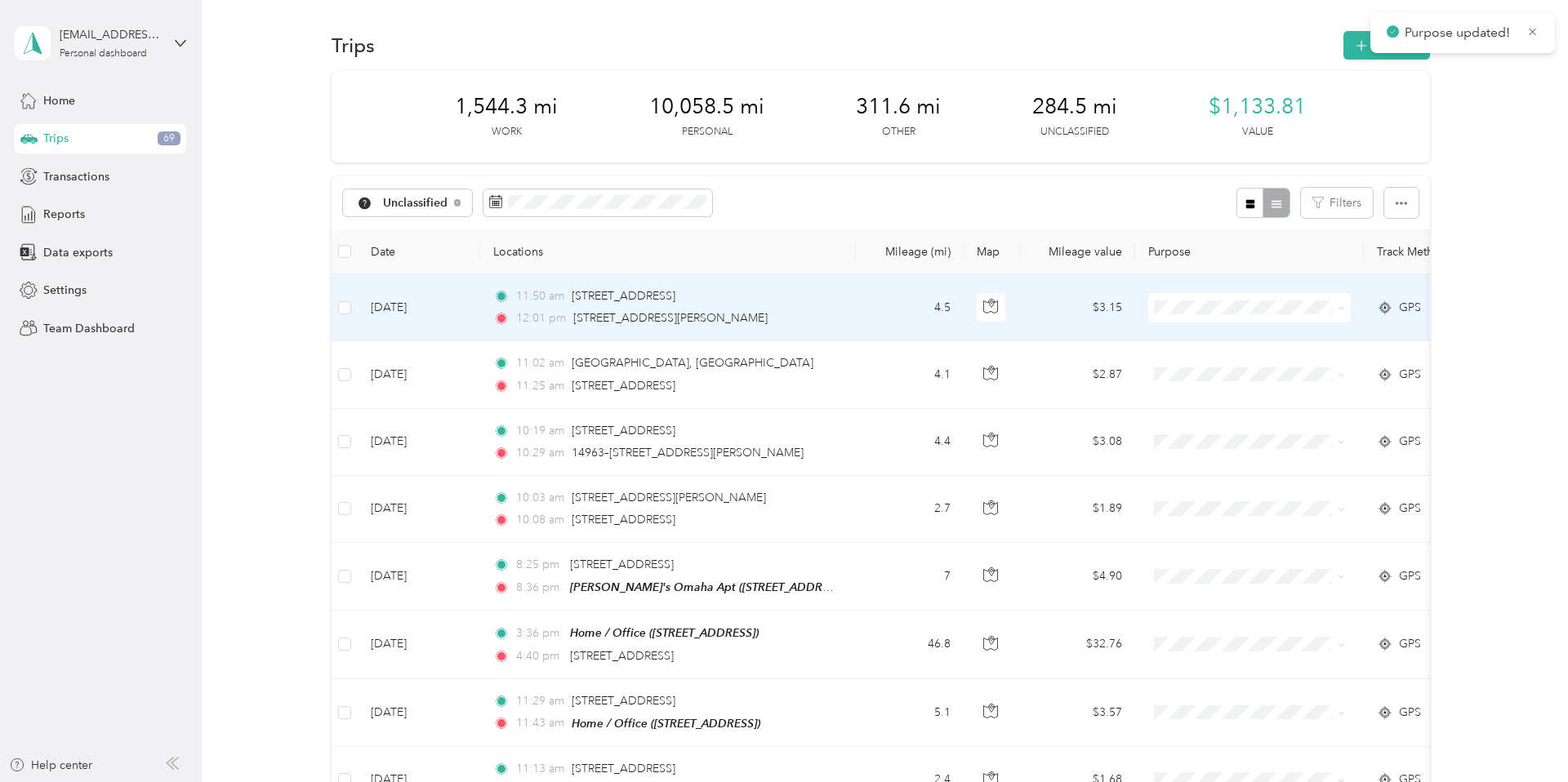
click at [1343, 307] on icon at bounding box center [1341, 309] width 5 height 4
click at [1283, 366] on span "Personal" at bounding box center [1264, 367] width 151 height 18
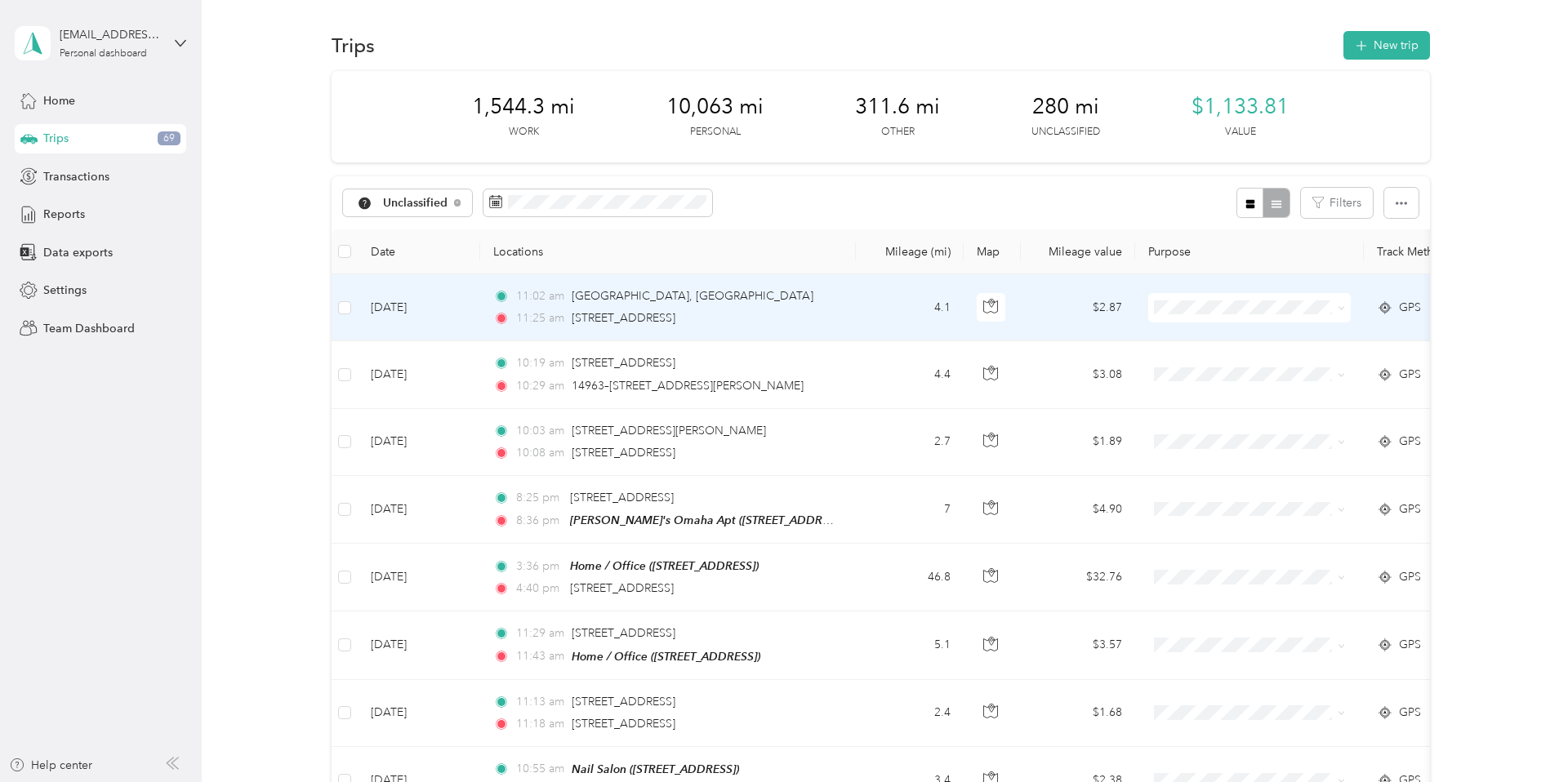
click at [1343, 311] on icon at bounding box center [1341, 309] width 7 height 7
click at [1273, 362] on span "Personal" at bounding box center [1264, 367] width 151 height 18
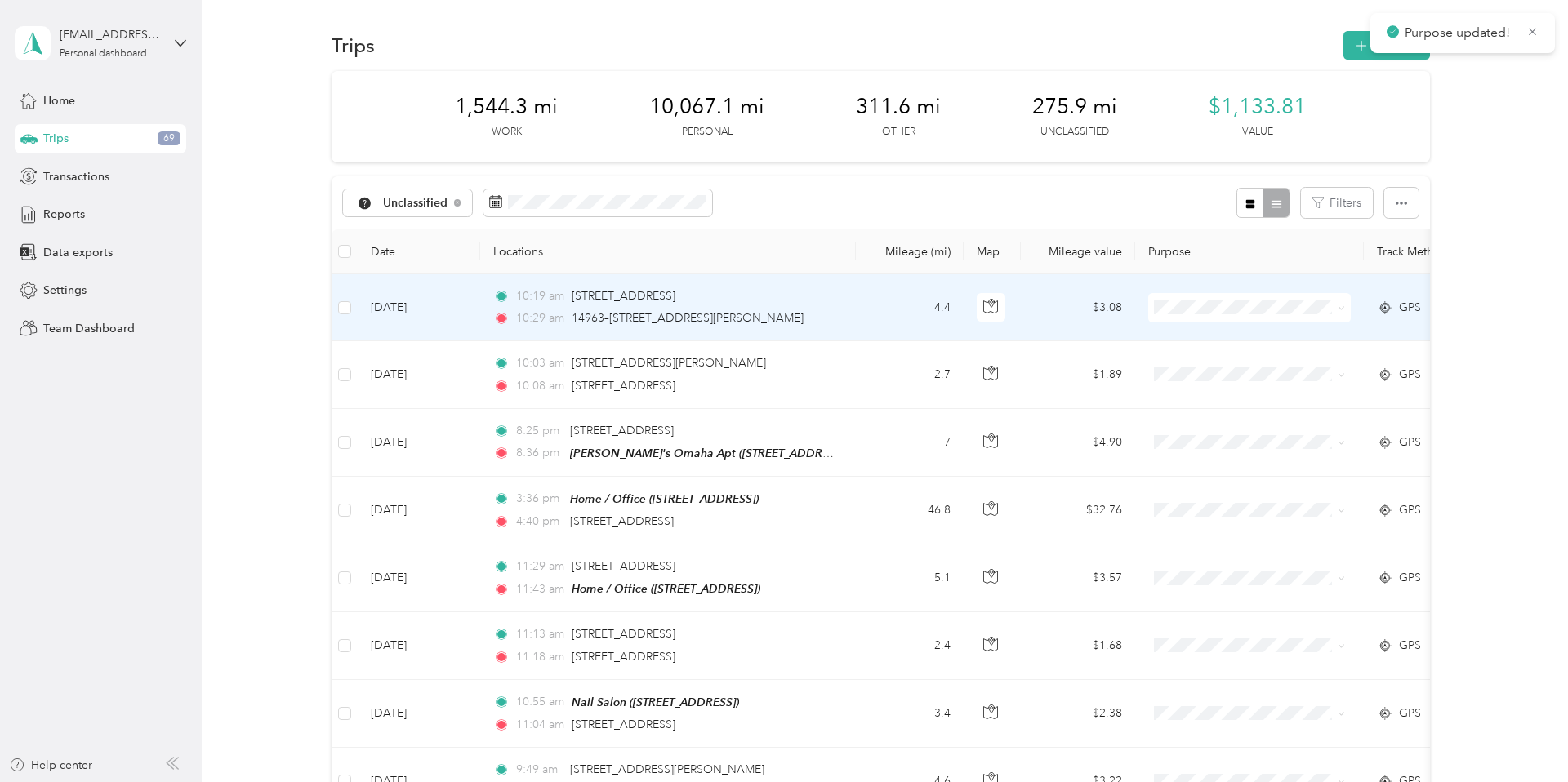
click at [1343, 307] on icon at bounding box center [1341, 309] width 7 height 7
click at [1295, 361] on span "Personal" at bounding box center [1264, 367] width 151 height 18
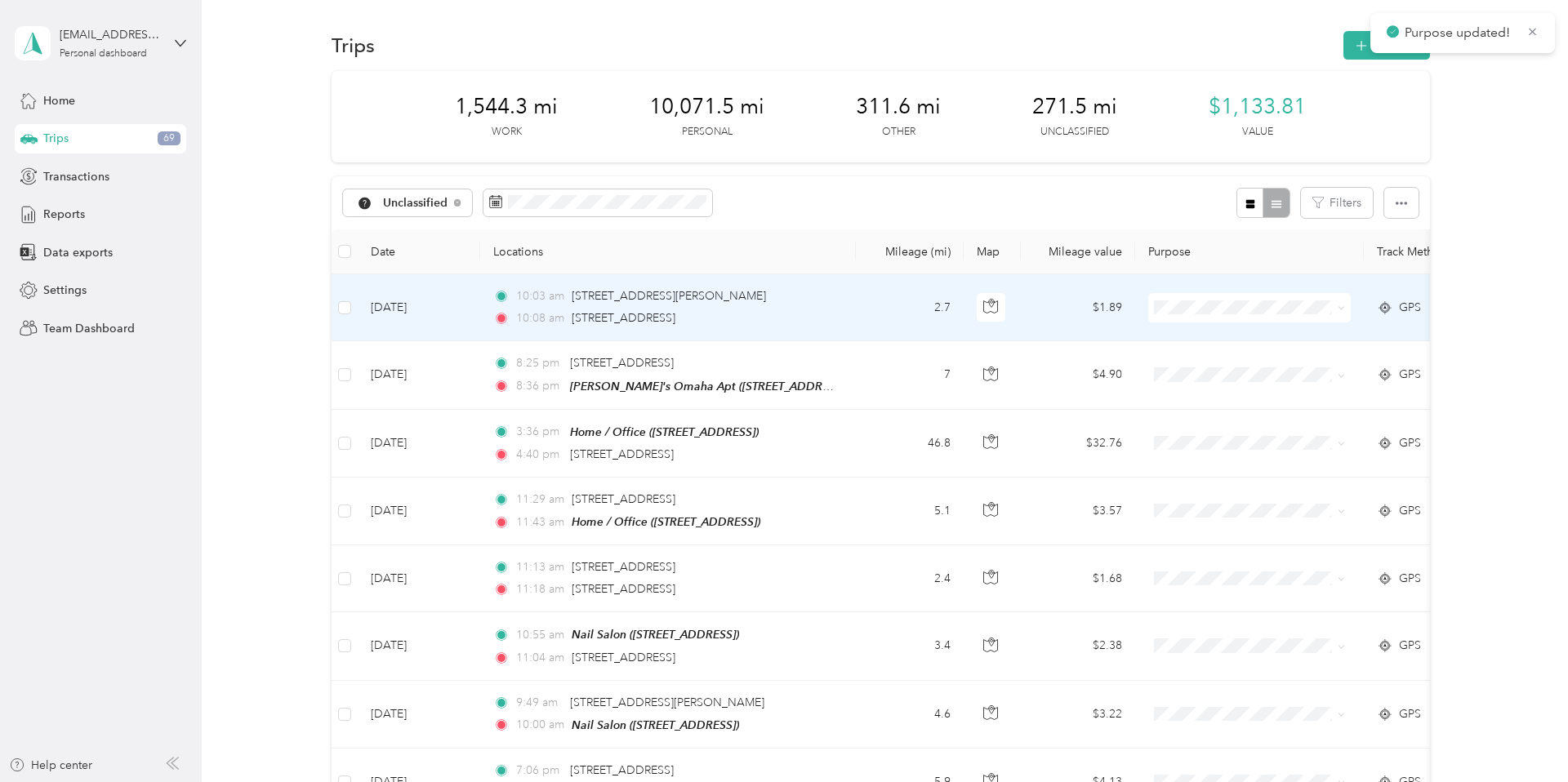
click at [1347, 310] on span at bounding box center [1249, 308] width 202 height 30
click at [1341, 310] on icon at bounding box center [1341, 309] width 7 height 7
click at [1283, 367] on li "Personal" at bounding box center [1250, 367] width 202 height 29
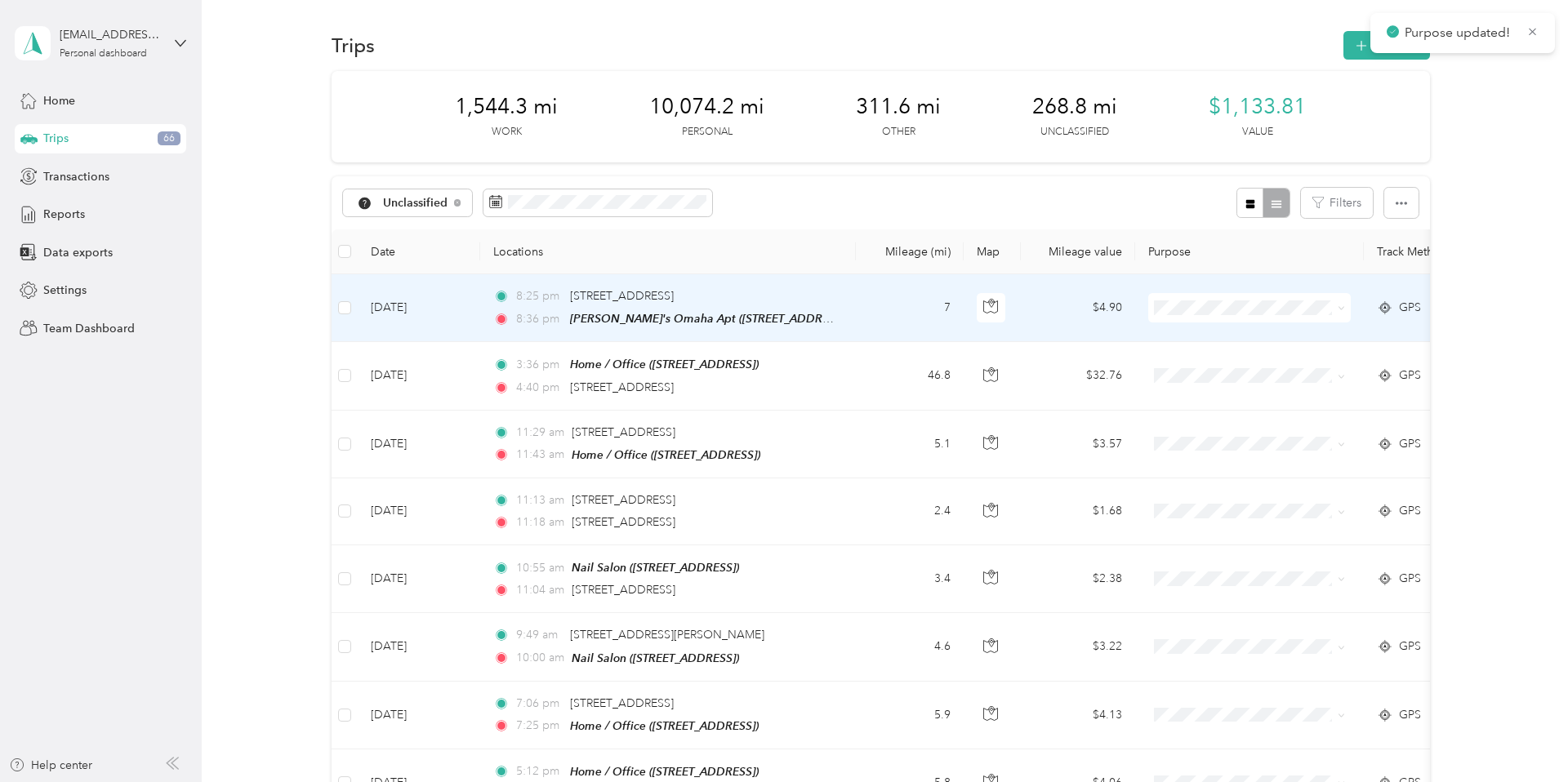
click at [1342, 312] on span at bounding box center [1341, 307] width 7 height 14
click at [1343, 311] on icon at bounding box center [1341, 309] width 7 height 7
click at [1290, 365] on span "Personal" at bounding box center [1264, 367] width 151 height 18
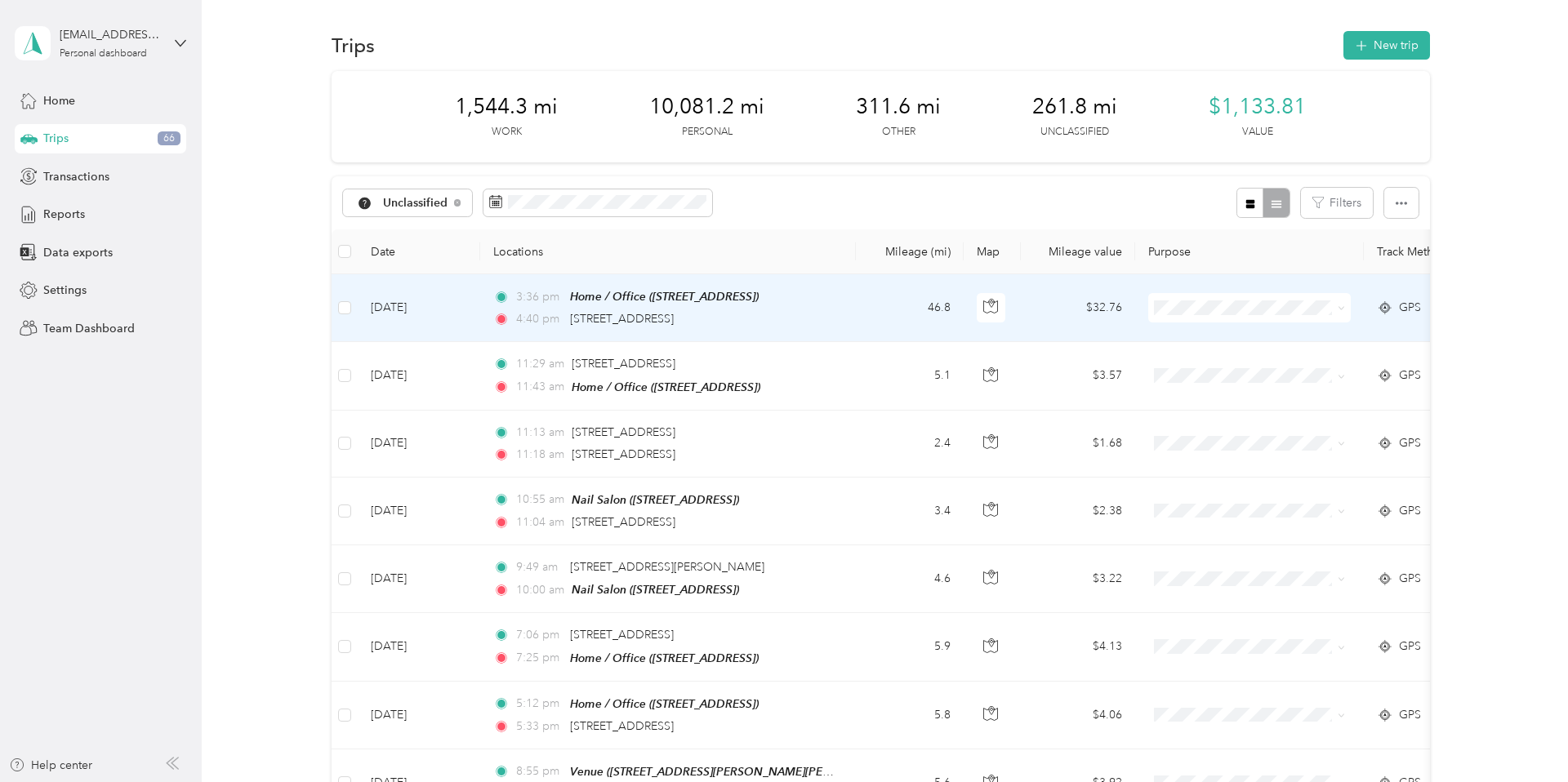
click at [1345, 305] on icon at bounding box center [1341, 309] width 7 height 7
click at [1280, 359] on span "Personal" at bounding box center [1264, 367] width 151 height 18
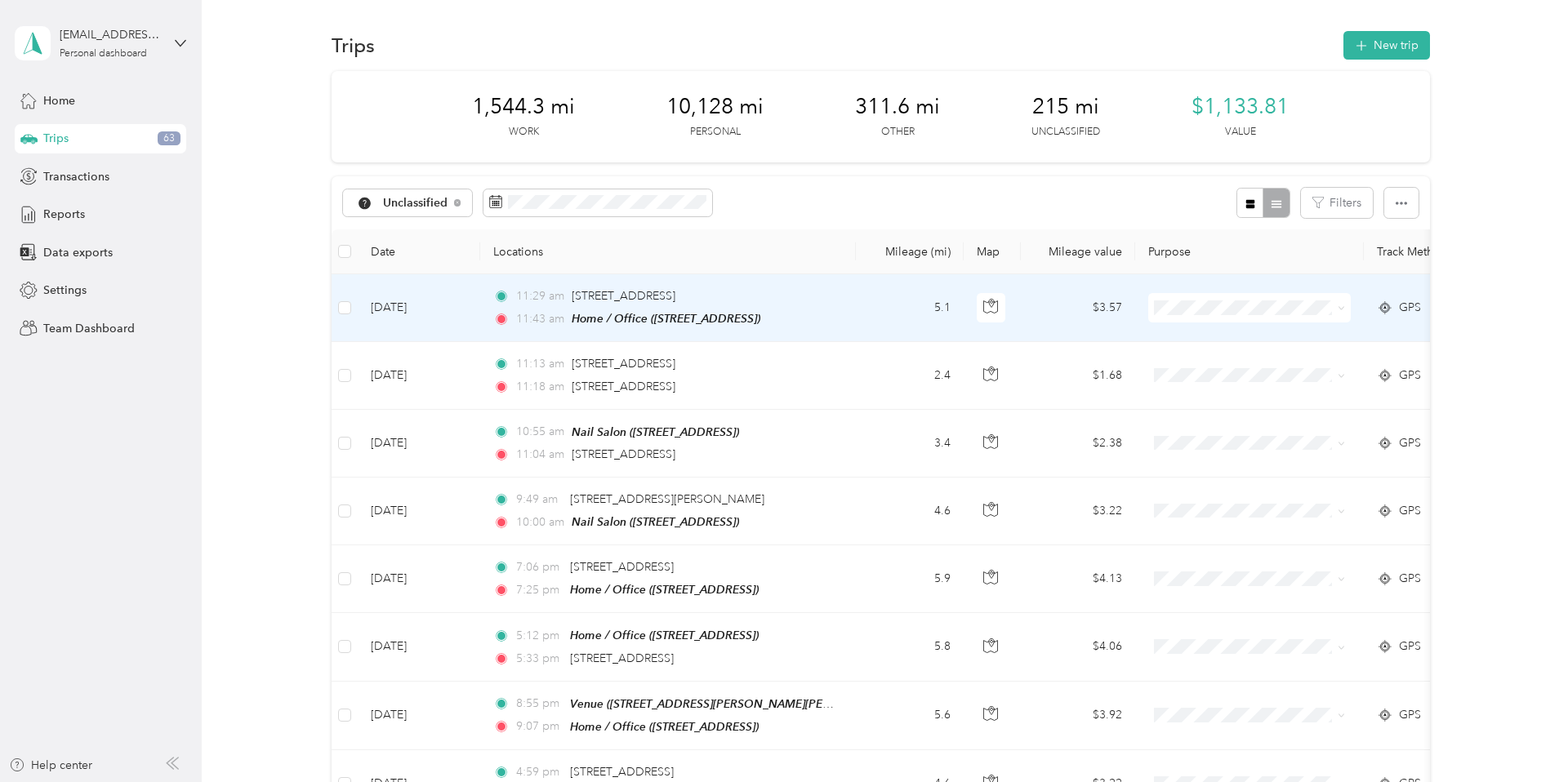
click at [1344, 307] on icon at bounding box center [1341, 309] width 7 height 7
click at [1204, 368] on li "Personal" at bounding box center [1250, 367] width 202 height 29
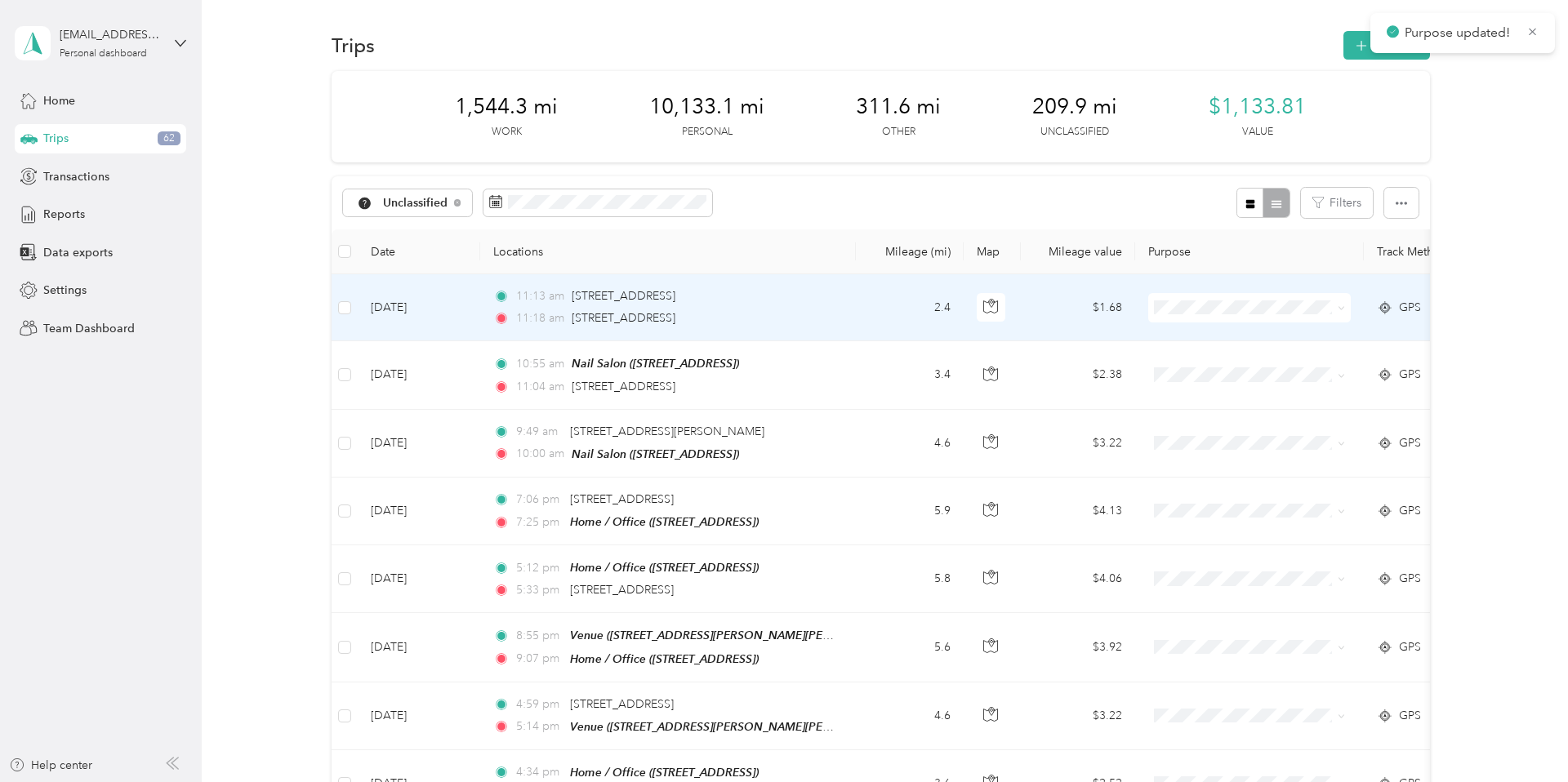
click at [1349, 312] on span at bounding box center [1249, 308] width 202 height 30
click at [1347, 312] on span at bounding box center [1249, 308] width 202 height 30
click at [1342, 311] on icon at bounding box center [1341, 309] width 7 height 7
click at [1268, 368] on li "Personal" at bounding box center [1250, 367] width 202 height 29
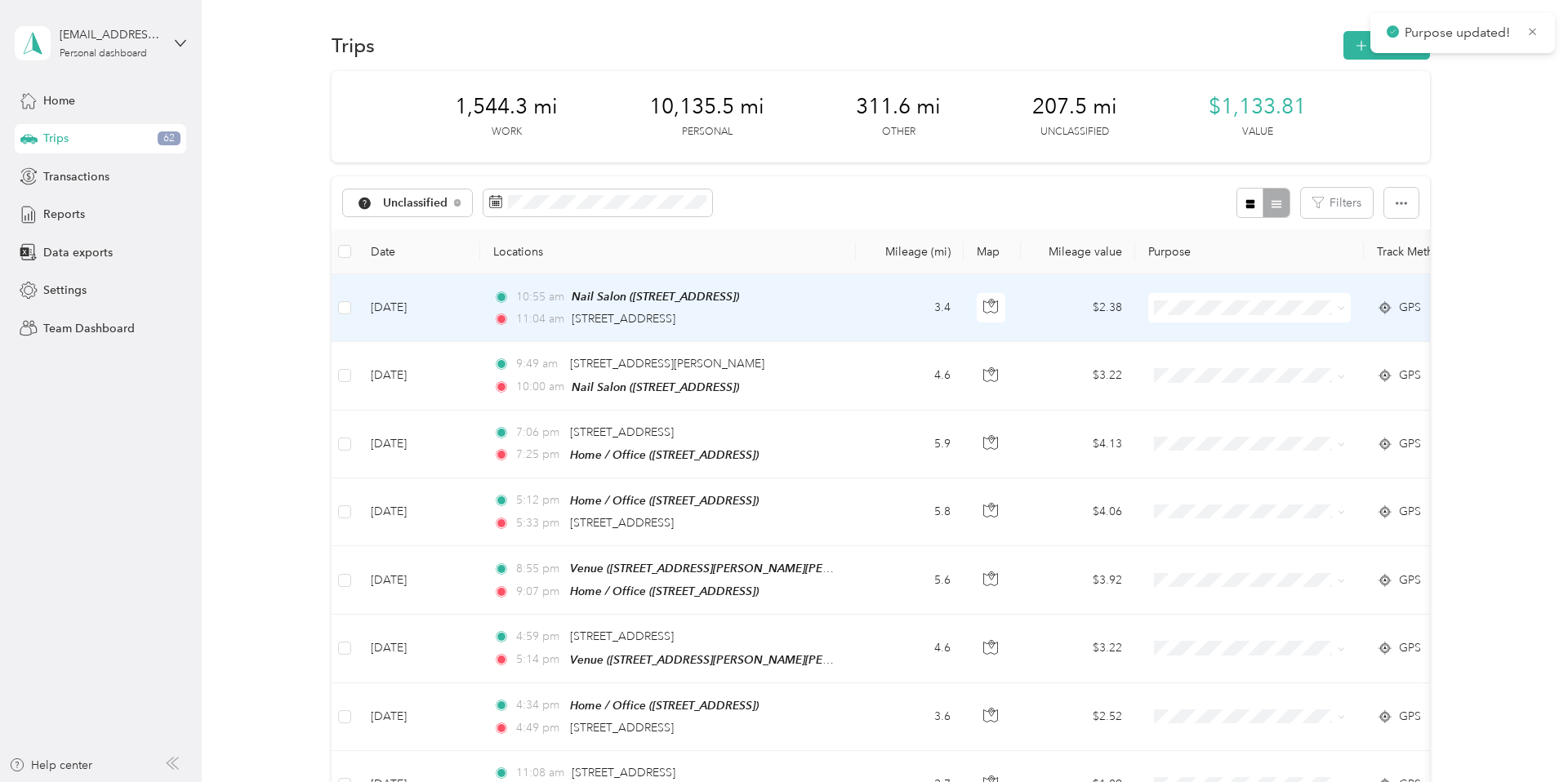
click at [1343, 311] on icon at bounding box center [1341, 309] width 7 height 7
click at [1264, 363] on span "Personal" at bounding box center [1264, 367] width 151 height 18
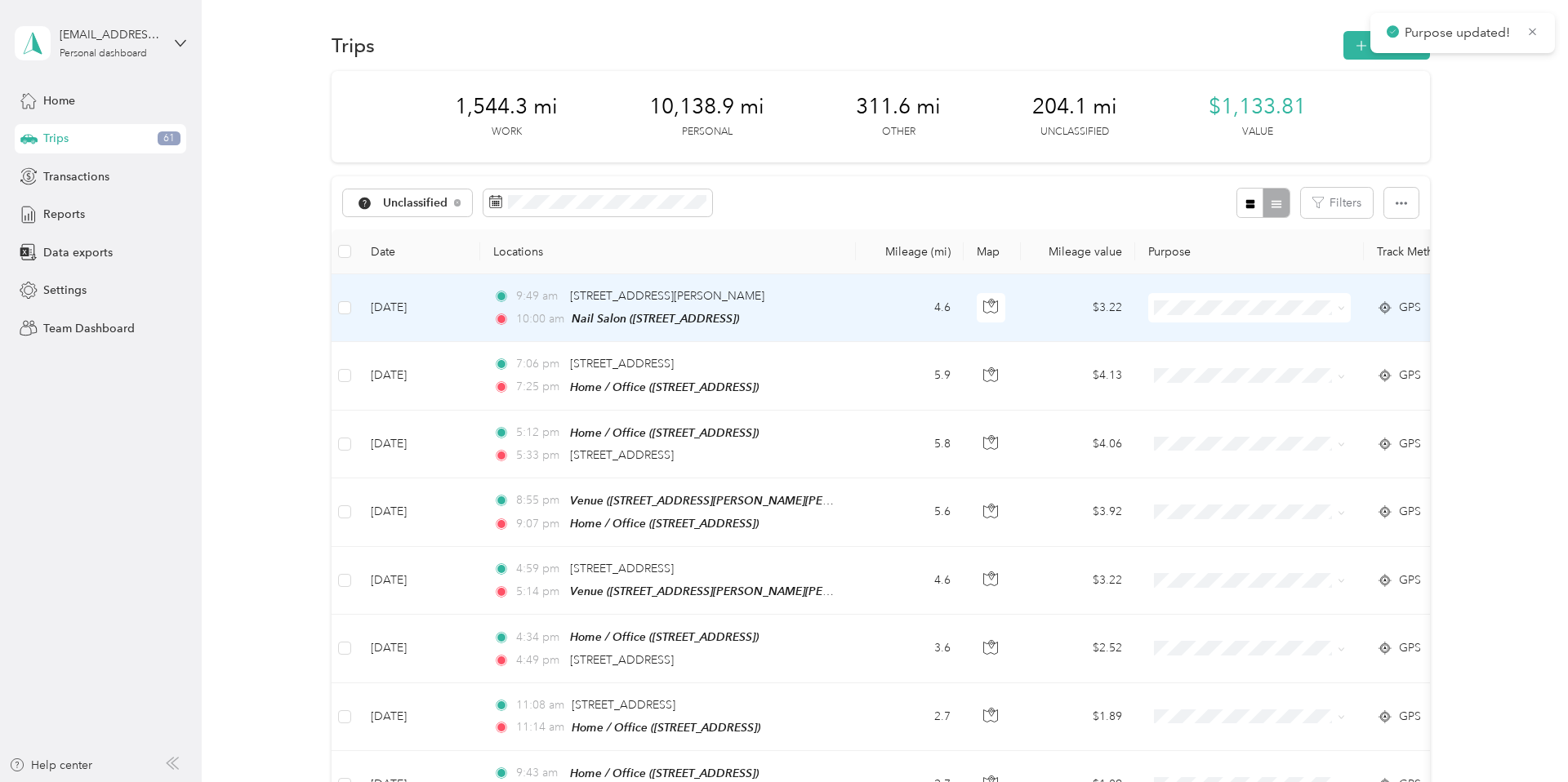
click at [1343, 310] on icon at bounding box center [1341, 309] width 7 height 7
click at [1289, 363] on span "Personal" at bounding box center [1264, 363] width 151 height 18
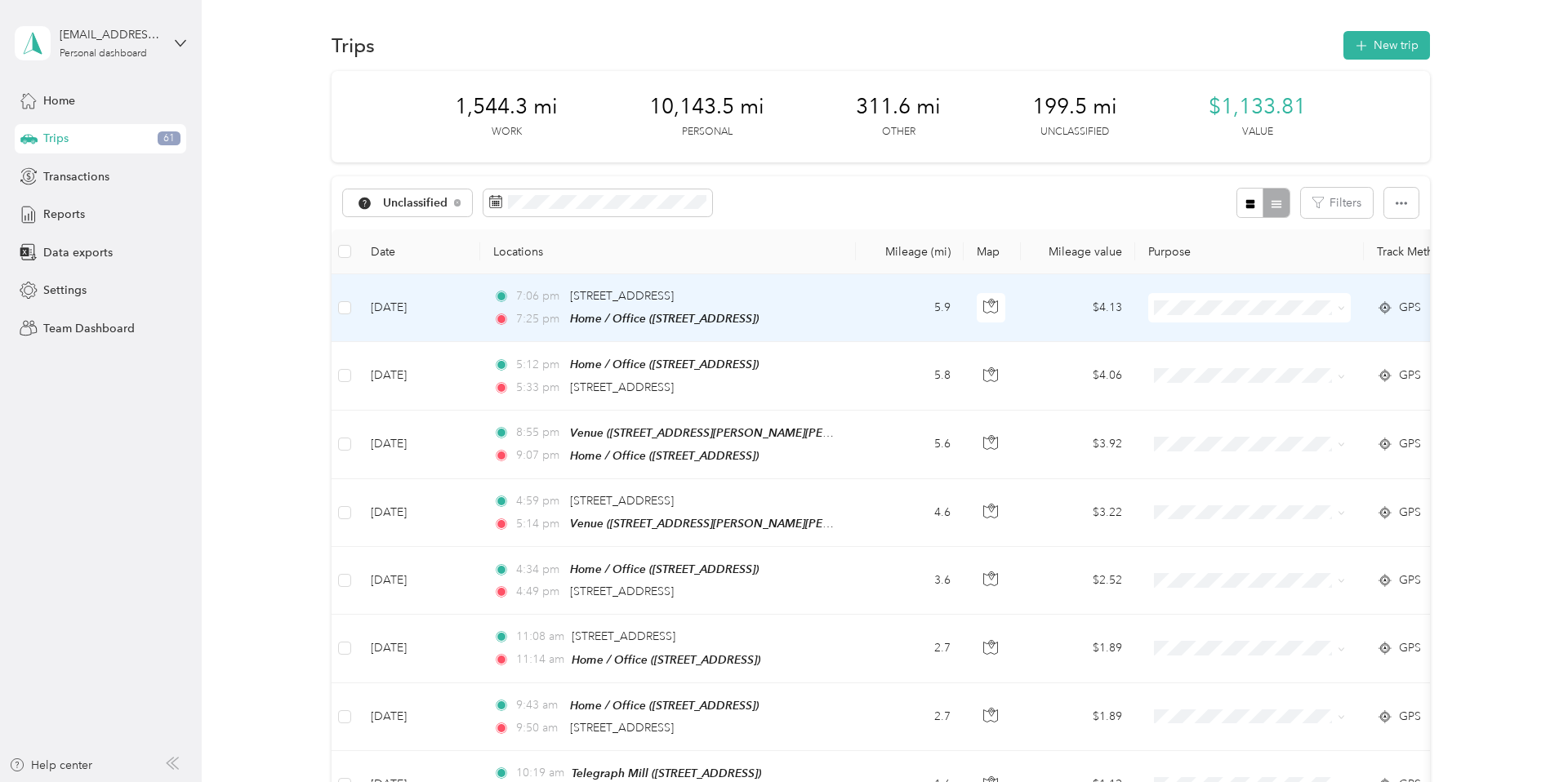
click at [1345, 311] on icon at bounding box center [1341, 309] width 7 height 7
click at [1272, 368] on li "Personal" at bounding box center [1250, 360] width 202 height 29
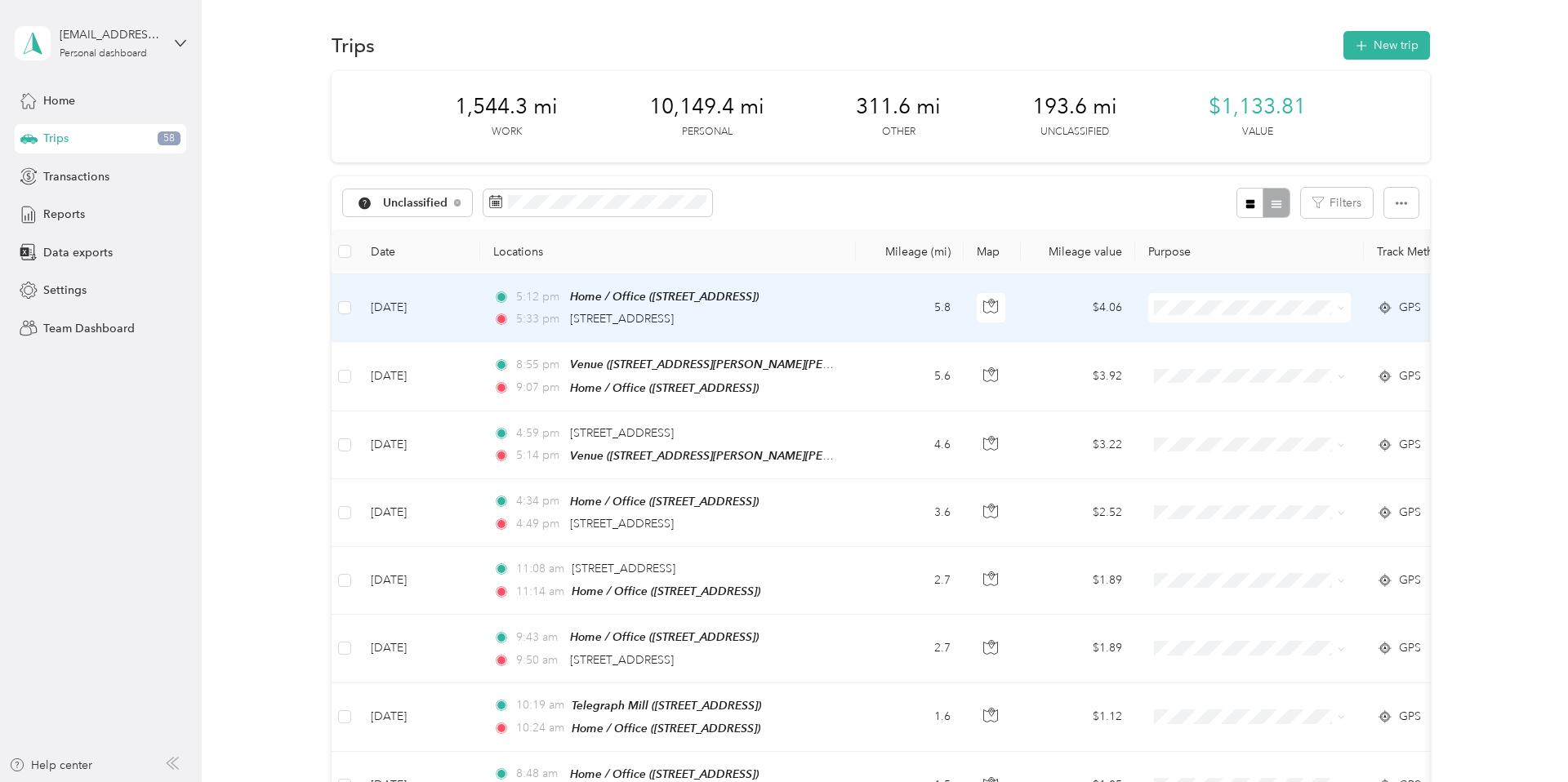
click at [1343, 312] on icon at bounding box center [1341, 309] width 7 height 7
click at [1288, 357] on li "Personal" at bounding box center [1250, 367] width 202 height 29
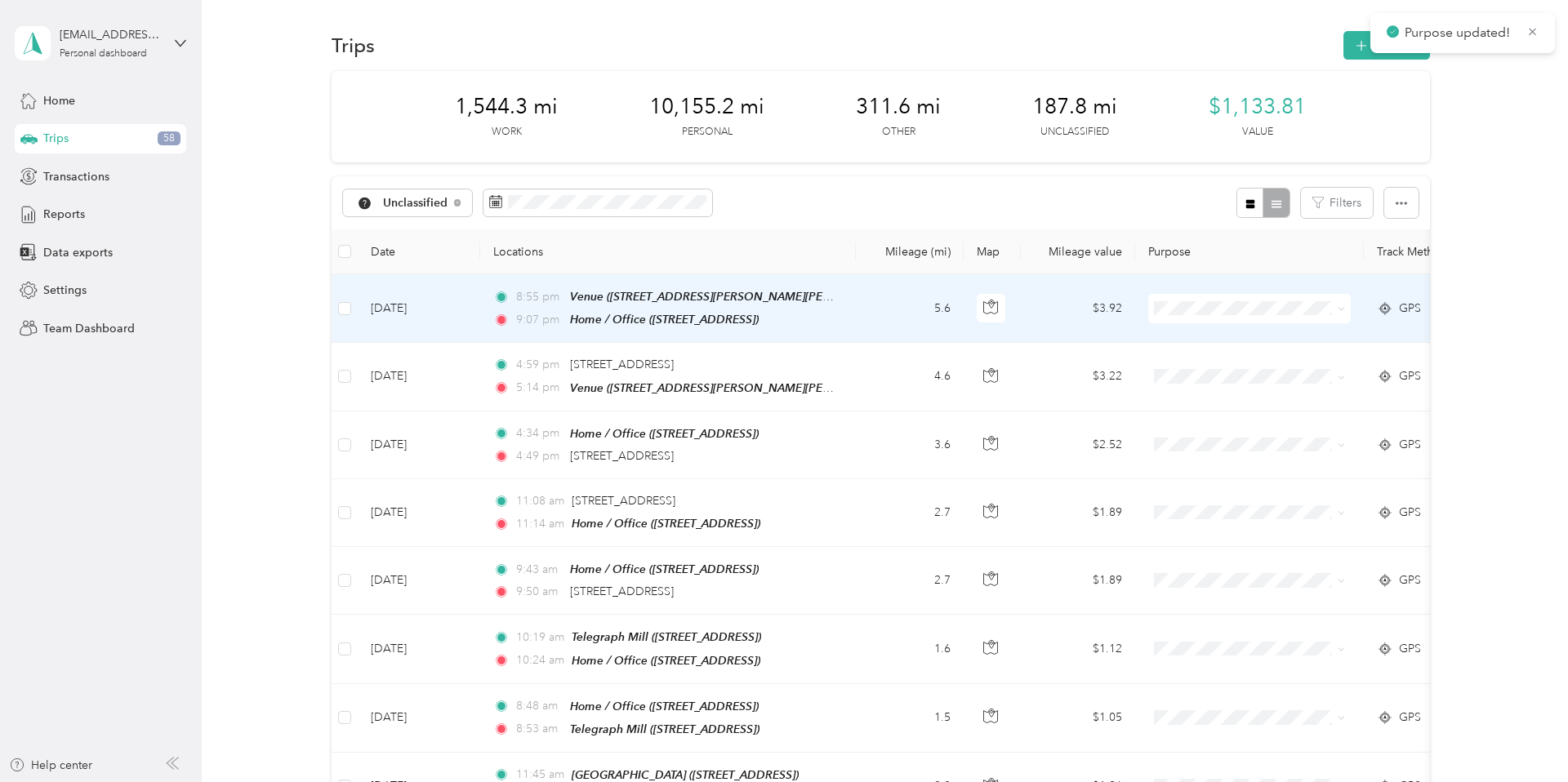
click at [1343, 308] on icon at bounding box center [1341, 309] width 7 height 7
click at [1267, 360] on span "Personal" at bounding box center [1264, 367] width 151 height 18
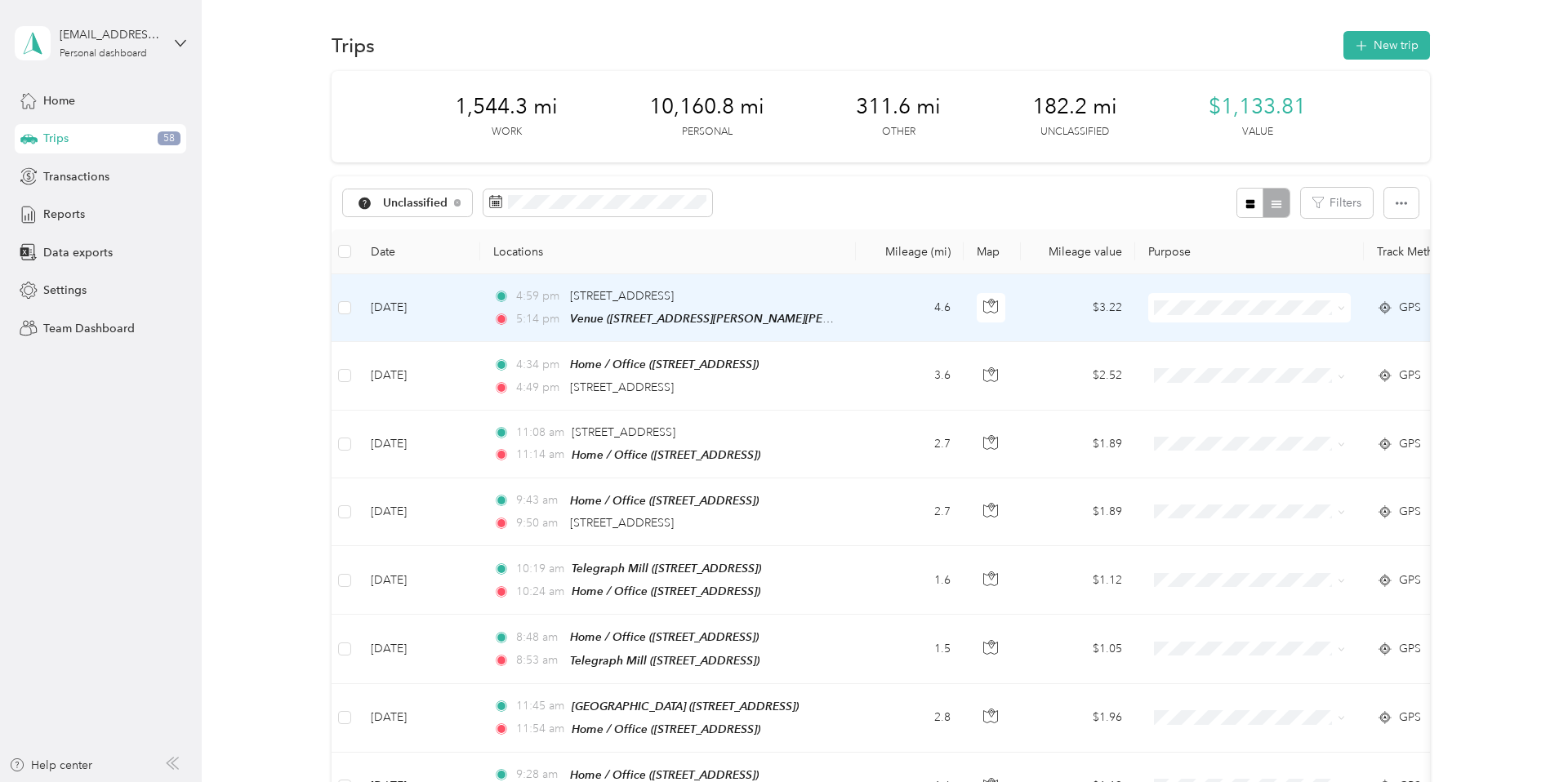
click at [1343, 305] on icon at bounding box center [1341, 309] width 7 height 7
click at [1245, 363] on span "Personal" at bounding box center [1264, 366] width 151 height 18
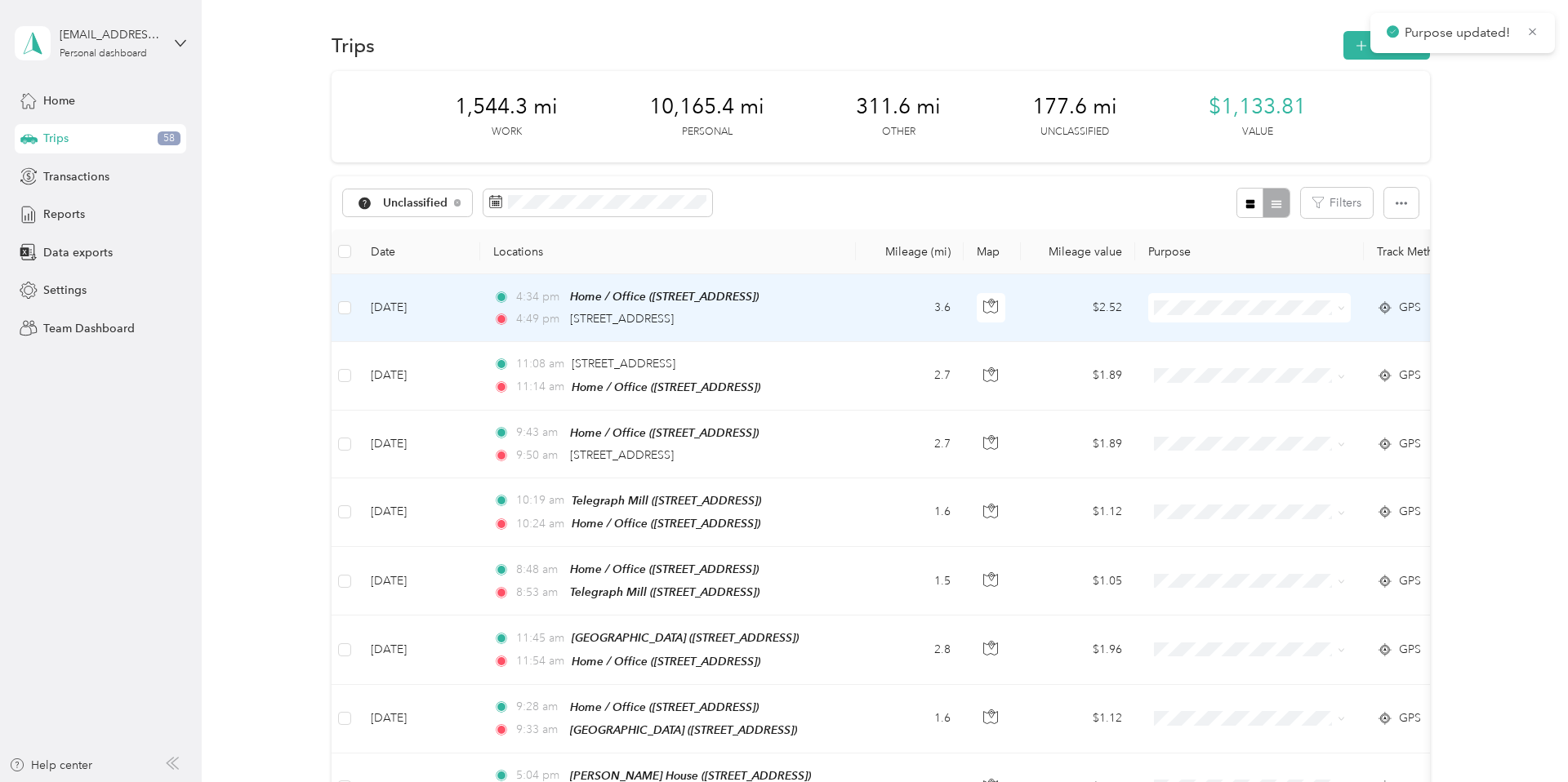
click at [1344, 308] on icon at bounding box center [1341, 309] width 7 height 7
click at [1274, 360] on span "Personal" at bounding box center [1264, 359] width 151 height 18
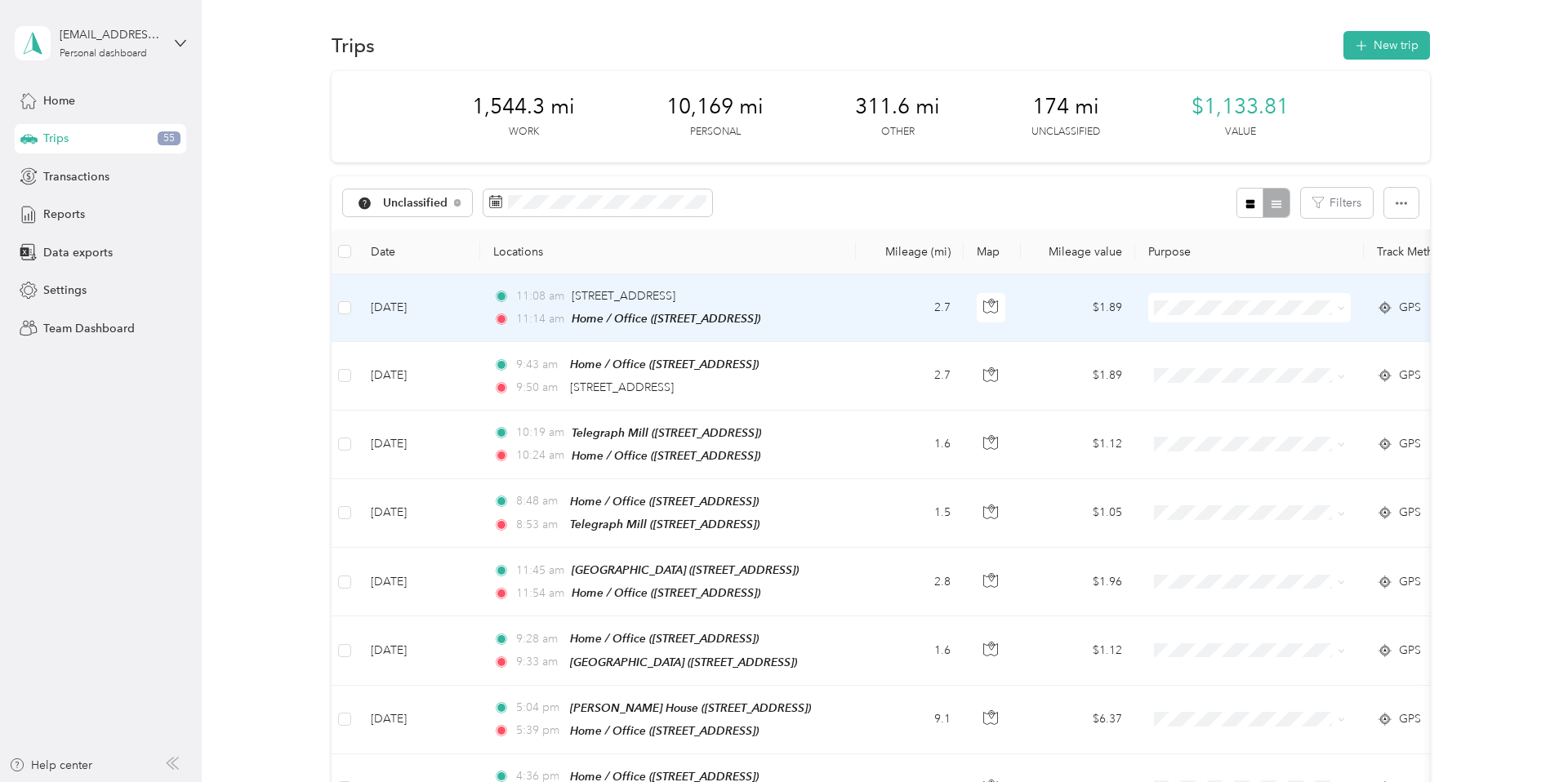
click at [1346, 315] on span at bounding box center [1249, 308] width 202 height 30
click at [1346, 306] on span at bounding box center [1249, 308] width 202 height 30
click at [1341, 307] on icon at bounding box center [1341, 309] width 7 height 7
click at [1259, 363] on span "Personal" at bounding box center [1264, 360] width 151 height 18
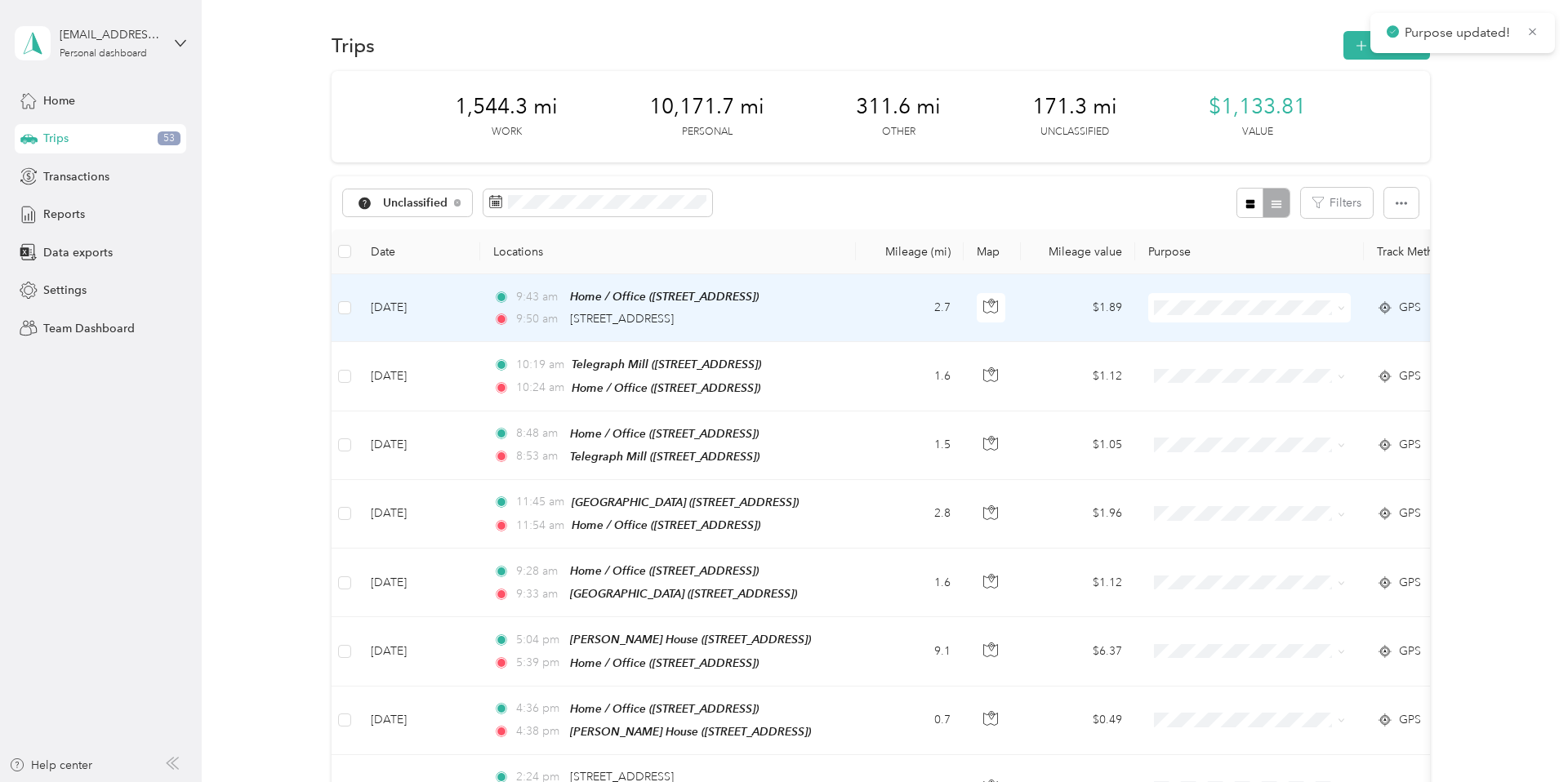
click at [1338, 308] on icon at bounding box center [1341, 309] width 7 height 7
click at [1250, 360] on span "Personal" at bounding box center [1264, 367] width 151 height 18
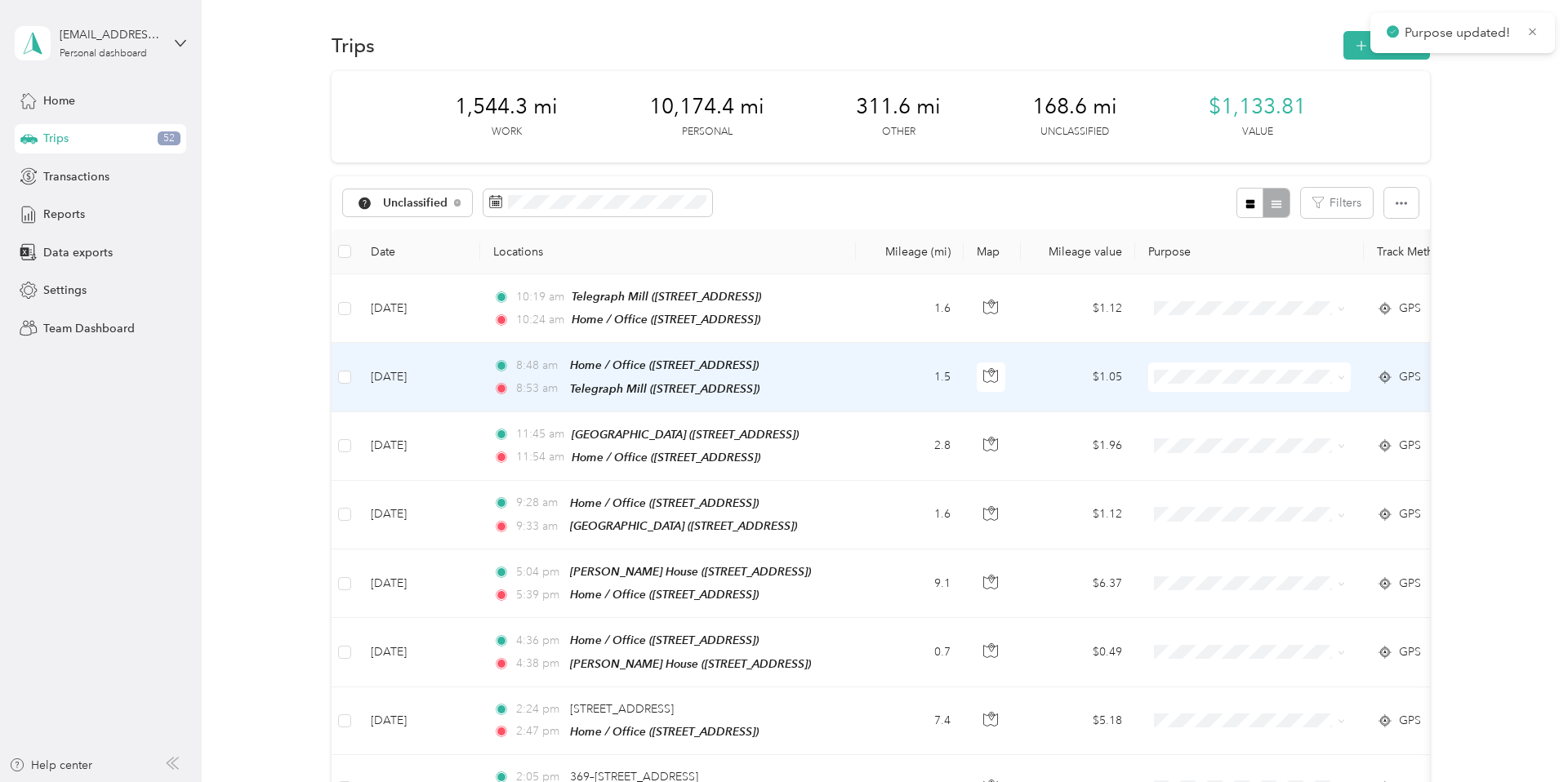
click at [1343, 374] on icon at bounding box center [1341, 378] width 7 height 7
click at [1244, 429] on span "Personal" at bounding box center [1264, 433] width 151 height 18
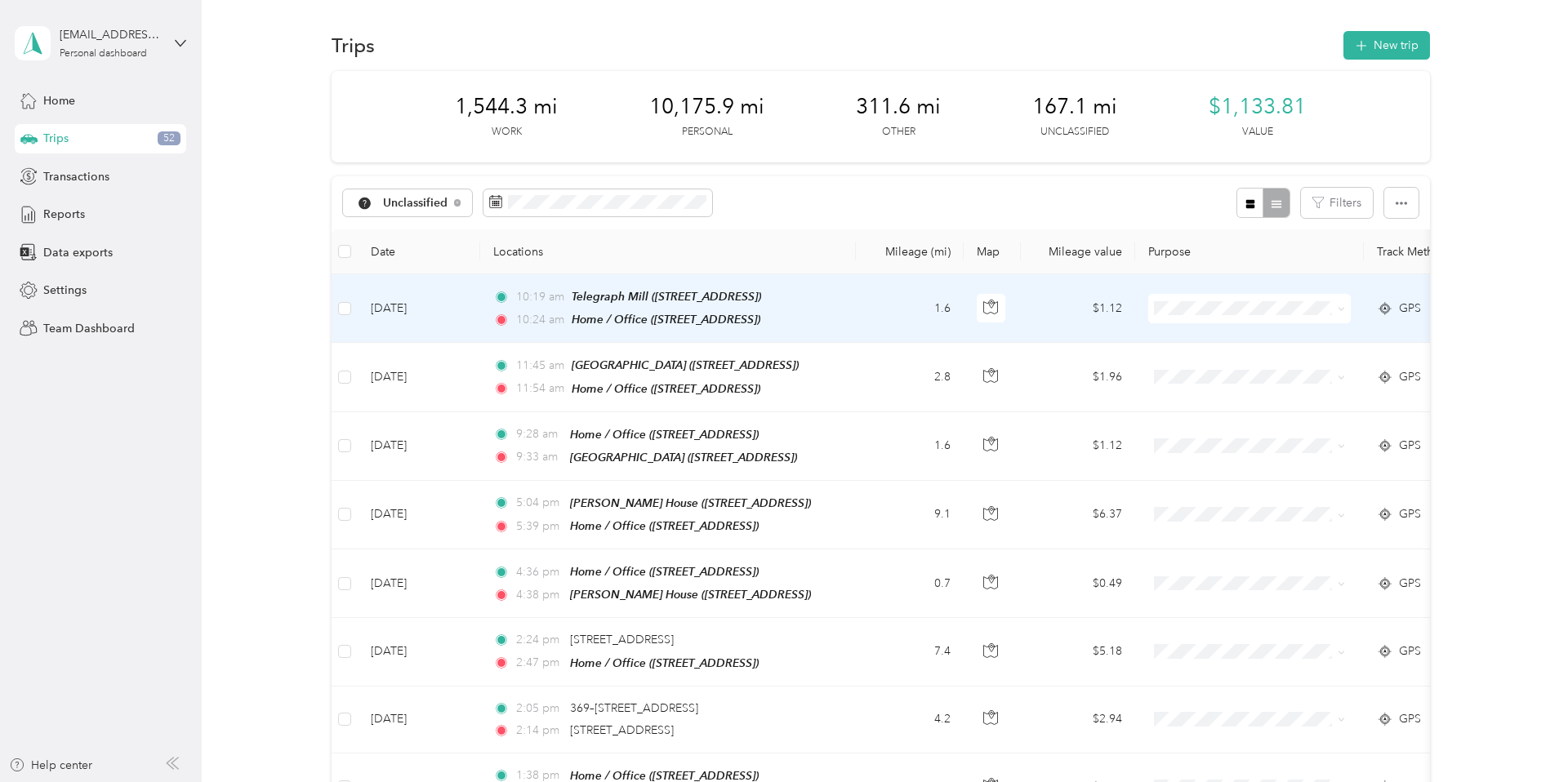
click at [1341, 310] on icon at bounding box center [1341, 309] width 7 height 7
click at [1283, 337] on li "Work" at bounding box center [1250, 336] width 202 height 29
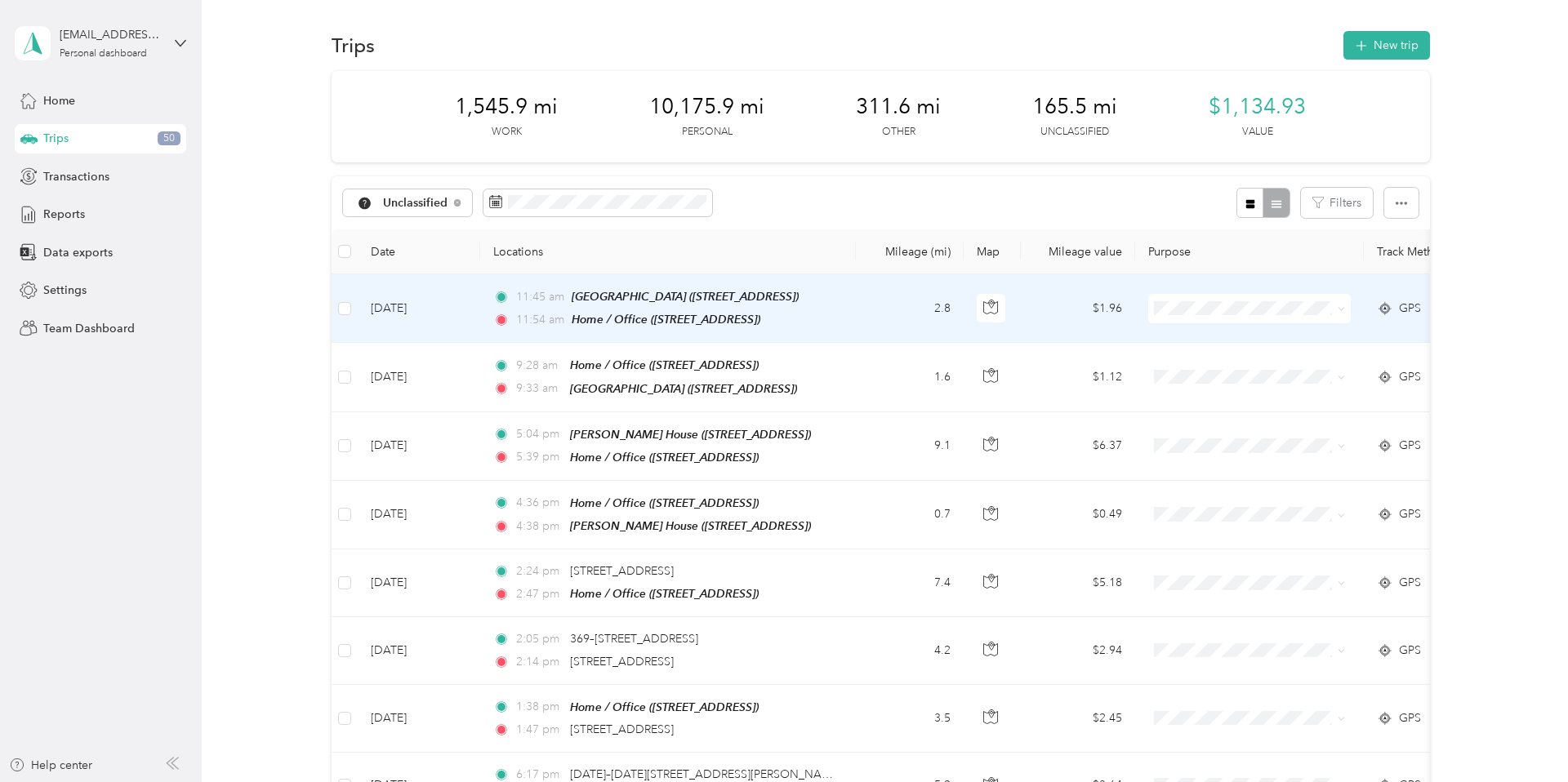
click at [1343, 308] on icon at bounding box center [1341, 309] width 7 height 7
click at [1225, 452] on li "Charity" at bounding box center [1250, 451] width 202 height 29
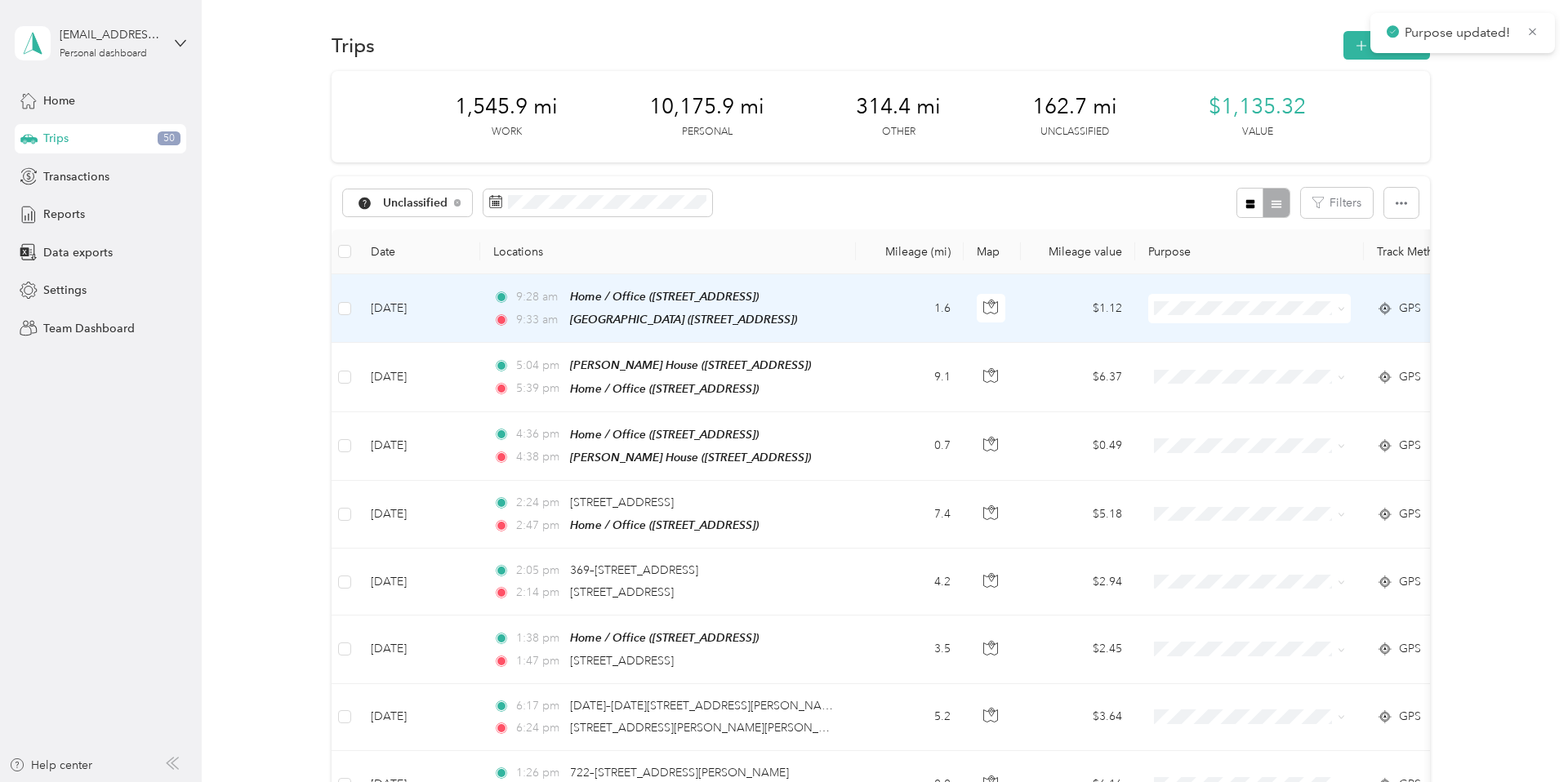
click at [1343, 310] on icon at bounding box center [1341, 309] width 7 height 7
click at [1252, 370] on li "Personal" at bounding box center [1250, 358] width 202 height 29
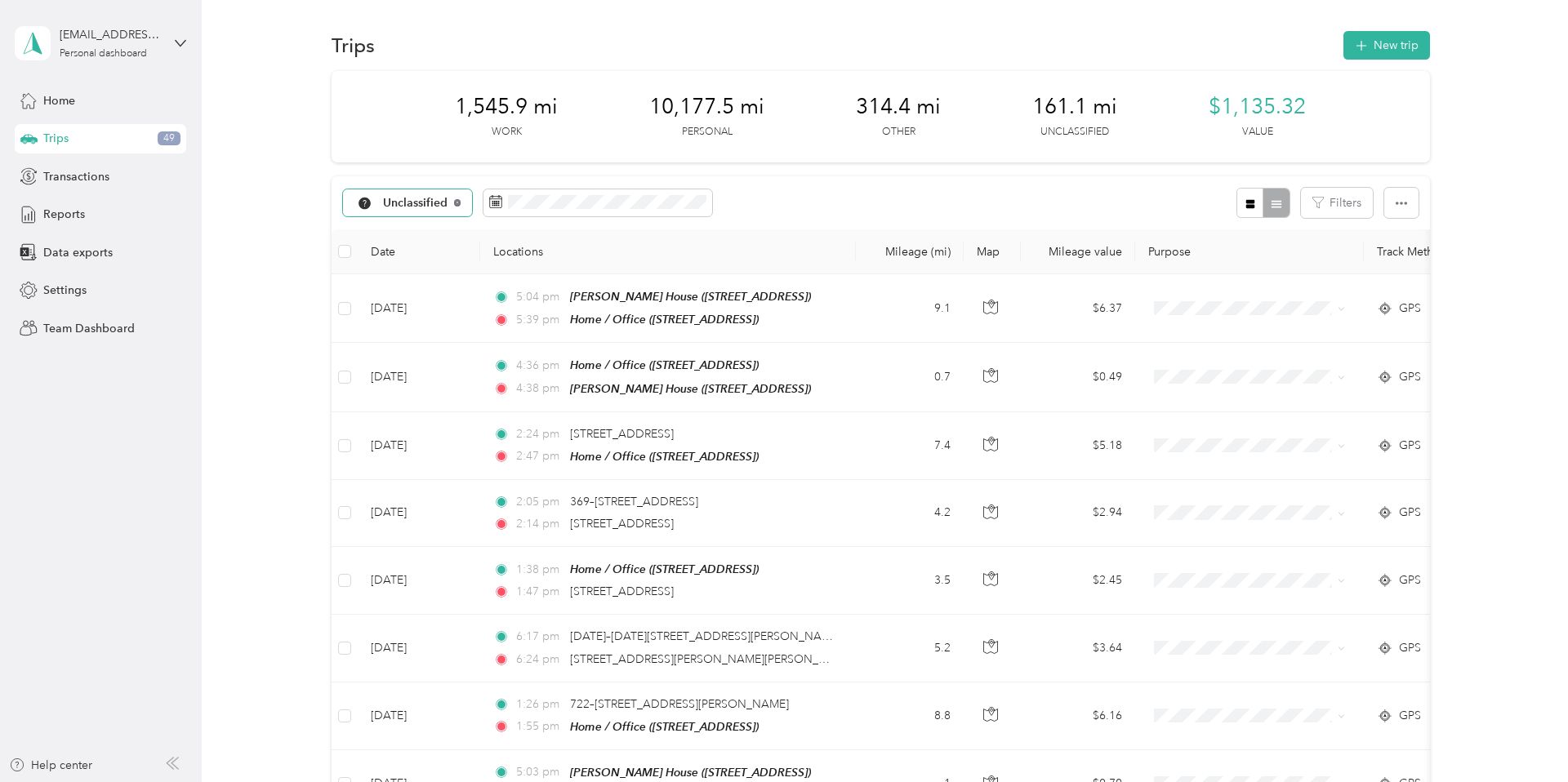
click at [457, 201] on icon at bounding box center [457, 202] width 6 height 6
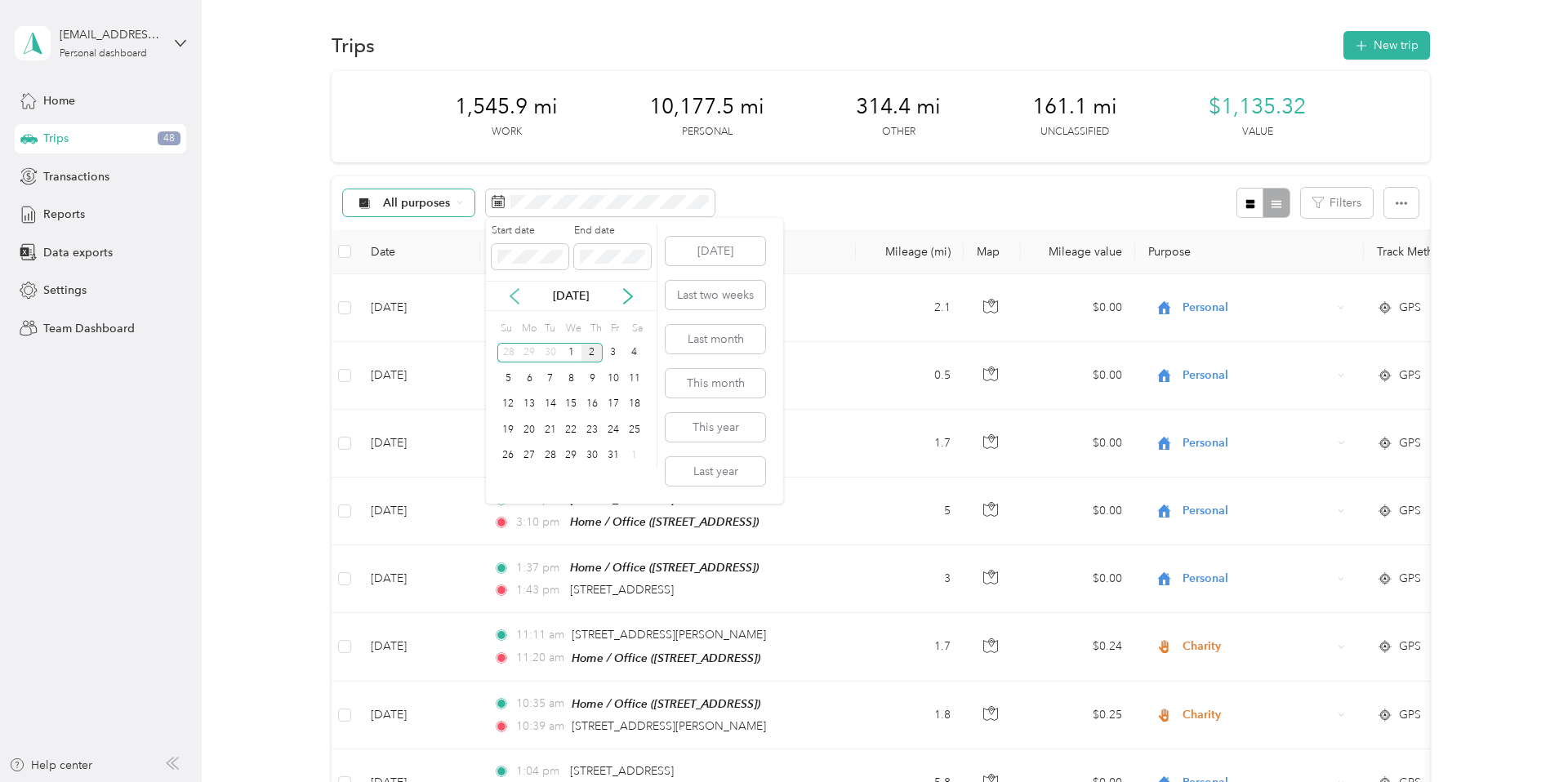
click at [517, 300] on icon at bounding box center [515, 297] width 17 height 17
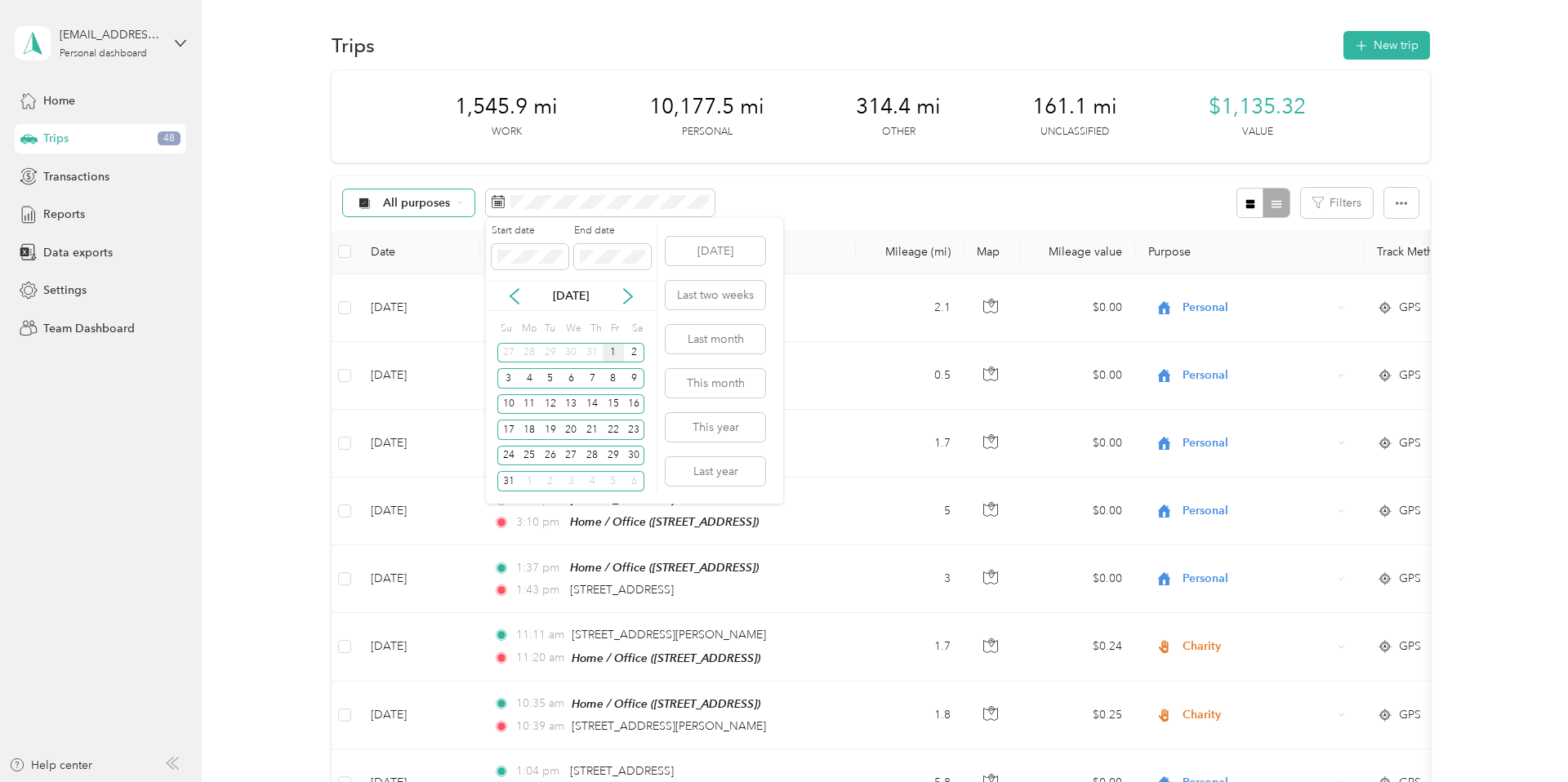
click at [612, 353] on div "1" at bounding box center [613, 353] width 21 height 20
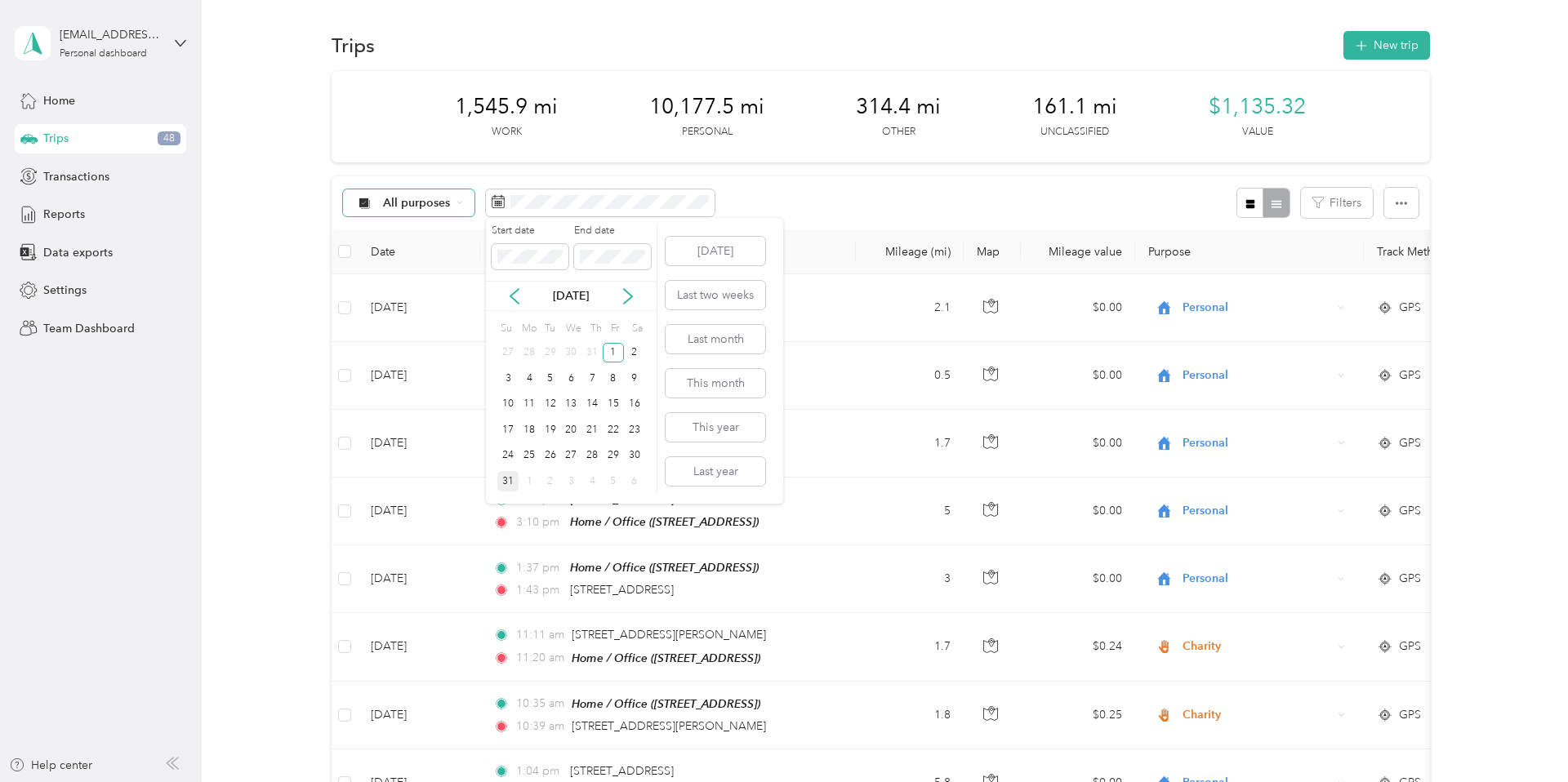
click at [510, 478] on div "31" at bounding box center [508, 482] width 21 height 20
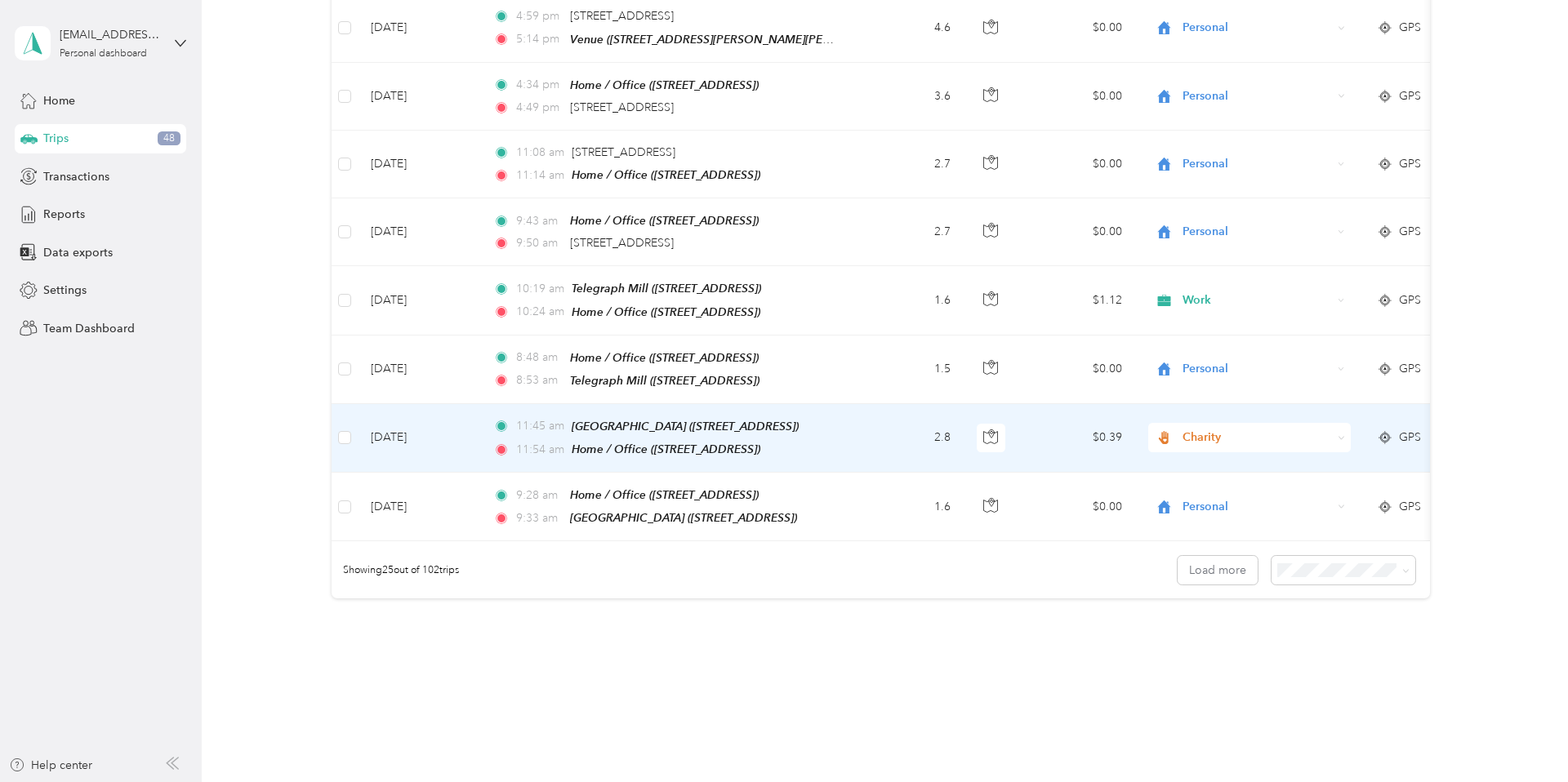
scroll to position [1435, 0]
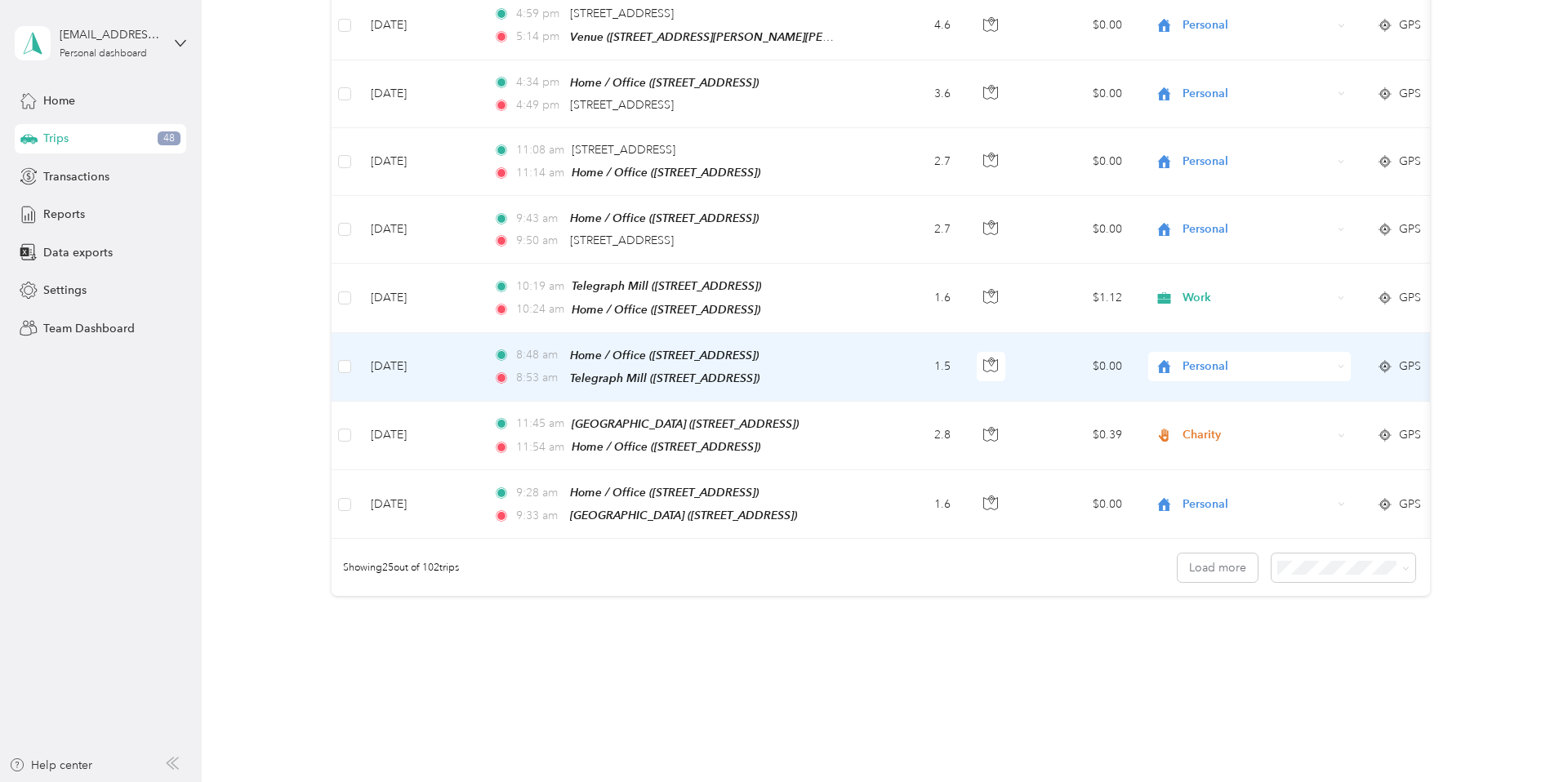
click at [1343, 365] on icon at bounding box center [1341, 366] width 5 height 3
click at [1279, 379] on span "Work" at bounding box center [1264, 382] width 151 height 18
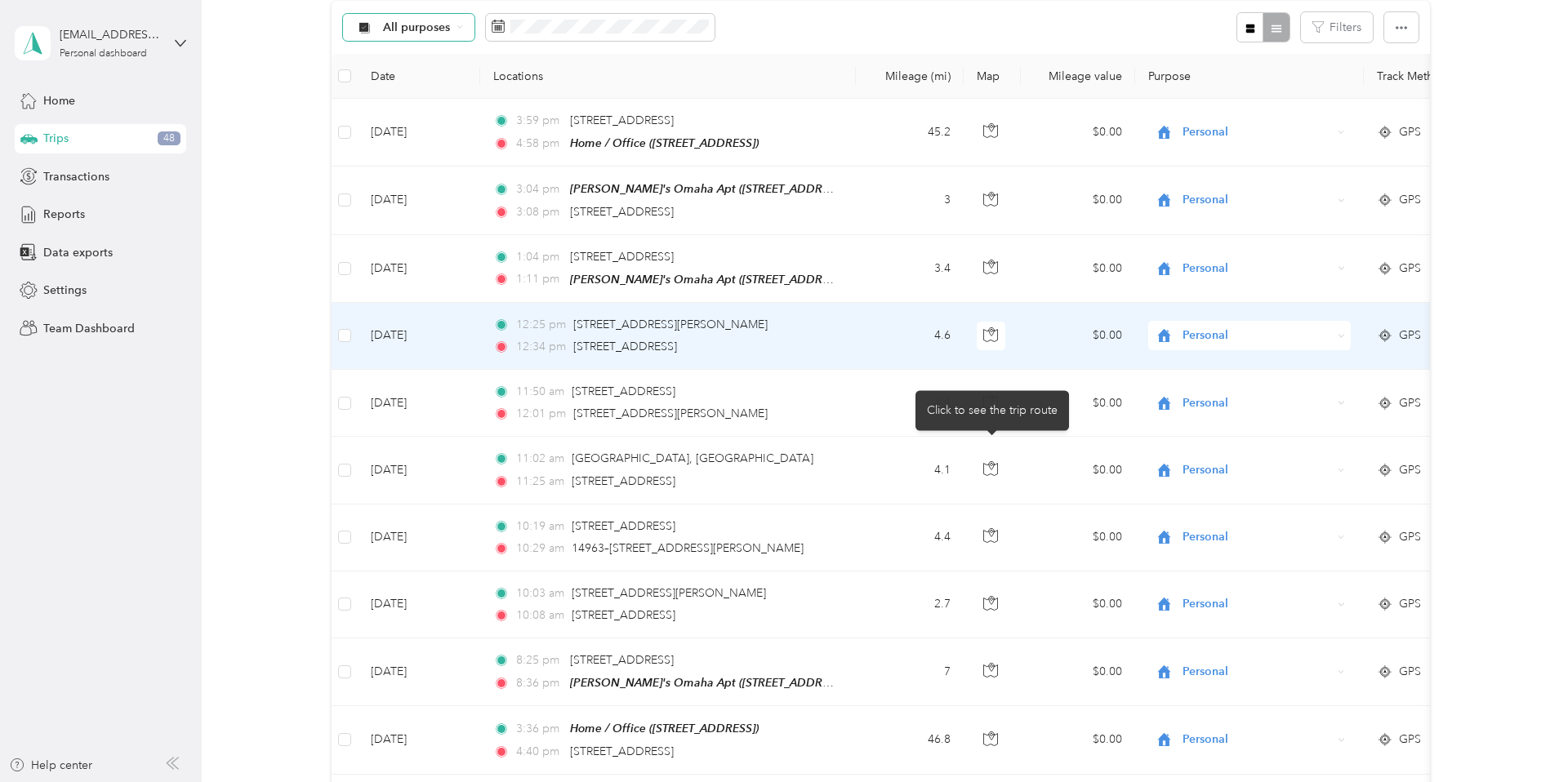
scroll to position [0, 0]
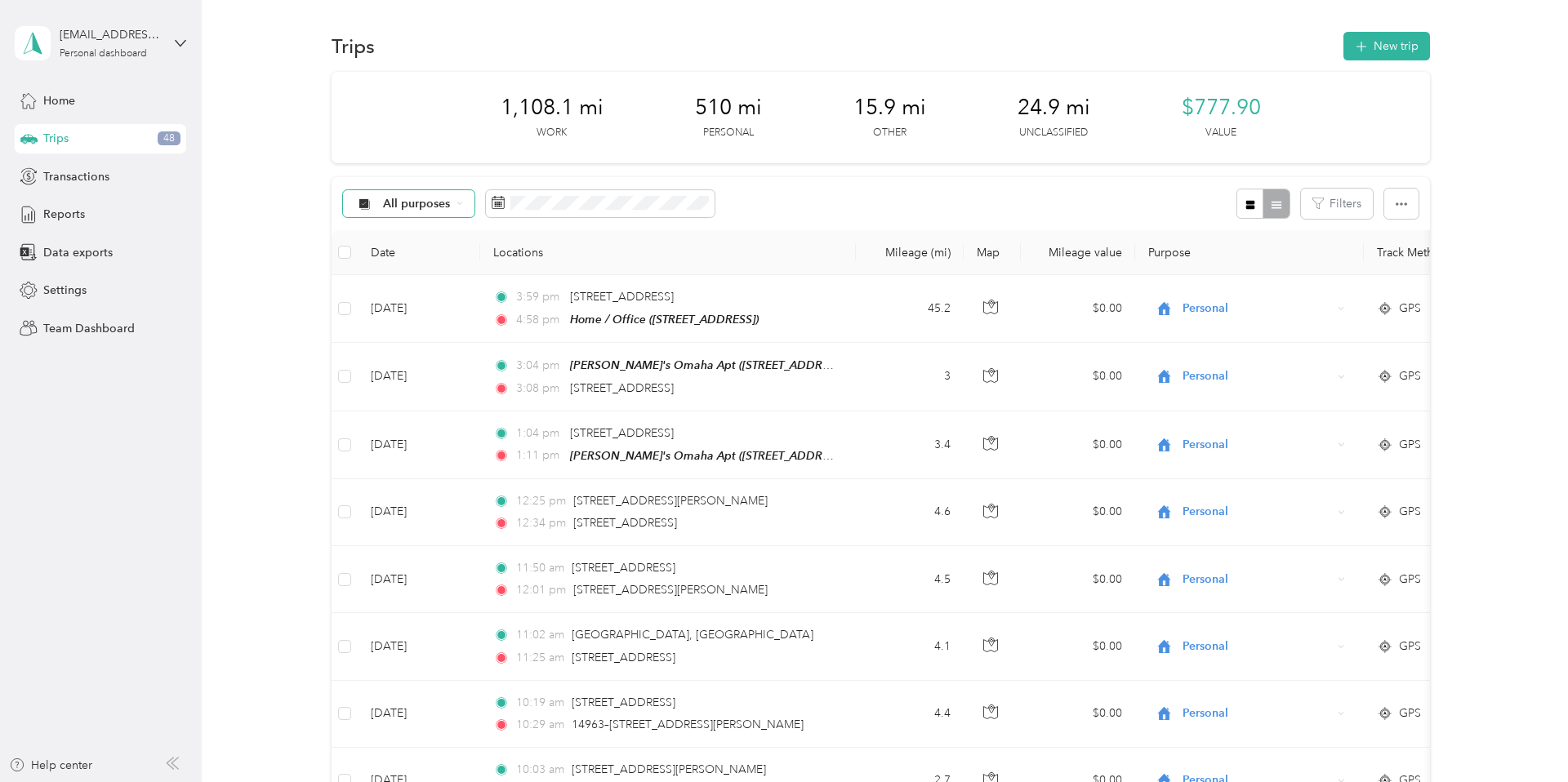
click at [458, 204] on icon at bounding box center [459, 202] width 6 height 6
click at [410, 257] on span "Unclassified" at bounding box center [423, 262] width 80 height 18
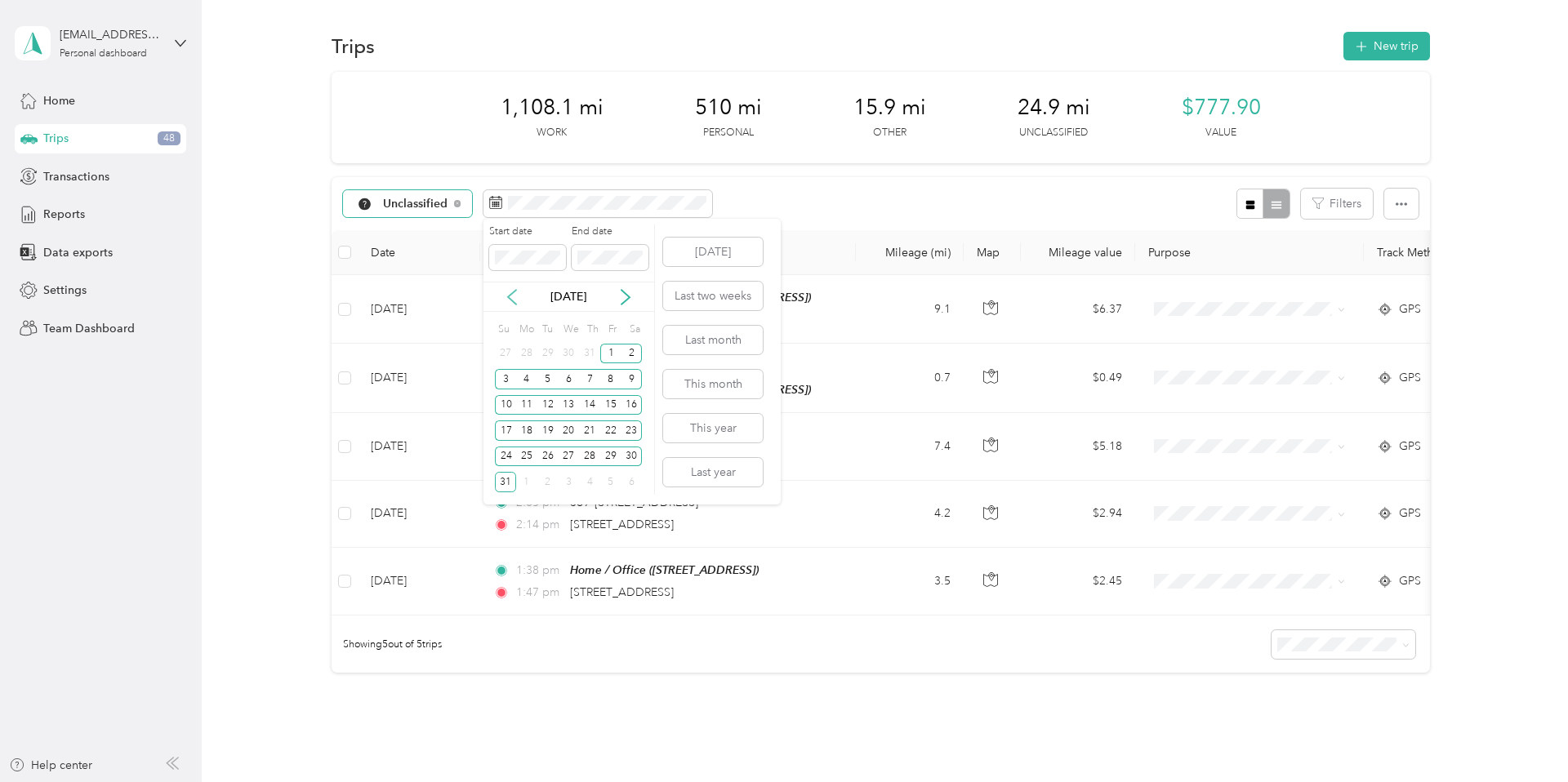
click at [510, 294] on icon at bounding box center [512, 298] width 8 height 15
click at [508, 348] on div "1" at bounding box center [505, 354] width 21 height 20
click at [695, 259] on button "[DATE]" at bounding box center [713, 251] width 100 height 29
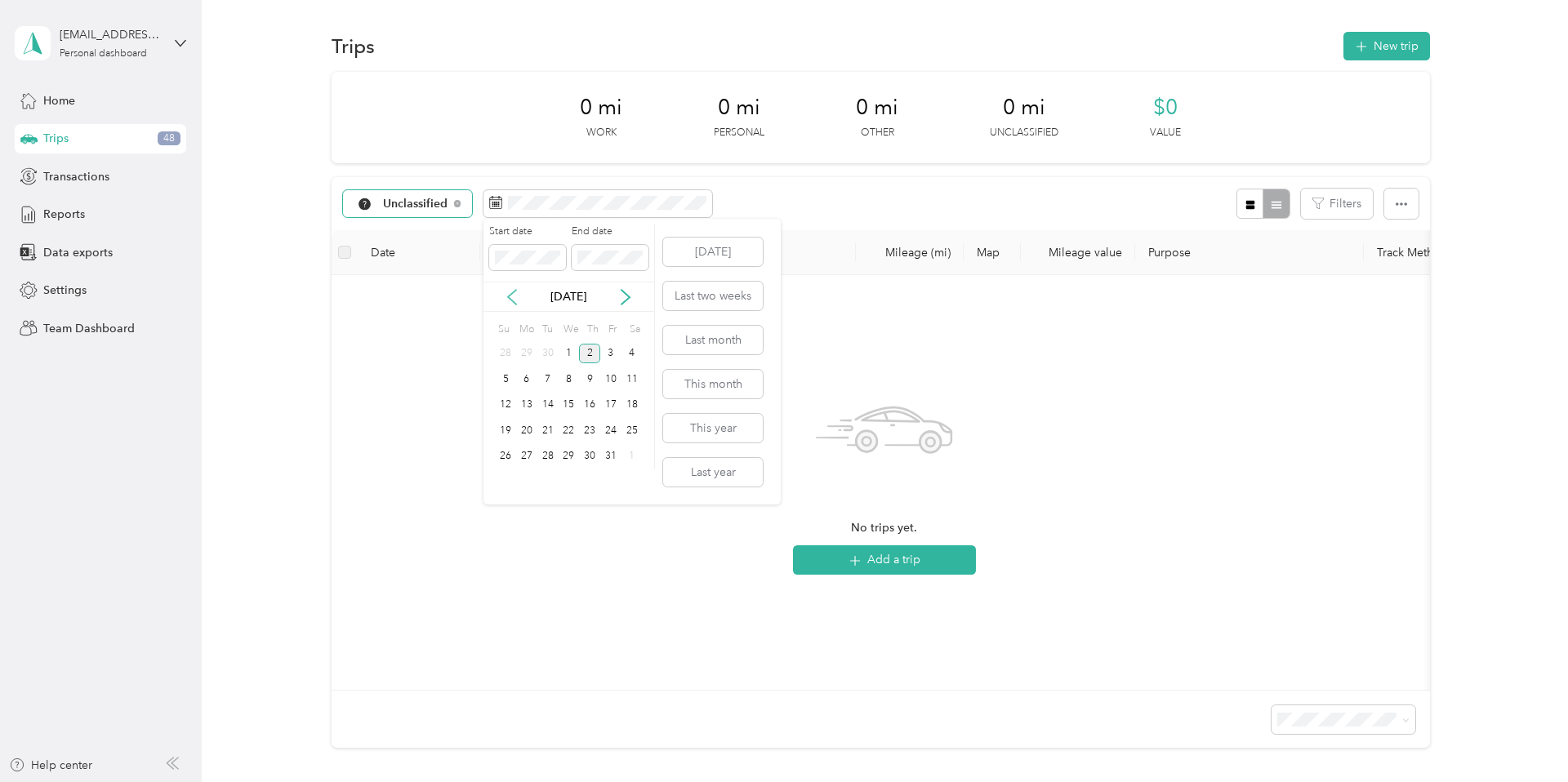
click at [512, 294] on icon at bounding box center [512, 298] width 17 height 17
click at [506, 350] on div "1" at bounding box center [505, 354] width 21 height 20
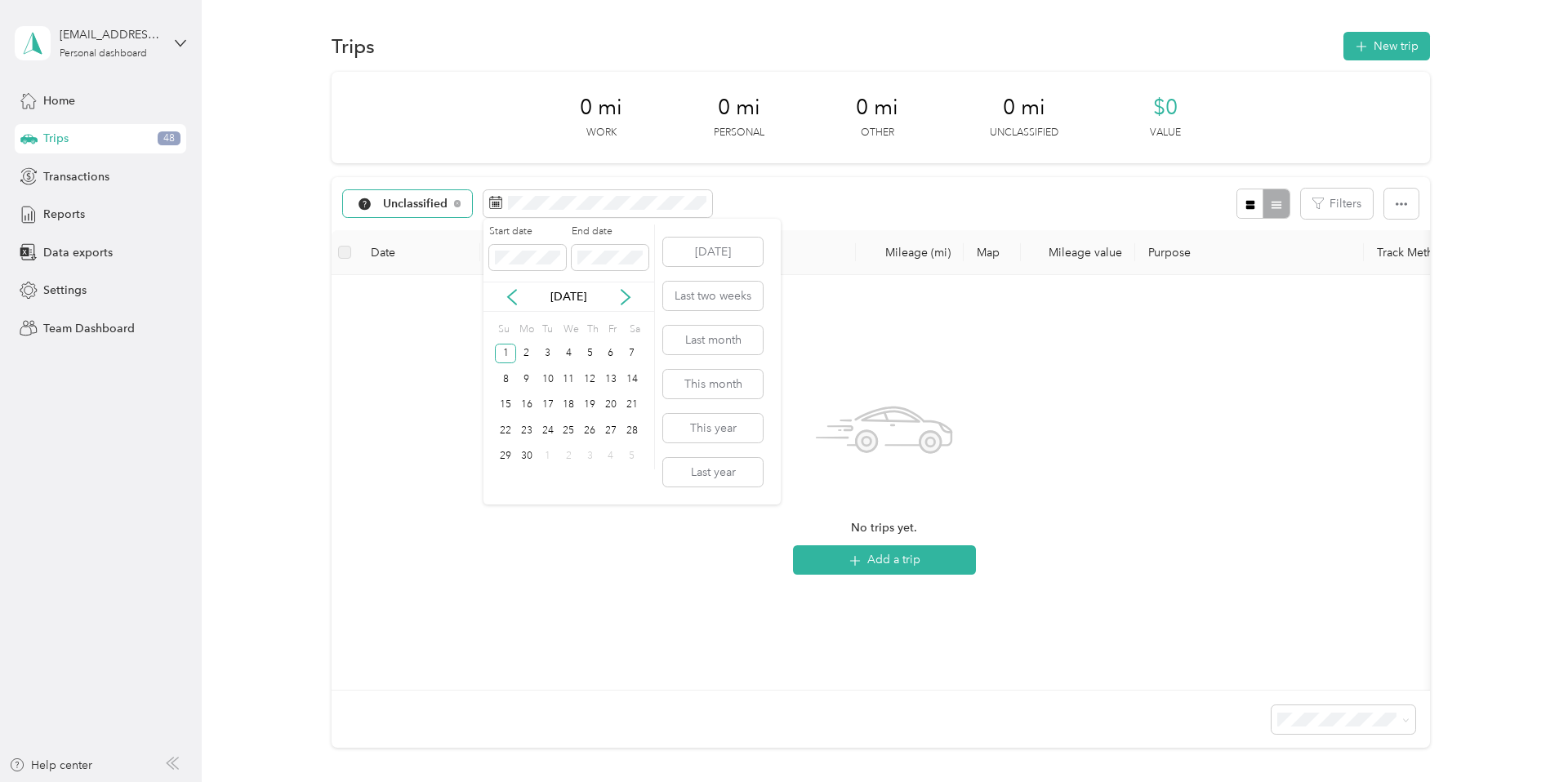
click at [562, 308] on div "[DATE]" at bounding box center [569, 297] width 171 height 31
click at [628, 298] on icon at bounding box center [625, 298] width 8 height 15
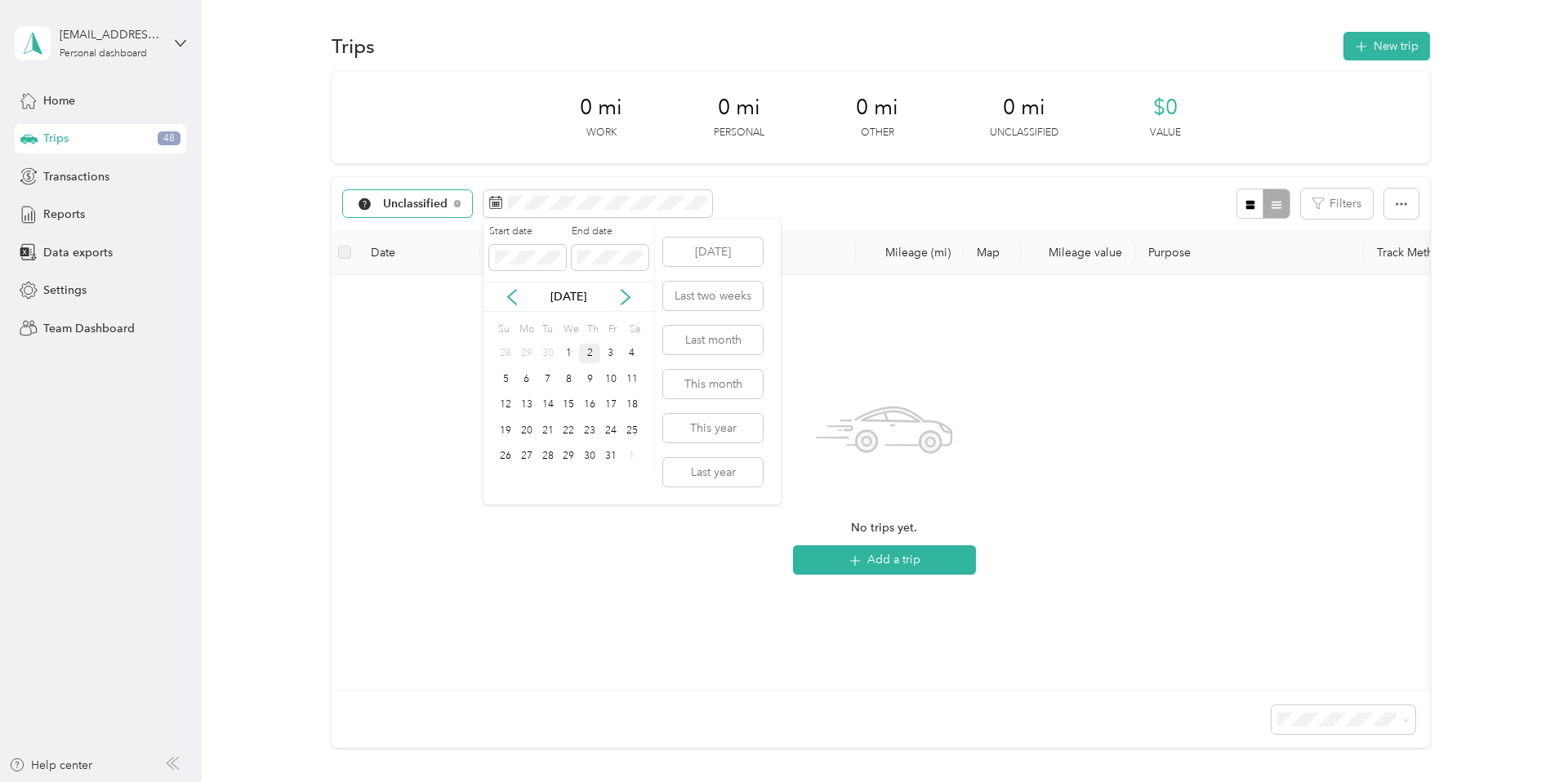
click at [586, 354] on div "2" at bounding box center [589, 354] width 21 height 20
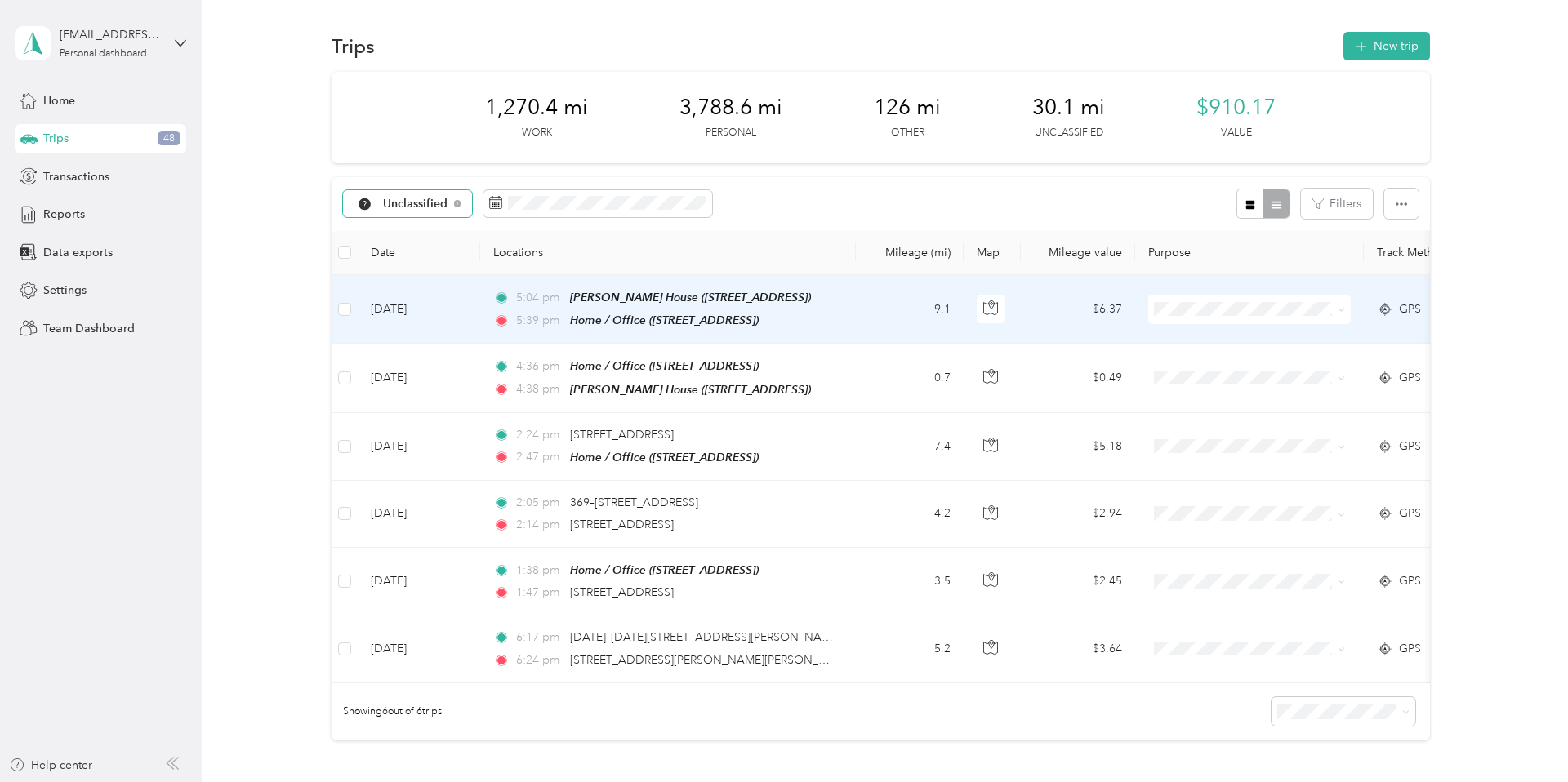
click at [1342, 309] on icon at bounding box center [1341, 310] width 7 height 7
click at [1259, 362] on span "Personal" at bounding box center [1264, 366] width 151 height 18
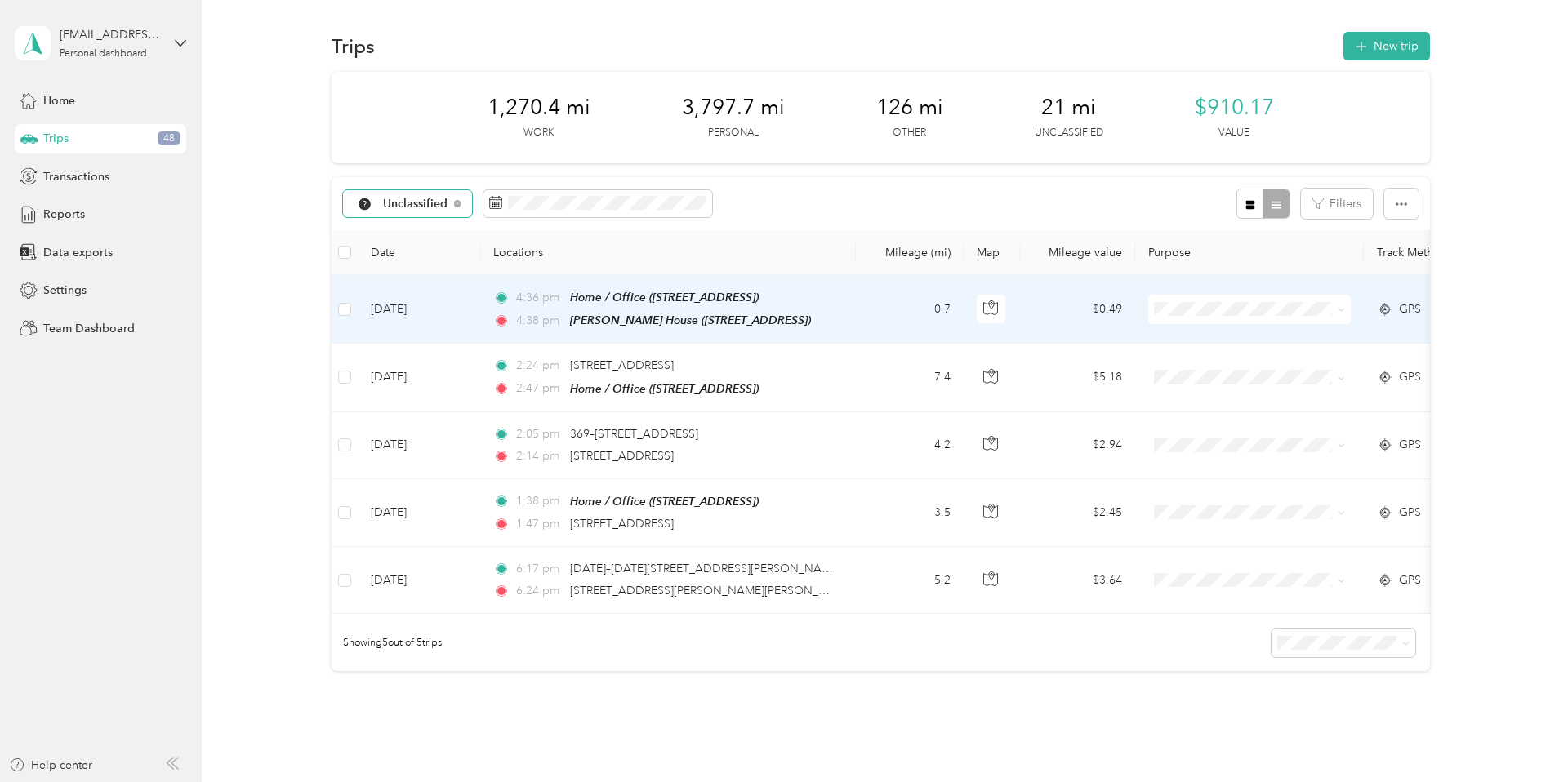
click at [1340, 309] on icon at bounding box center [1341, 310] width 7 height 7
click at [1262, 361] on span "Personal" at bounding box center [1264, 368] width 151 height 18
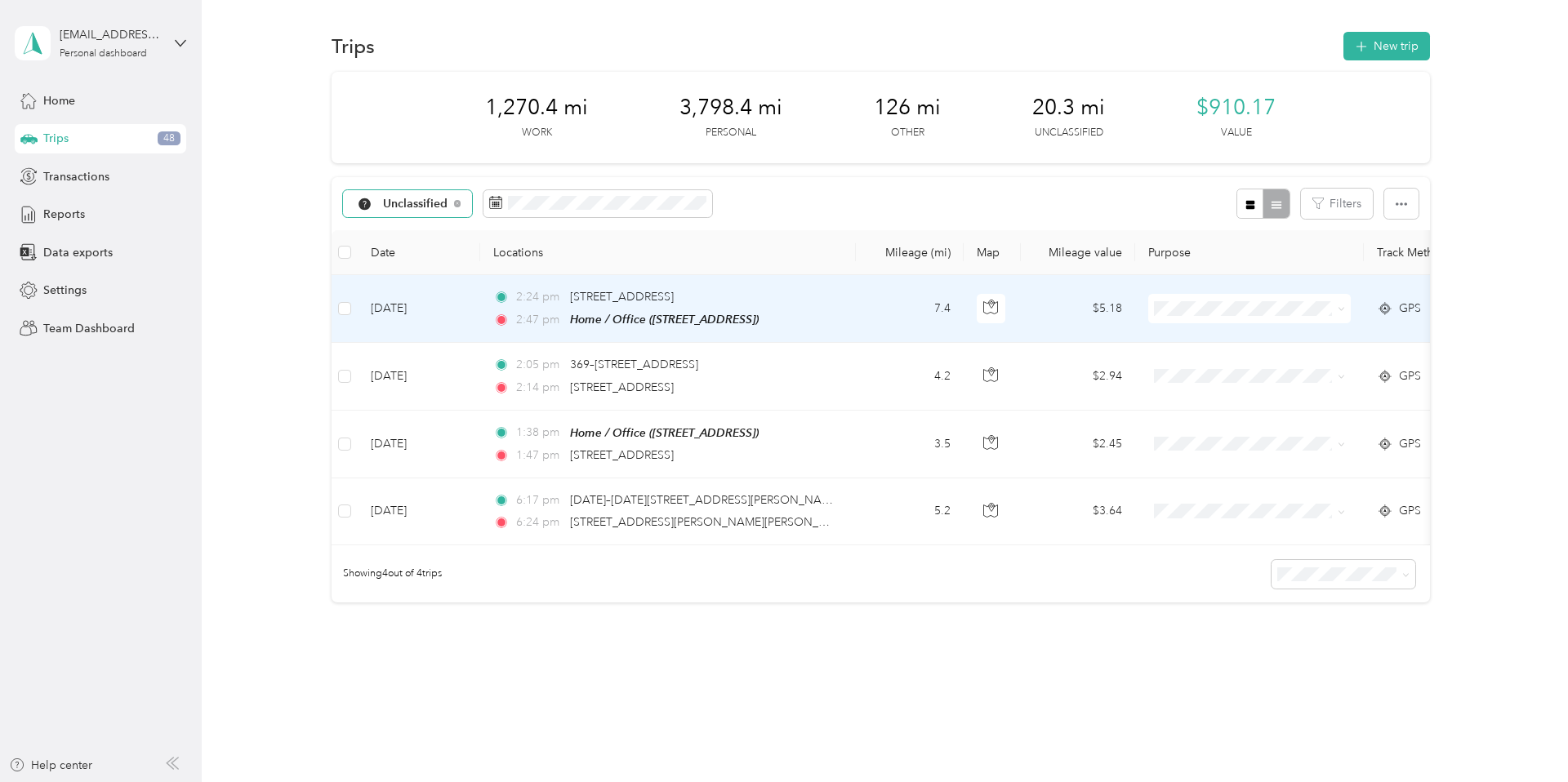
click at [1344, 305] on icon at bounding box center [1341, 309] width 7 height 7
click at [1256, 367] on span "Personal" at bounding box center [1264, 368] width 151 height 18
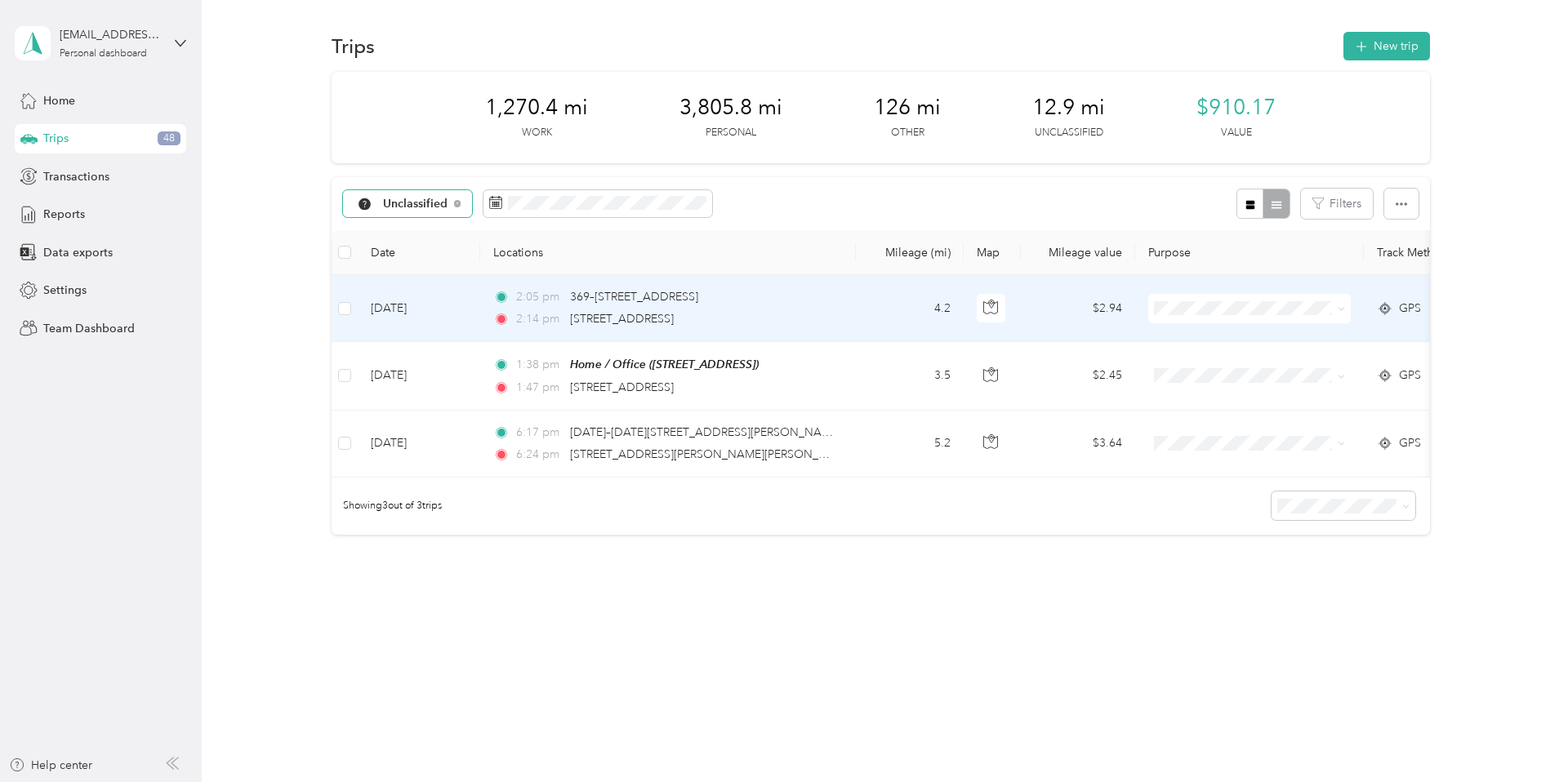
click at [1346, 309] on span at bounding box center [1249, 309] width 202 height 30
click at [1341, 310] on icon at bounding box center [1341, 309] width 7 height 7
click at [1264, 370] on li "Personal" at bounding box center [1250, 368] width 202 height 29
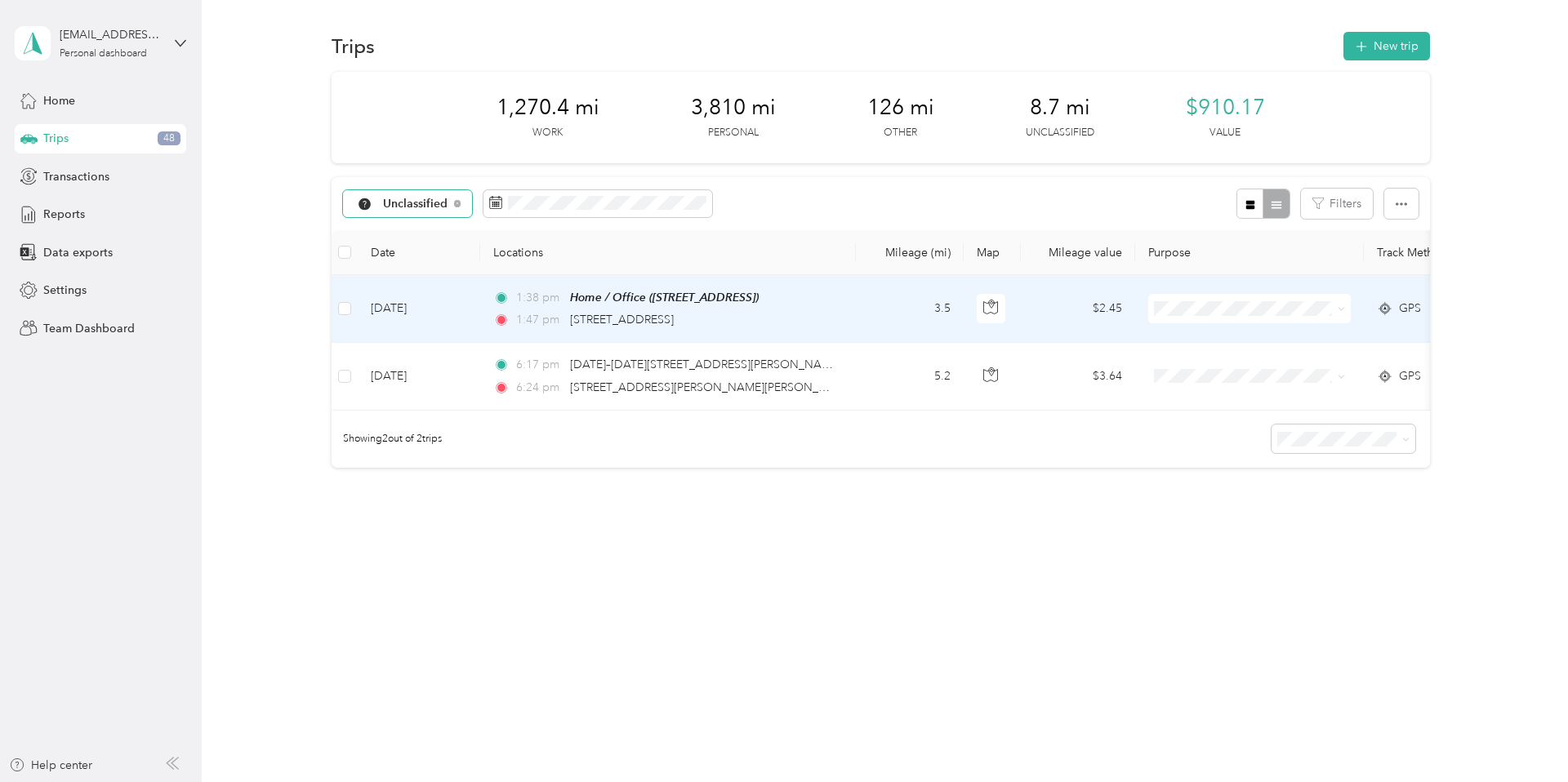
click at [1341, 308] on icon at bounding box center [1341, 309] width 7 height 7
click at [1263, 367] on span "Personal" at bounding box center [1264, 362] width 151 height 18
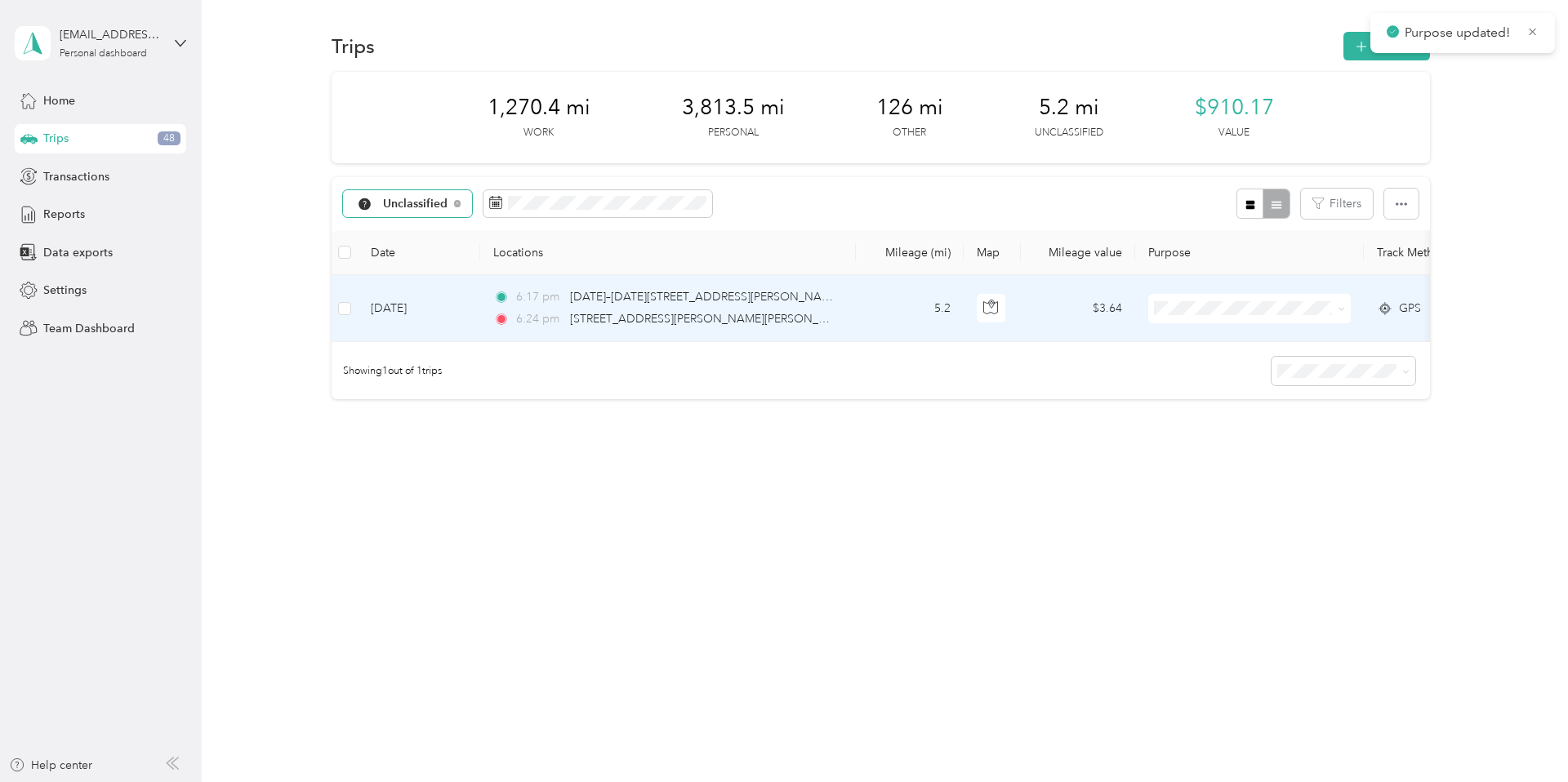
click at [1343, 305] on icon at bounding box center [1341, 309] width 7 height 7
click at [1250, 369] on li "Personal" at bounding box center [1250, 368] width 202 height 29
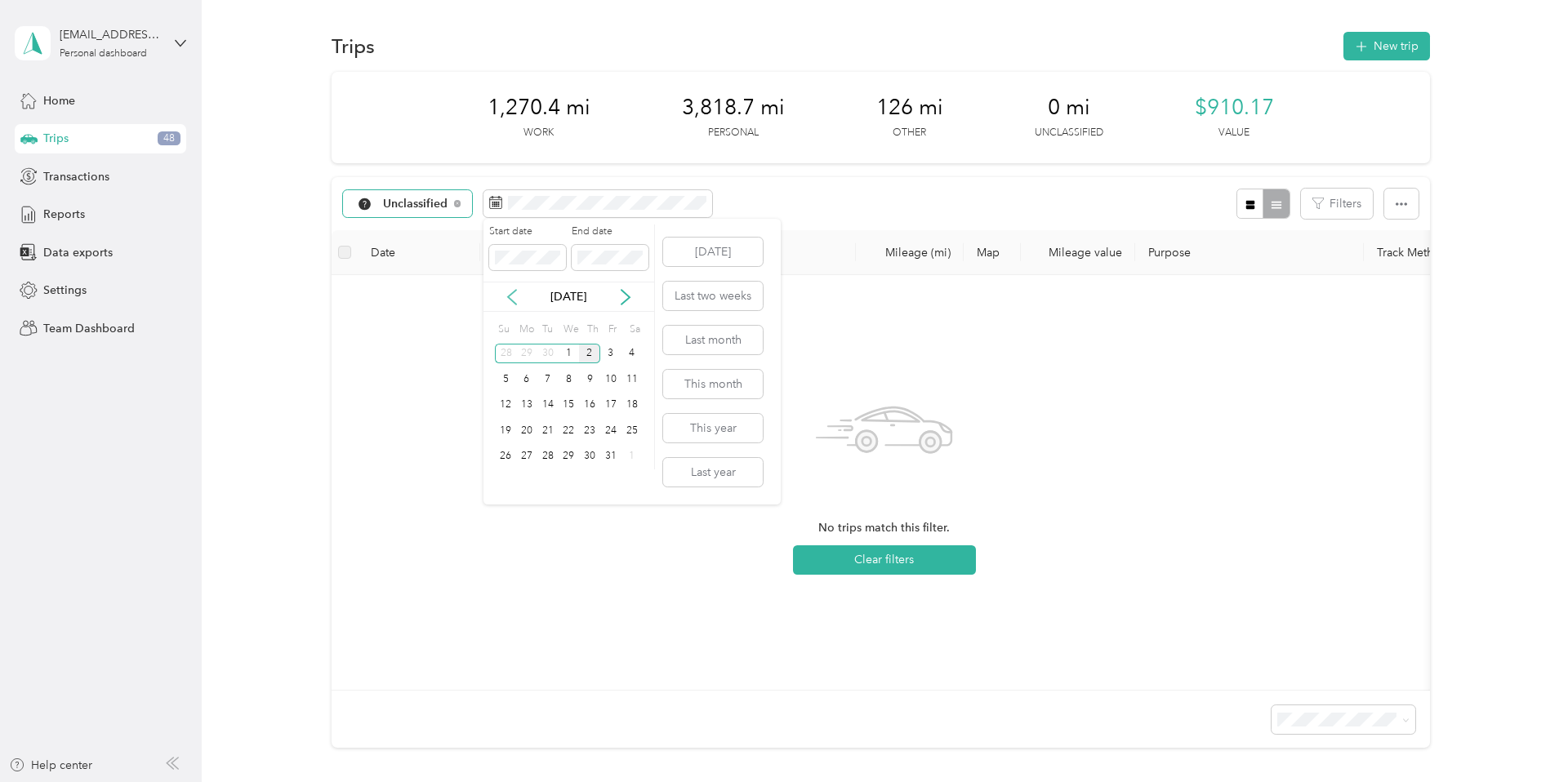
click at [515, 290] on icon at bounding box center [512, 298] width 8 height 15
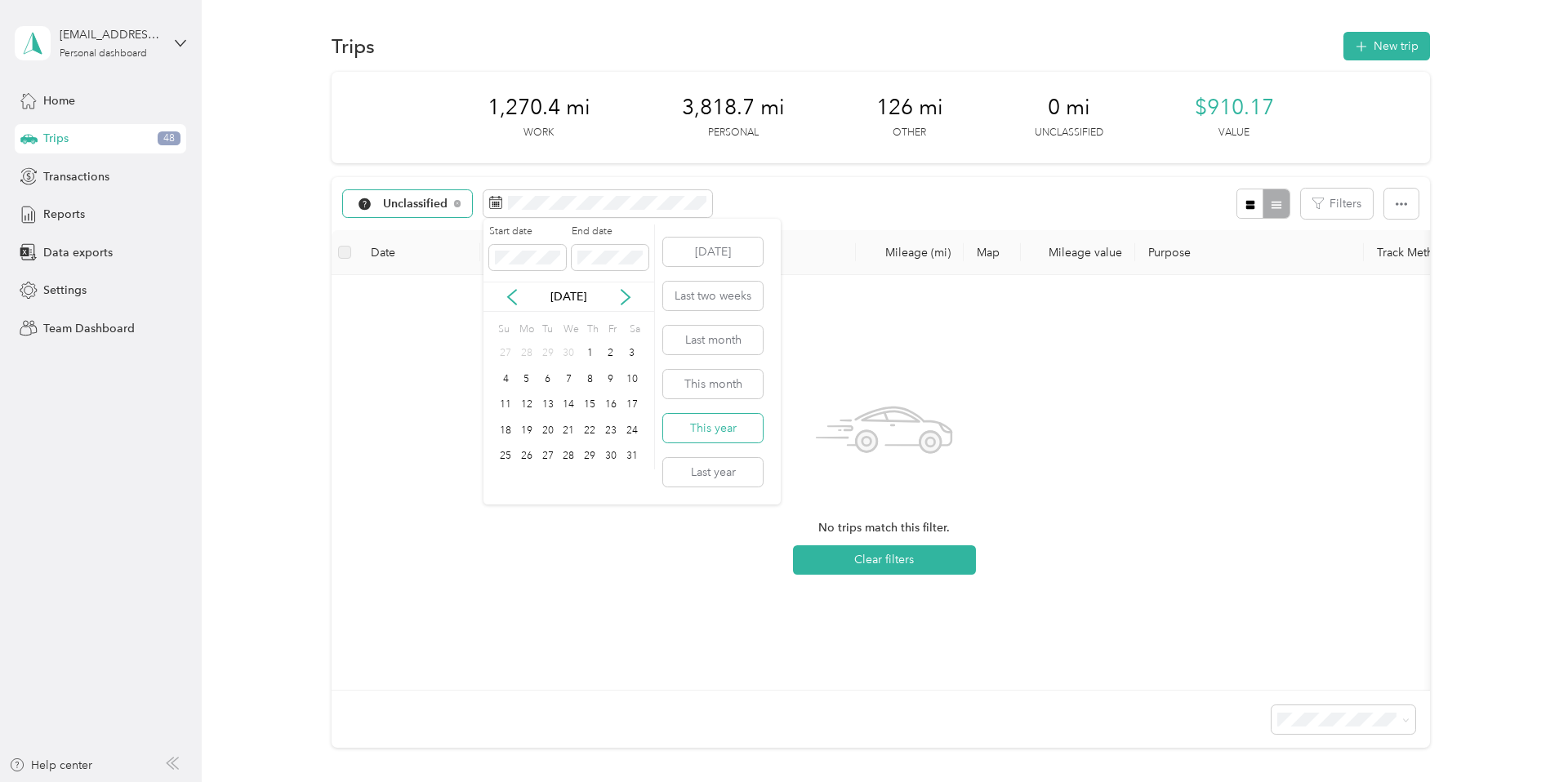
click at [682, 428] on button "This year" at bounding box center [713, 428] width 100 height 29
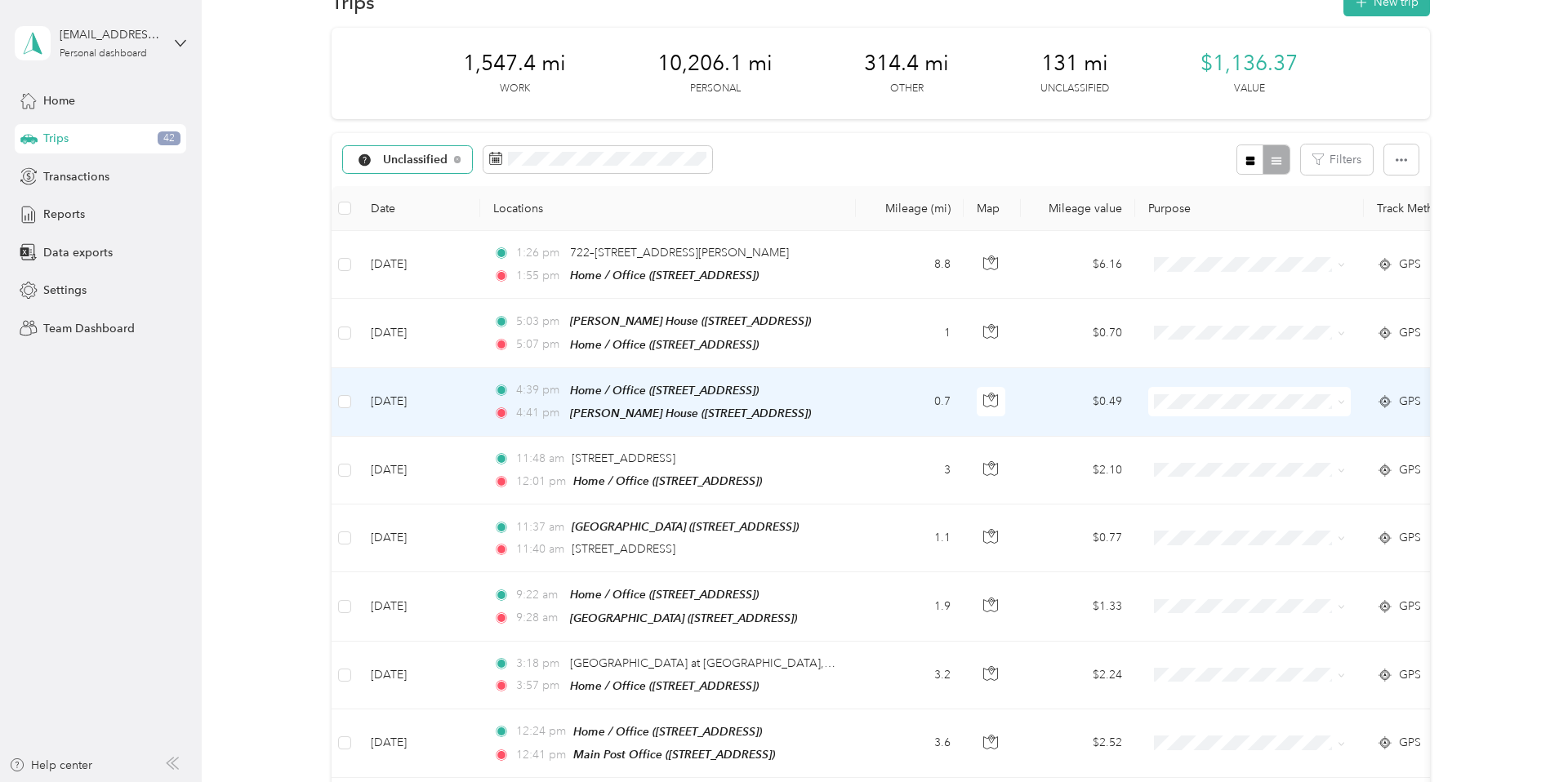
scroll to position [31, 0]
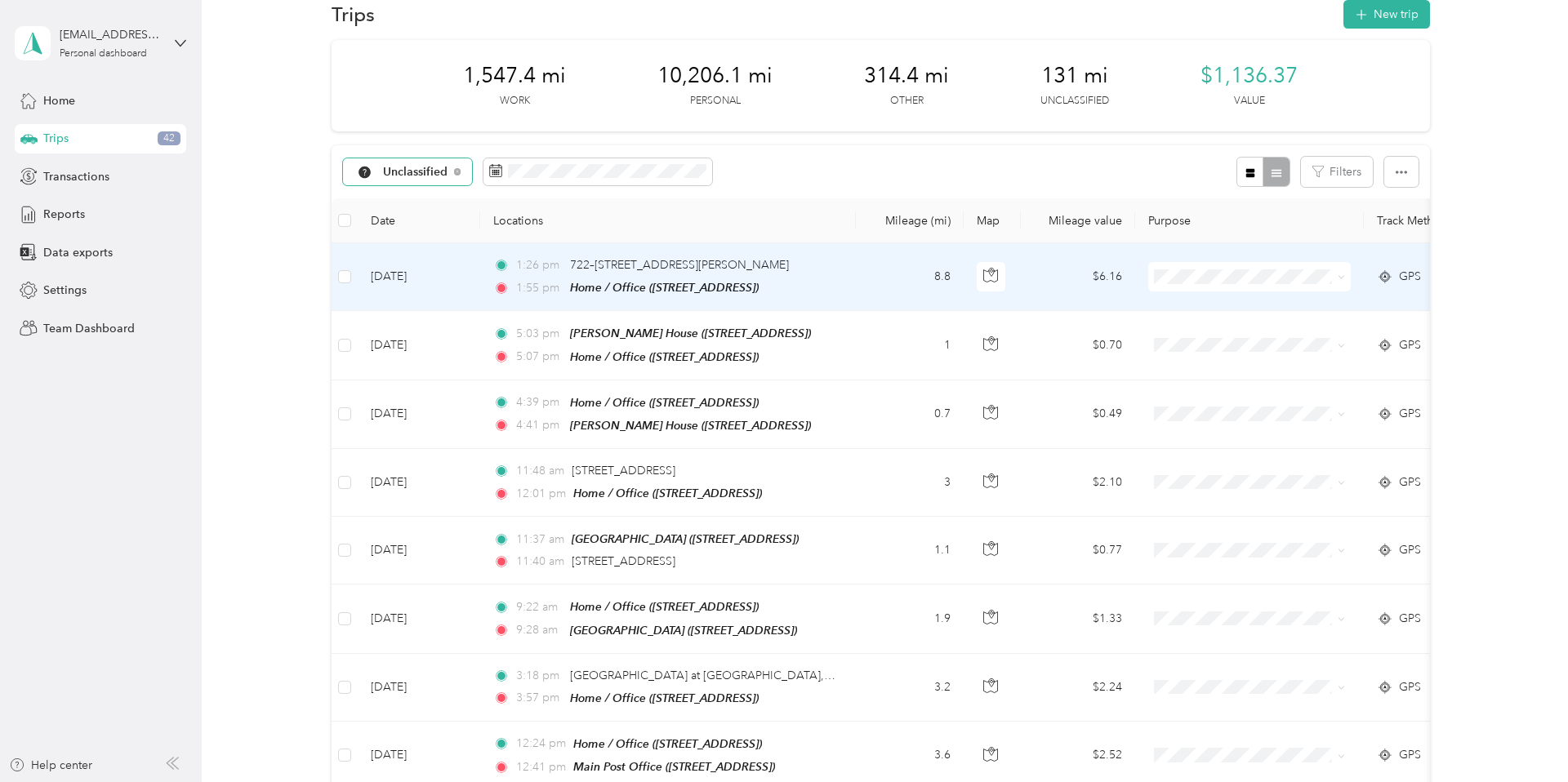
click at [1343, 275] on icon at bounding box center [1341, 277] width 7 height 7
click at [1244, 344] on ol "Work Personal Creative Other Charity Medical Moving Commute" at bounding box center [1250, 404] width 202 height 228
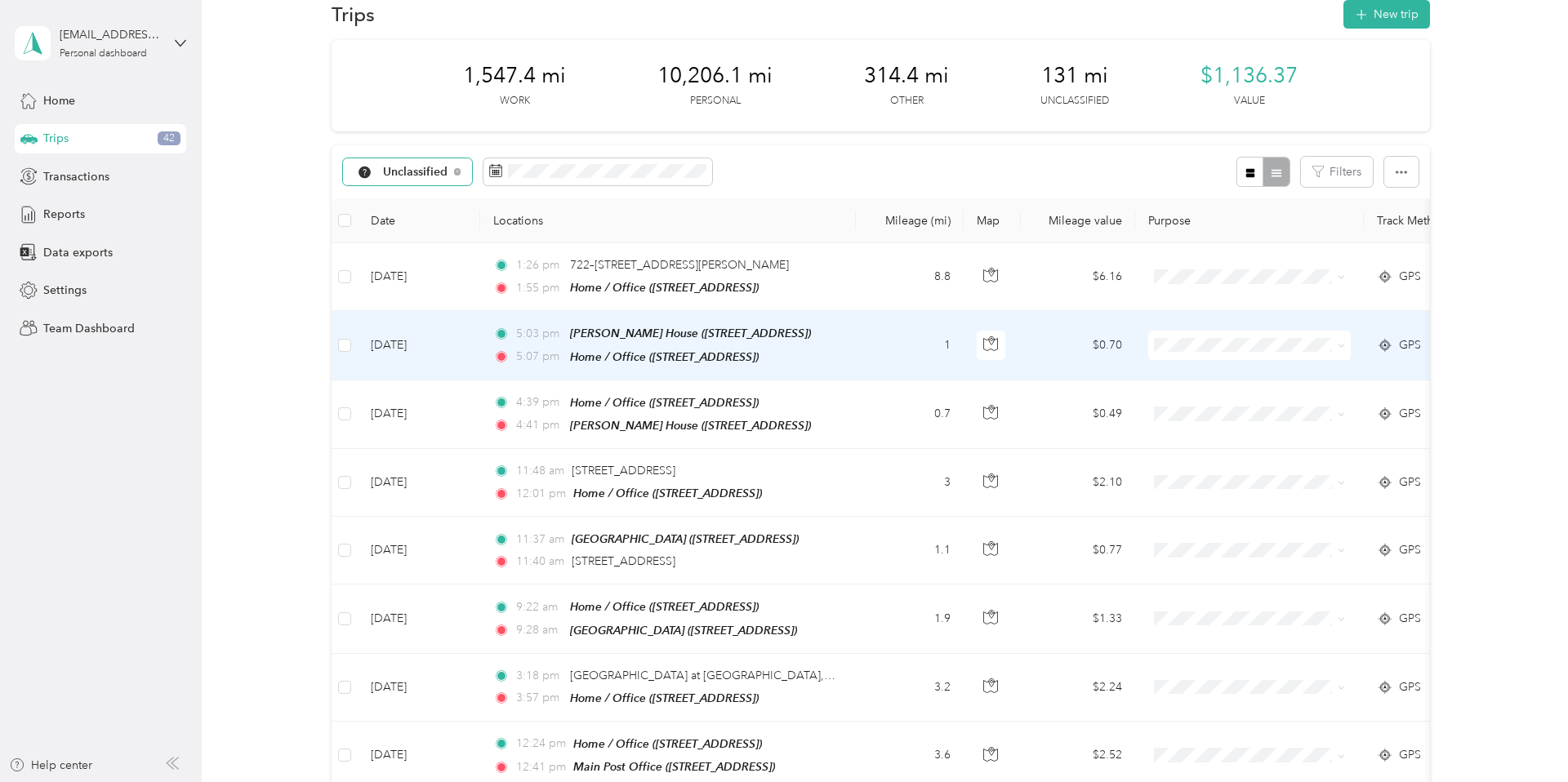
click at [1343, 342] on icon at bounding box center [1341, 346] width 7 height 7
click at [1253, 398] on span "Personal" at bounding box center [1264, 403] width 151 height 18
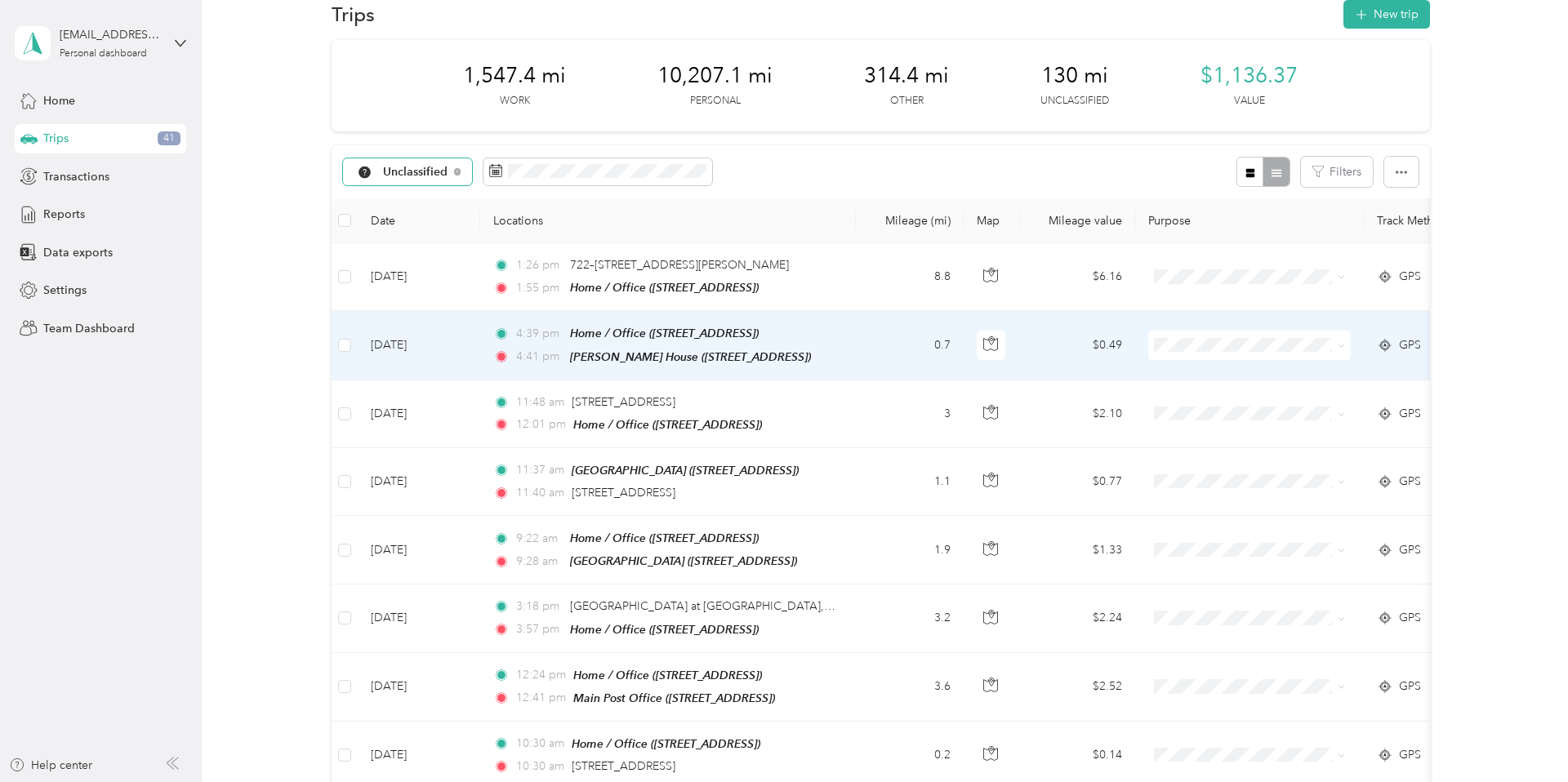
click at [1341, 345] on icon at bounding box center [1341, 347] width 5 height 4
click at [1286, 400] on span "Personal" at bounding box center [1264, 399] width 151 height 18
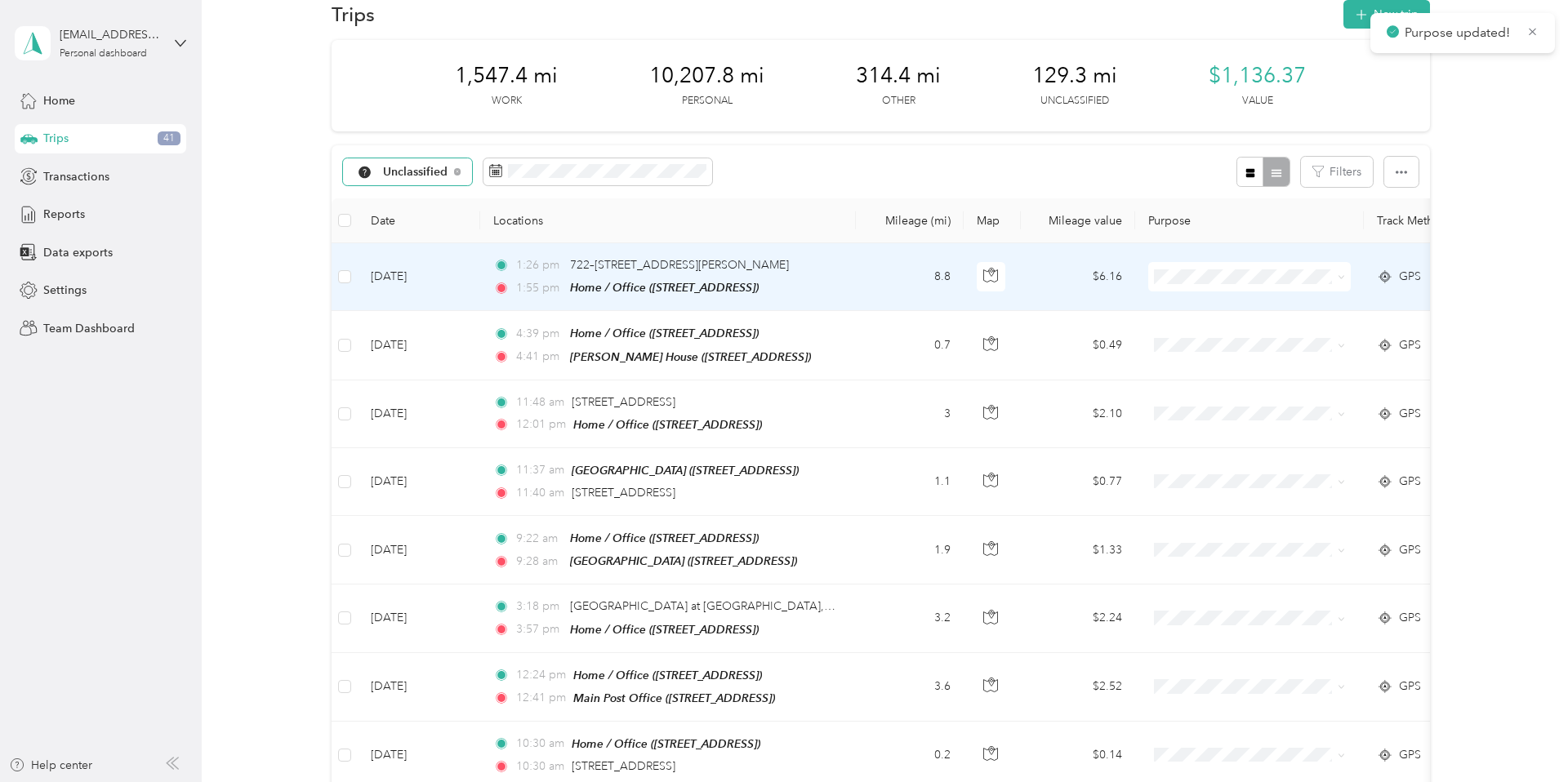
click at [1343, 276] on icon at bounding box center [1341, 278] width 5 height 4
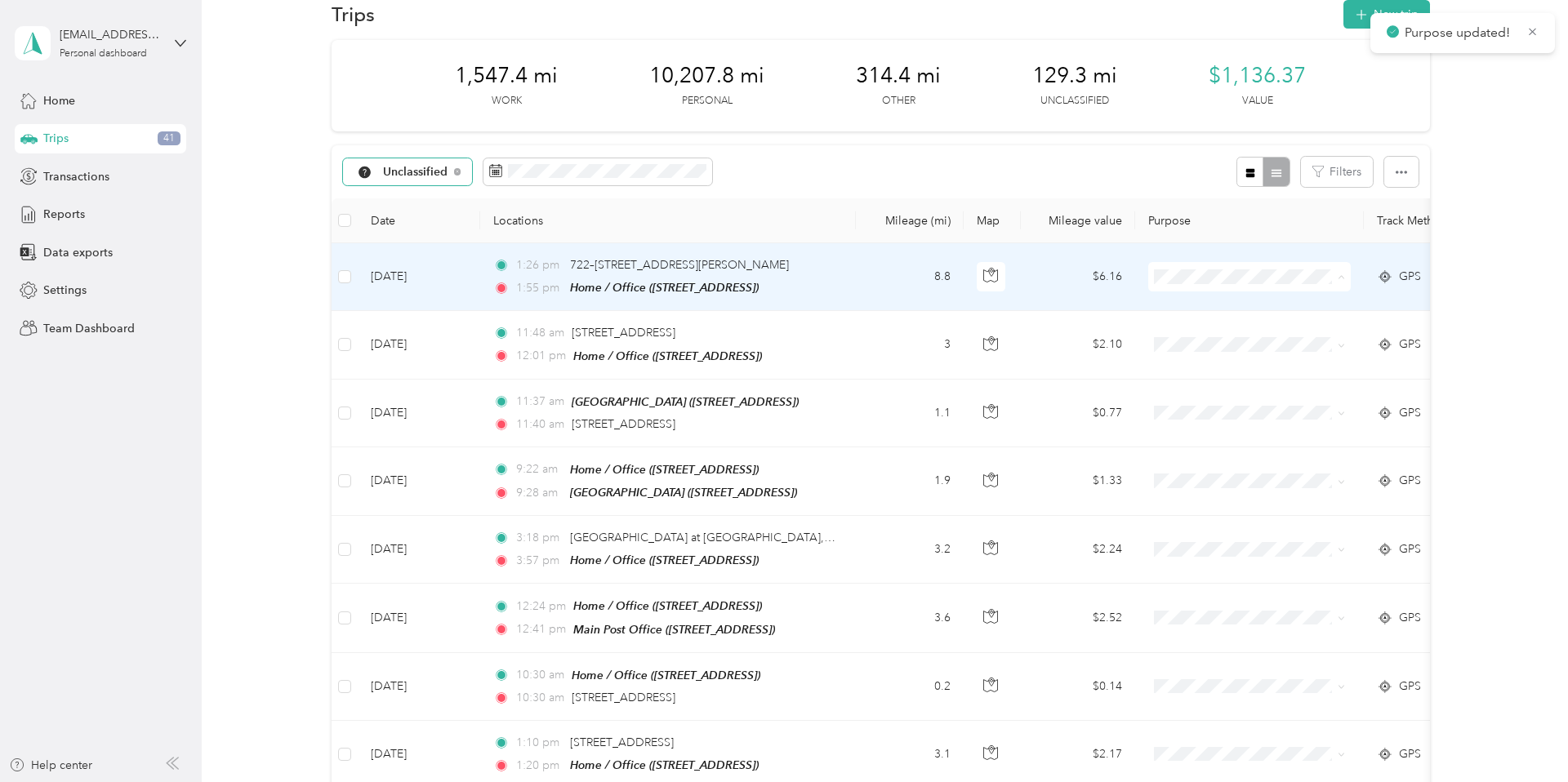
click at [1267, 335] on span "Personal" at bounding box center [1264, 336] width 151 height 18
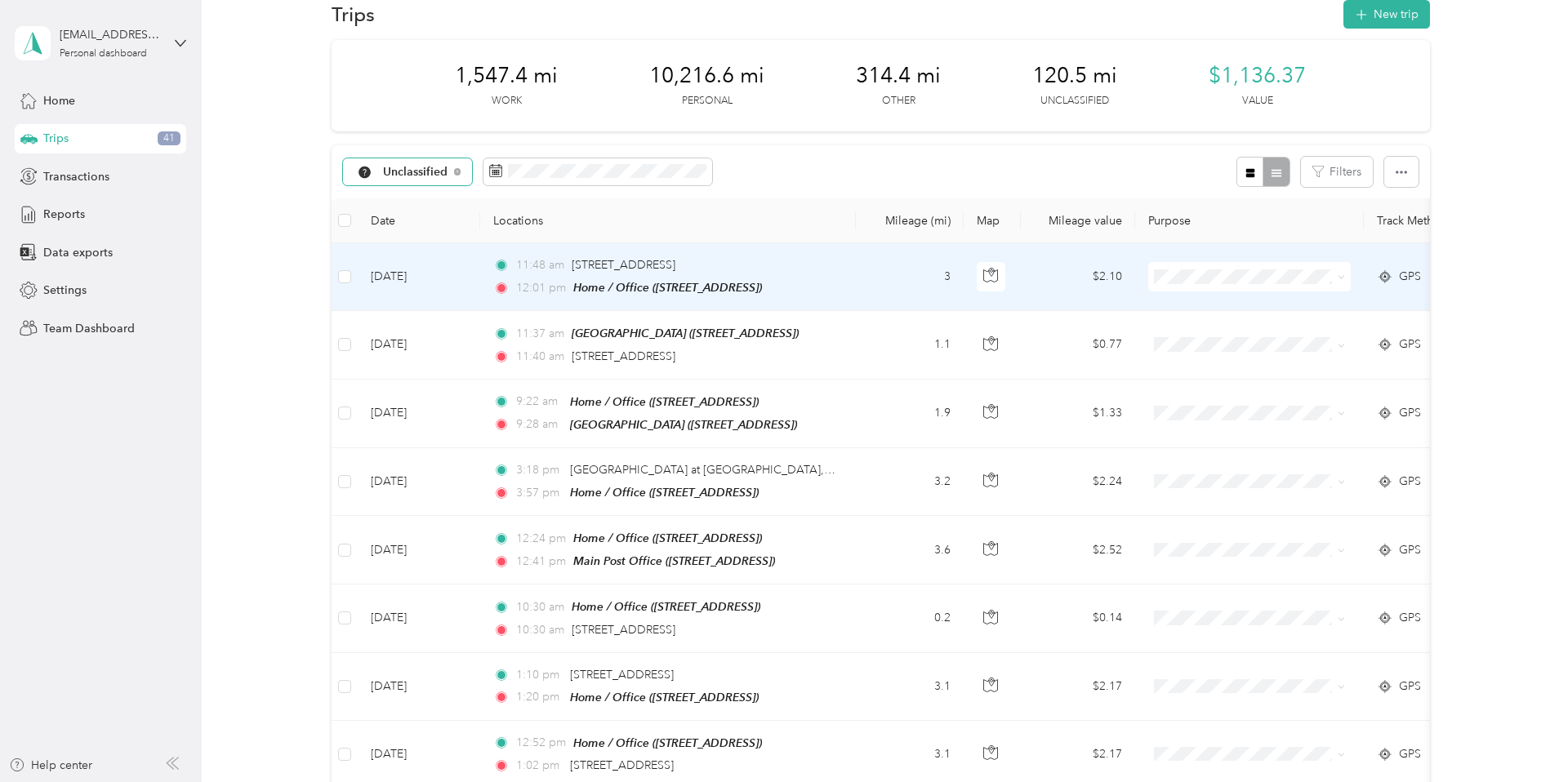
click at [1343, 276] on icon at bounding box center [1341, 278] width 5 height 4
click at [1271, 328] on span "Personal" at bounding box center [1264, 336] width 151 height 18
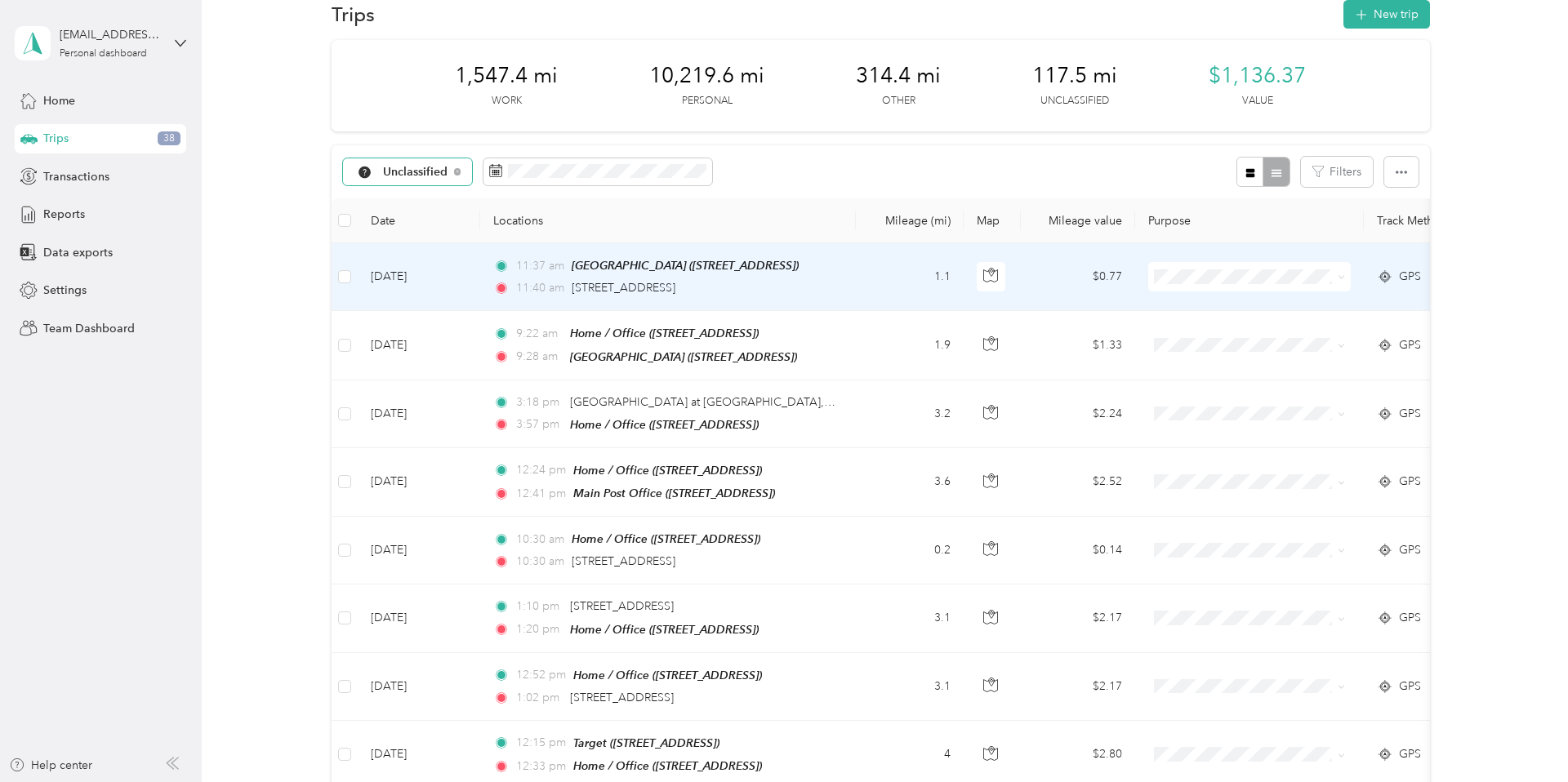
click at [1343, 277] on icon at bounding box center [1341, 277] width 7 height 7
click at [1208, 422] on li "Charity" at bounding box center [1250, 414] width 202 height 29
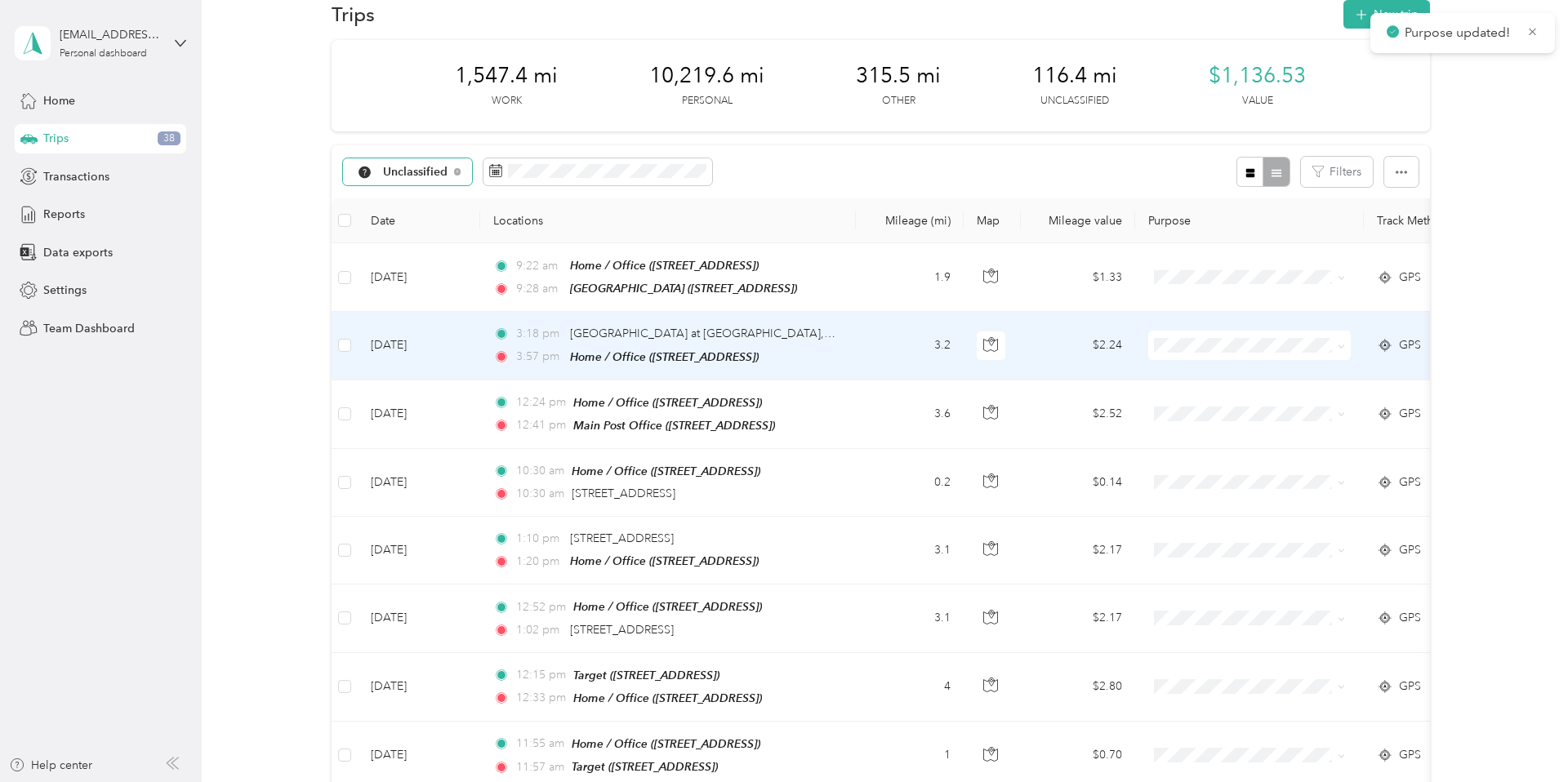
click at [1346, 344] on span at bounding box center [1249, 346] width 202 height 30
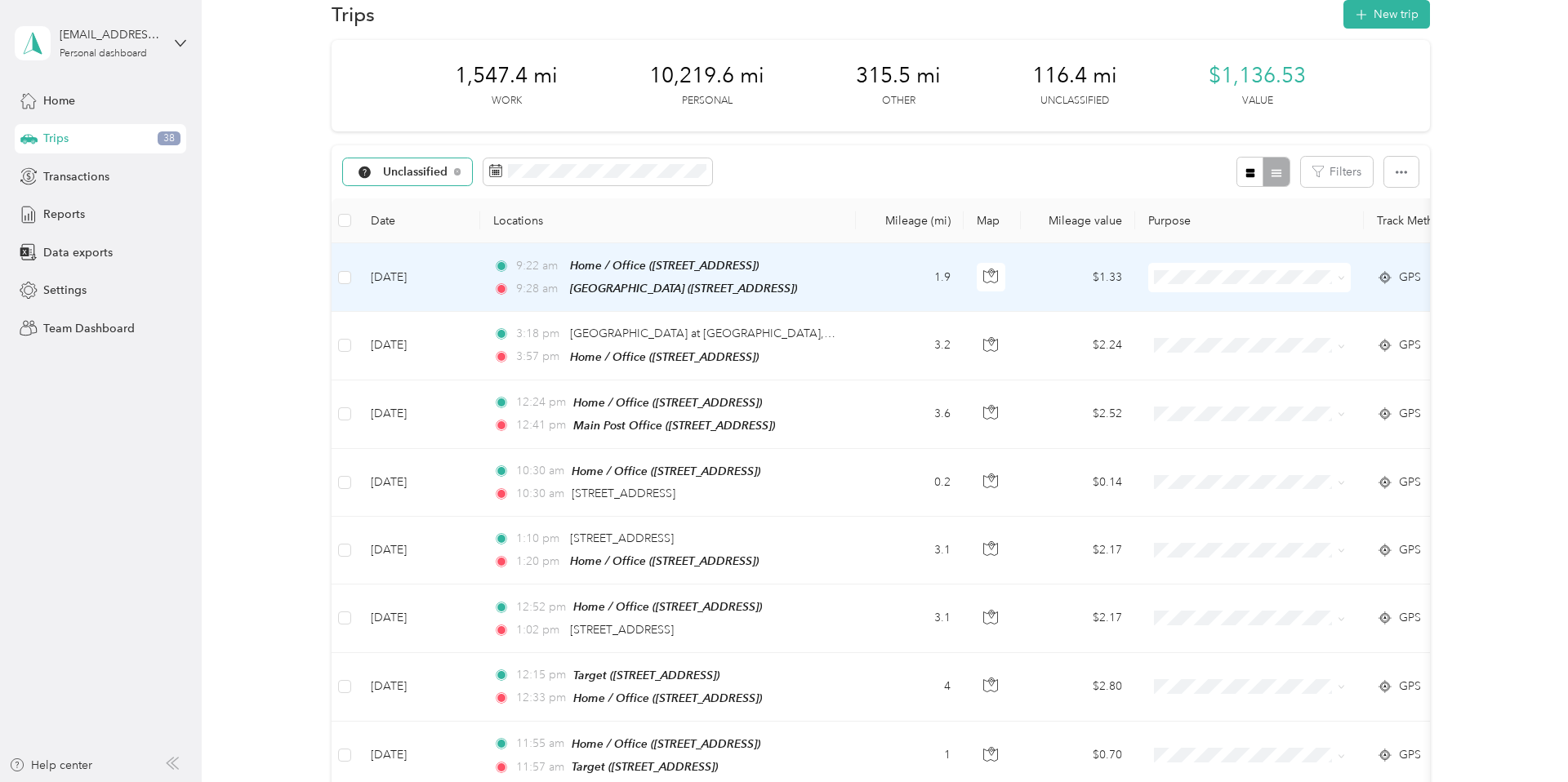
click at [1343, 277] on icon at bounding box center [1341, 279] width 5 height 4
click at [1221, 417] on span "Charity" at bounding box center [1264, 411] width 151 height 18
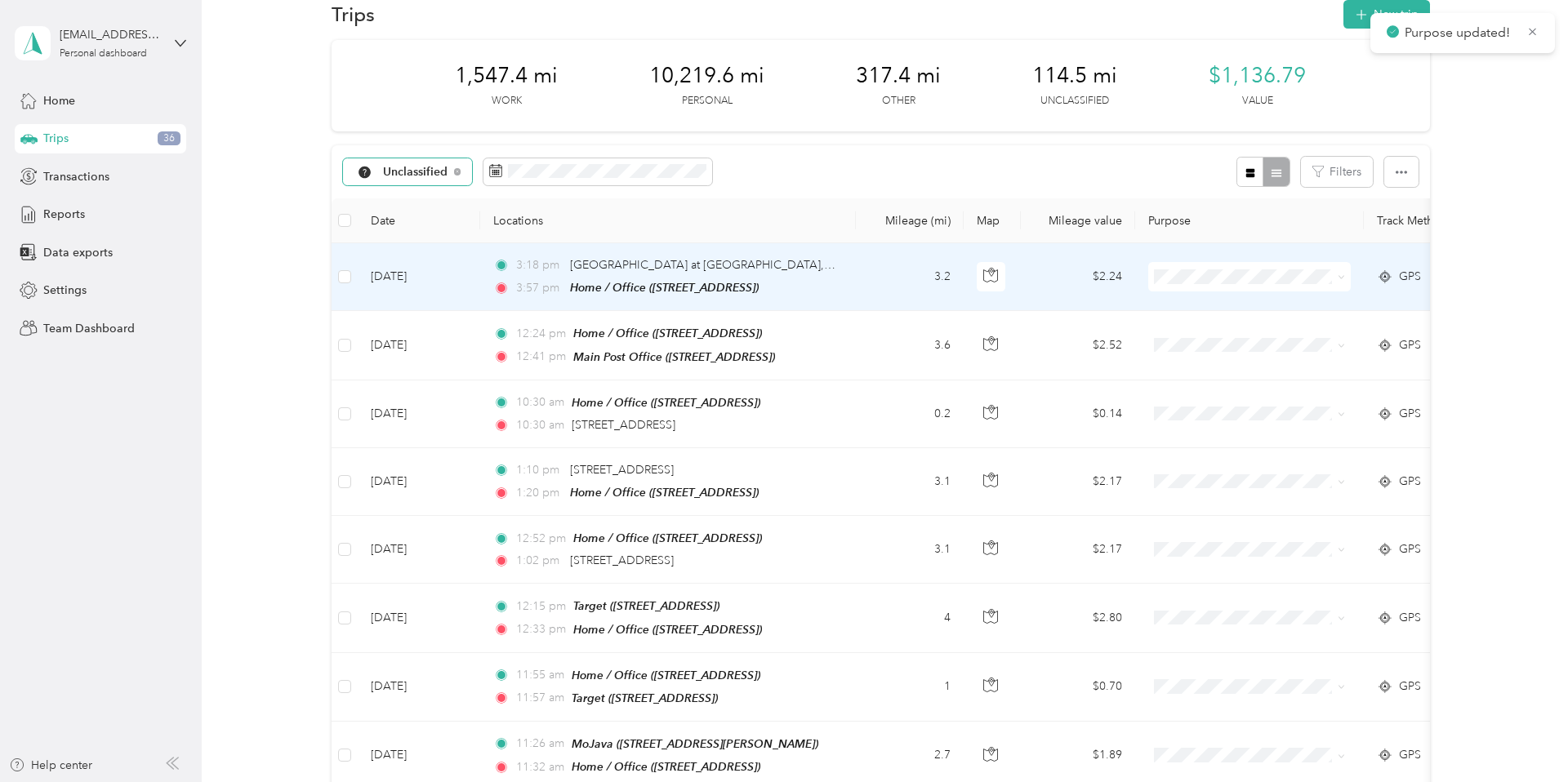
click at [1347, 274] on span at bounding box center [1249, 277] width 202 height 30
click at [1344, 277] on icon at bounding box center [1341, 277] width 7 height 7
click at [1268, 332] on span "Personal" at bounding box center [1264, 336] width 151 height 18
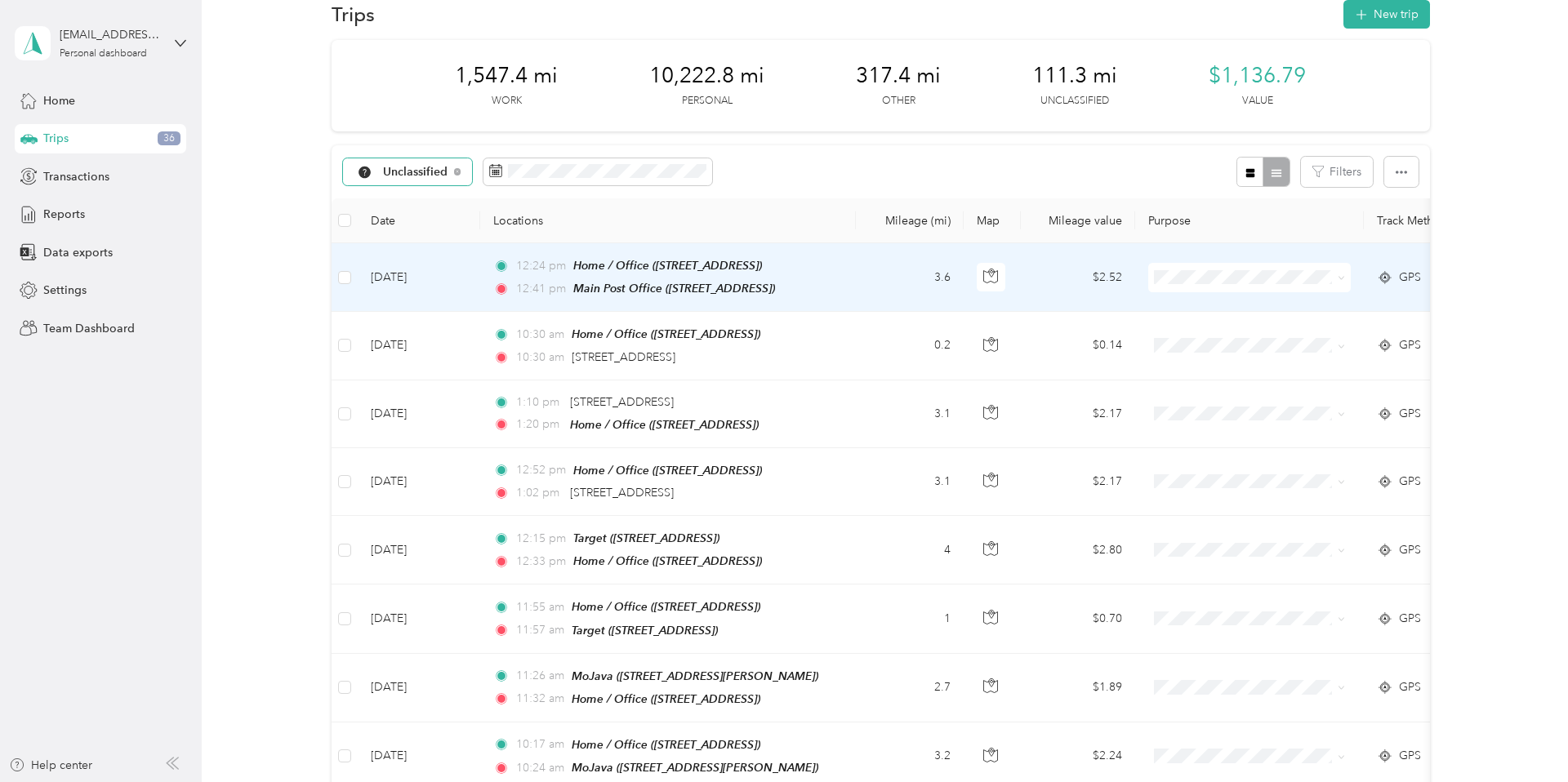
click at [1343, 275] on icon at bounding box center [1341, 278] width 7 height 7
click at [1280, 334] on span "Personal" at bounding box center [1264, 335] width 151 height 18
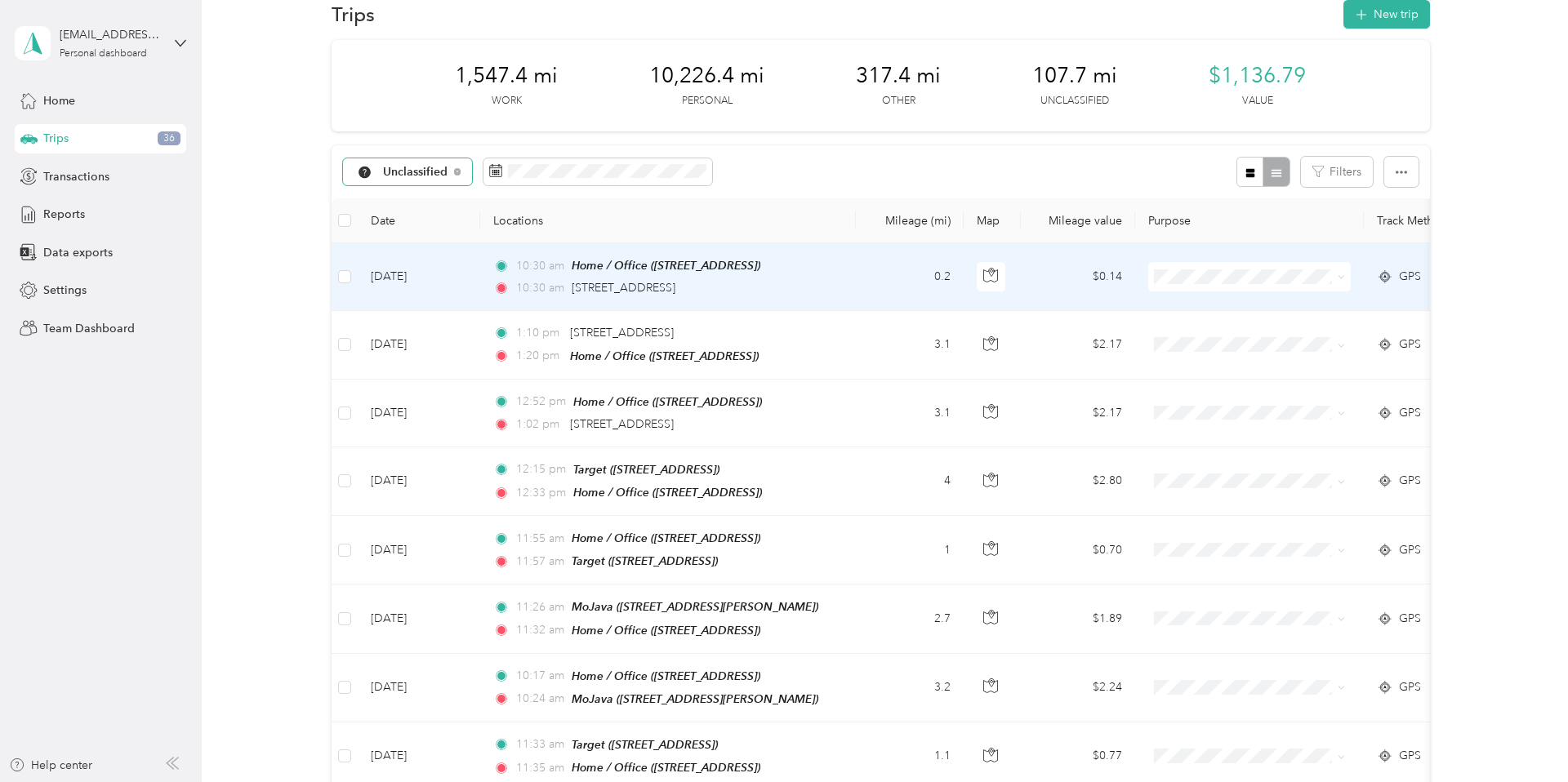
click at [1341, 275] on icon at bounding box center [1341, 277] width 7 height 7
click at [1245, 335] on span "Personal" at bounding box center [1264, 327] width 151 height 18
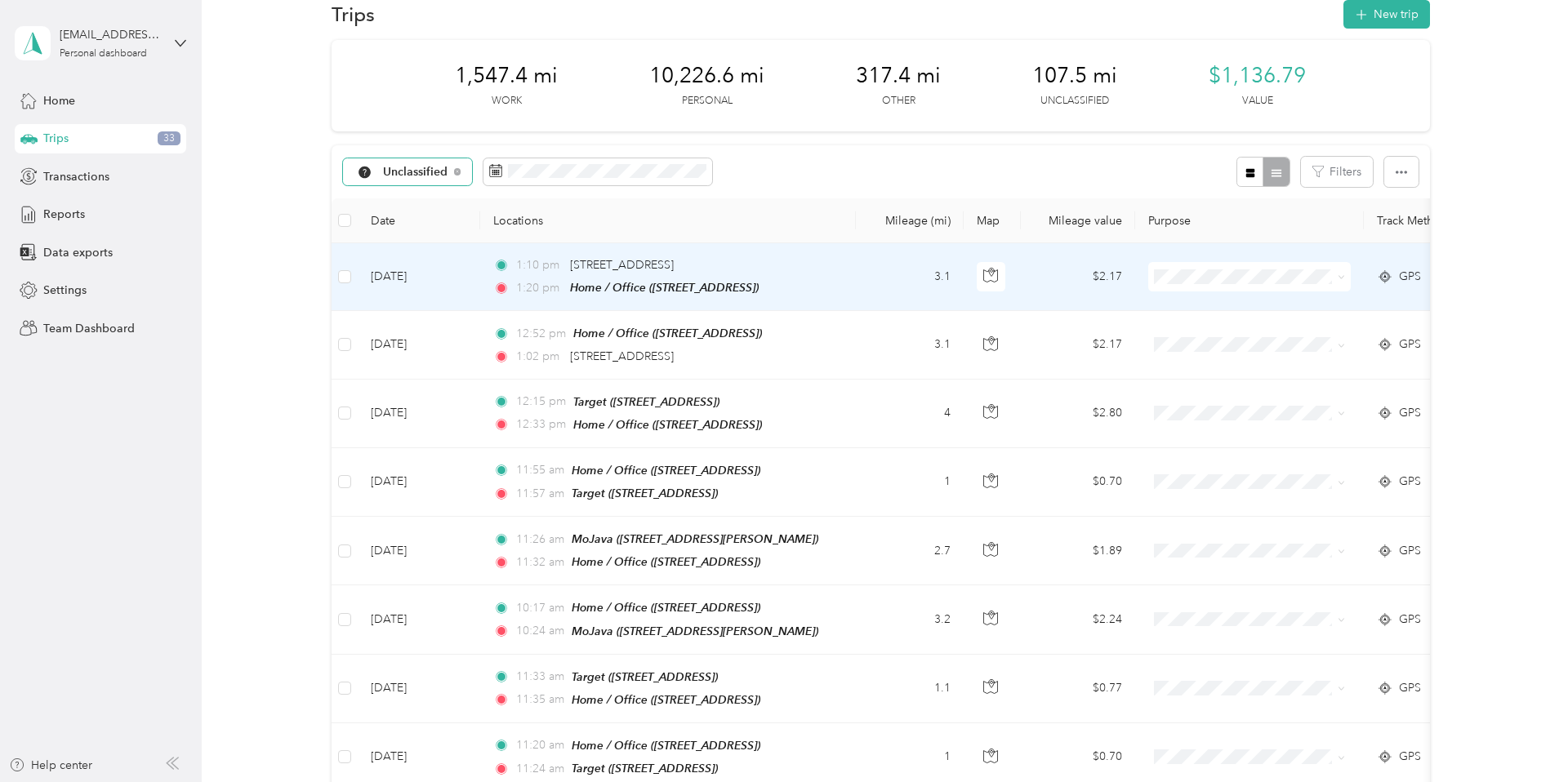
click at [1346, 277] on span at bounding box center [1249, 277] width 202 height 30
click at [1345, 277] on span at bounding box center [1249, 277] width 202 height 30
click at [1343, 277] on icon at bounding box center [1341, 277] width 7 height 7
click at [1256, 330] on span "Personal" at bounding box center [1264, 333] width 151 height 18
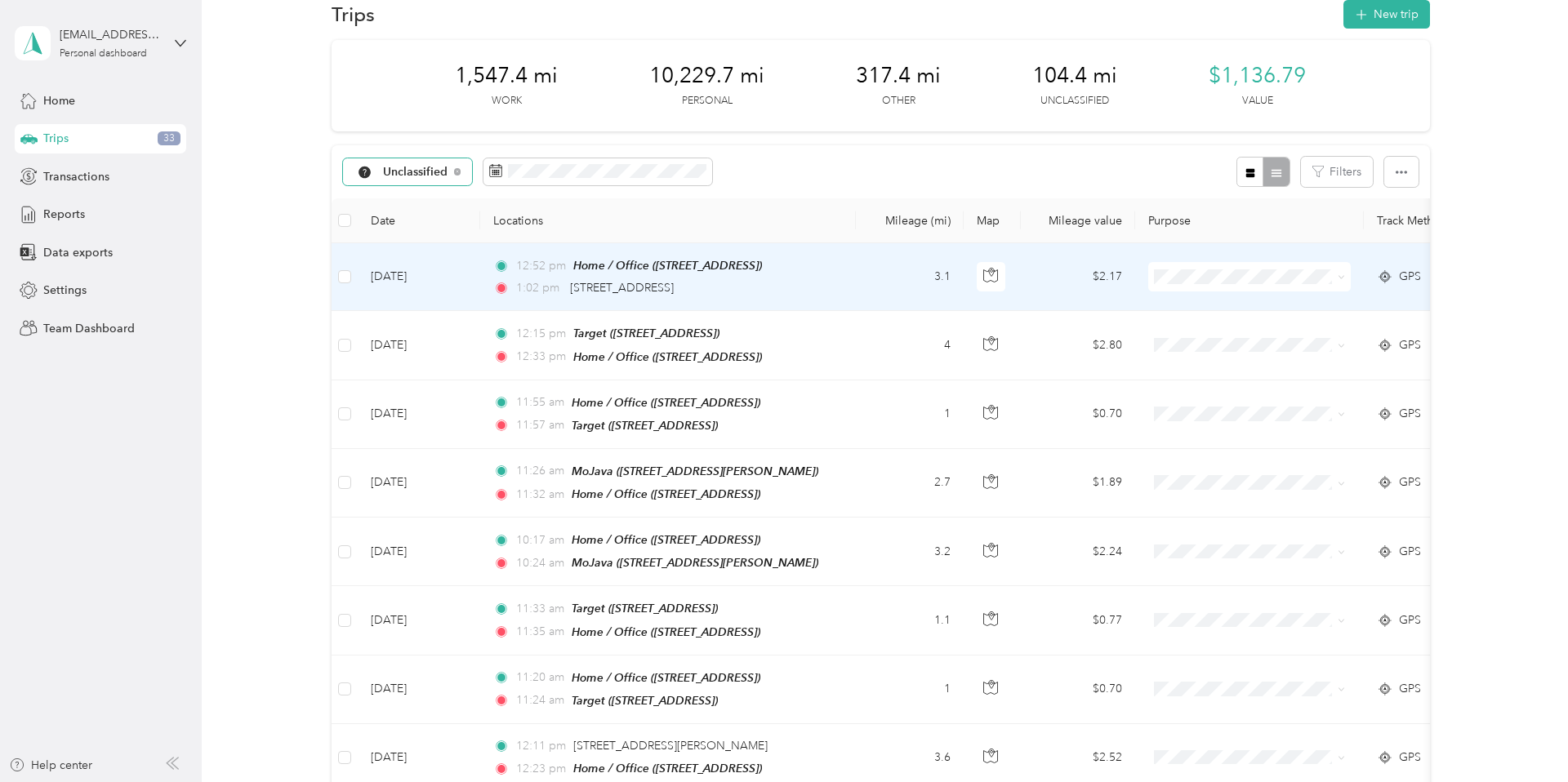
click at [1341, 277] on icon at bounding box center [1341, 277] width 7 height 7
click at [1269, 333] on span "Personal" at bounding box center [1264, 336] width 151 height 18
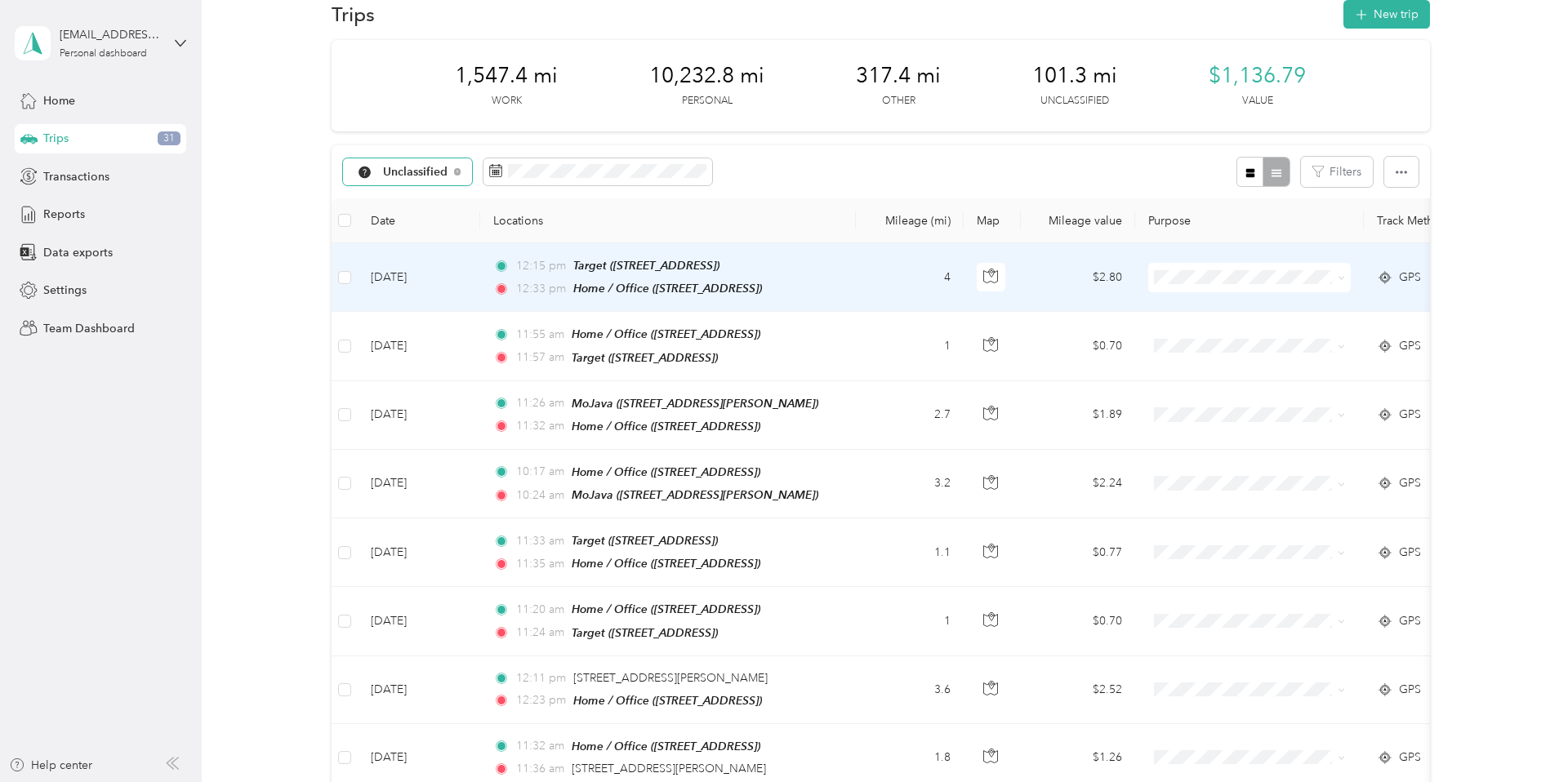
click at [1343, 279] on icon at bounding box center [1341, 278] width 7 height 7
click at [1282, 334] on span "Personal" at bounding box center [1264, 336] width 151 height 18
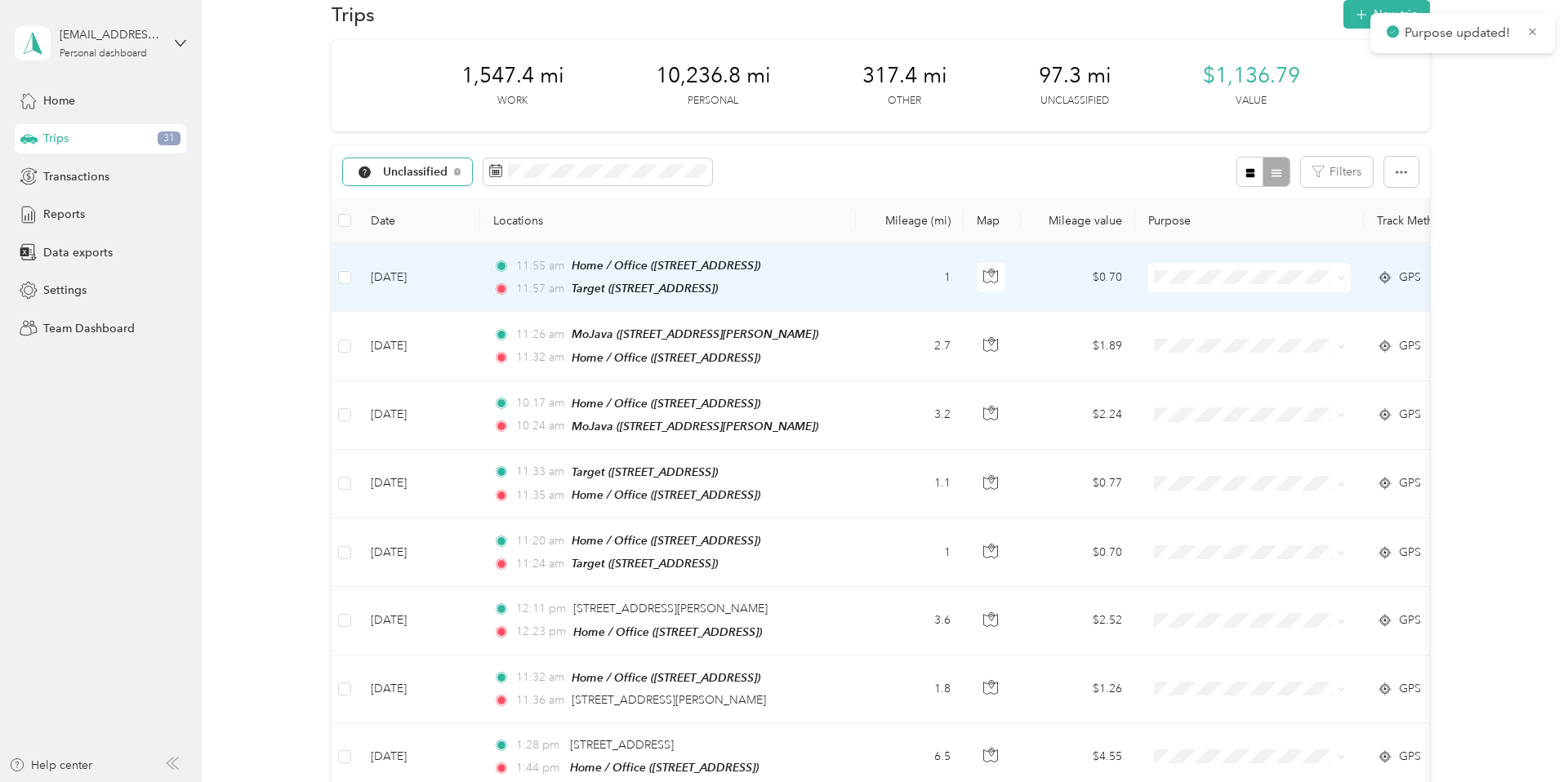
click at [1341, 275] on icon at bounding box center [1341, 278] width 7 height 7
click at [1274, 330] on span "Personal" at bounding box center [1264, 336] width 151 height 18
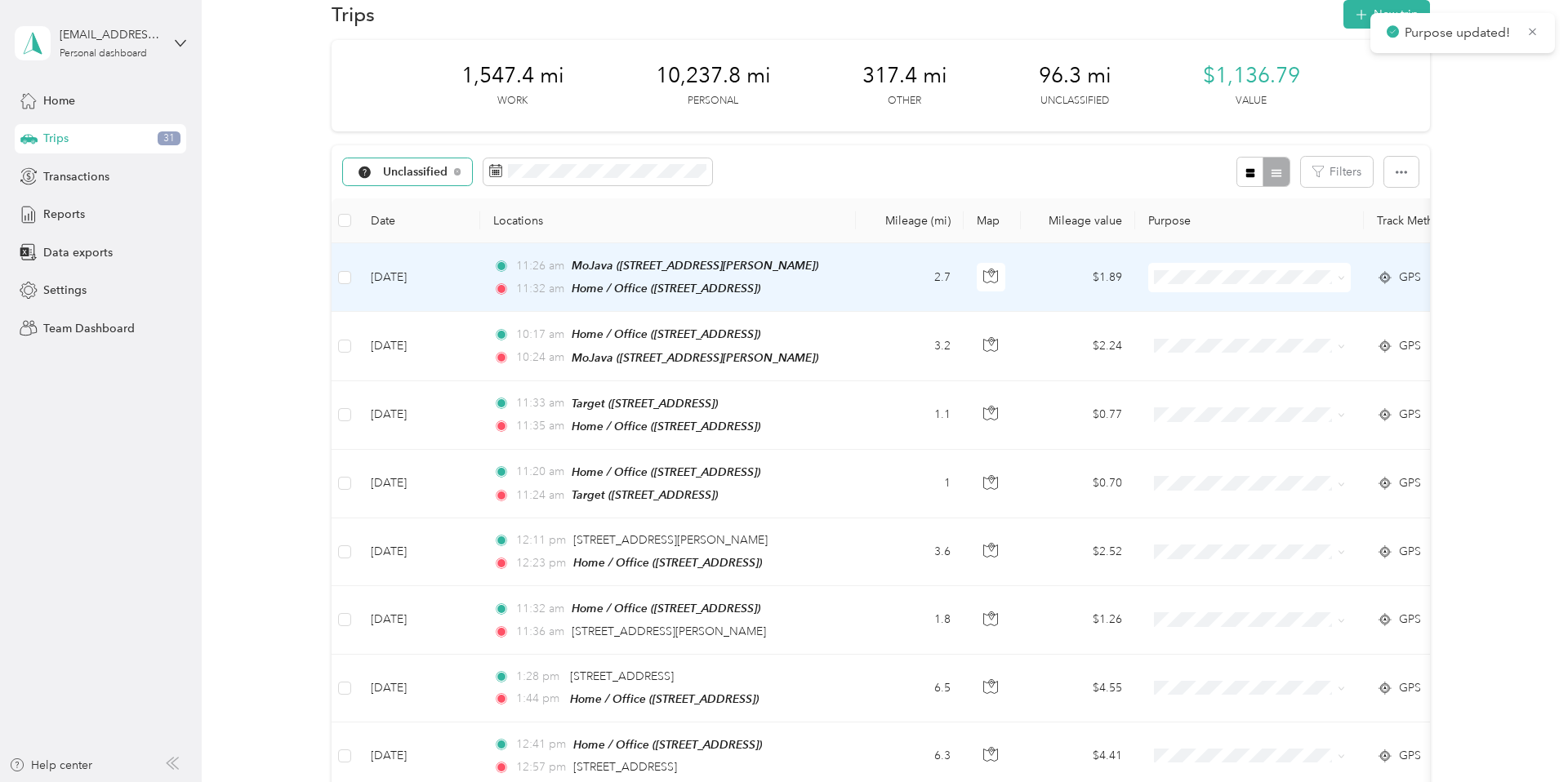
click at [1345, 275] on span at bounding box center [1249, 278] width 202 height 30
click at [1343, 276] on icon at bounding box center [1341, 278] width 7 height 7
click at [1233, 307] on li "Work" at bounding box center [1250, 307] width 202 height 29
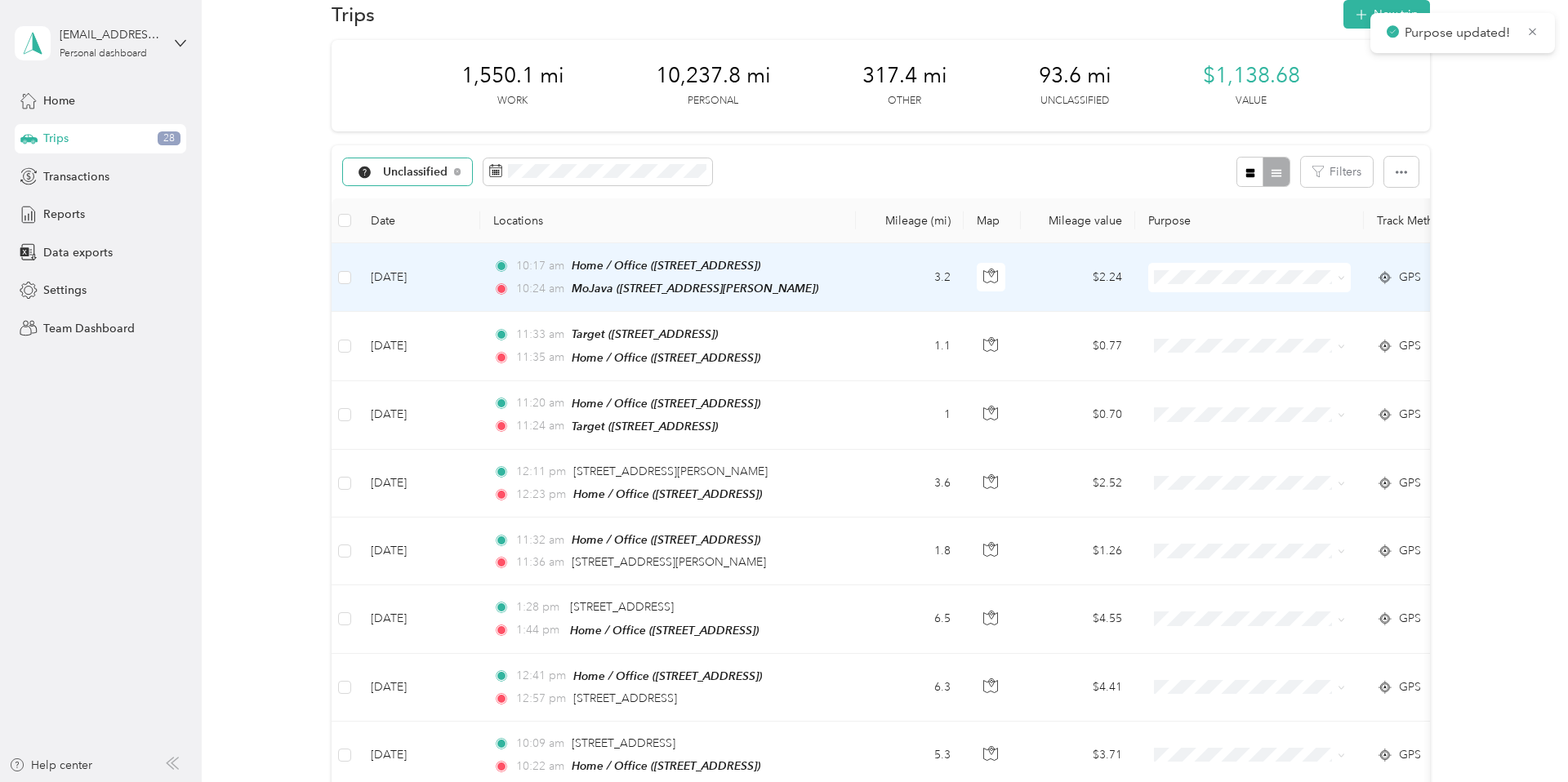
click at [1342, 275] on icon at bounding box center [1341, 278] width 7 height 7
click at [1292, 303] on span "Work" at bounding box center [1264, 306] width 151 height 18
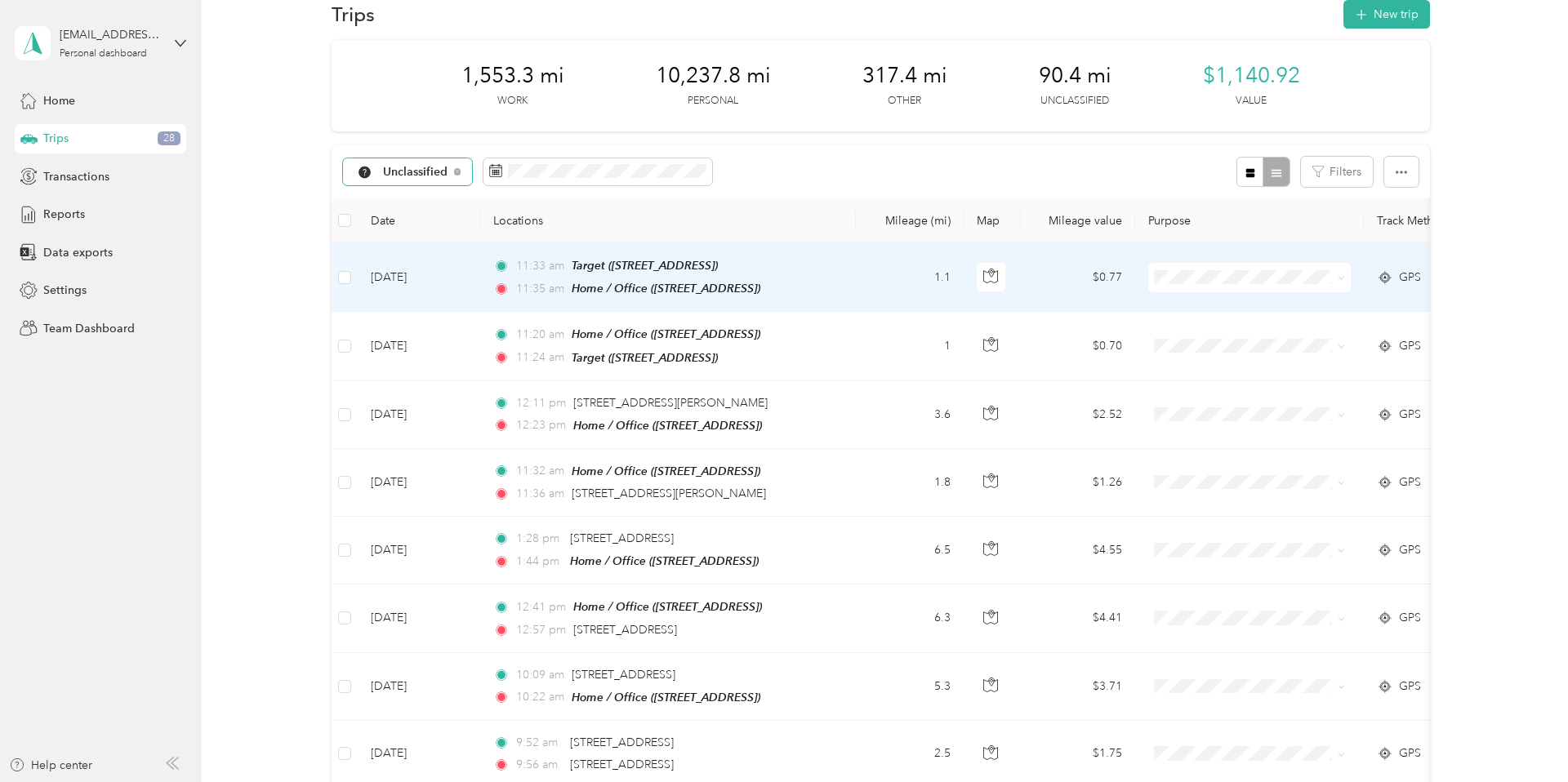
click at [1343, 277] on icon at bounding box center [1341, 279] width 5 height 4
click at [1245, 332] on span "Personal" at bounding box center [1264, 327] width 151 height 18
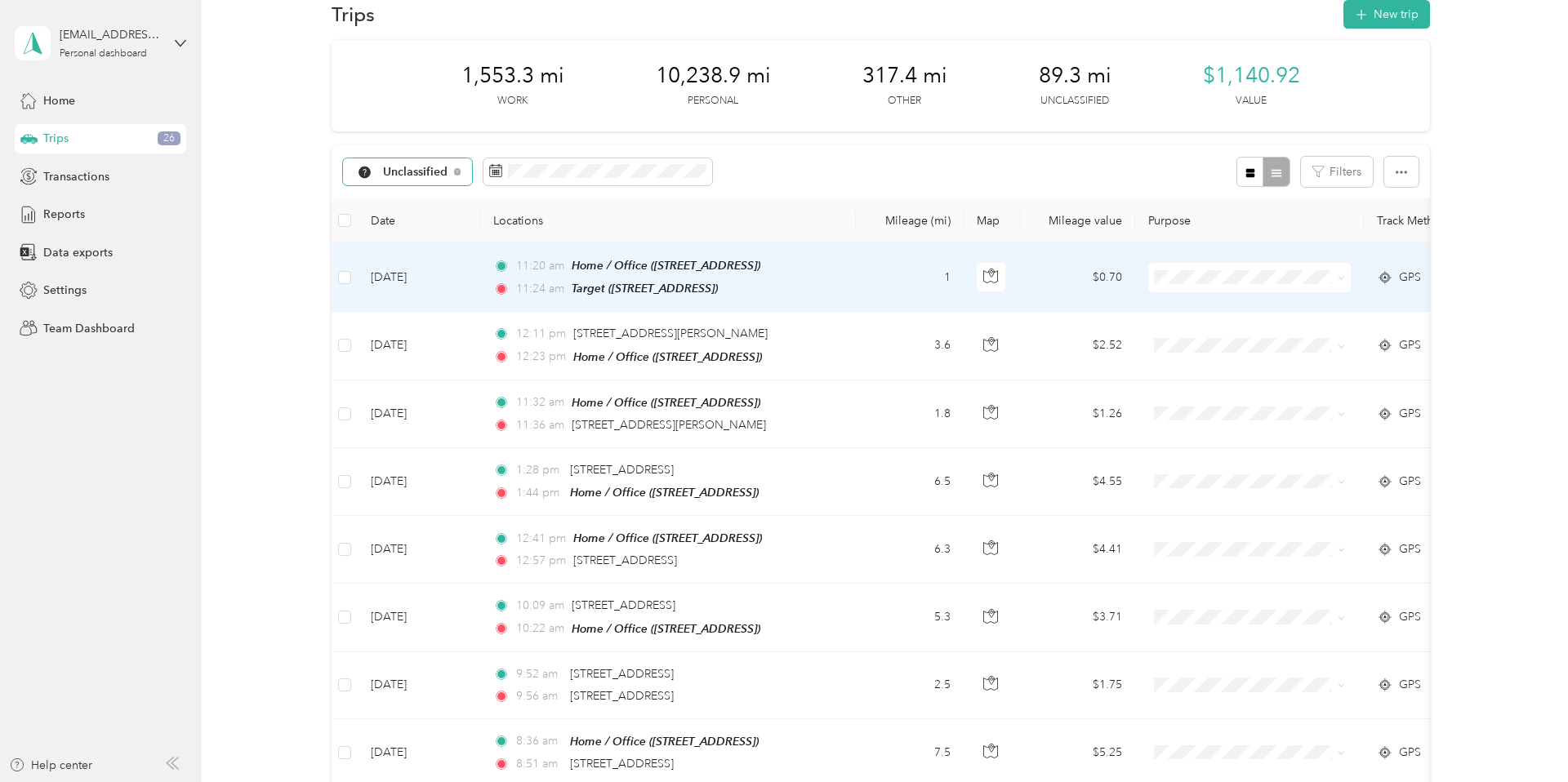
click at [1341, 275] on icon at bounding box center [1341, 278] width 7 height 7
click at [1282, 329] on span "Personal" at bounding box center [1264, 328] width 151 height 18
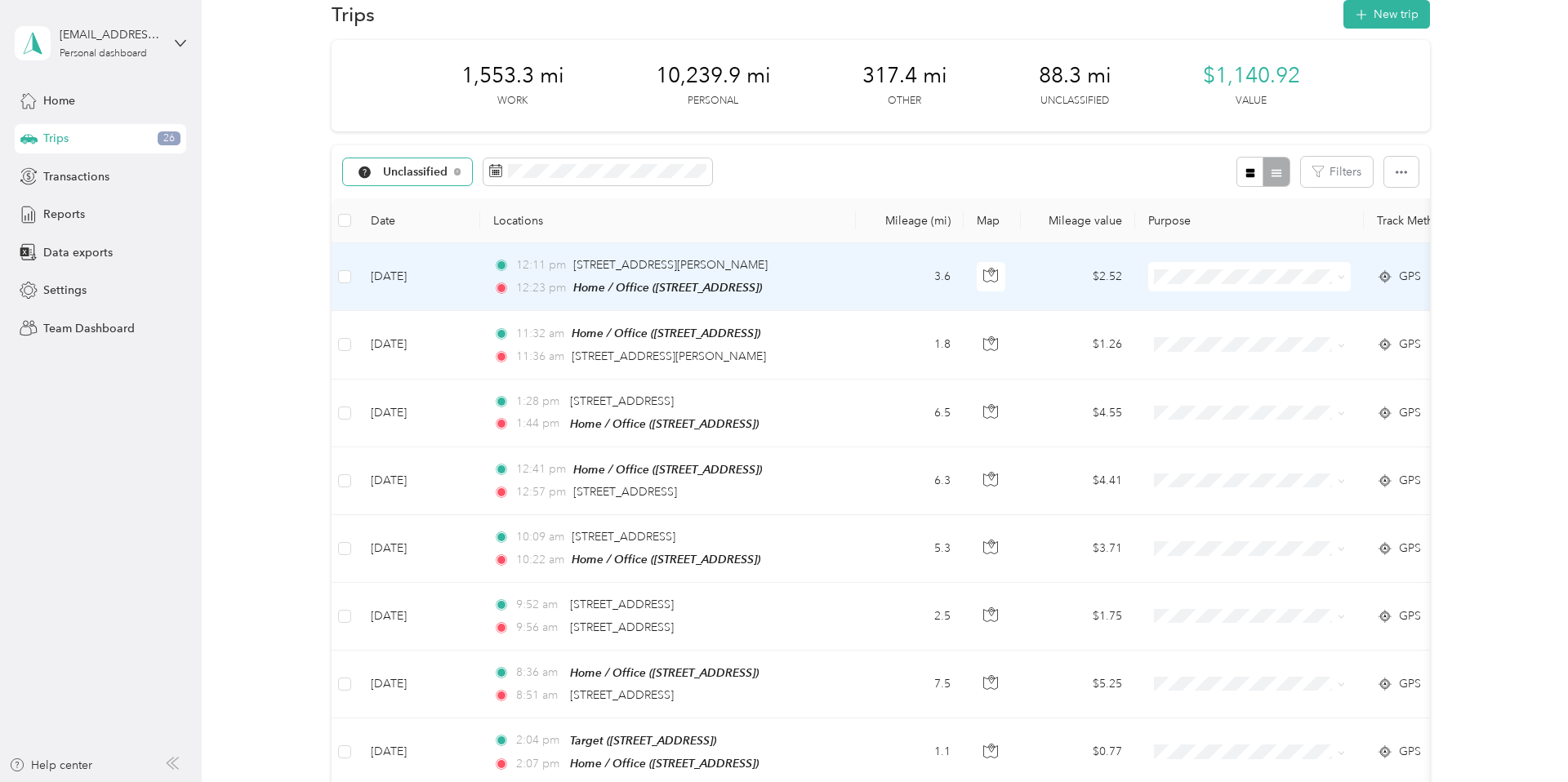
click at [1344, 277] on icon at bounding box center [1341, 277] width 7 height 7
click at [1267, 418] on span "Charity" at bounding box center [1264, 419] width 151 height 18
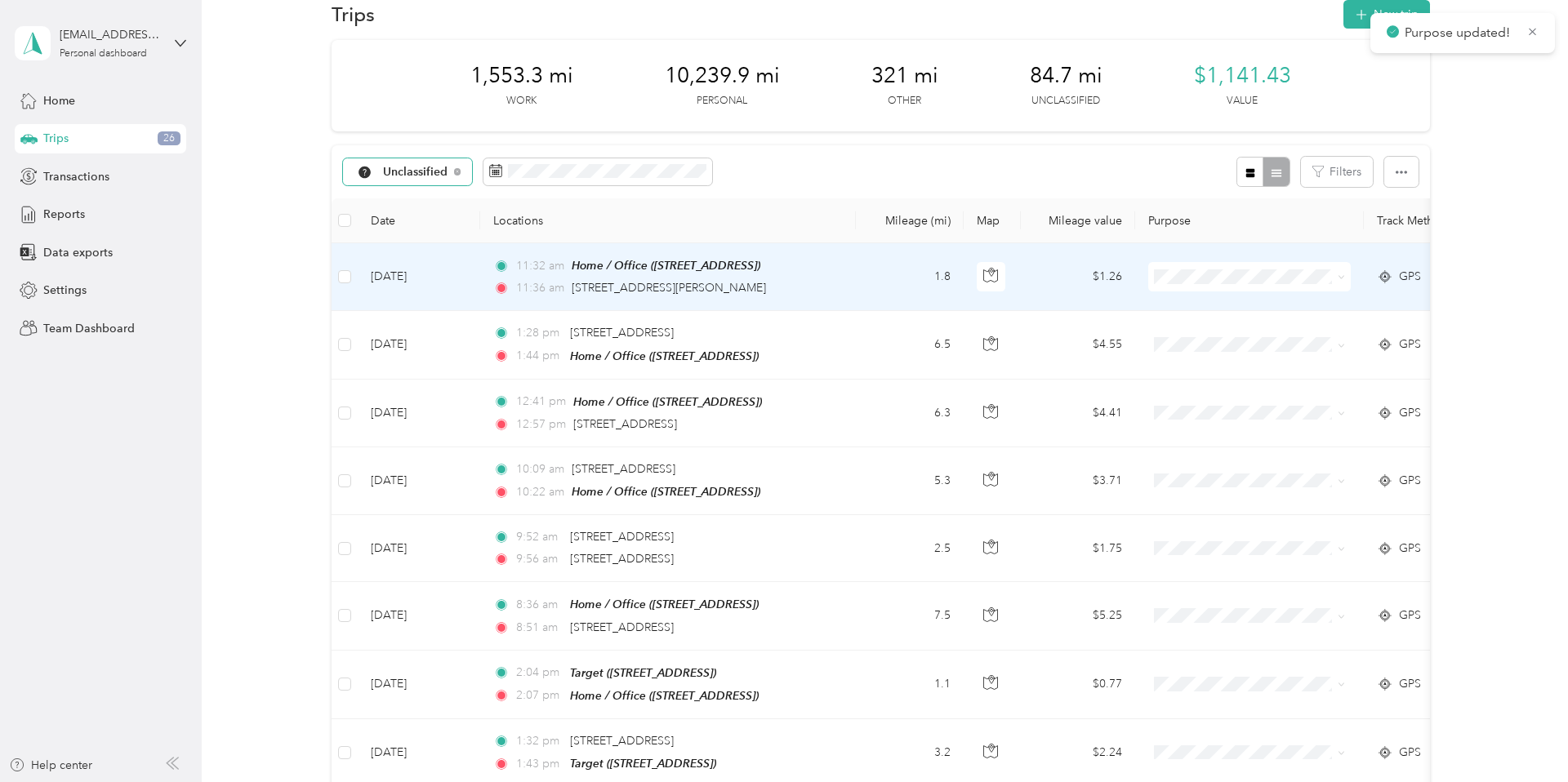
click at [1341, 276] on icon at bounding box center [1341, 277] width 7 height 7
click at [1229, 424] on li "Charity" at bounding box center [1250, 418] width 202 height 29
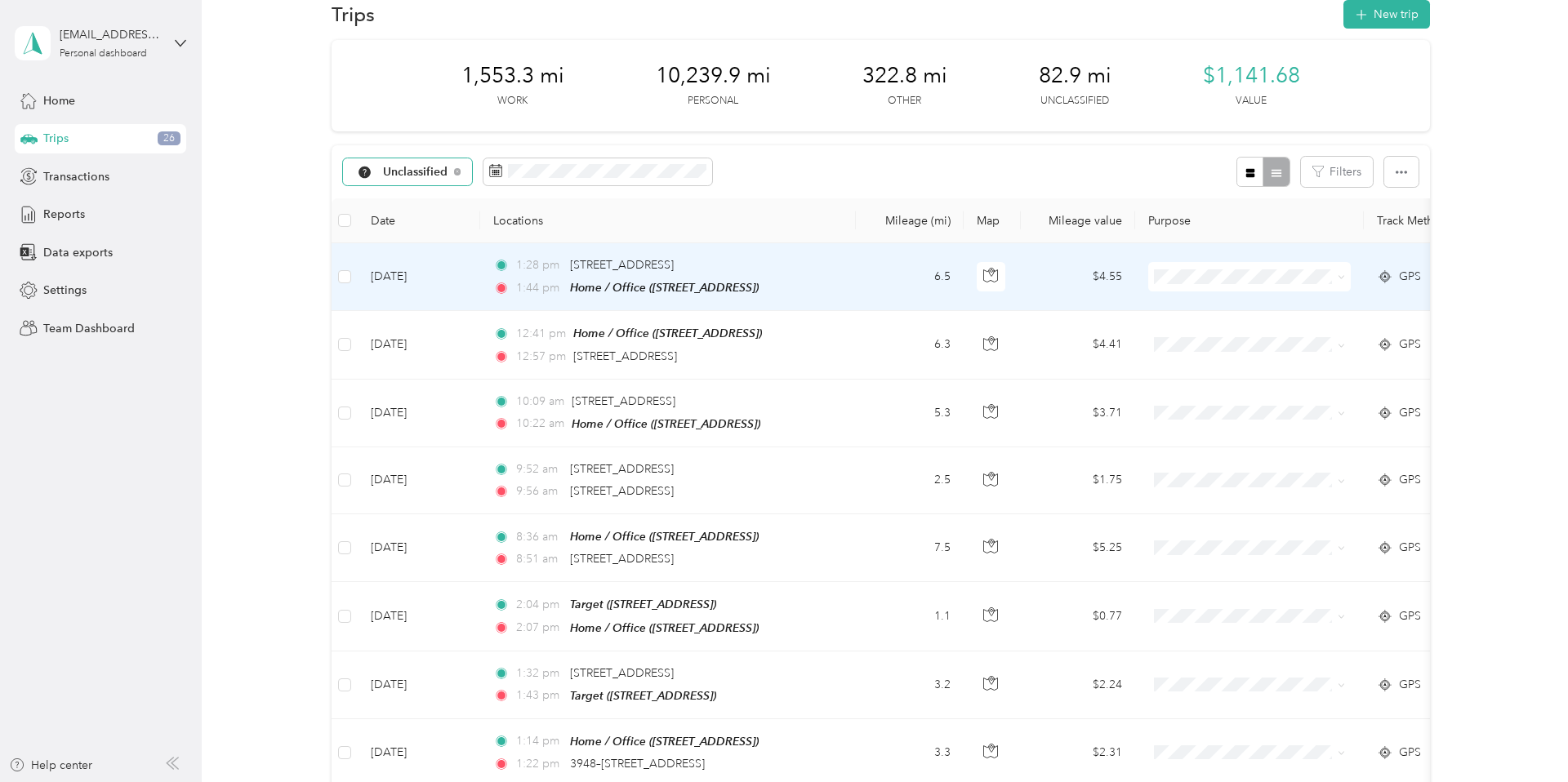
click at [1345, 275] on icon at bounding box center [1341, 277] width 7 height 7
click at [1282, 328] on span "Personal" at bounding box center [1264, 331] width 151 height 18
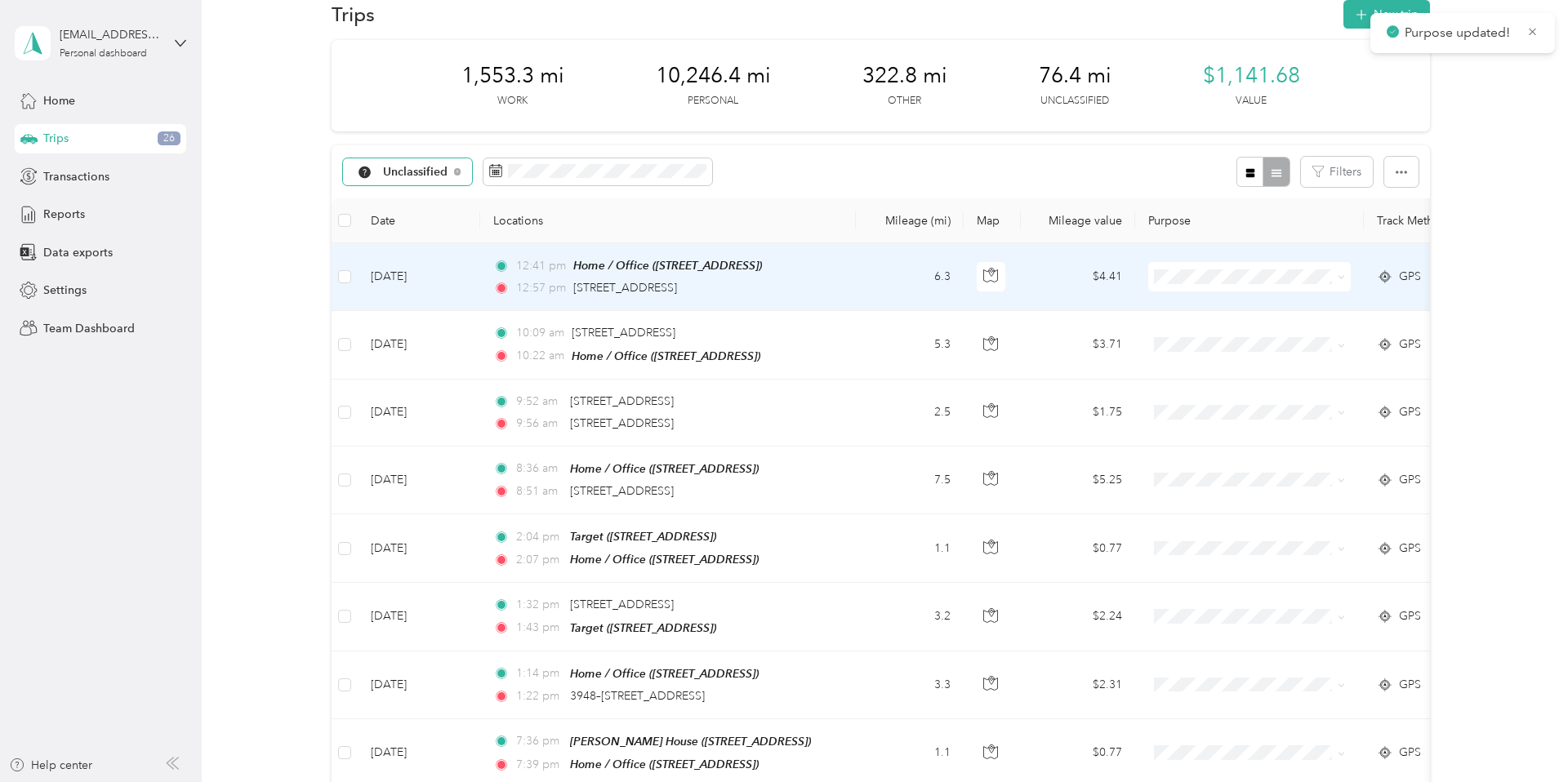
click at [1342, 276] on icon at bounding box center [1341, 277] width 7 height 7
click at [1282, 338] on li "Personal" at bounding box center [1250, 336] width 202 height 29
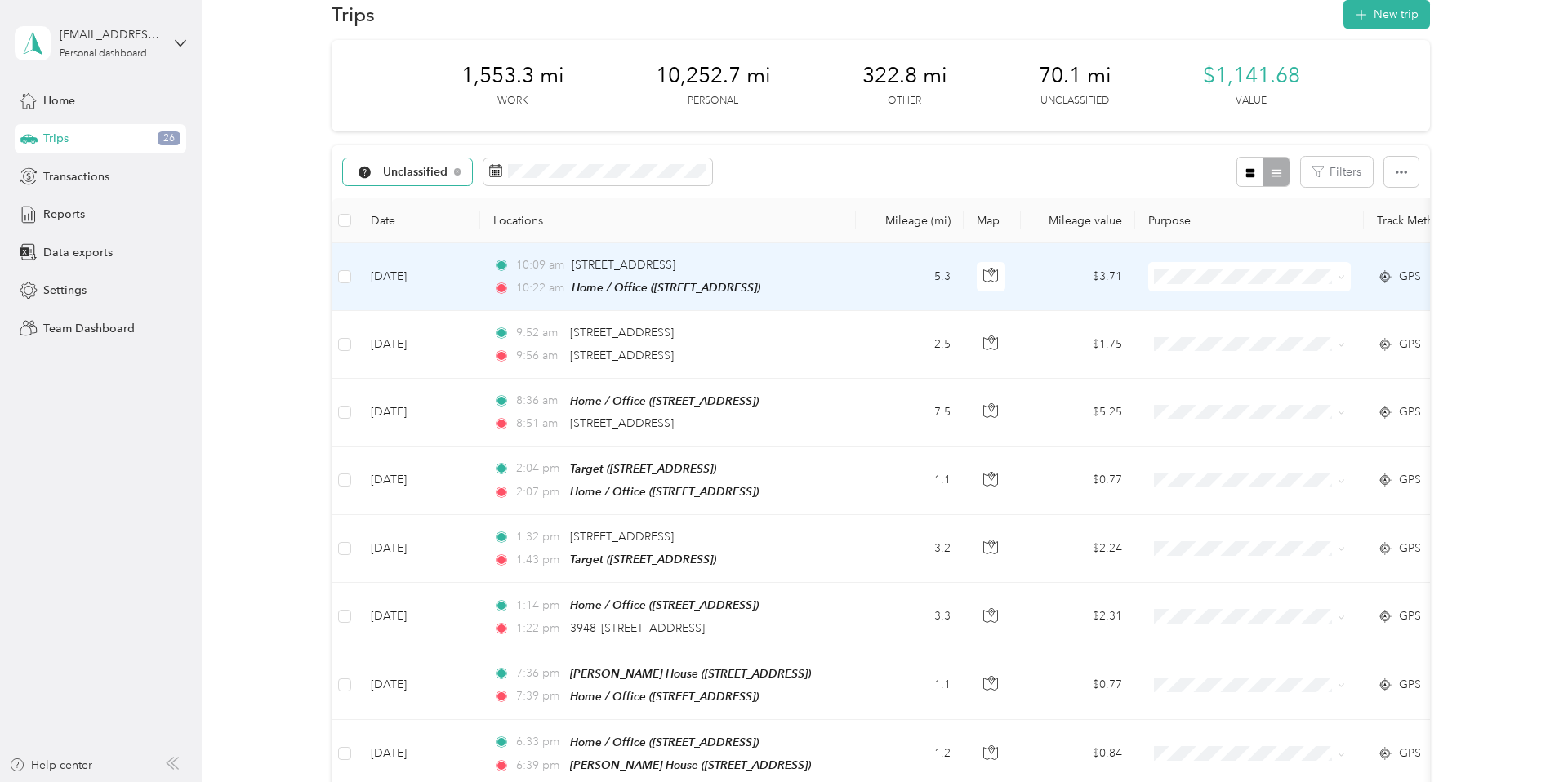
click at [1342, 274] on icon at bounding box center [1341, 277] width 7 height 7
click at [1291, 328] on span "Personal" at bounding box center [1264, 327] width 151 height 18
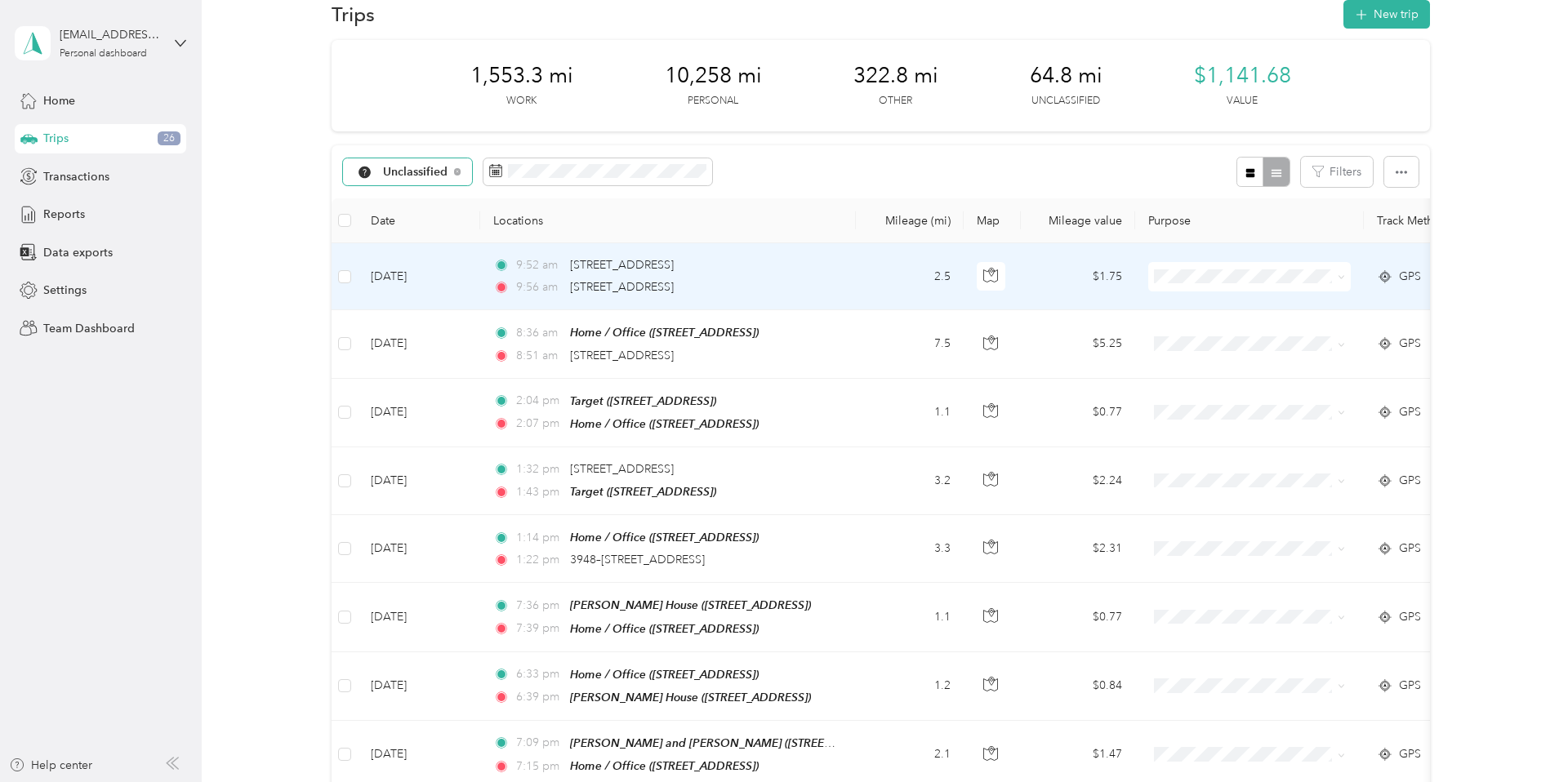
click at [1342, 275] on icon at bounding box center [1341, 277] width 7 height 7
click at [1287, 332] on span "Personal" at bounding box center [1264, 336] width 151 height 18
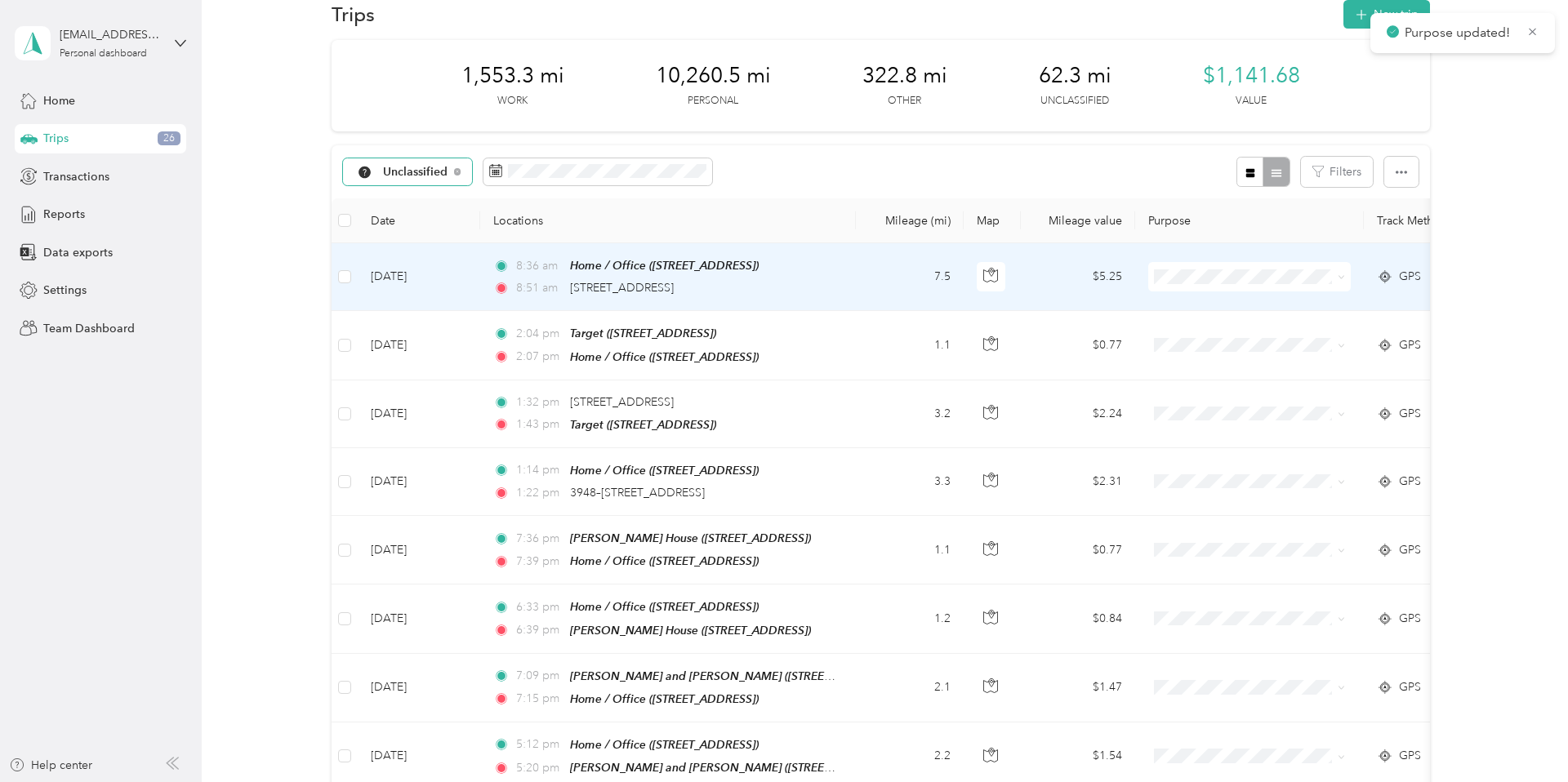
click at [1341, 277] on icon at bounding box center [1341, 277] width 7 height 7
click at [1288, 328] on span "Personal" at bounding box center [1264, 336] width 151 height 18
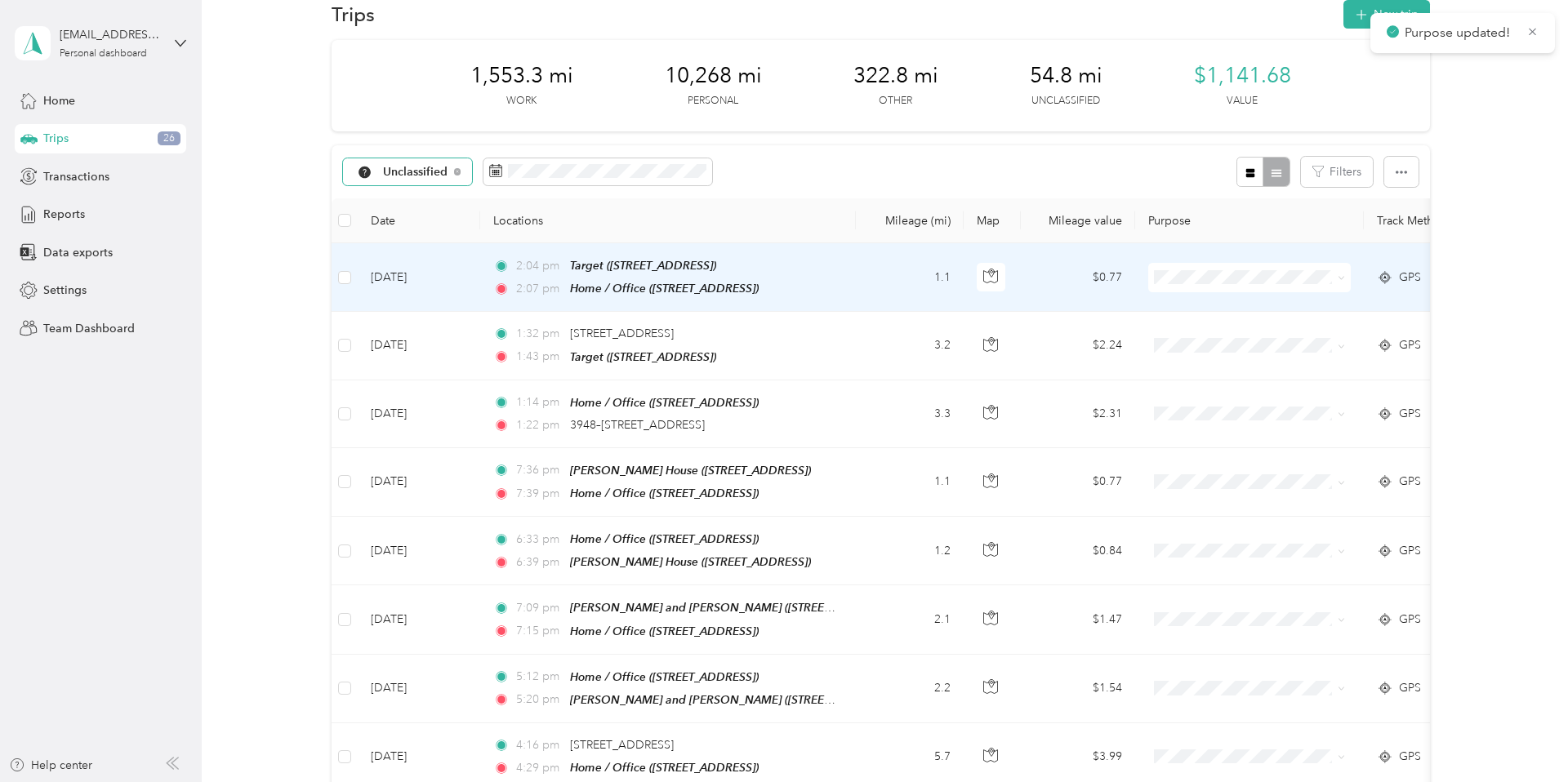
click at [1345, 277] on span at bounding box center [1249, 278] width 202 height 30
click at [1344, 275] on icon at bounding box center [1341, 278] width 7 height 7
click at [1292, 334] on span "Personal" at bounding box center [1264, 336] width 151 height 18
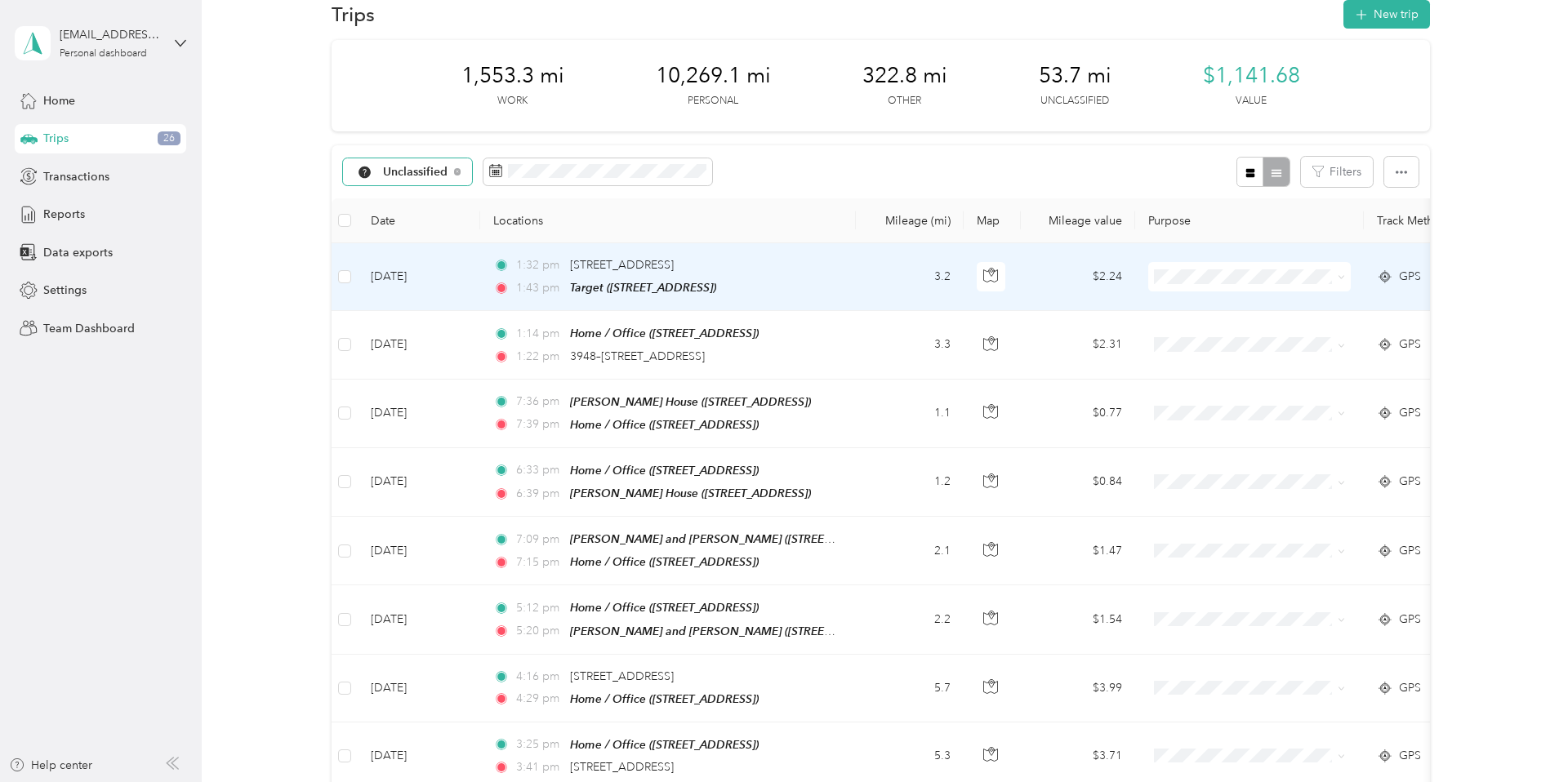
click at [1341, 277] on icon at bounding box center [1341, 277] width 7 height 7
click at [1259, 331] on span "Personal" at bounding box center [1264, 335] width 151 height 18
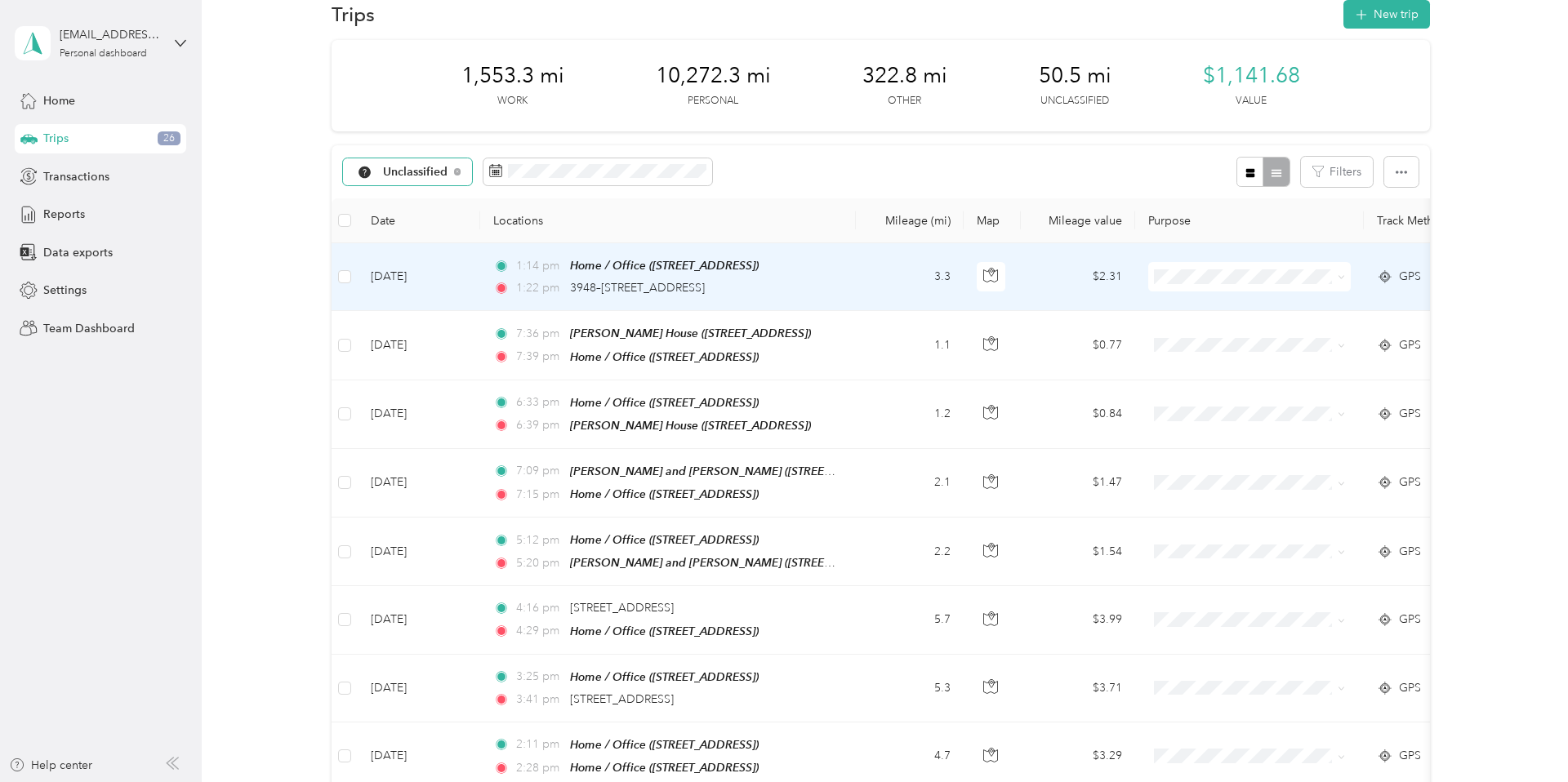
click at [1345, 275] on span at bounding box center [1249, 277] width 202 height 30
click at [1339, 276] on icon at bounding box center [1341, 277] width 7 height 7
click at [1283, 331] on span "Personal" at bounding box center [1264, 336] width 151 height 18
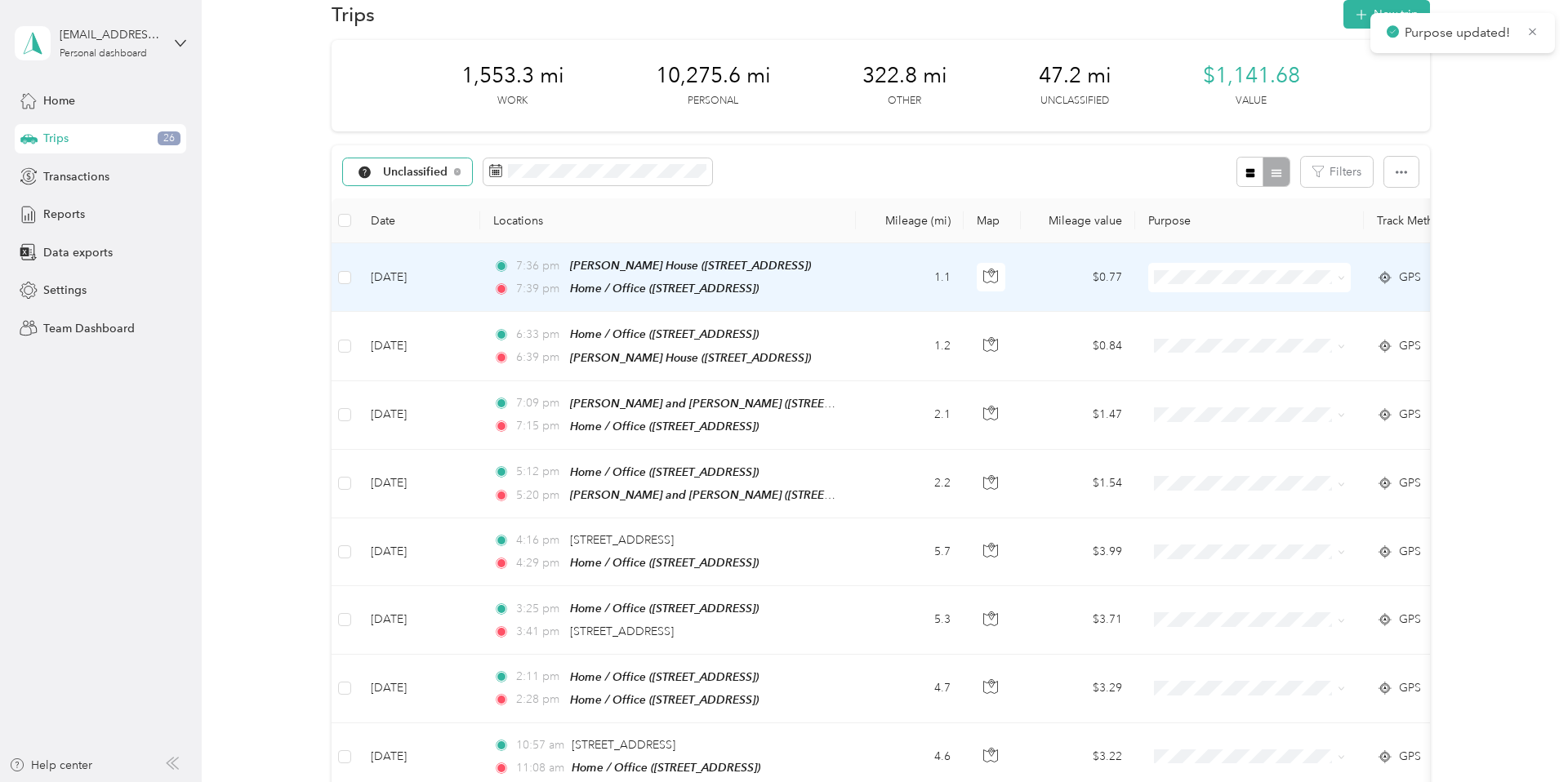
click at [1343, 278] on icon at bounding box center [1341, 278] width 7 height 7
click at [1296, 328] on span "Personal" at bounding box center [1264, 335] width 151 height 18
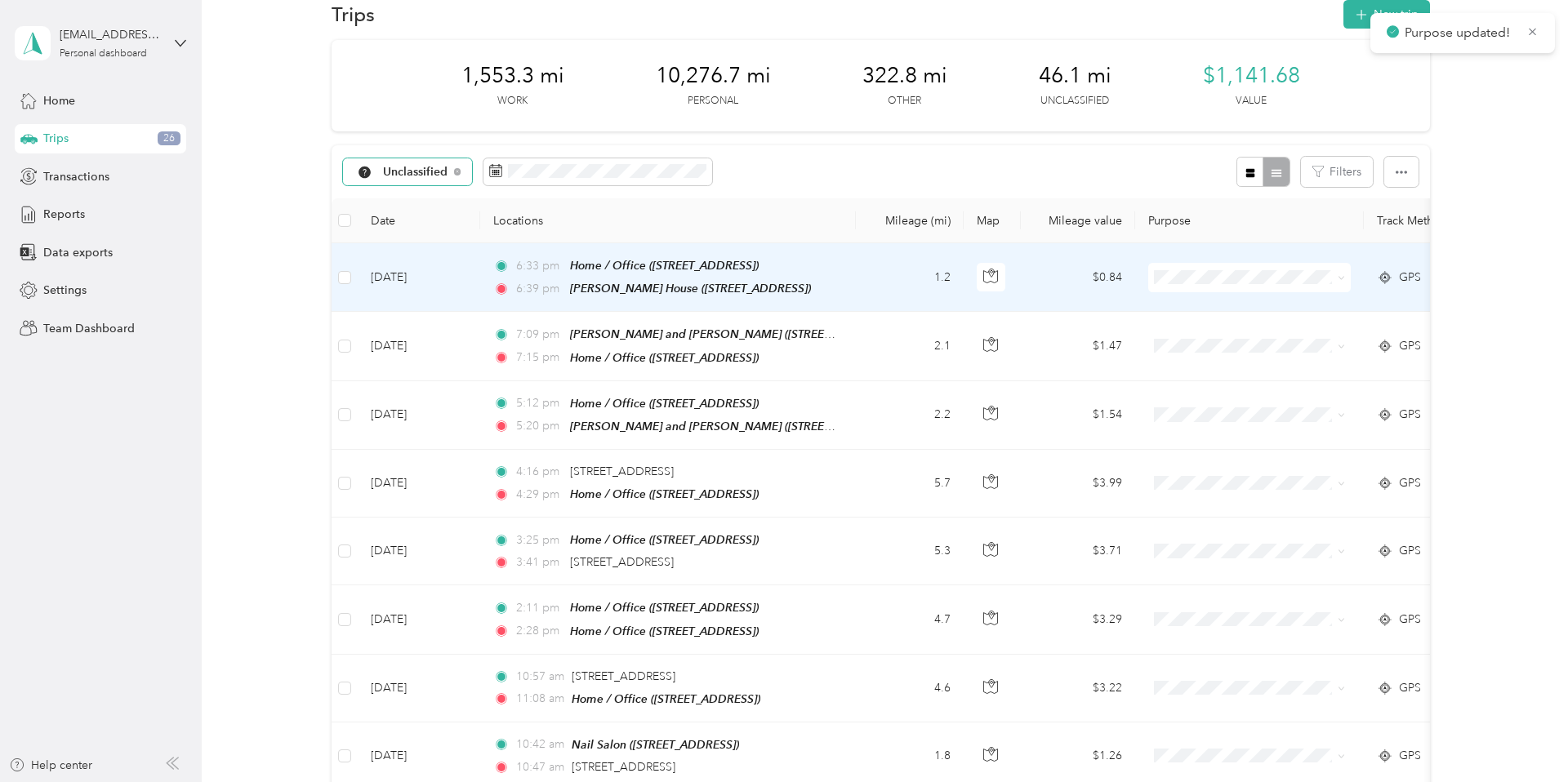
click at [1350, 280] on span at bounding box center [1249, 278] width 202 height 30
click at [1341, 282] on span at bounding box center [1341, 276] width 7 height 14
click at [1340, 278] on icon at bounding box center [1341, 278] width 7 height 7
click at [1286, 337] on li "Personal" at bounding box center [1250, 328] width 202 height 29
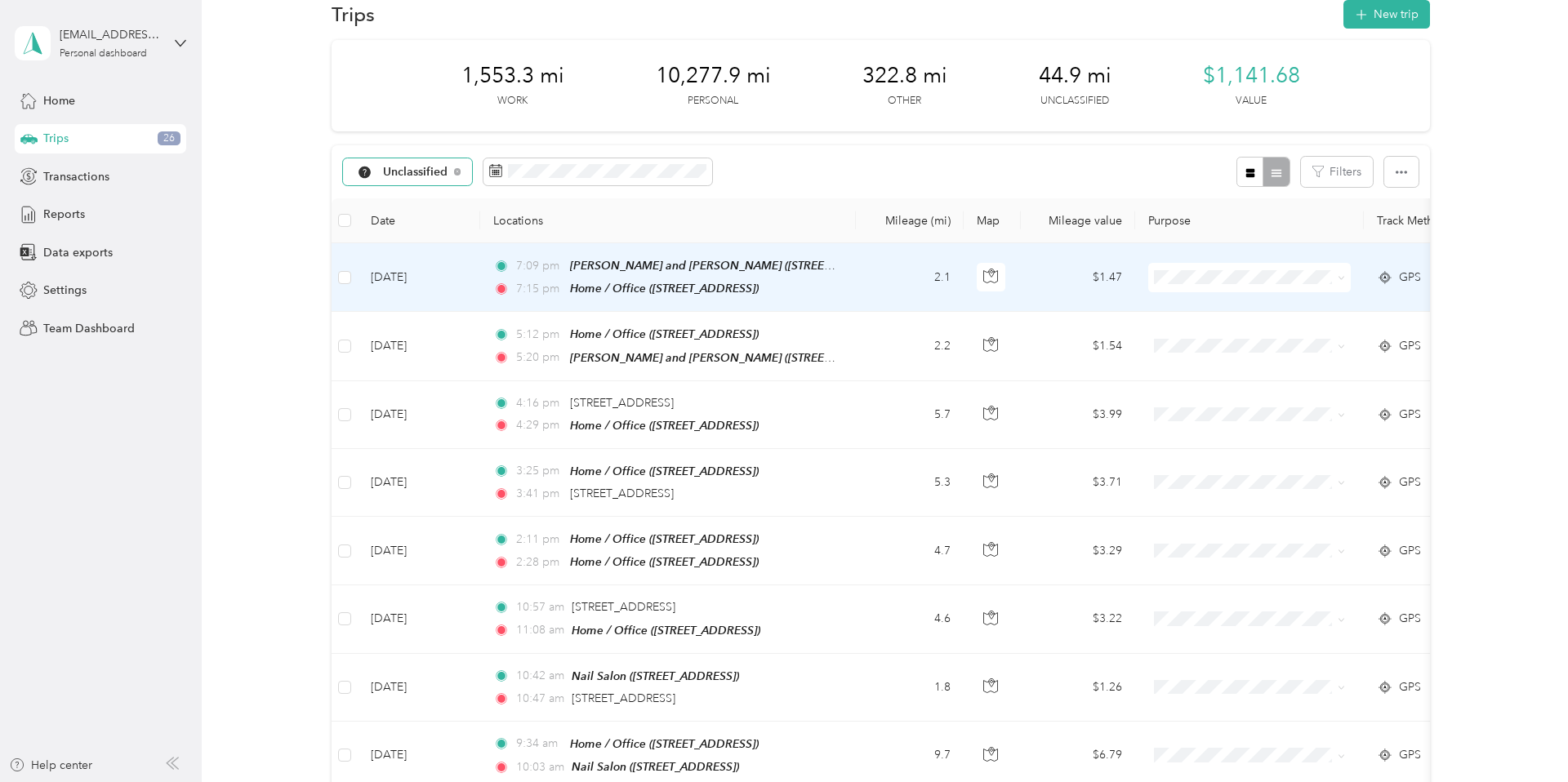
click at [1344, 279] on icon at bounding box center [1341, 278] width 7 height 7
click at [1268, 336] on li "Personal" at bounding box center [1250, 336] width 202 height 29
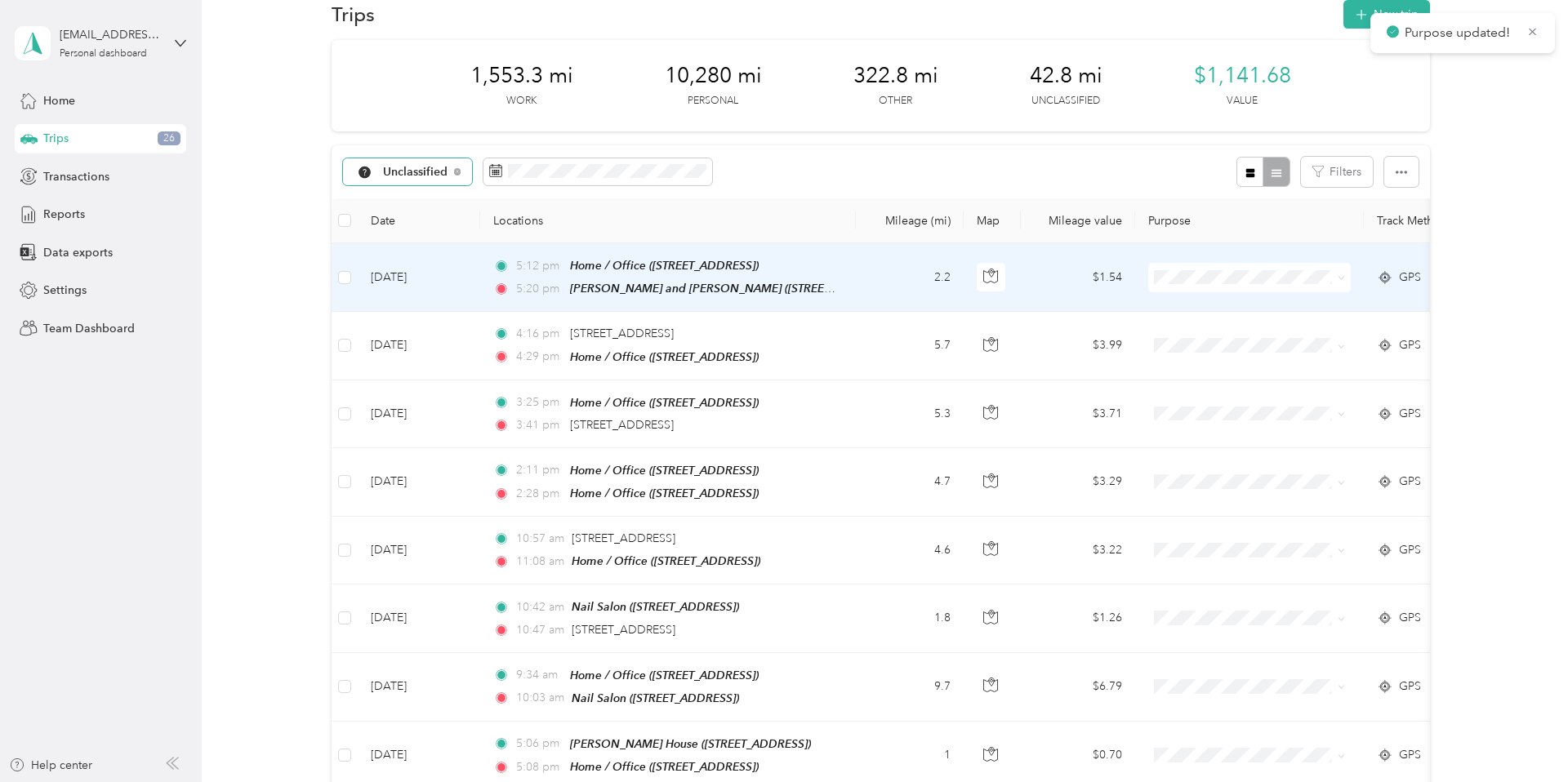
click at [1342, 279] on icon at bounding box center [1341, 278] width 7 height 7
click at [1282, 335] on span "Personal" at bounding box center [1264, 336] width 151 height 18
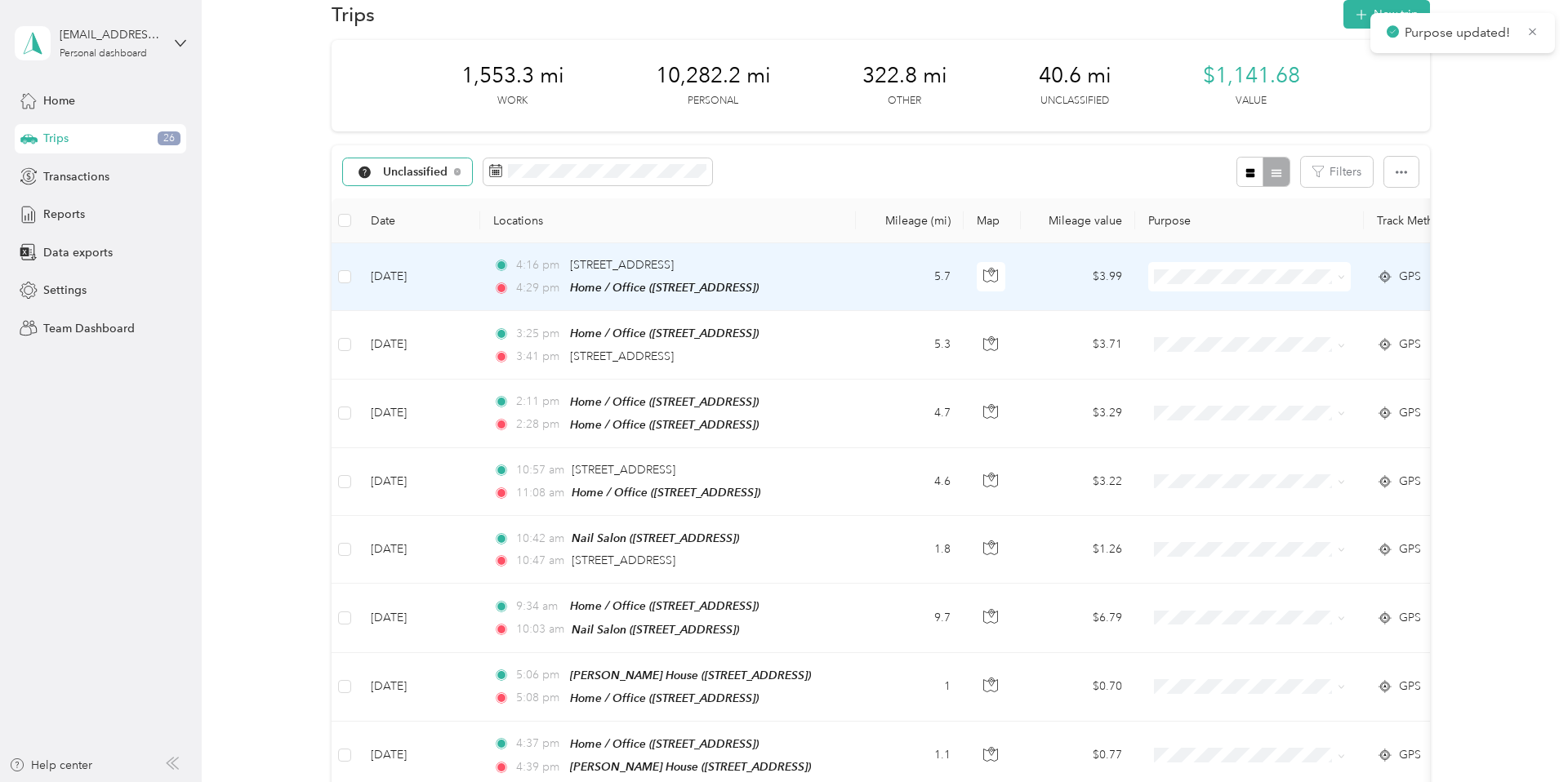
click at [1341, 279] on icon at bounding box center [1341, 277] width 7 height 7
click at [1290, 333] on span "Personal" at bounding box center [1264, 336] width 151 height 18
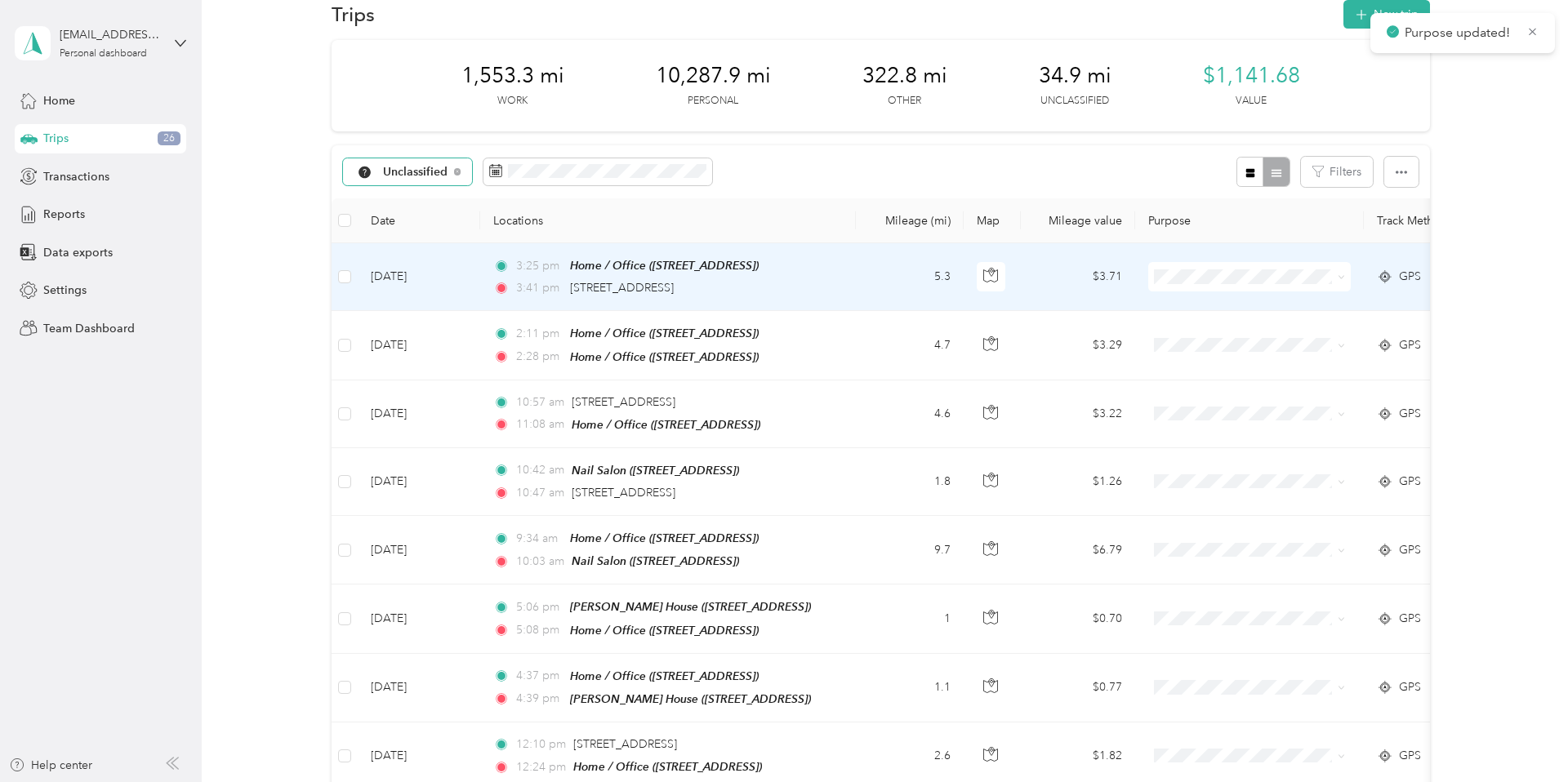
click at [1338, 280] on span at bounding box center [1341, 276] width 7 height 14
click at [1346, 278] on span at bounding box center [1249, 277] width 202 height 30
click at [1342, 279] on icon at bounding box center [1341, 277] width 7 height 7
click at [1282, 331] on span "Personal" at bounding box center [1264, 336] width 151 height 18
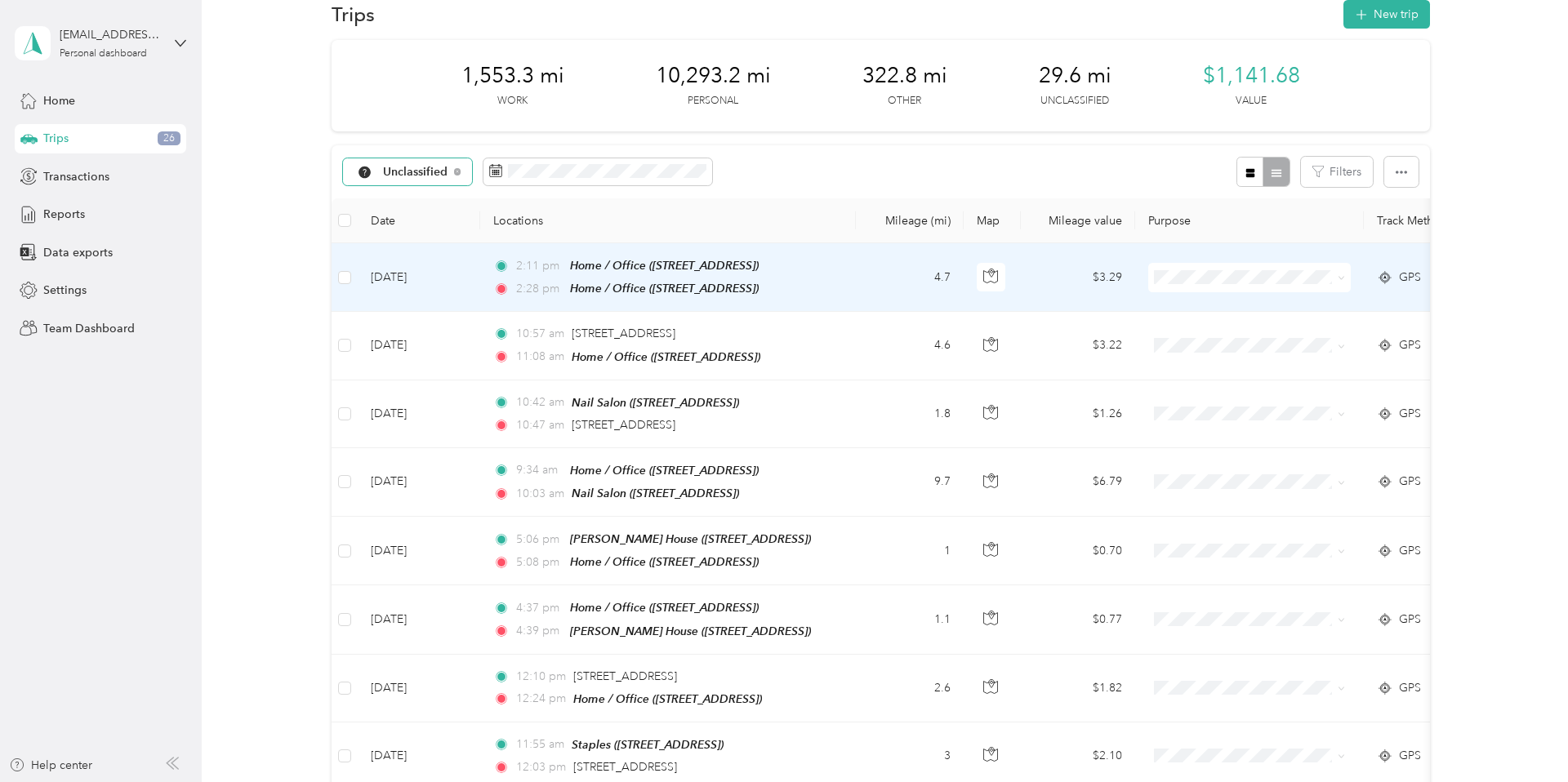
click at [1342, 279] on icon at bounding box center [1341, 278] width 7 height 7
click at [1284, 337] on li "Personal" at bounding box center [1250, 326] width 202 height 29
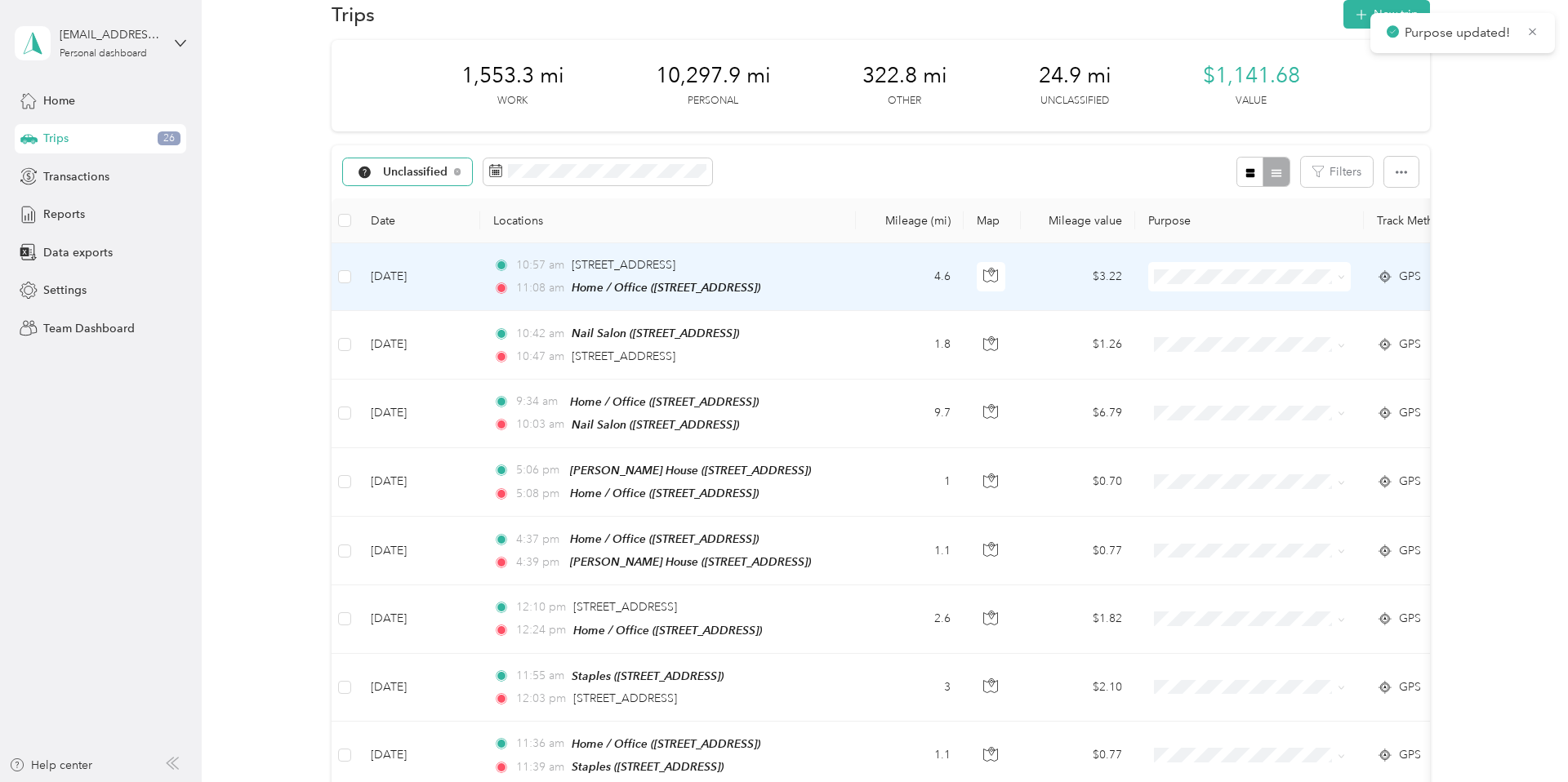
click at [1345, 277] on span at bounding box center [1249, 277] width 202 height 30
click at [1341, 278] on icon at bounding box center [1341, 277] width 7 height 7
click at [1292, 337] on li "Personal" at bounding box center [1250, 333] width 202 height 29
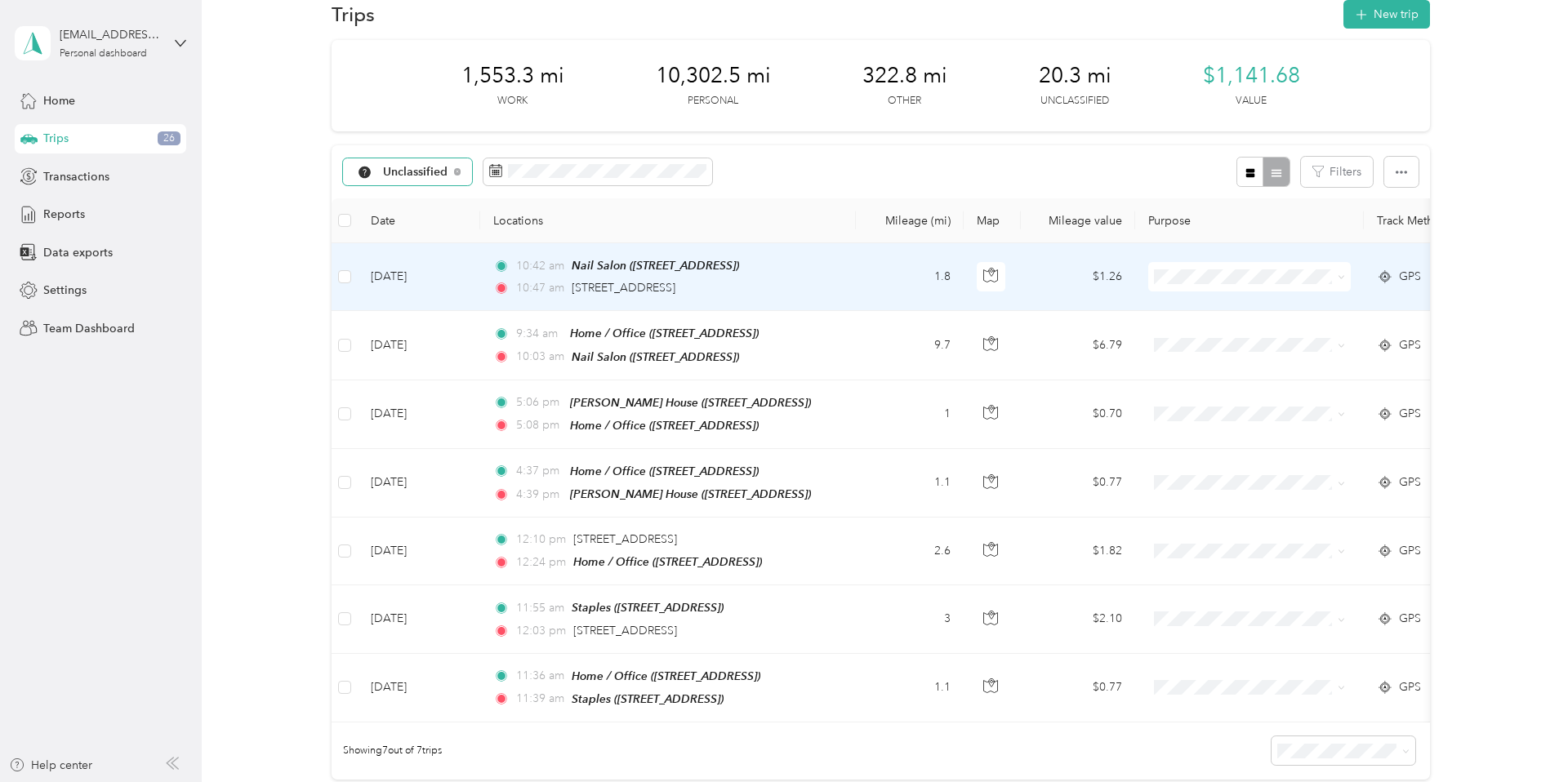
click at [1343, 277] on icon at bounding box center [1341, 277] width 7 height 7
click at [1287, 333] on span "Personal" at bounding box center [1264, 336] width 151 height 18
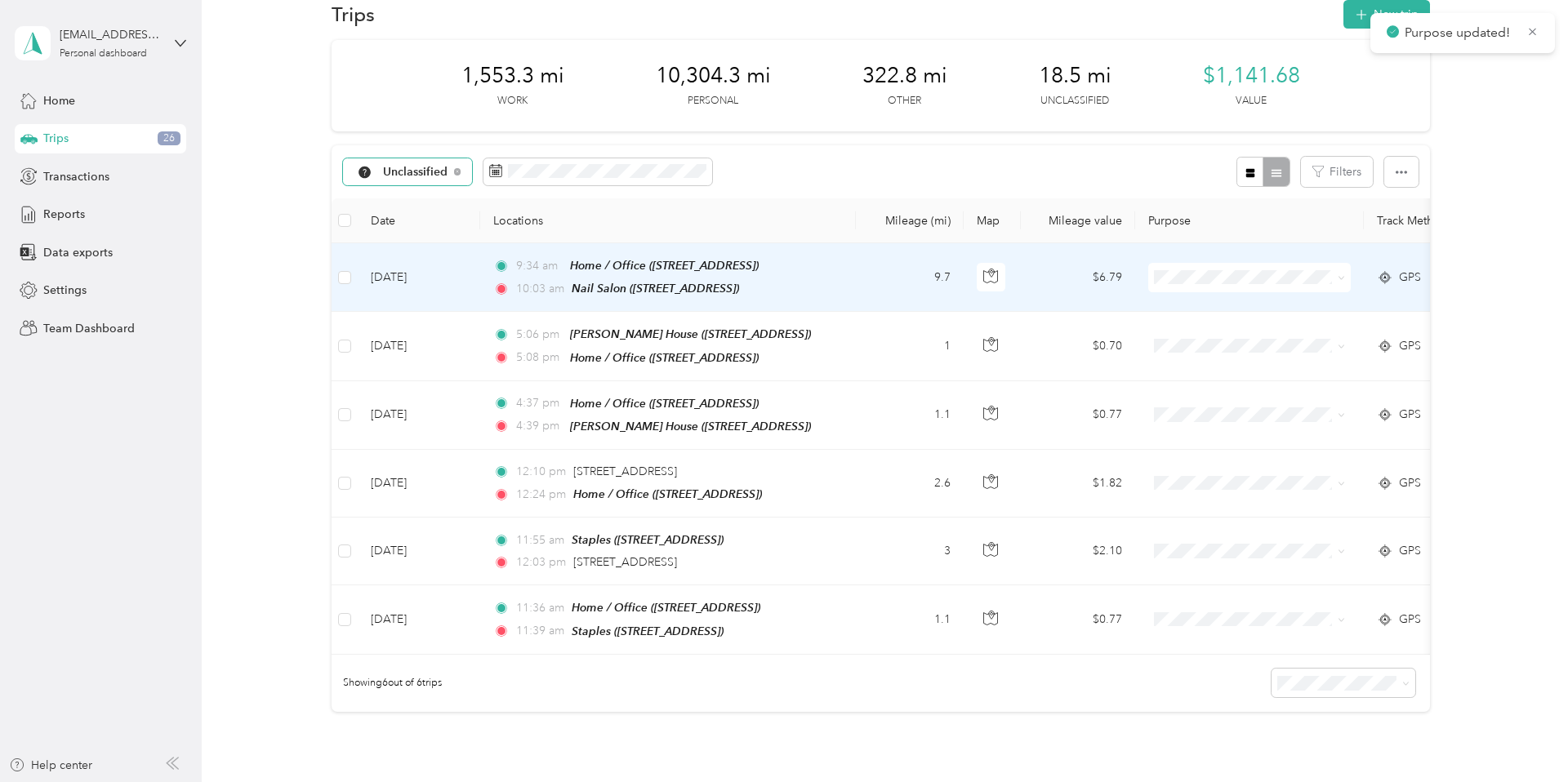
click at [1345, 275] on icon at bounding box center [1341, 278] width 7 height 7
click at [1306, 328] on span "Personal" at bounding box center [1264, 329] width 151 height 18
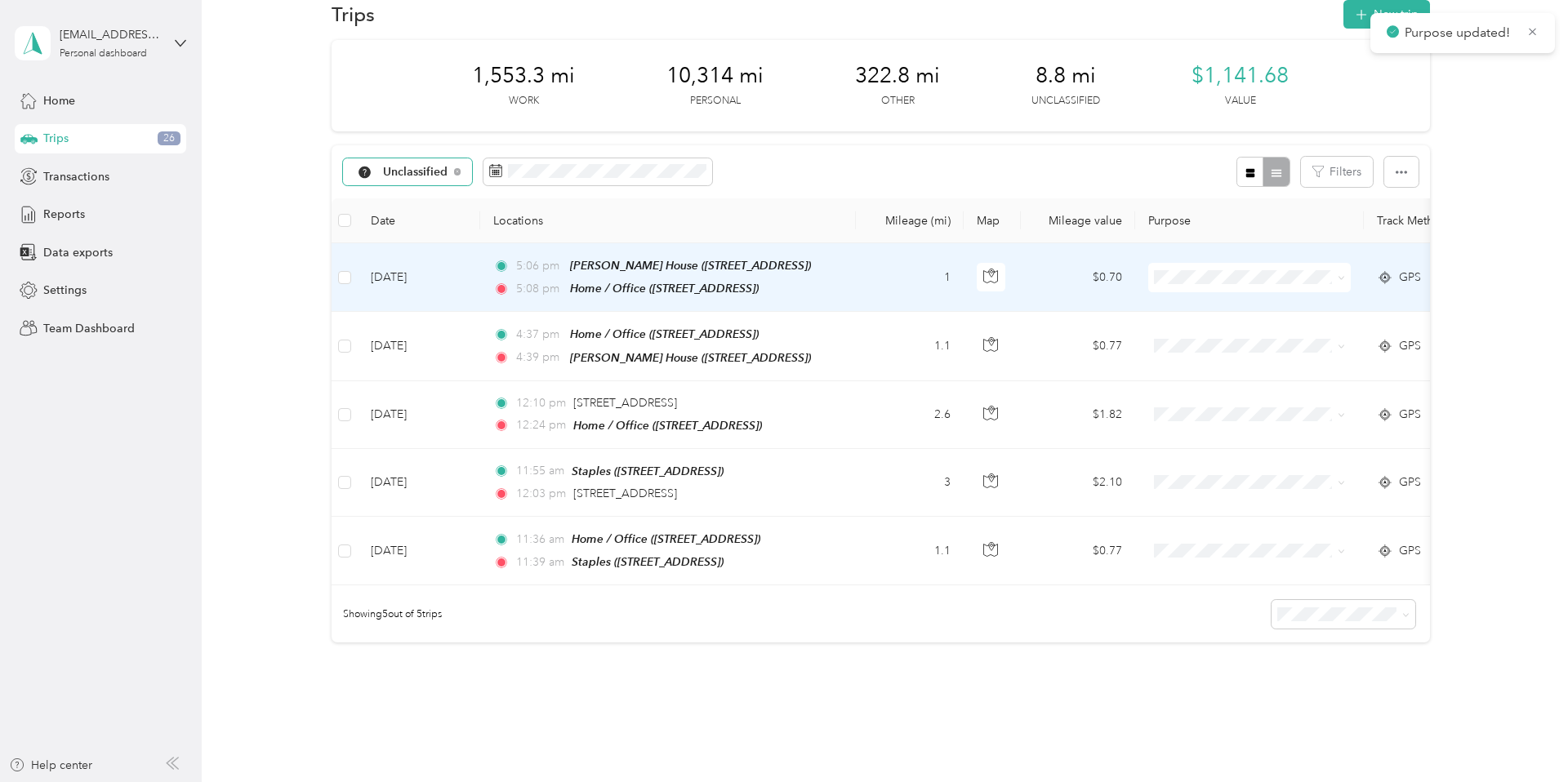
click at [1343, 277] on icon at bounding box center [1341, 279] width 5 height 4
click at [1292, 330] on span "Personal" at bounding box center [1264, 331] width 151 height 18
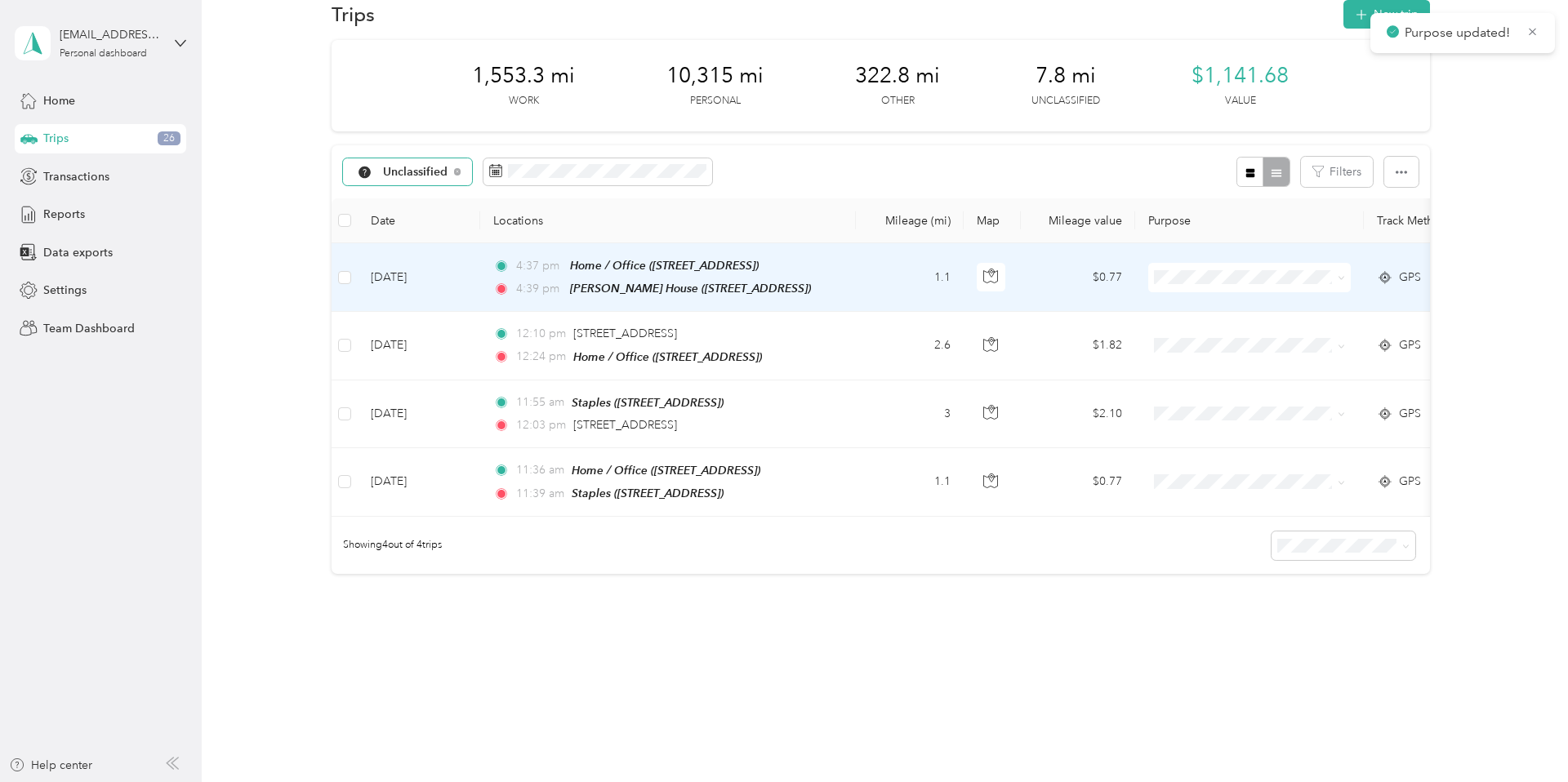
click at [1343, 277] on icon at bounding box center [1341, 279] width 5 height 4
click at [1290, 331] on span "Personal" at bounding box center [1264, 336] width 151 height 18
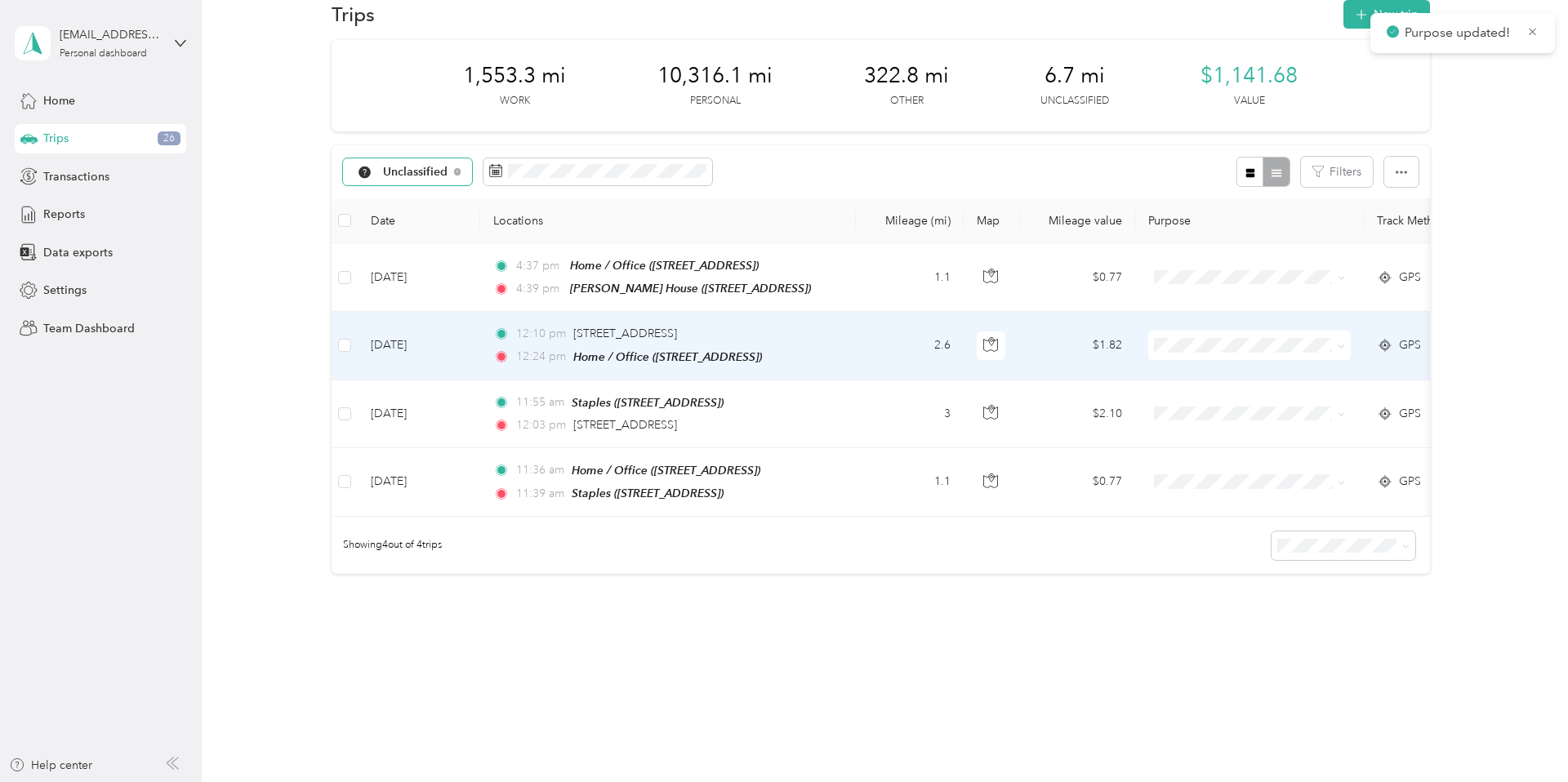
scroll to position [0, 0]
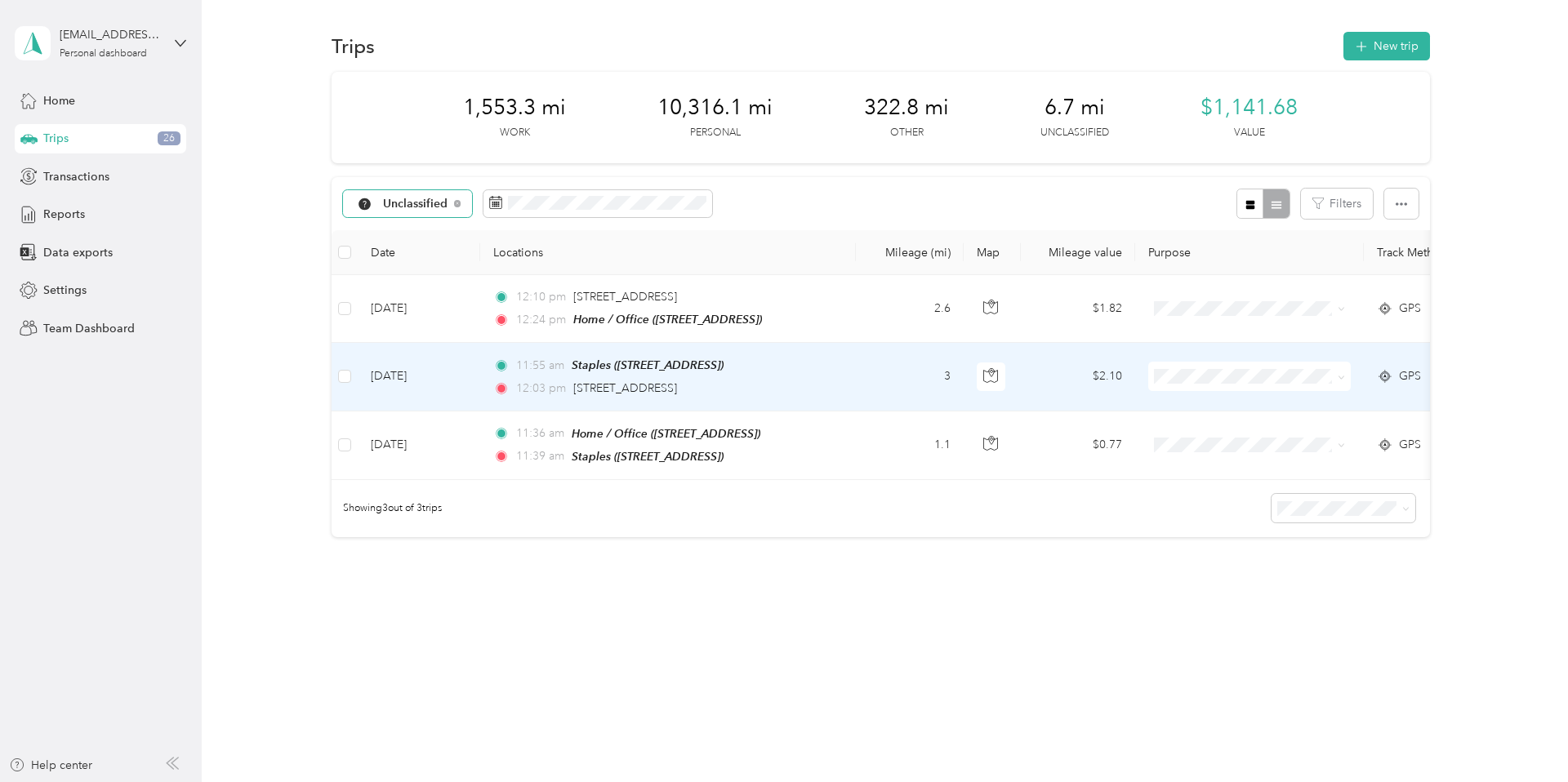
click at [1341, 309] on icon at bounding box center [1341, 309] width 7 height 7
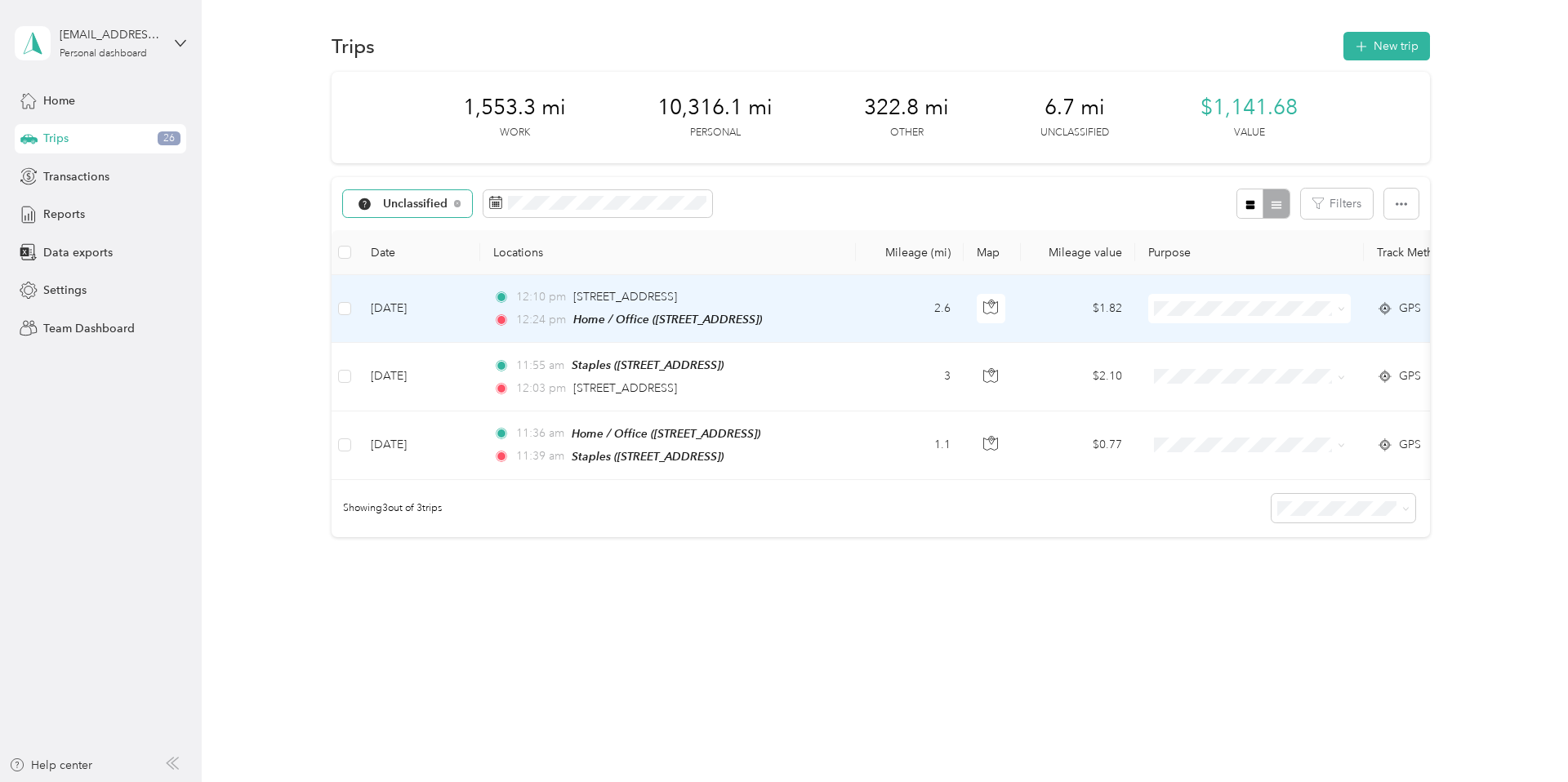
click at [1269, 369] on li "Personal" at bounding box center [1250, 361] width 202 height 29
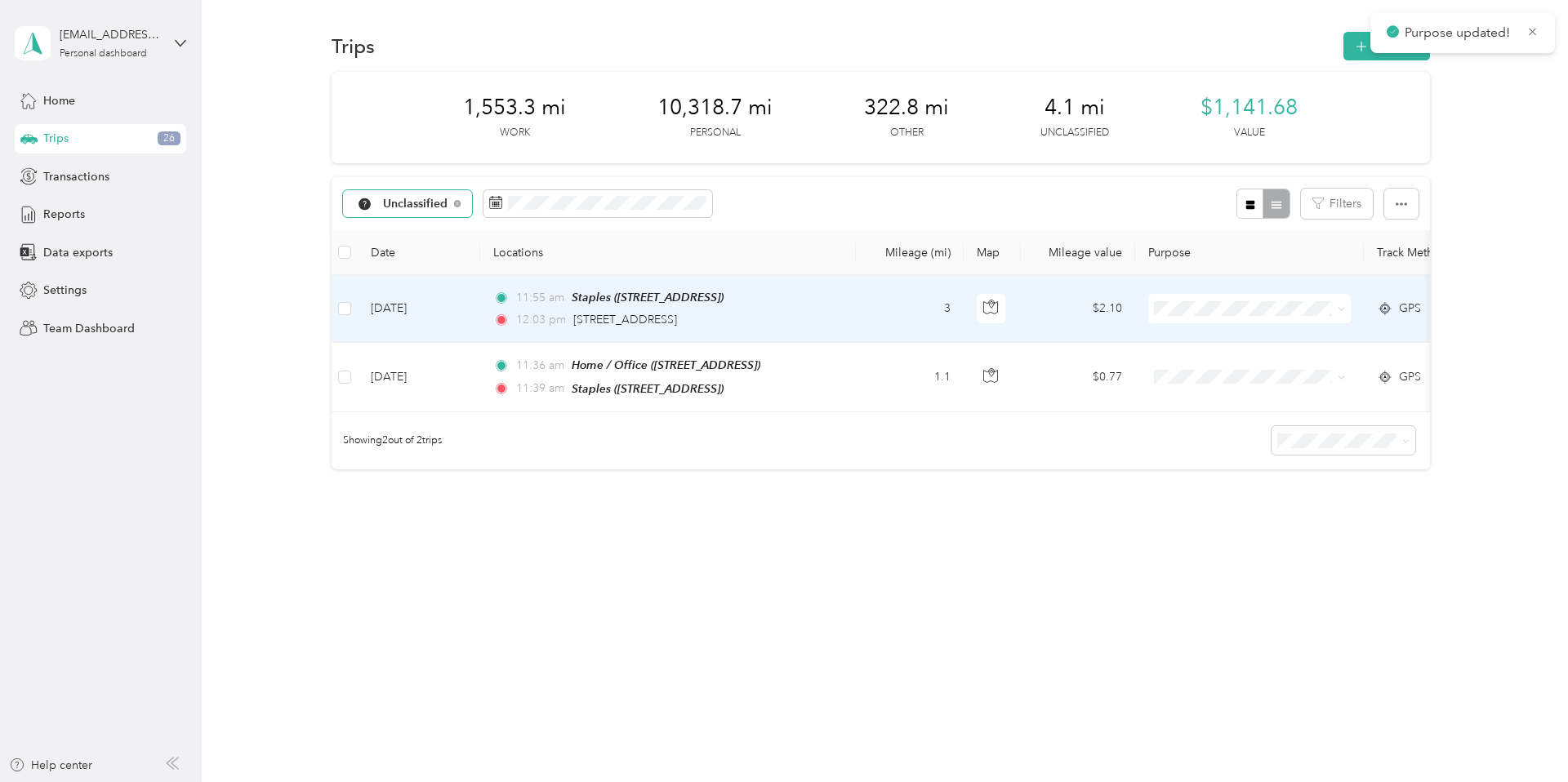
click at [1346, 316] on span at bounding box center [1249, 309] width 202 height 30
click at [1343, 312] on icon at bounding box center [1341, 309] width 7 height 7
click at [1290, 365] on span "Personal" at bounding box center [1264, 366] width 151 height 18
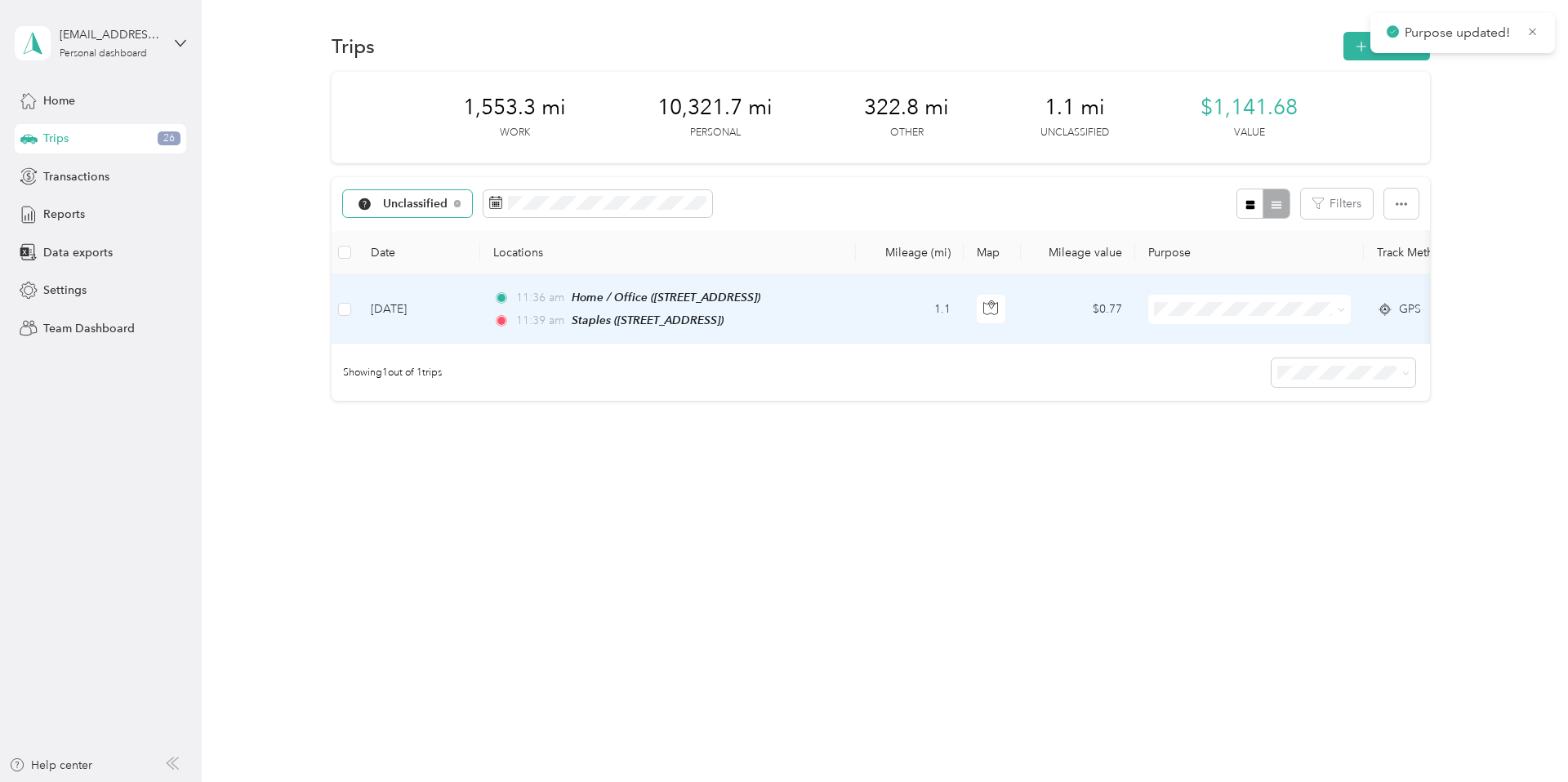
click at [1346, 311] on span at bounding box center [1249, 310] width 202 height 30
click at [1343, 311] on icon at bounding box center [1341, 310] width 7 height 7
click at [1273, 366] on span "Personal" at bounding box center [1264, 362] width 151 height 18
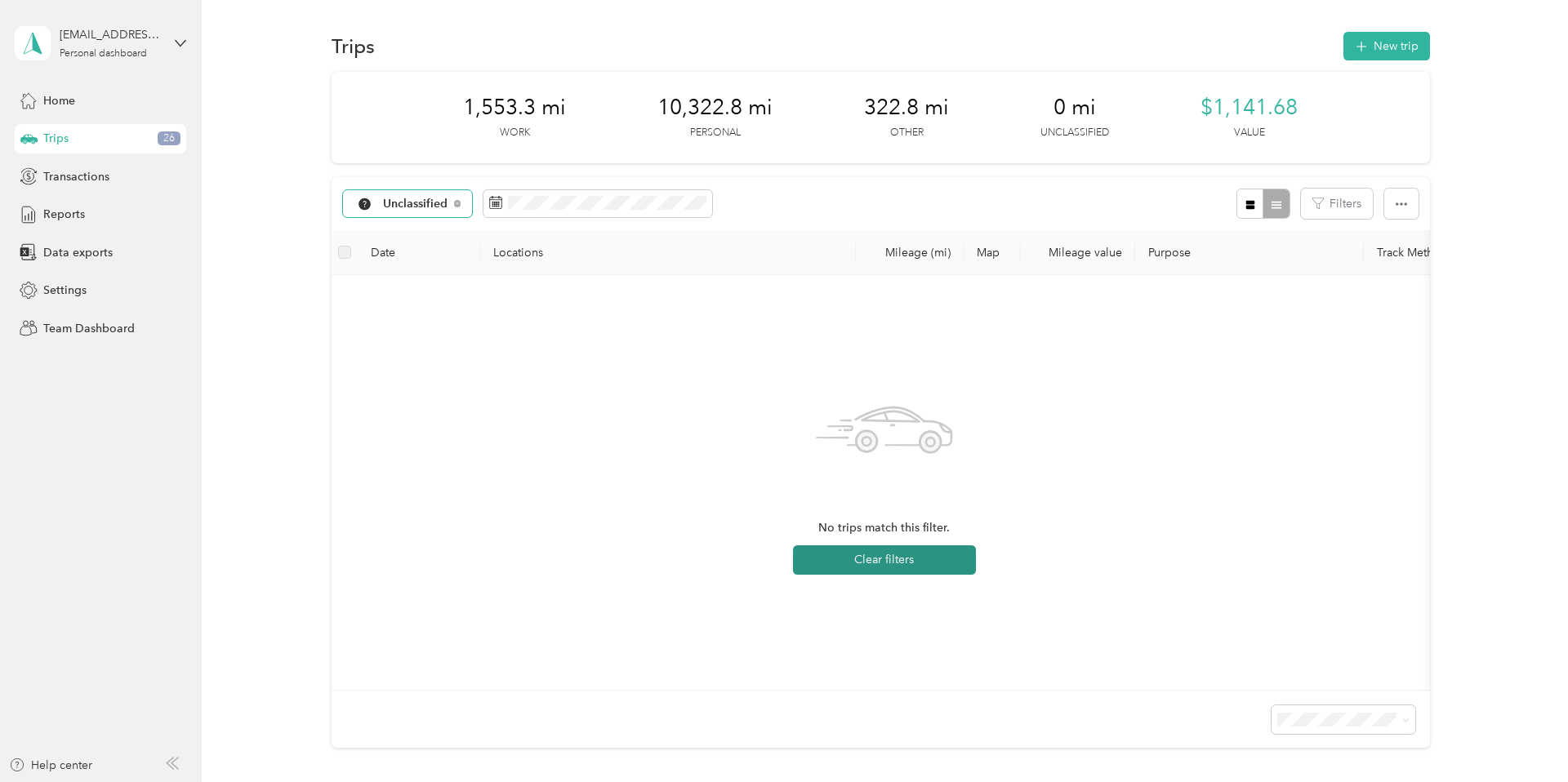
click at [869, 559] on button "Clear filters" at bounding box center [885, 560] width 183 height 30
click at [432, 204] on span "Unclassified" at bounding box center [415, 204] width 66 height 11
click at [417, 223] on li "All purposes" at bounding box center [412, 233] width 137 height 29
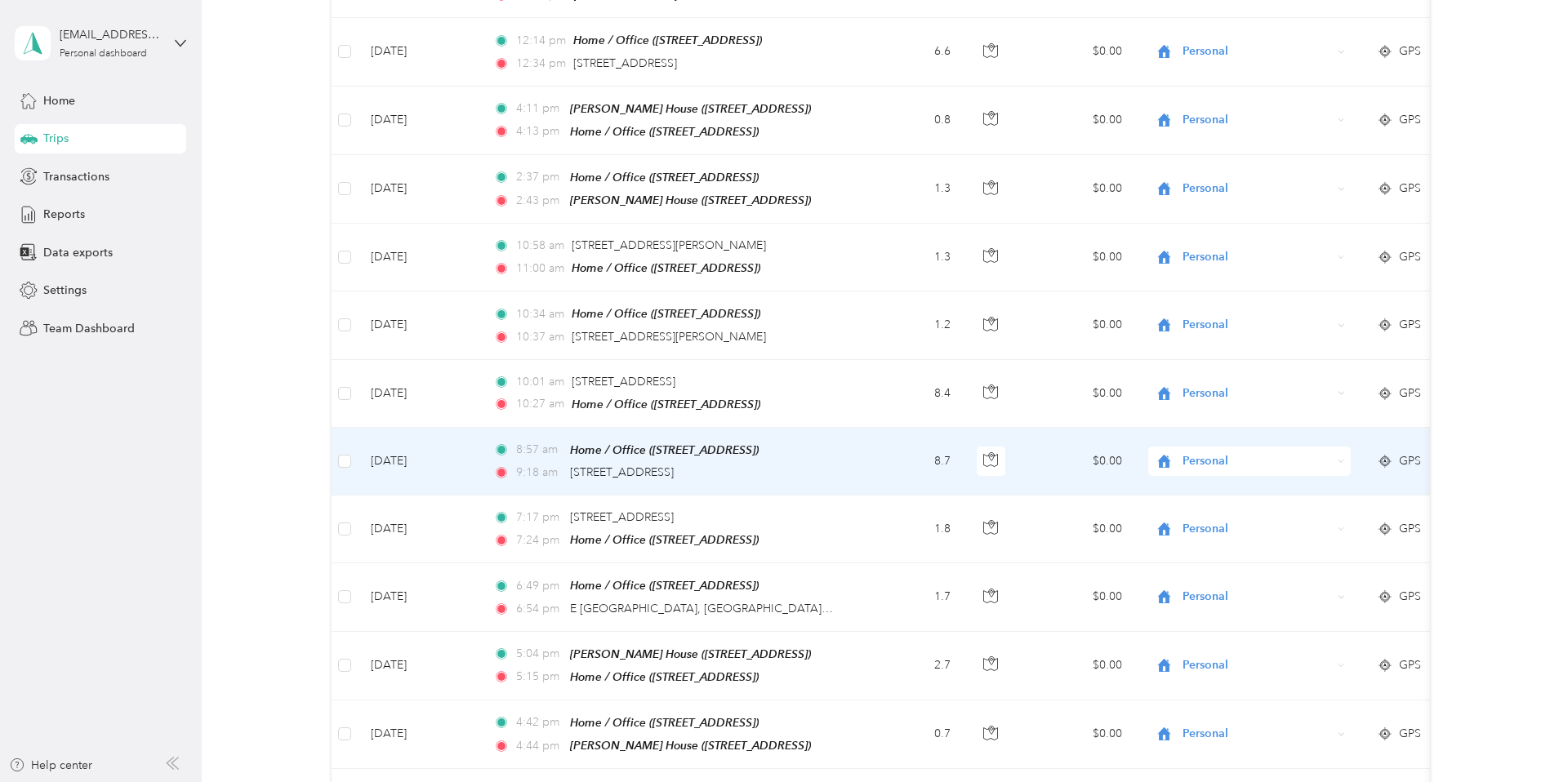
scroll to position [873, 0]
